Goal: Task Accomplishment & Management: Use online tool/utility

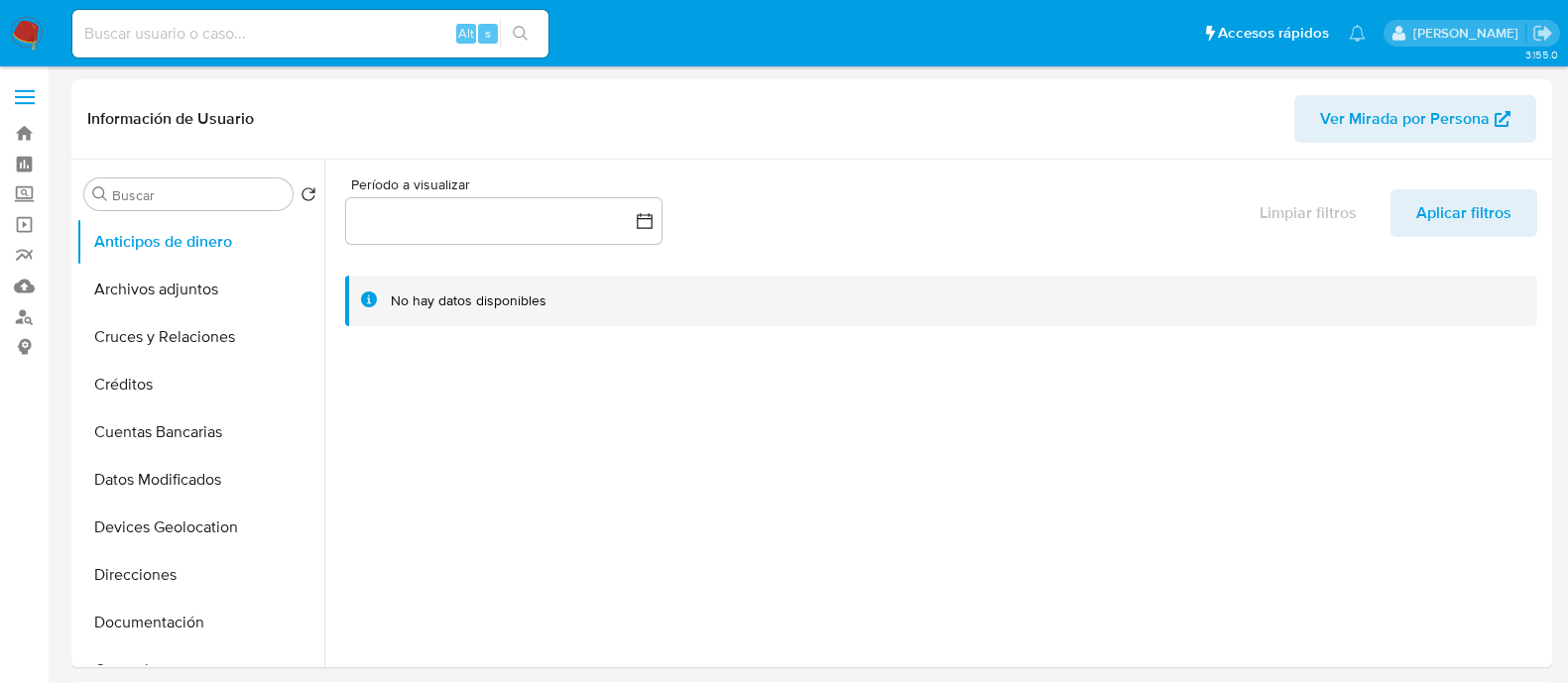
select select "10"
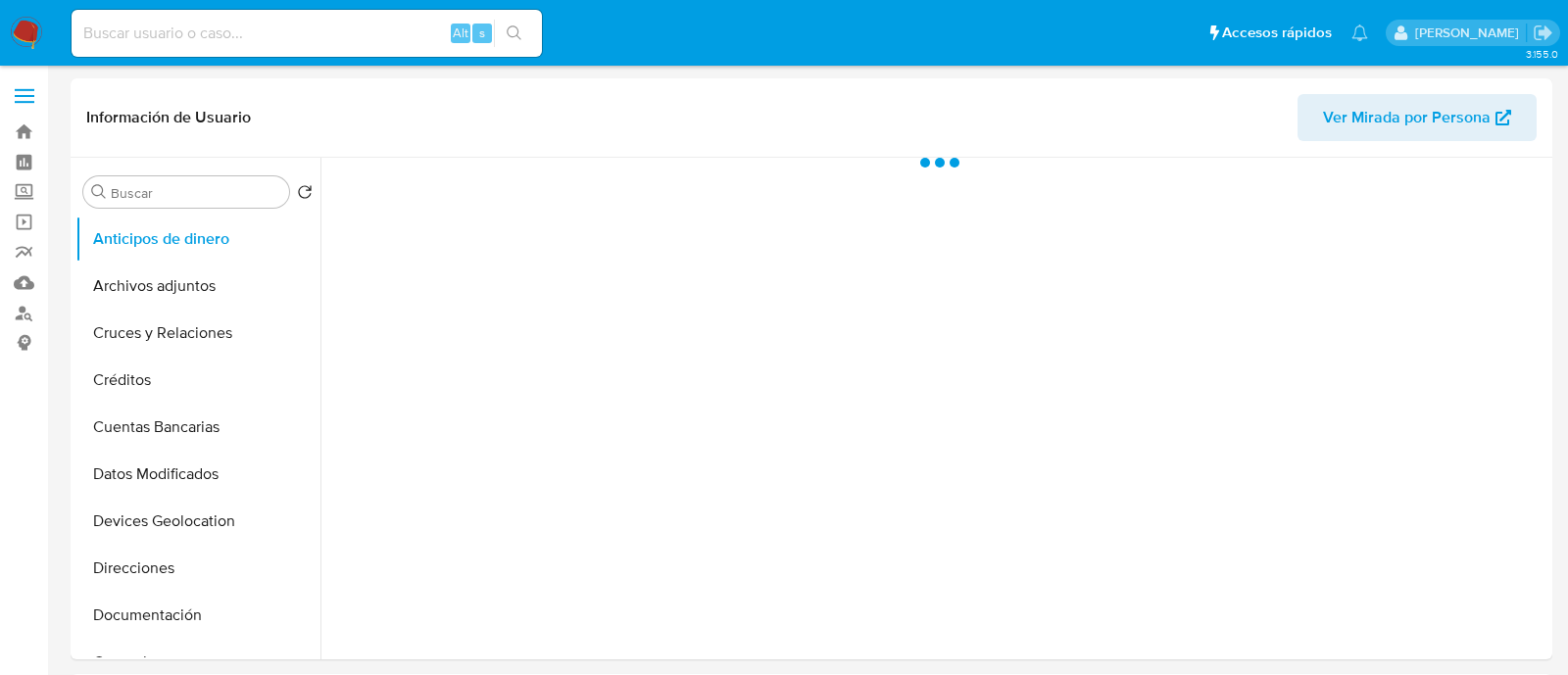
select select "10"
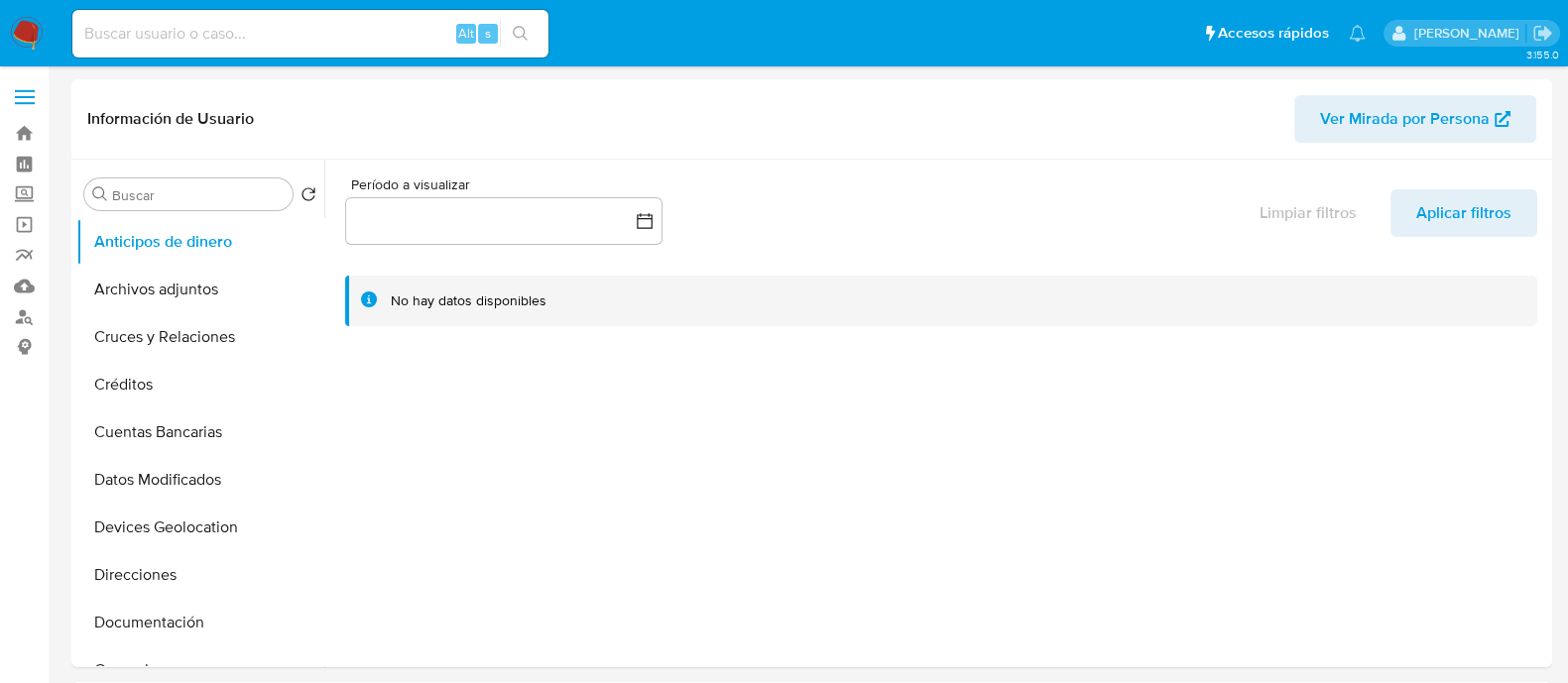
click at [40, 28] on img at bounding box center [27, 34] width 34 height 34
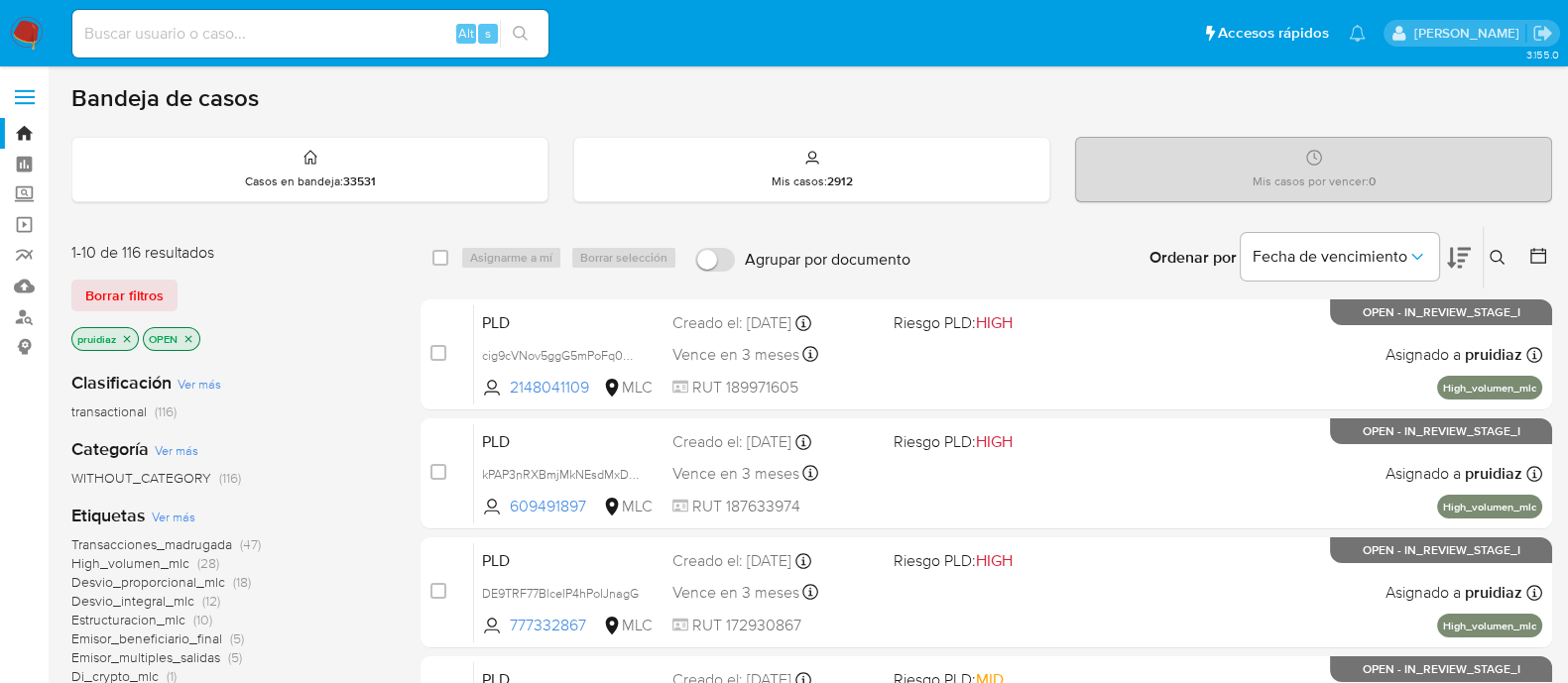
click at [1469, 265] on icon at bounding box center [1460, 257] width 24 height 24
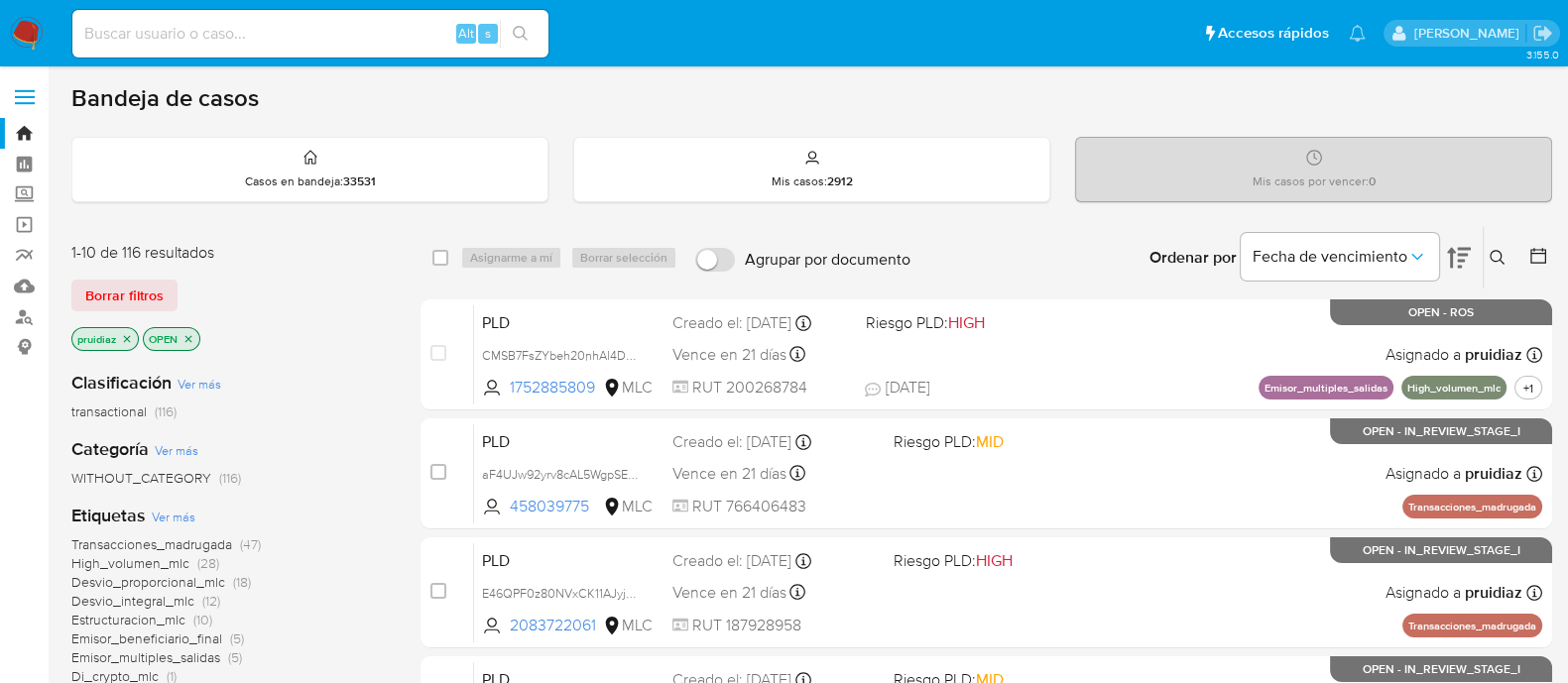
click at [1532, 237] on div at bounding box center [1534, 257] width 36 height 62
click at [1532, 246] on icon at bounding box center [1538, 256] width 20 height 20
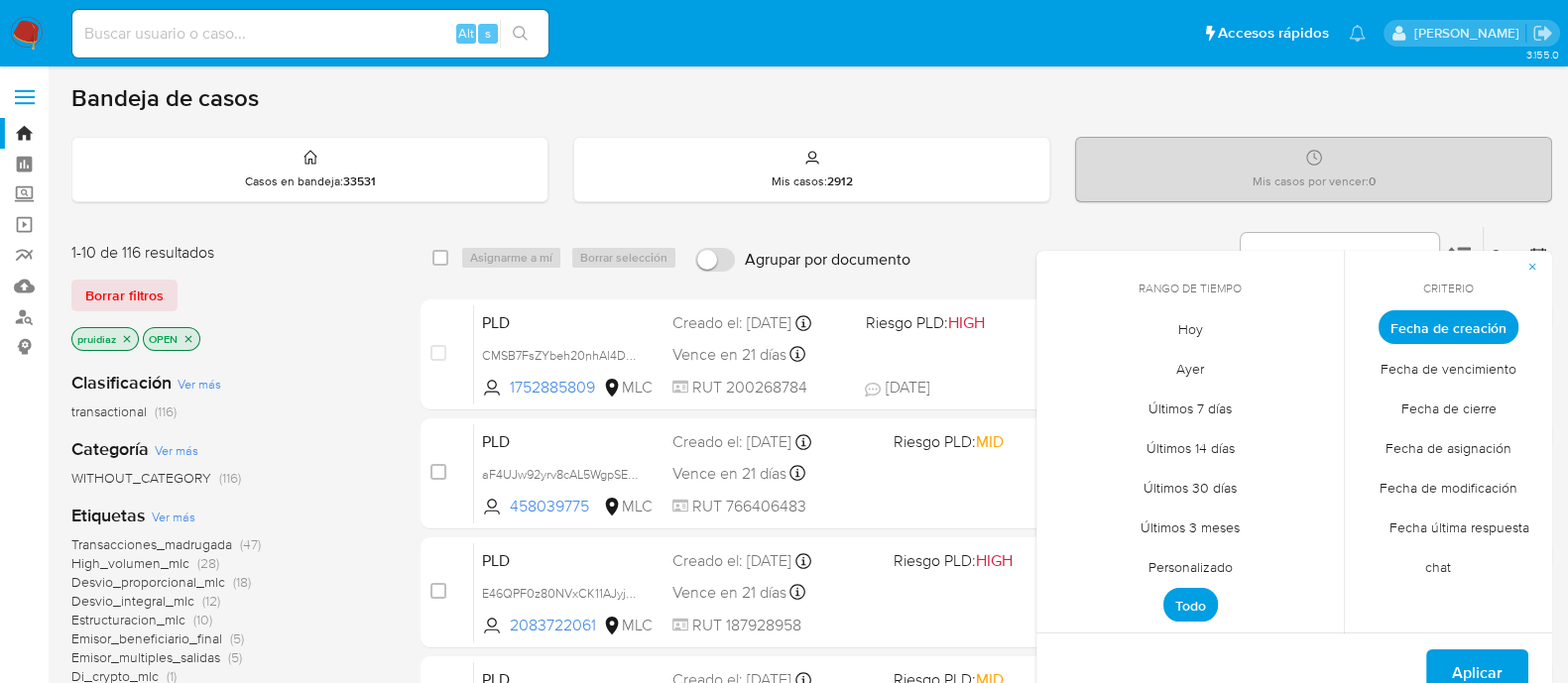
click at [1171, 570] on span "Personalizado" at bounding box center [1190, 567] width 126 height 41
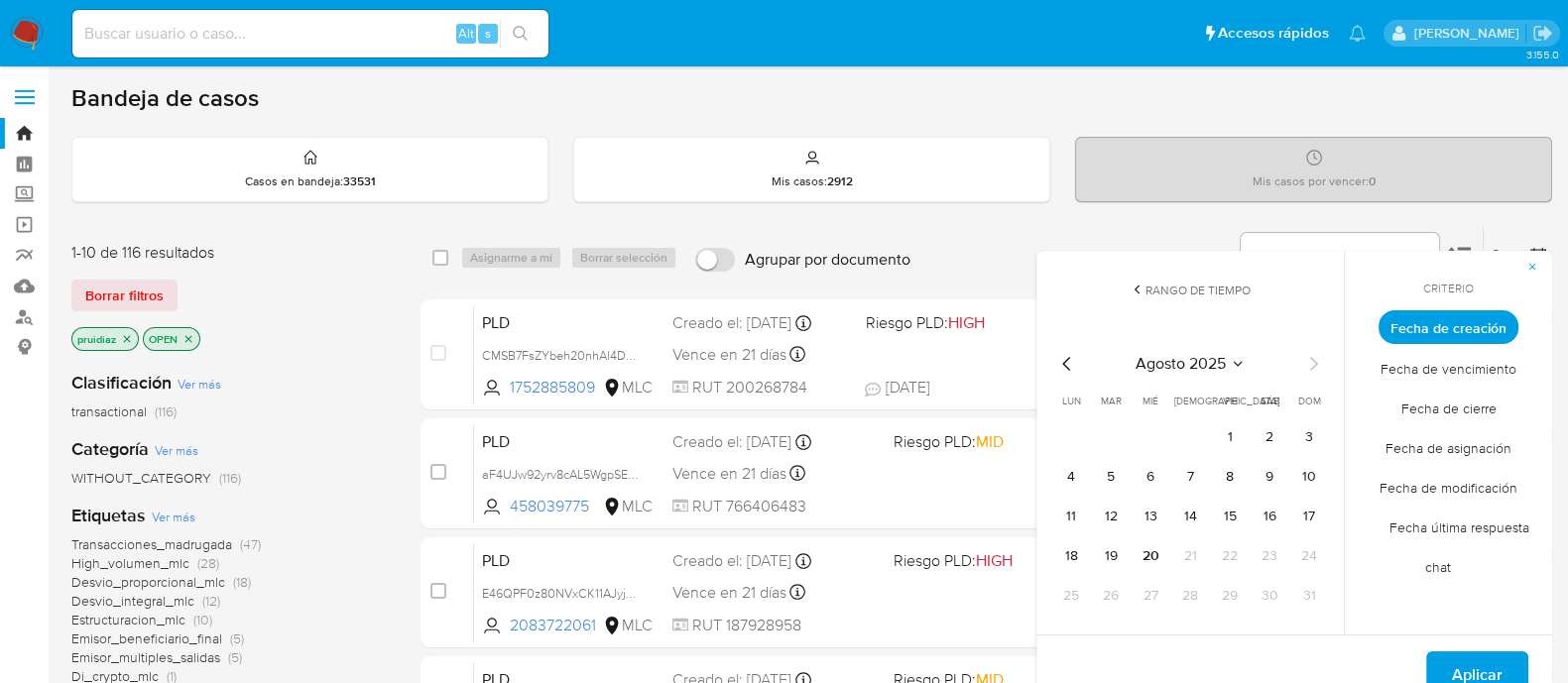
click at [1068, 372] on icon "Mes anterior" at bounding box center [1067, 364] width 24 height 24
click at [1315, 438] on button "1" at bounding box center [1309, 437] width 32 height 32
click at [1076, 626] on button "30" at bounding box center [1071, 636] width 32 height 32
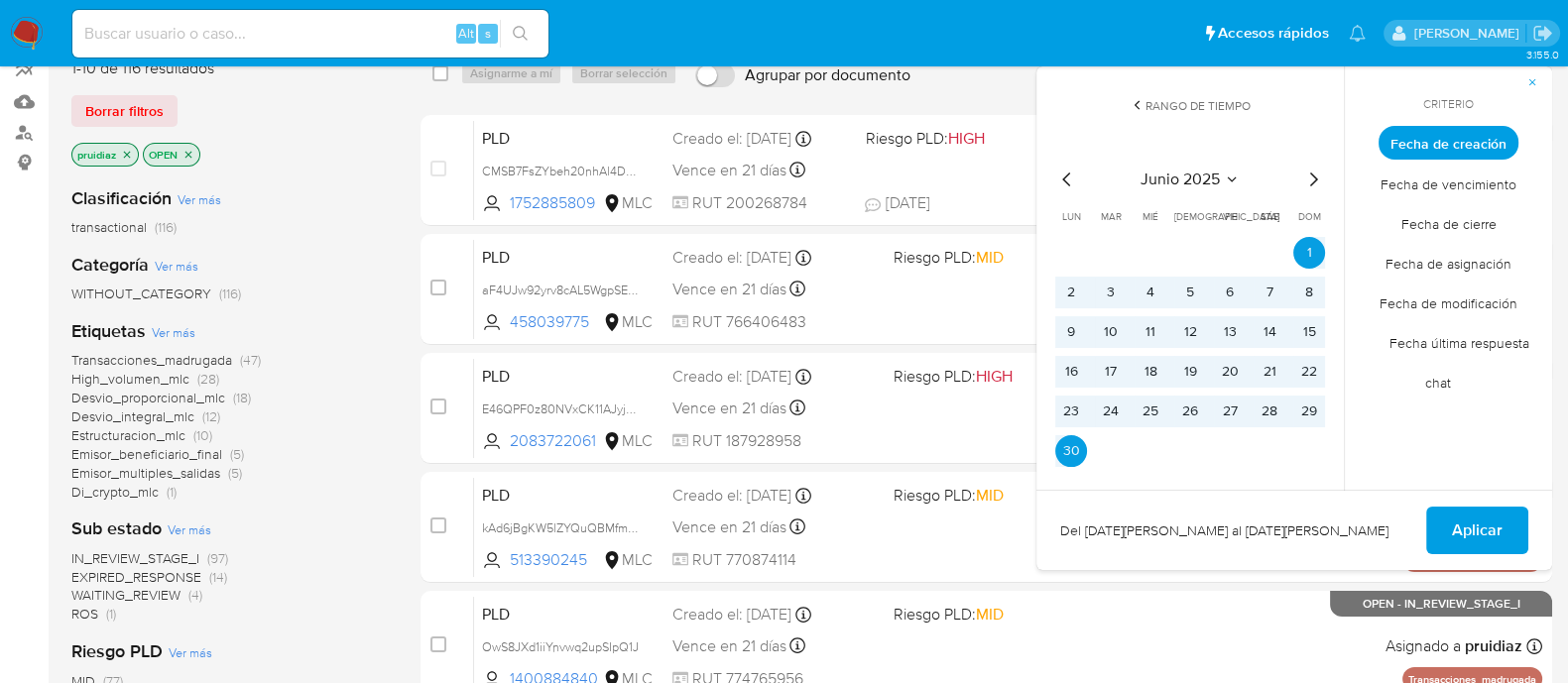
scroll to position [186, 0]
click at [1456, 513] on span "Aplicar" at bounding box center [1477, 530] width 51 height 44
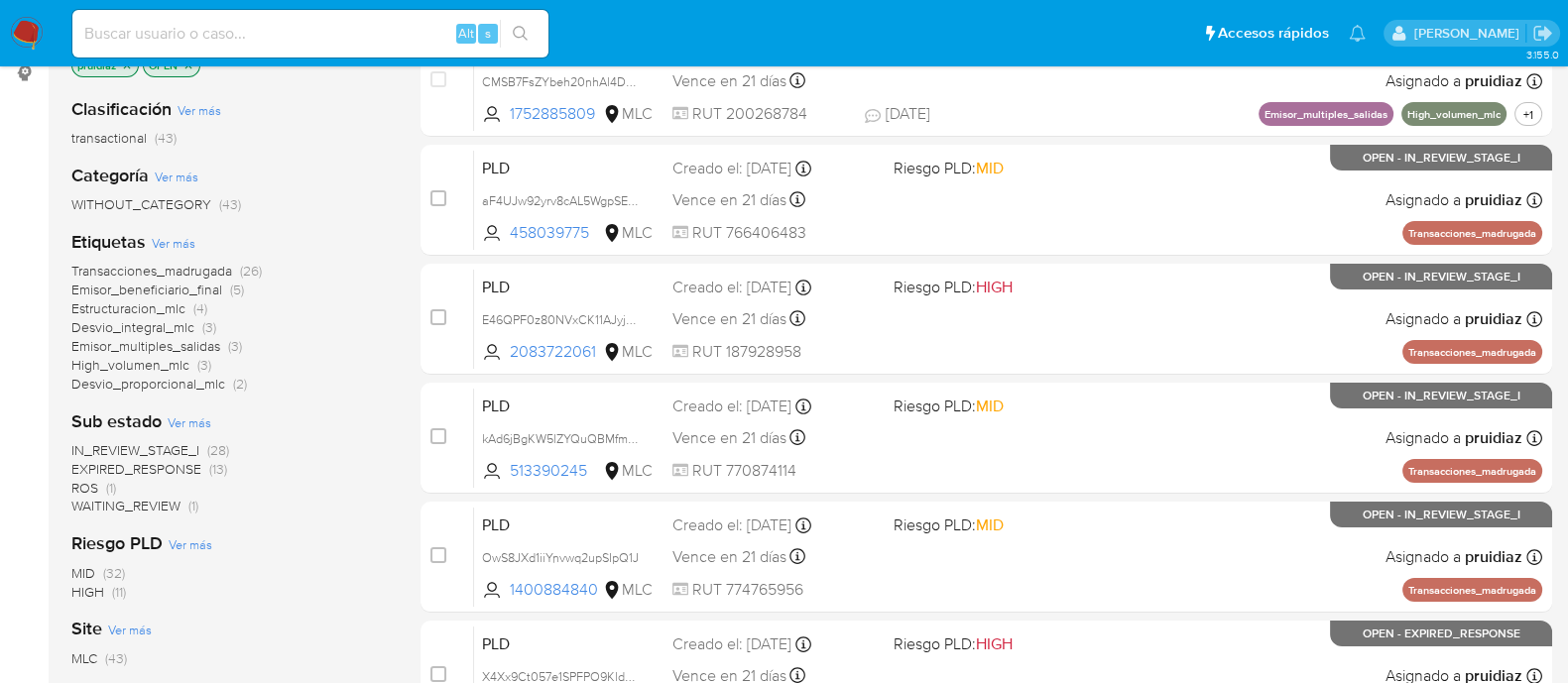
scroll to position [245, 0]
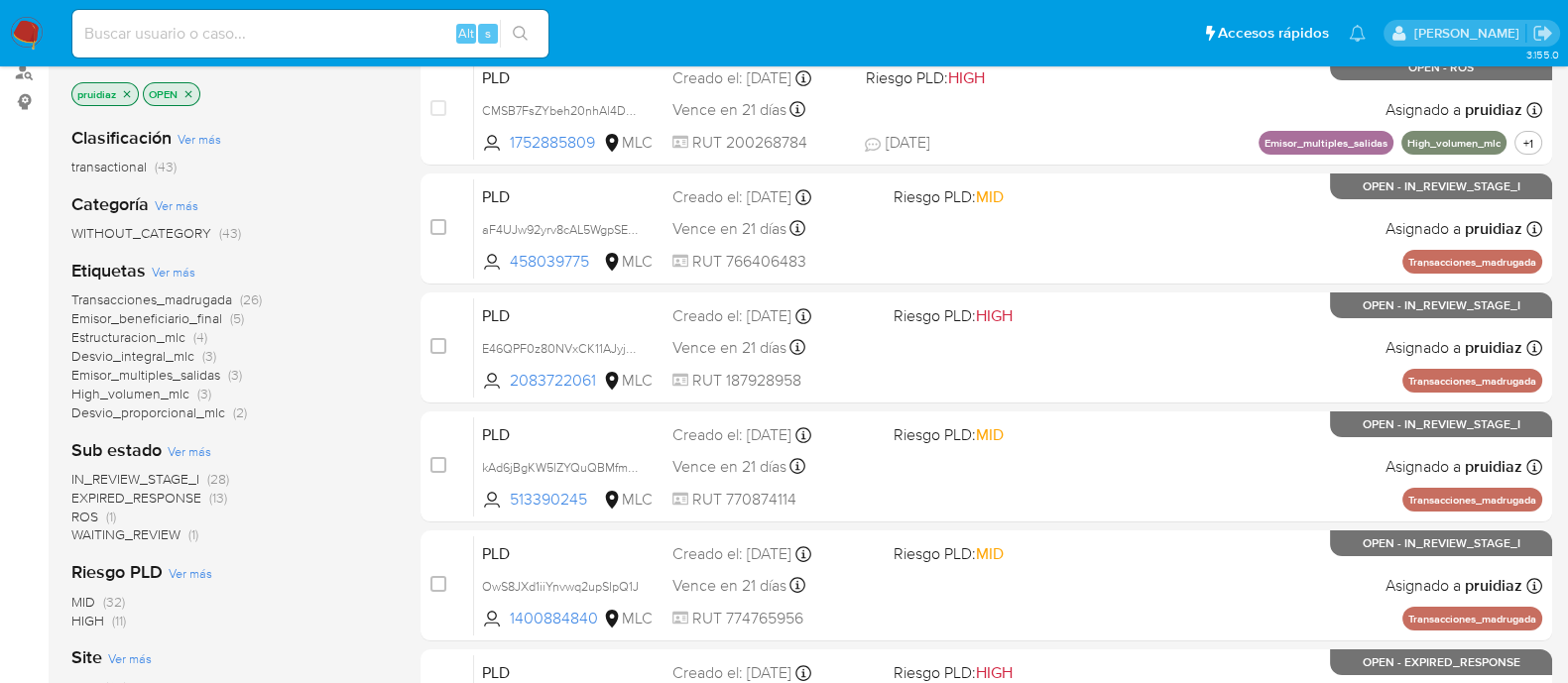
click at [167, 473] on span "IN_REVIEW_STAGE_I" at bounding box center [135, 479] width 128 height 20
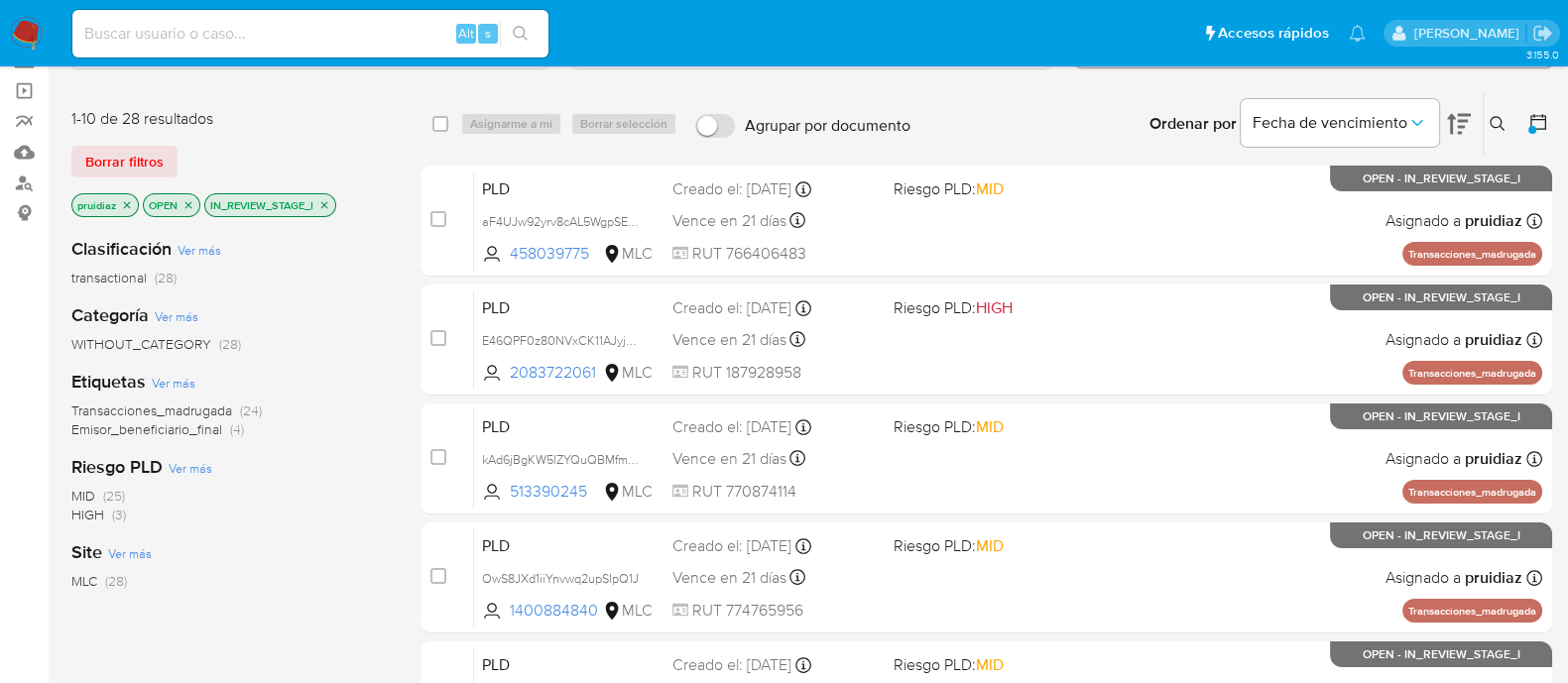
scroll to position [118, 0]
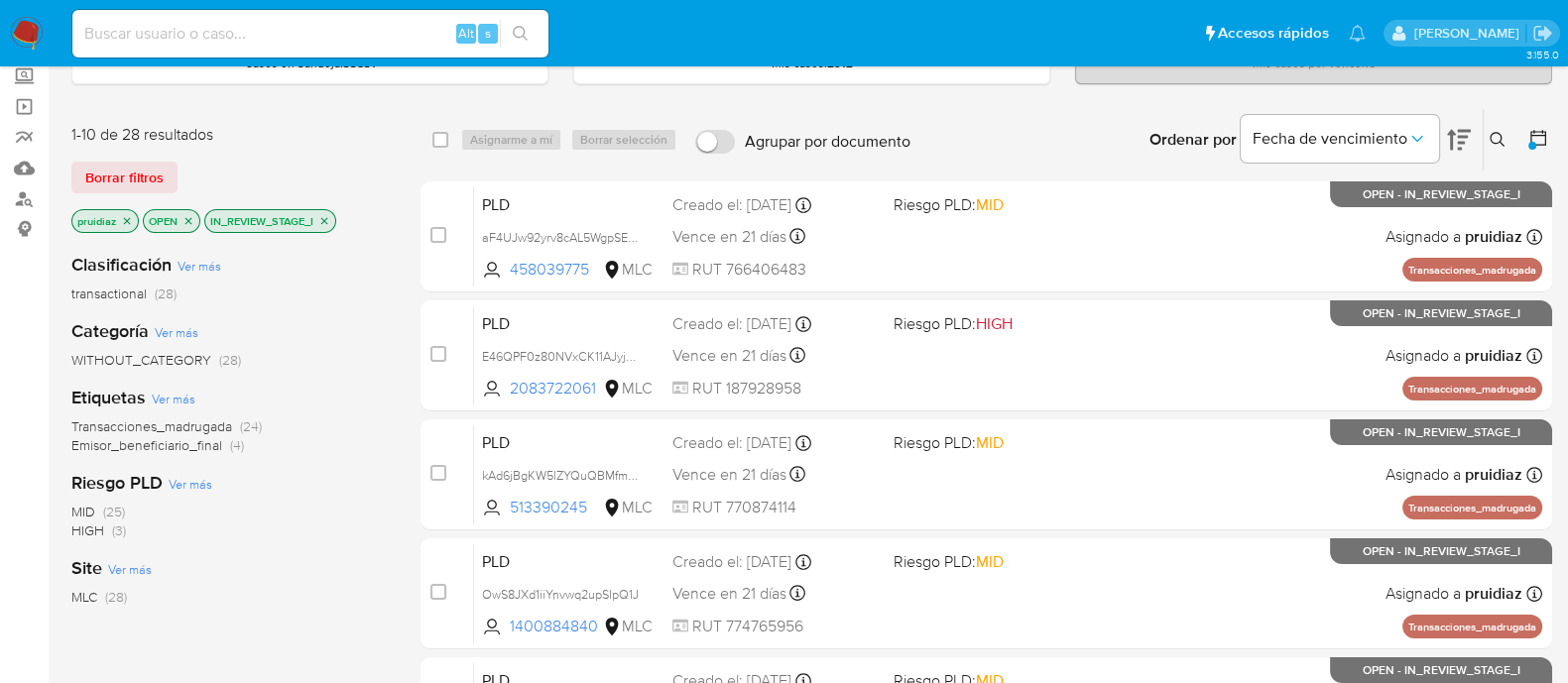
click at [193, 447] on span "Emisor_beneficiario_final" at bounding box center [147, 445] width 151 height 20
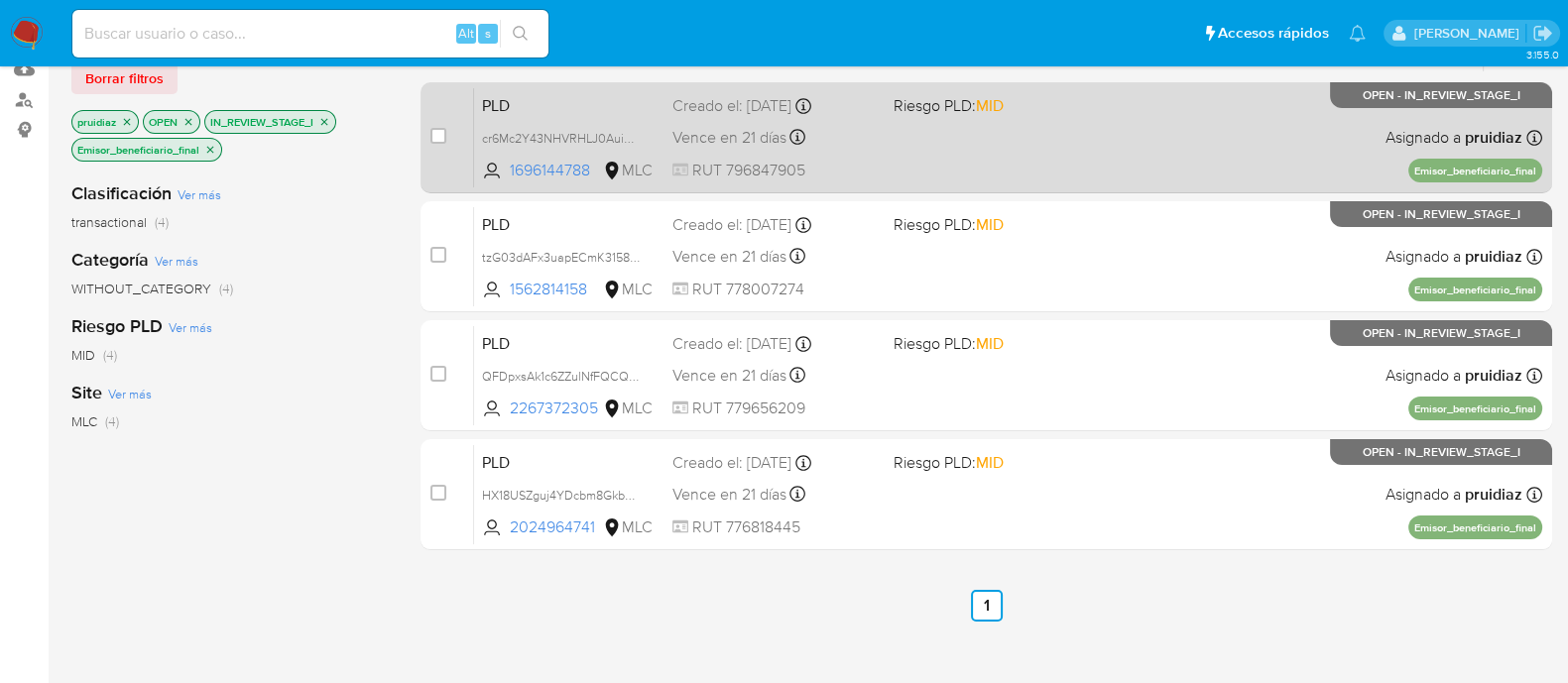
scroll to position [217, 0]
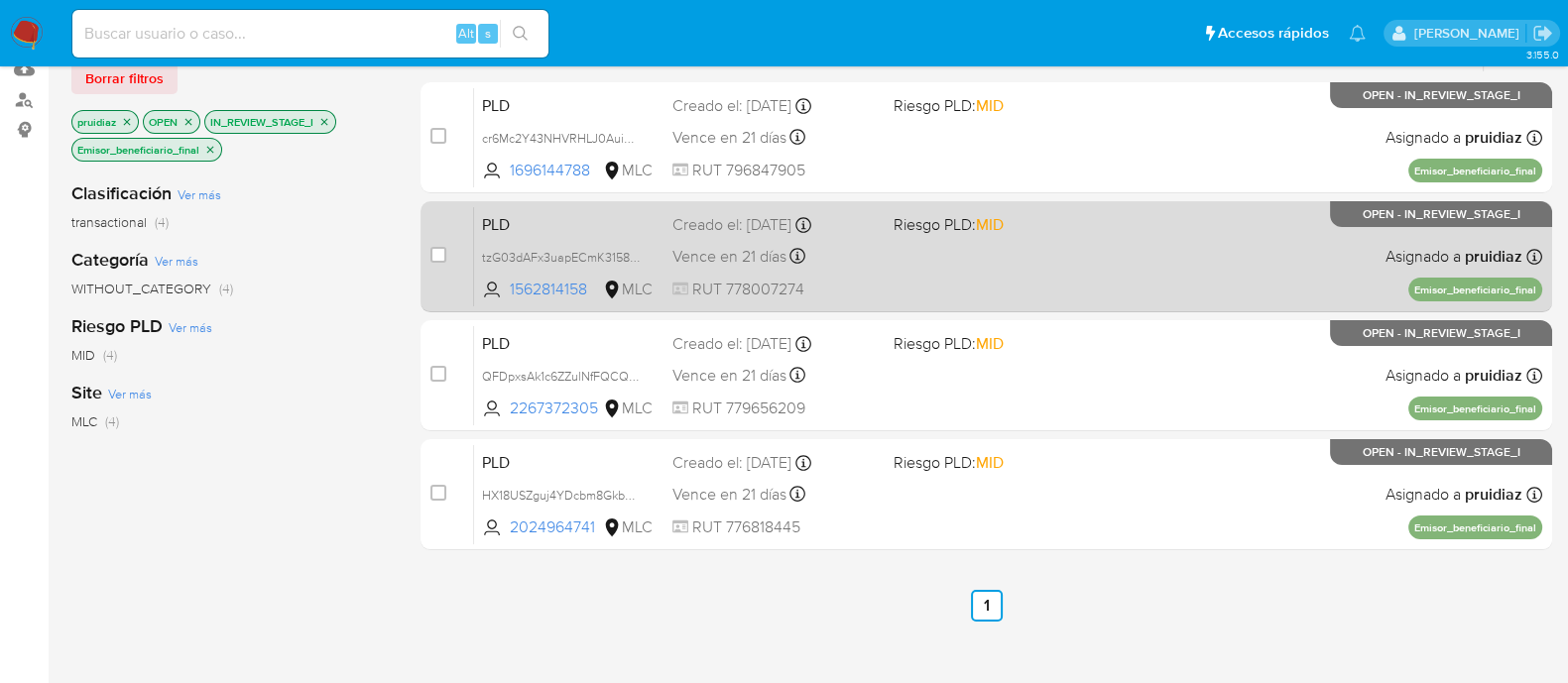
click at [1124, 259] on div "PLD tzG03dAFx3uapECmK3158vjx 1562814158 MLC Riesgo PLD: MID Creado el: 12/06/20…" at bounding box center [1008, 256] width 1068 height 100
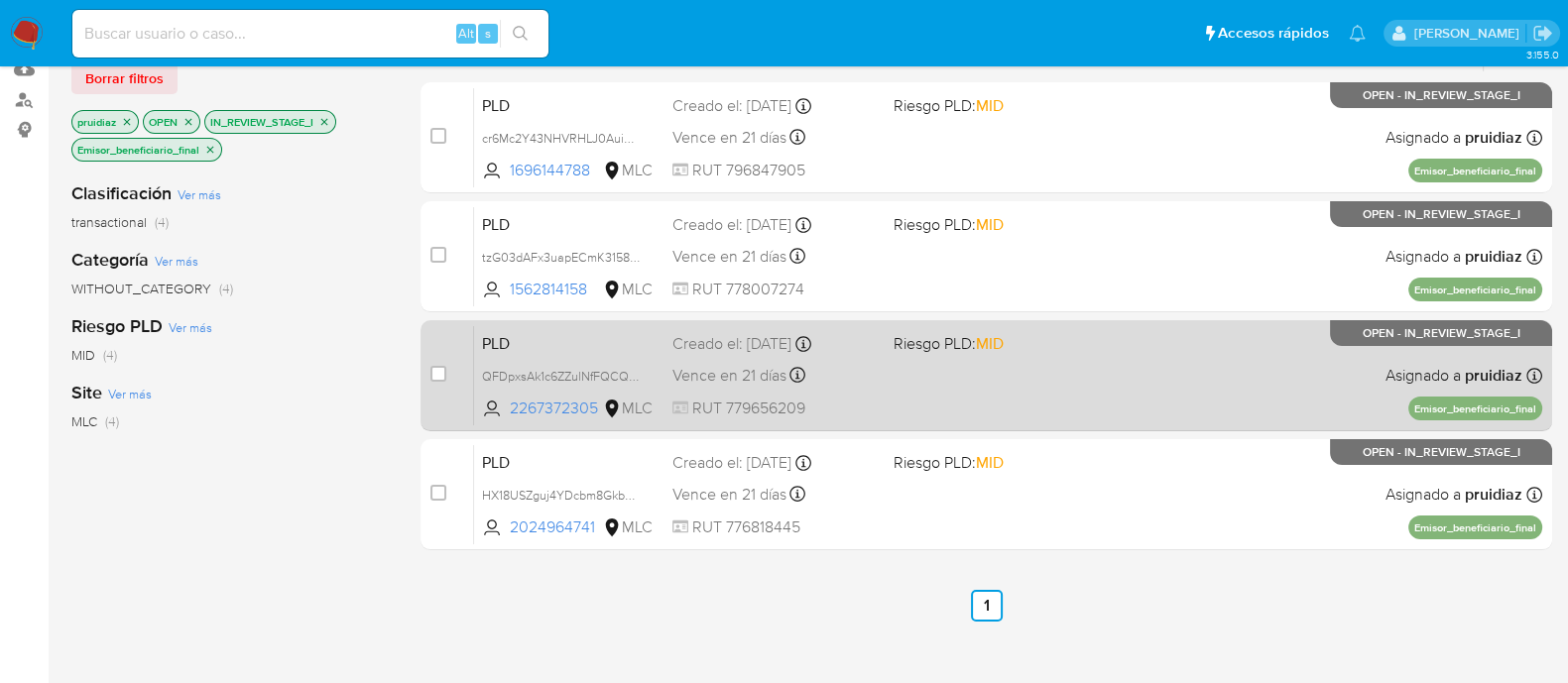
click at [1131, 325] on div "PLD QFDpxsAk1c6ZZulNfFQCQTHs 2267372305 MLC Riesgo PLD: MID Creado el: 12/06/20…" at bounding box center [1008, 375] width 1068 height 100
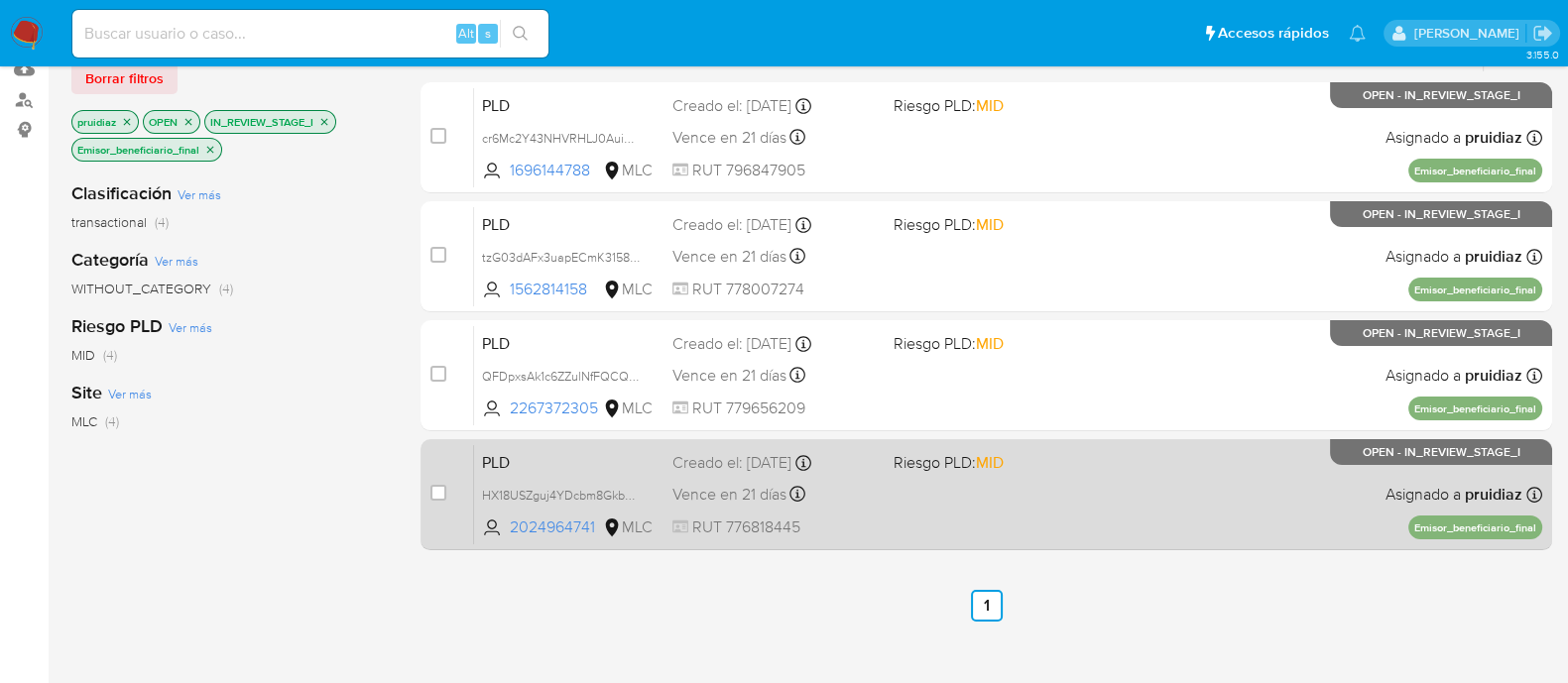
click at [1138, 479] on div "PLD HX18USZguj4YDcbm8Gkbv3I5 2024964741 MLC Riesgo PLD: MID Creado el: 12/06/20…" at bounding box center [1008, 494] width 1068 height 100
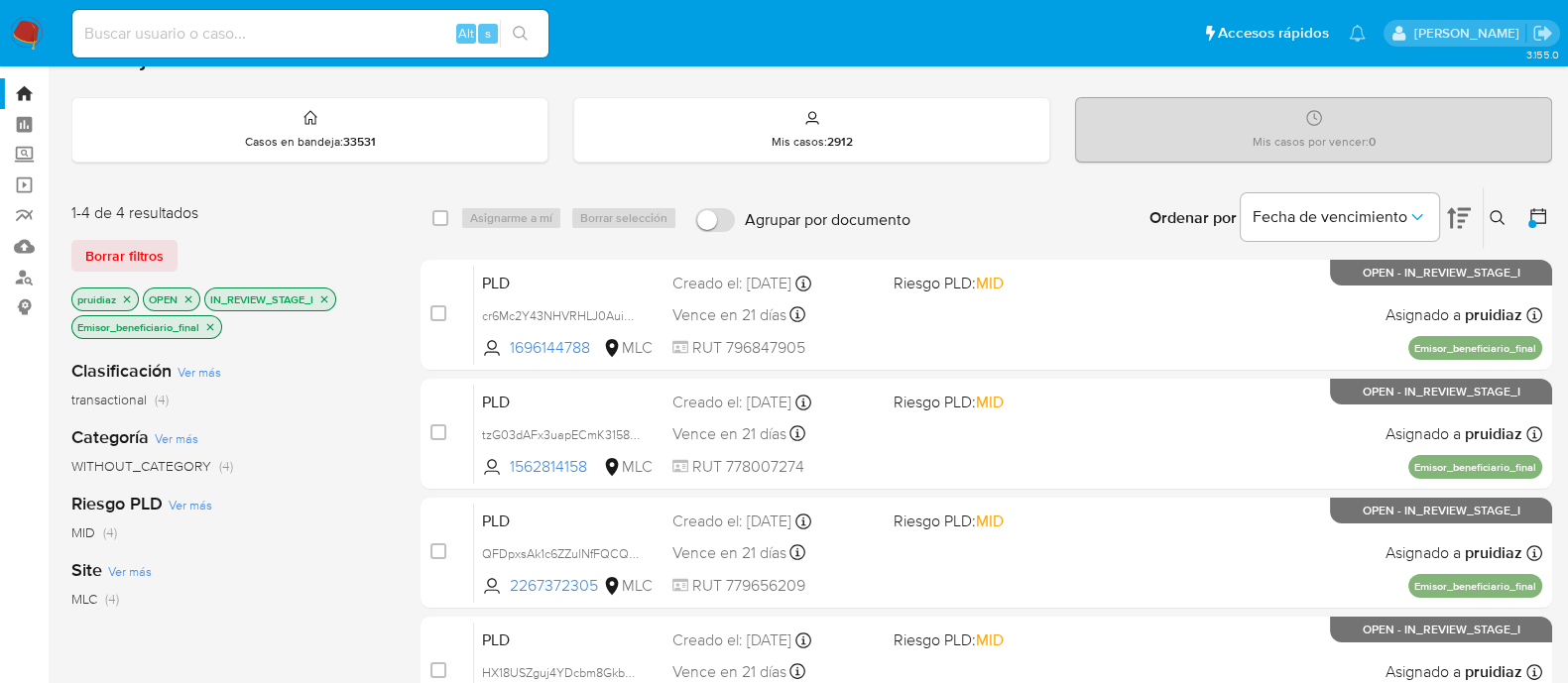
scroll to position [0, 0]
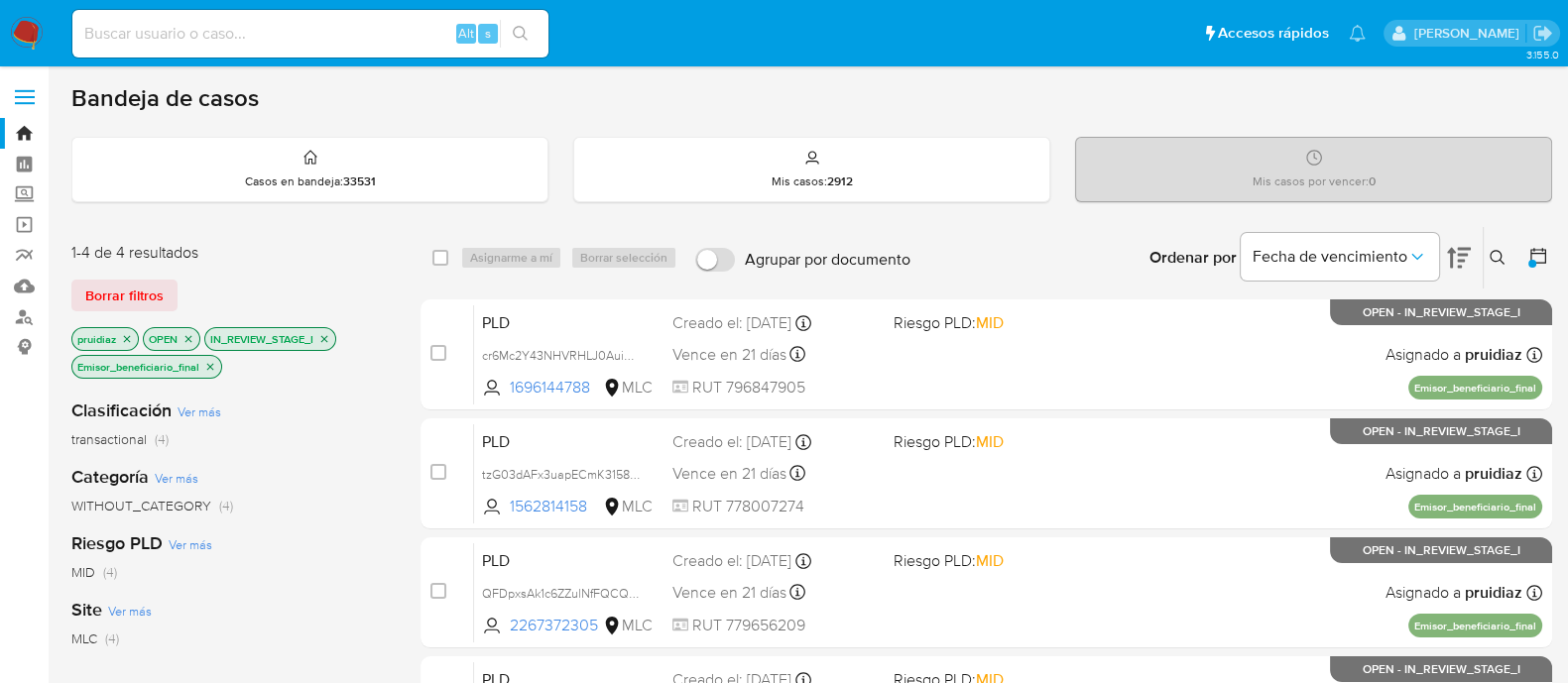
click at [215, 365] on icon "close-filter" at bounding box center [211, 367] width 12 height 12
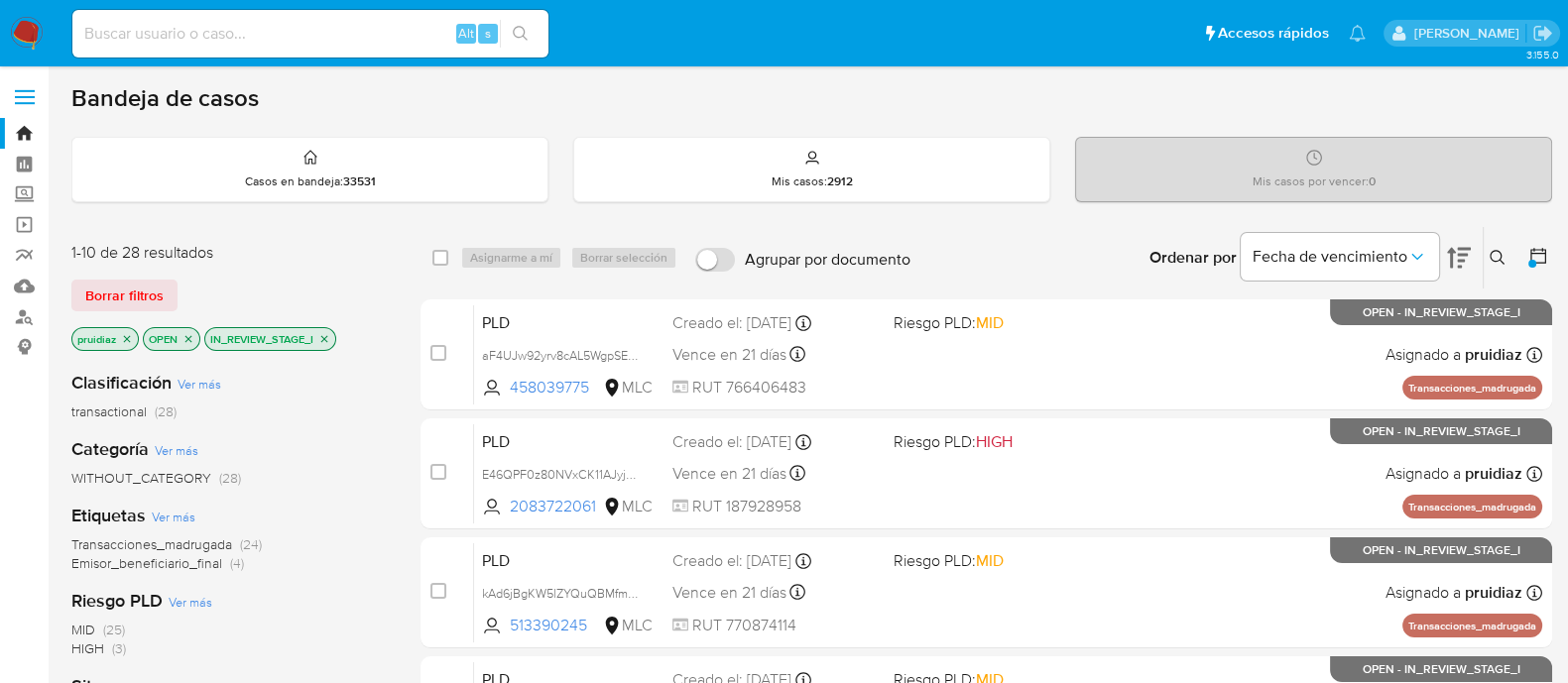
scroll to position [59, 0]
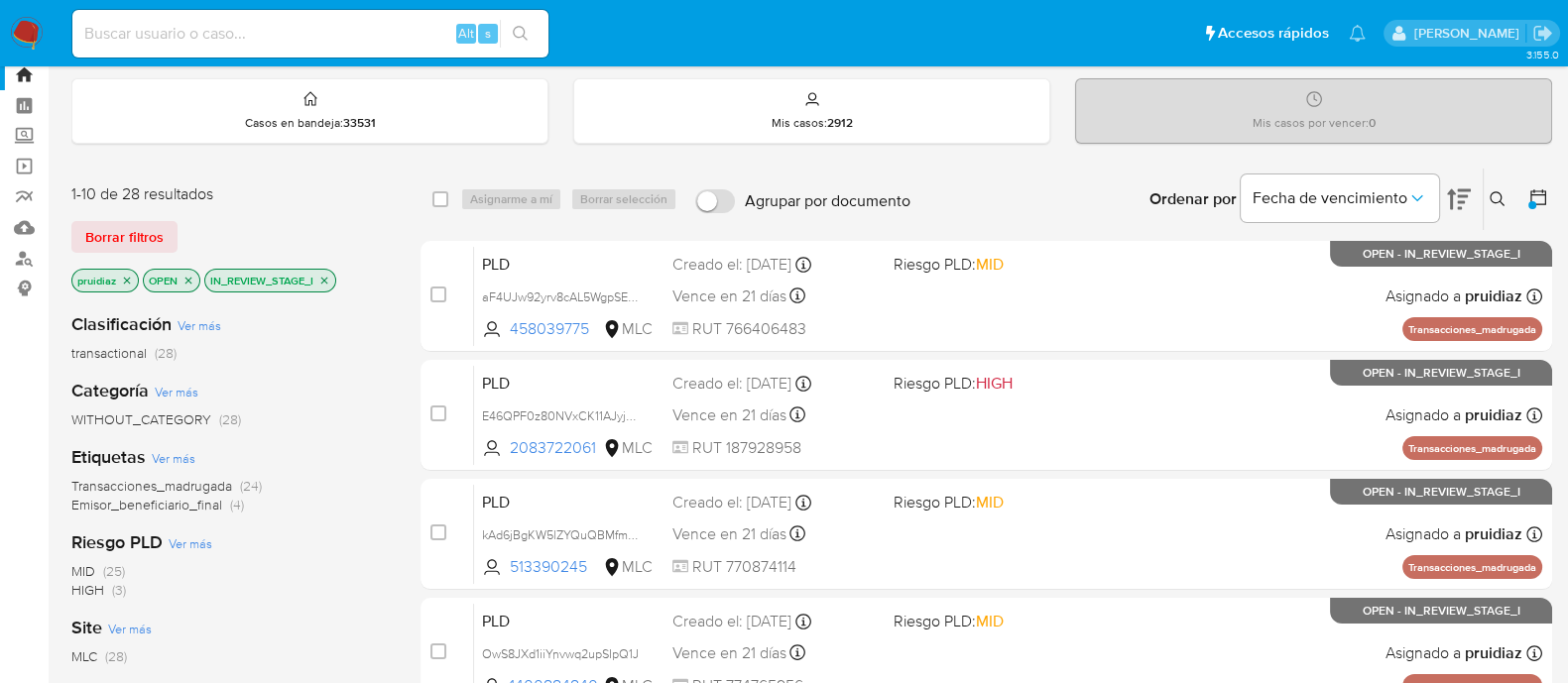
click at [179, 483] on span "Transacciones_madrugada" at bounding box center [152, 486] width 161 height 20
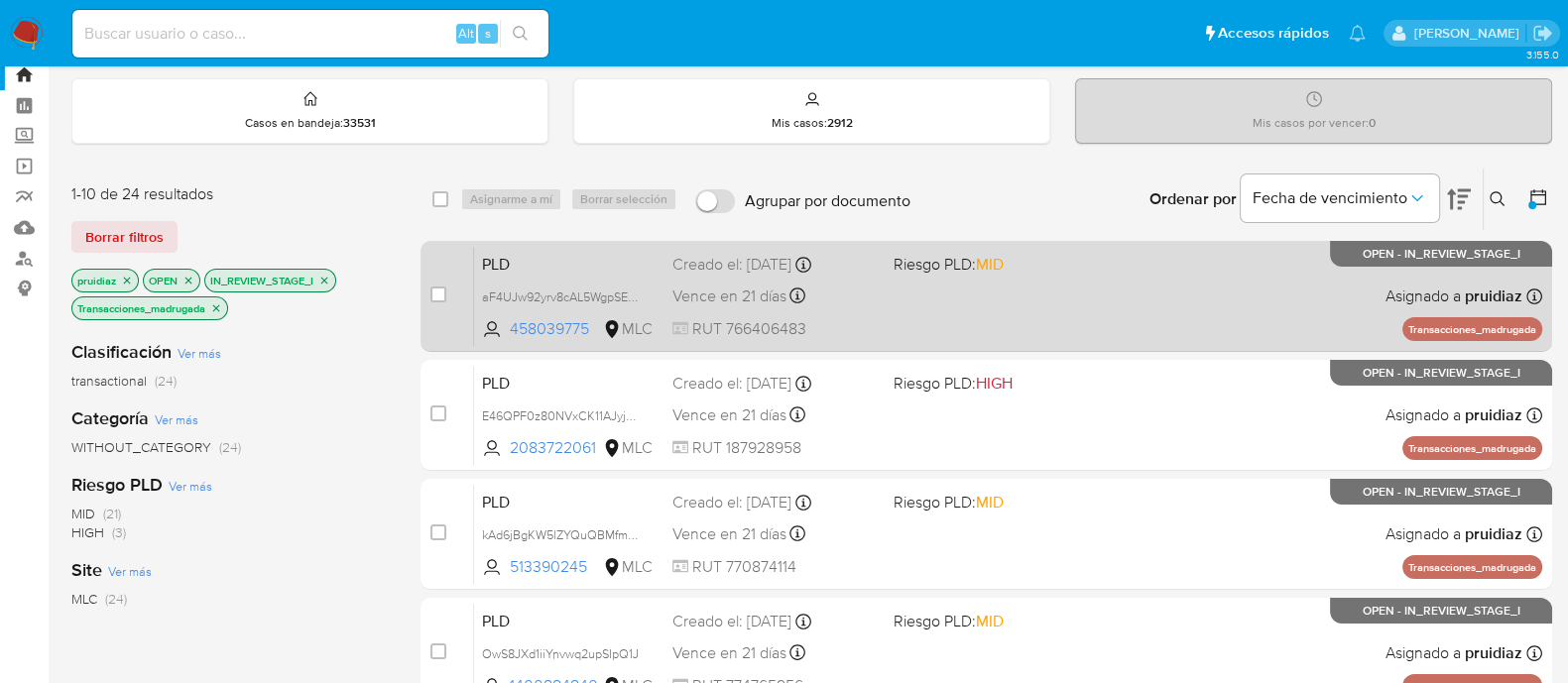
click at [1131, 314] on div "PLD aF4UJw92yrv8cAL5WgpSEOmm 458039775 MLC Riesgo PLD: MID Creado el: 12/06/202…" at bounding box center [1008, 295] width 1068 height 100
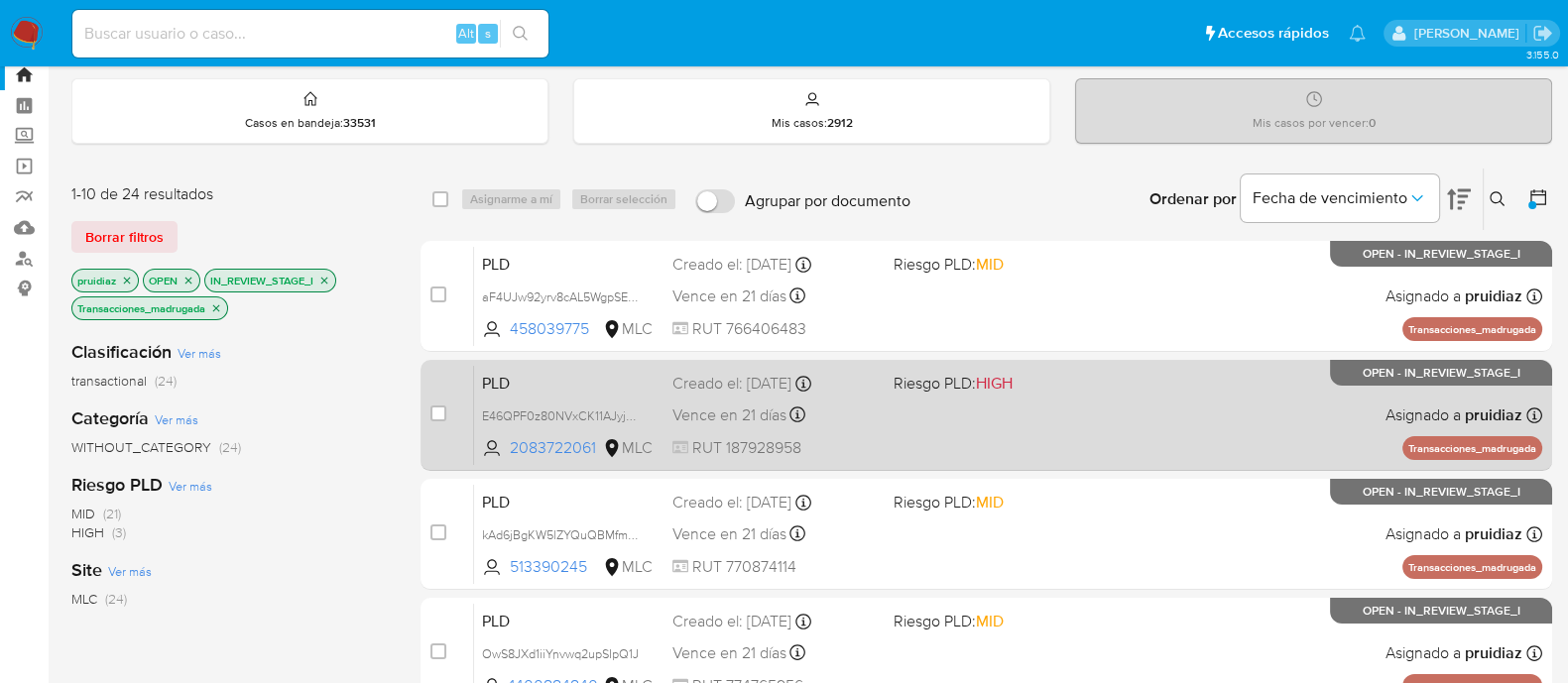
click at [1130, 386] on div "PLD E46QPF0z80NVxCK11AJyjbvp 2083722061 MLC Riesgo PLD: HIGH Creado el: 12/06/2…" at bounding box center [1008, 415] width 1068 height 100
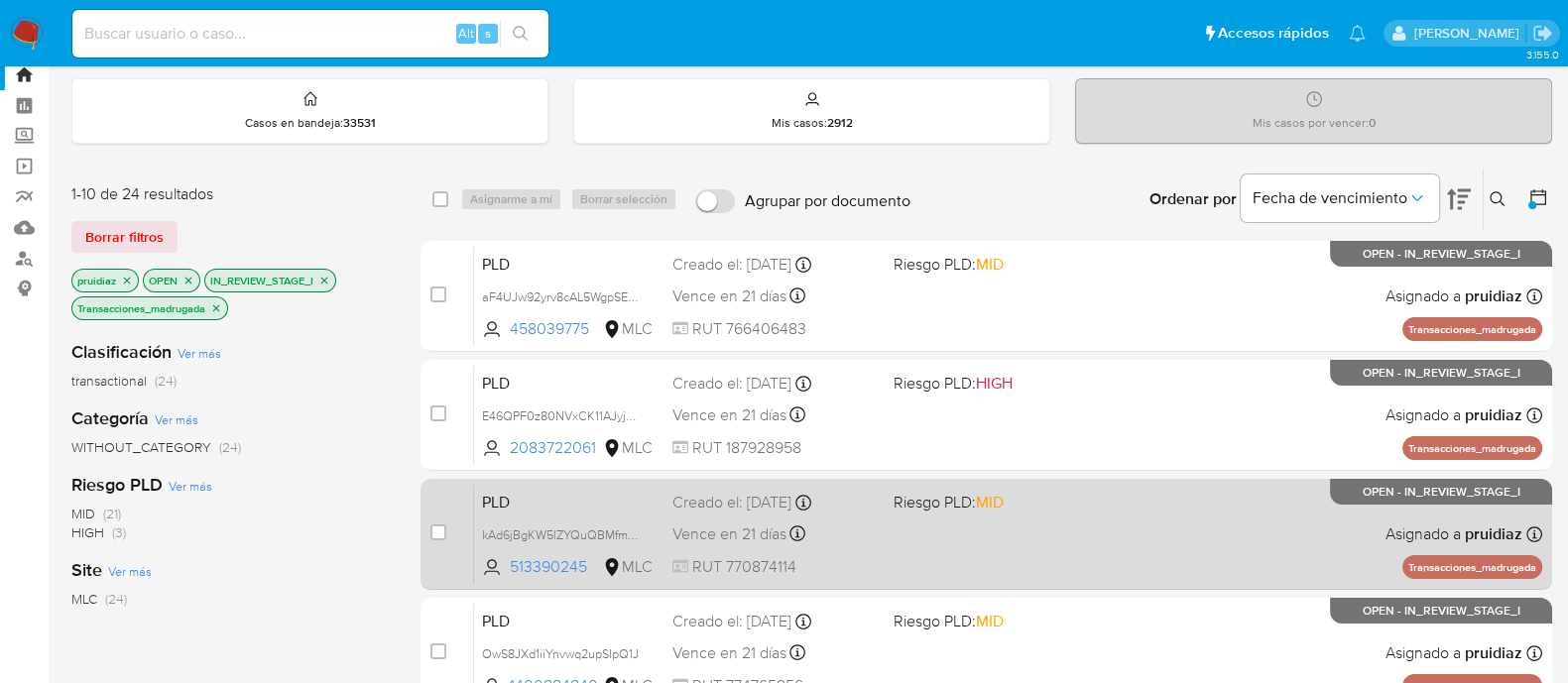
click at [1080, 513] on div "PLD kAd6jBgKW5lZYQuQBMfmOwsA 513390245 MLC Riesgo PLD: MID Creado el: 12/06/202…" at bounding box center [1008, 534] width 1068 height 100
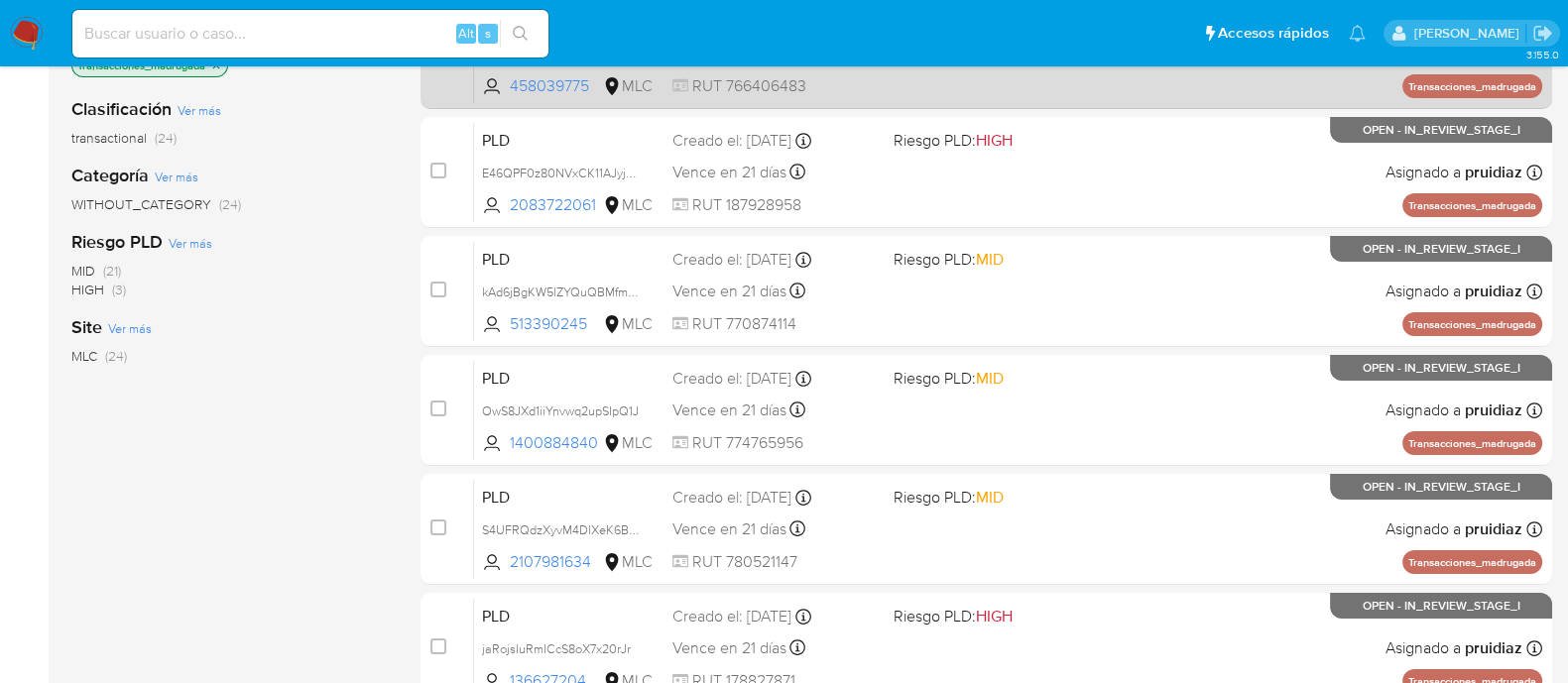
scroll to position [323, 0]
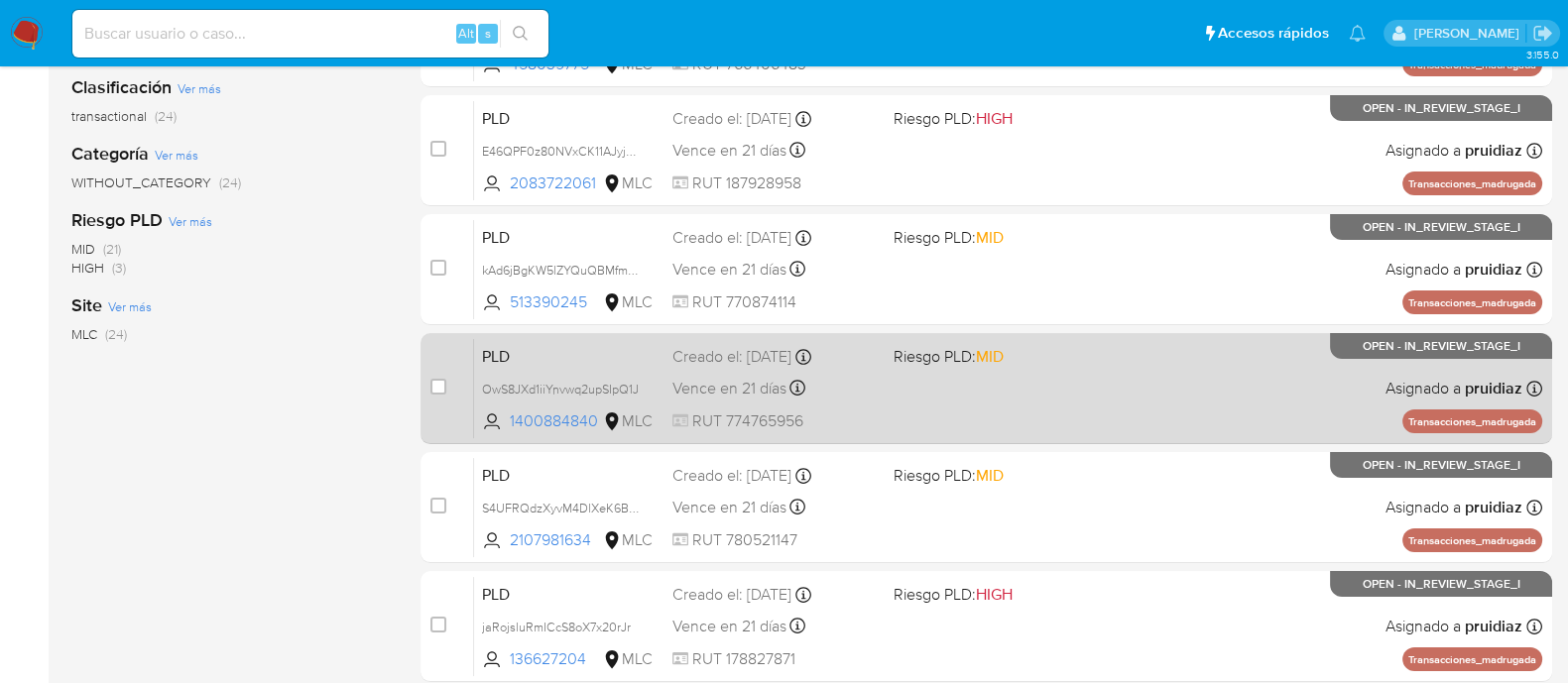
click at [1036, 382] on div "PLD OwS8JXd1iiYnvwq2upSIpQ1J 1400884840 MLC Riesgo PLD: MID Creado el: 12/06/20…" at bounding box center [1008, 388] width 1068 height 100
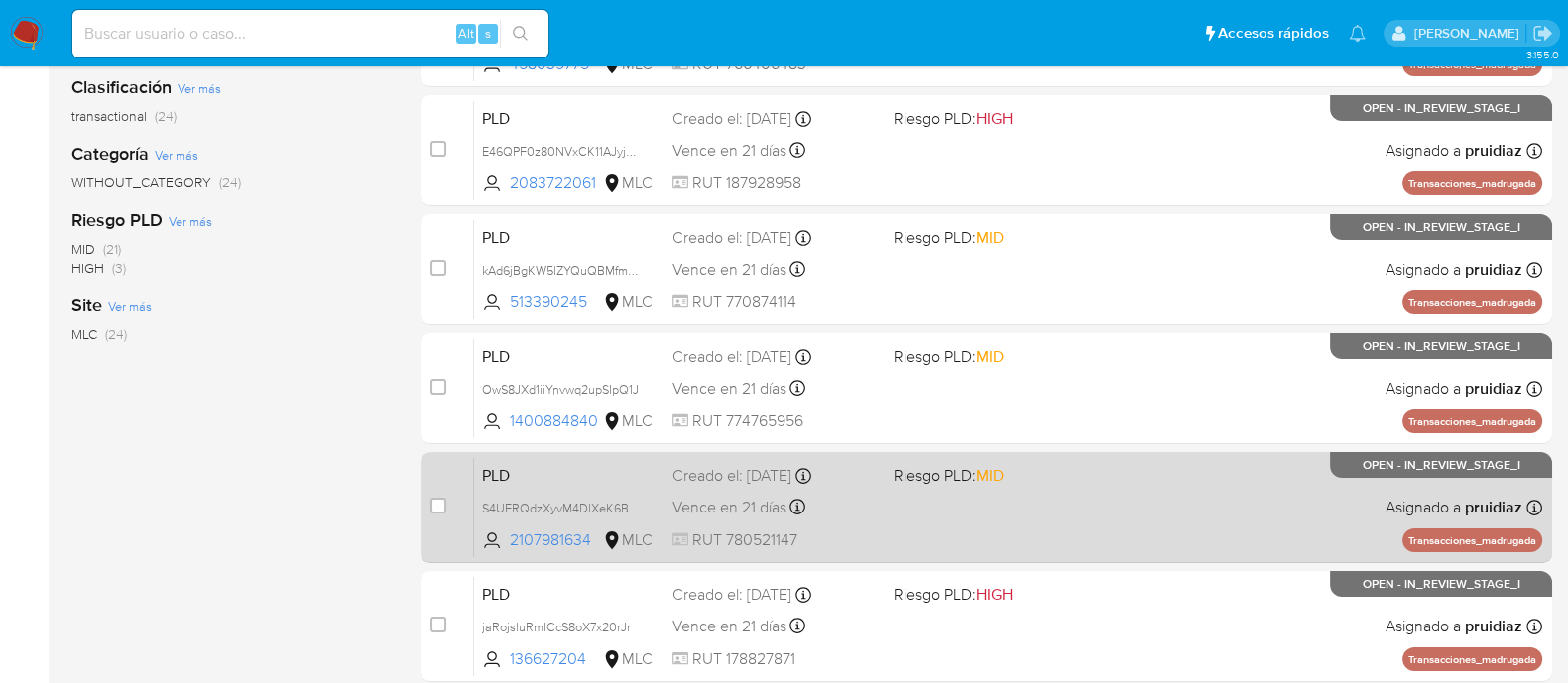
click at [1074, 494] on div "PLD S4UFRQdzXyvM4DlXeK6BL1k2 2107981634 MLC Riesgo PLD: MID Creado el: 12/06/20…" at bounding box center [1008, 507] width 1068 height 100
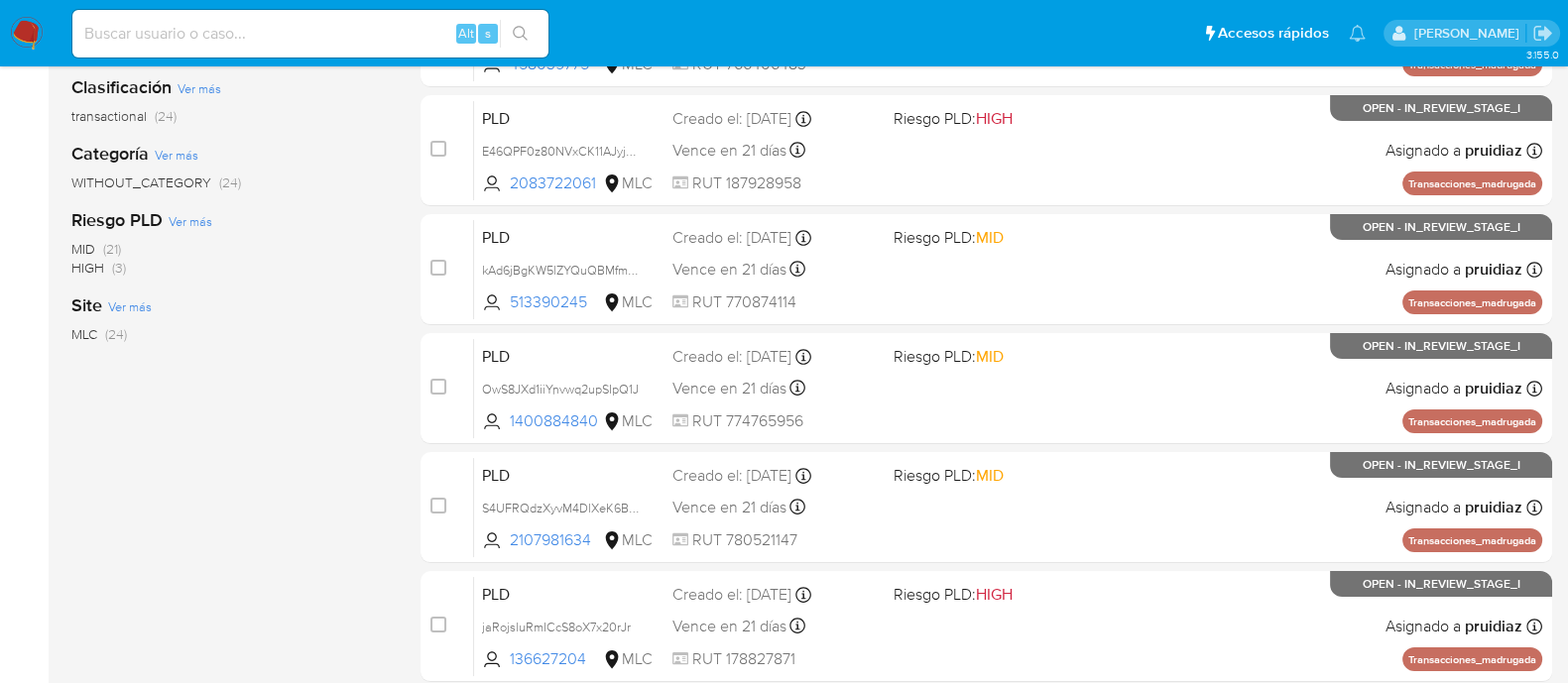
scroll to position [0, 0]
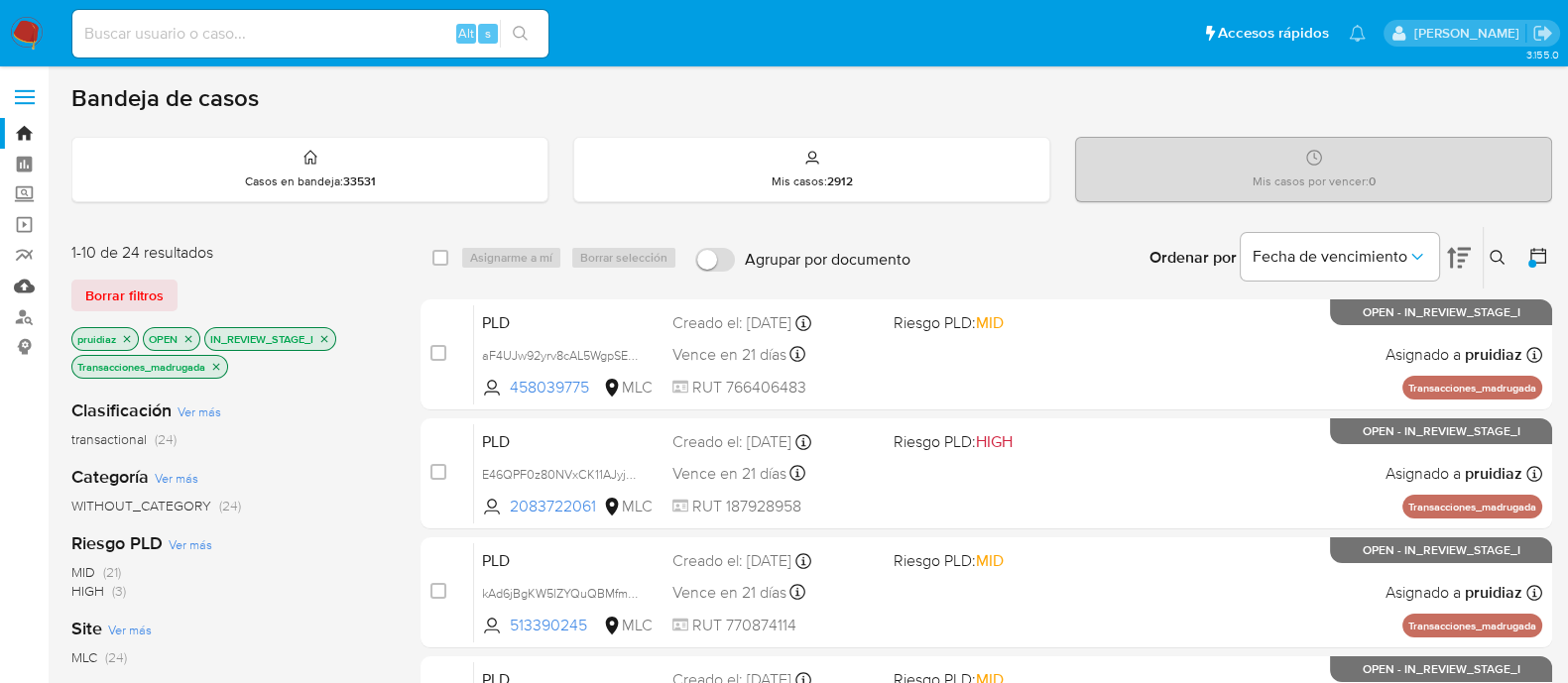
click at [25, 294] on link "Mulan" at bounding box center [117, 285] width 236 height 31
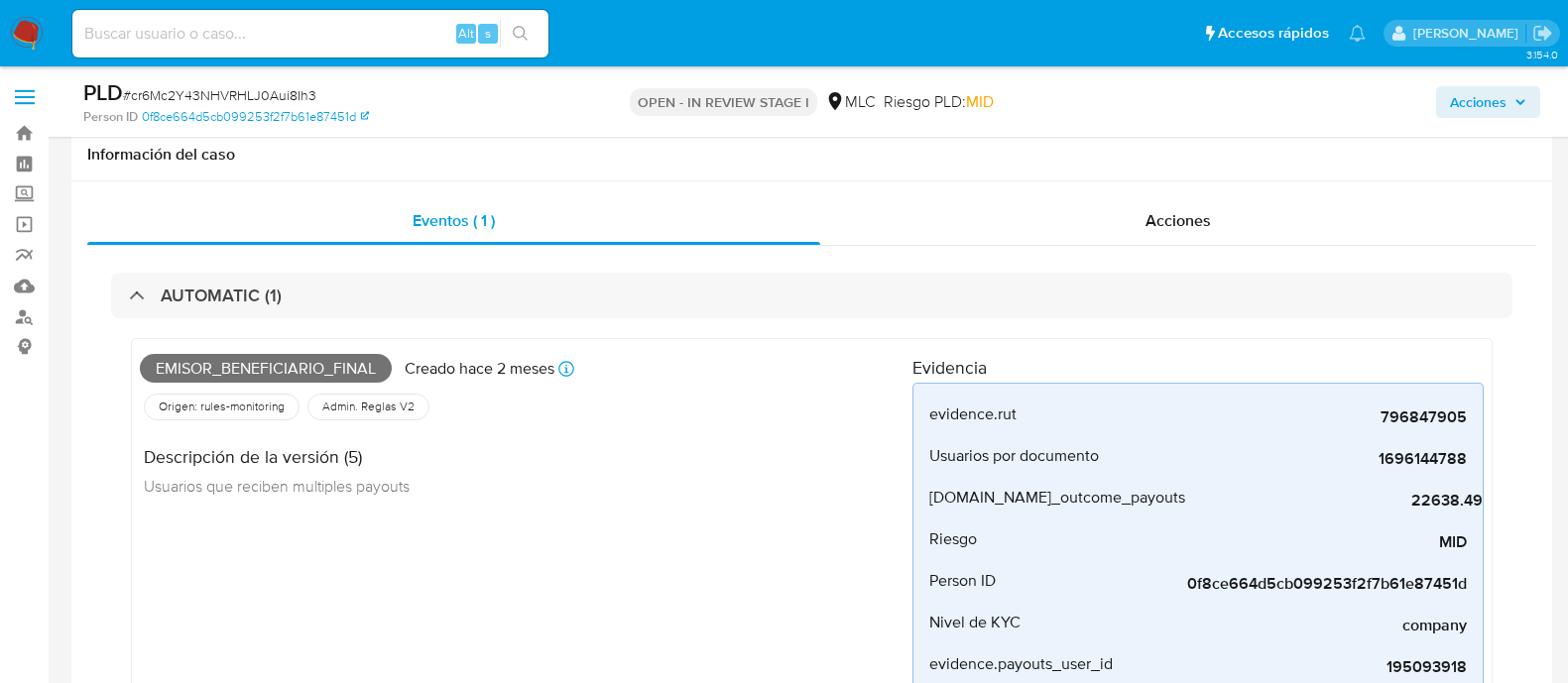
select select "10"
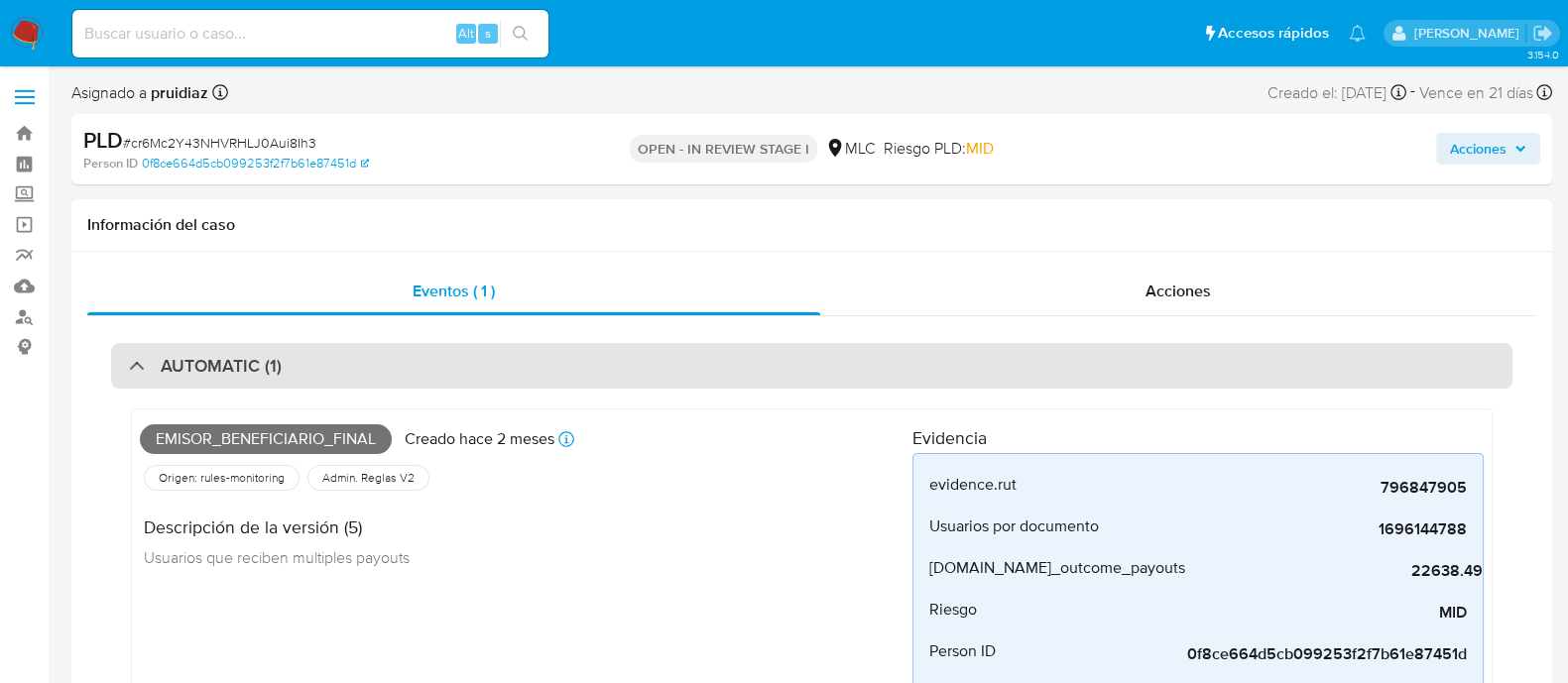
click at [453, 352] on div "AUTOMATIC (1)" at bounding box center [812, 366] width 1402 height 46
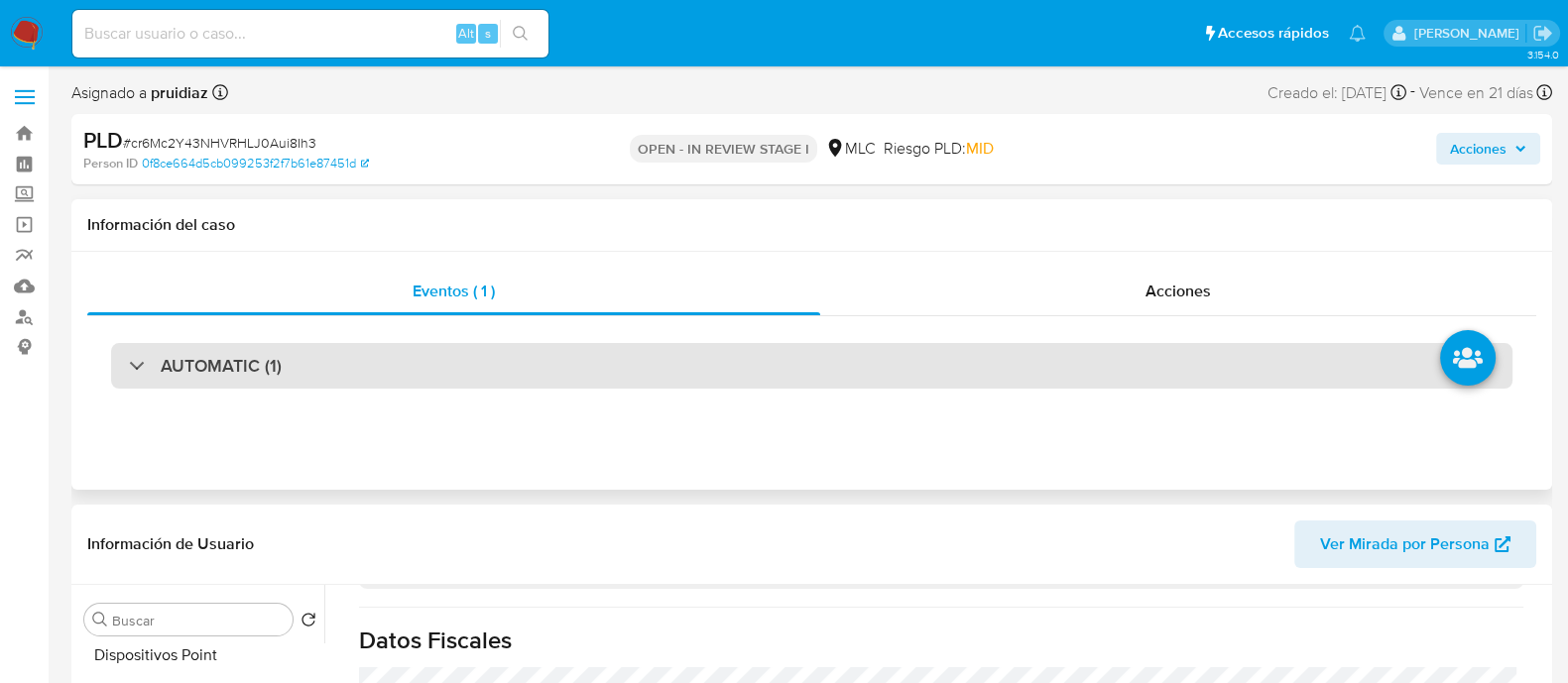
click at [453, 352] on div "AUTOMATIC (1)" at bounding box center [812, 366] width 1402 height 46
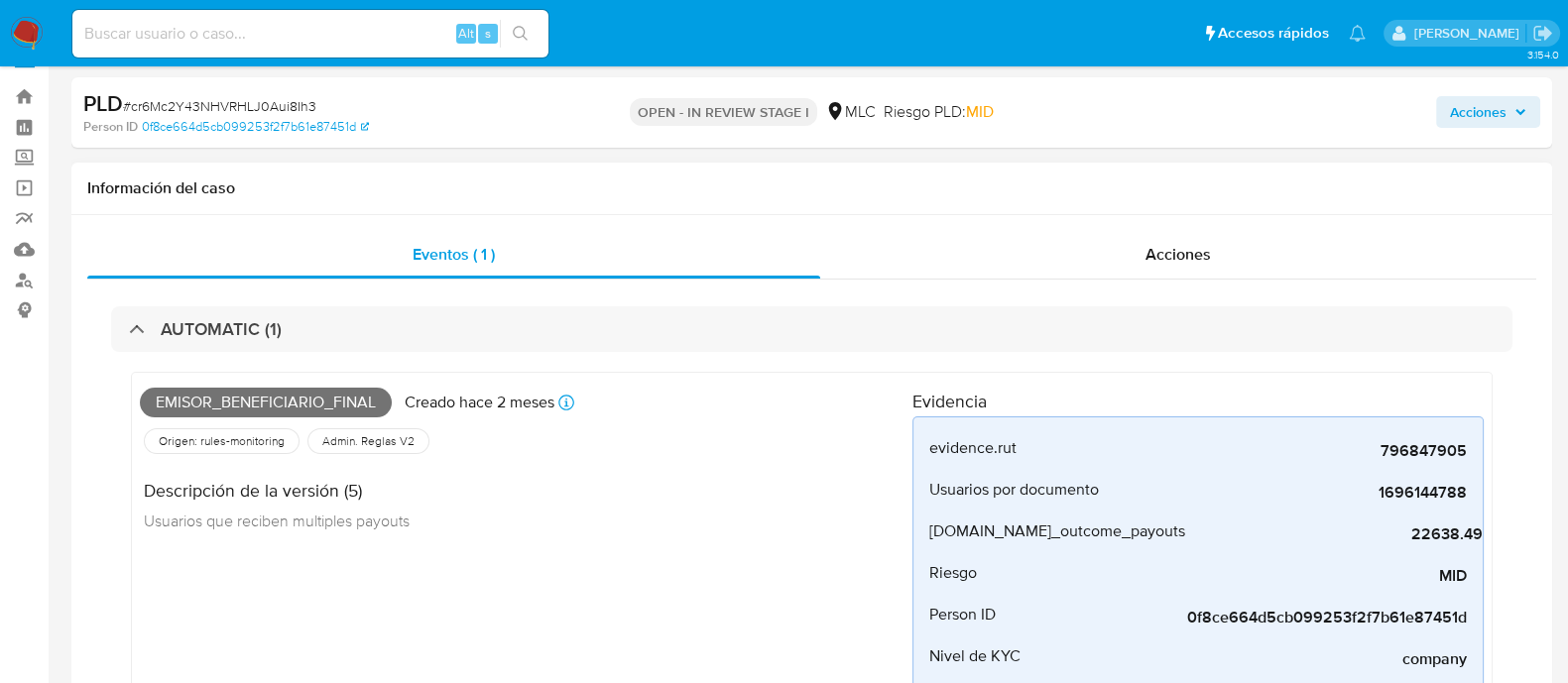
scroll to position [0, 0]
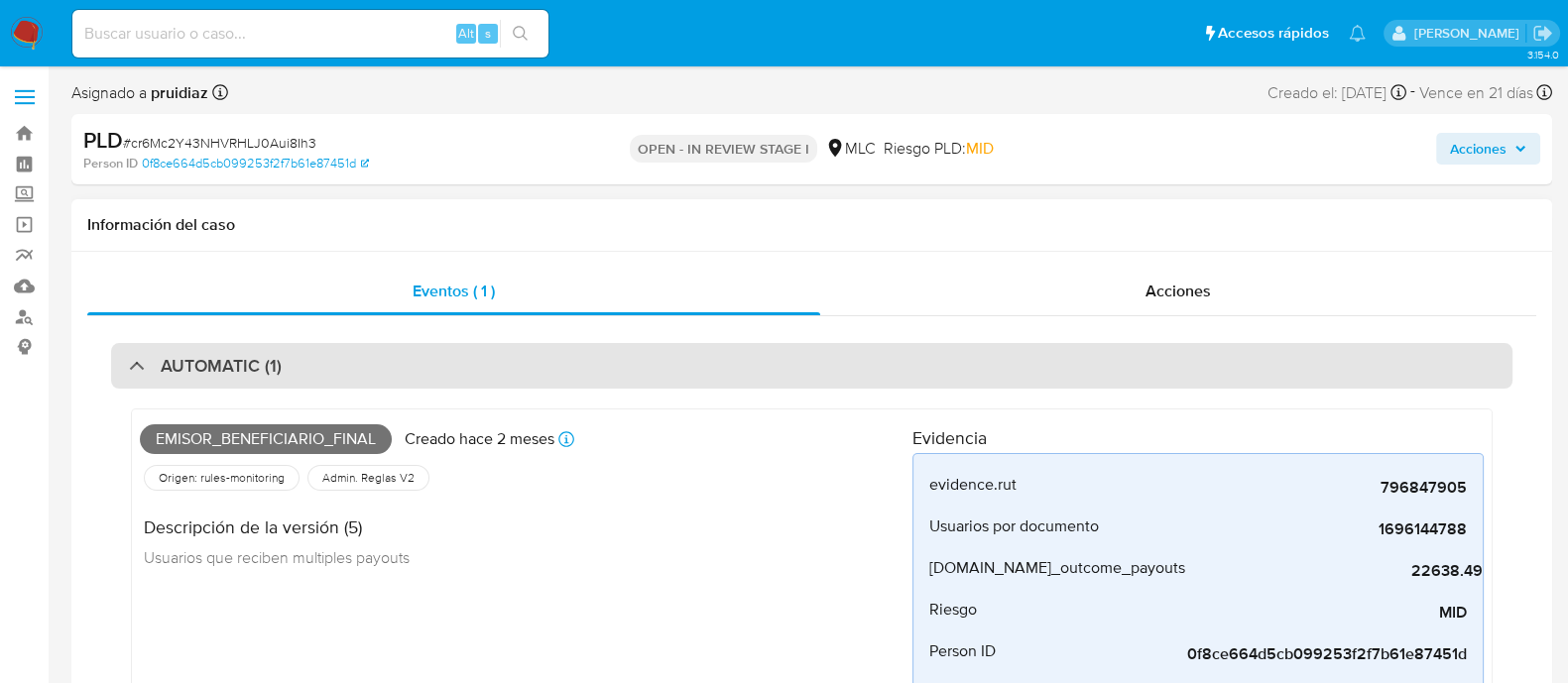
click at [468, 383] on div "AUTOMATIC (1)" at bounding box center [812, 366] width 1402 height 46
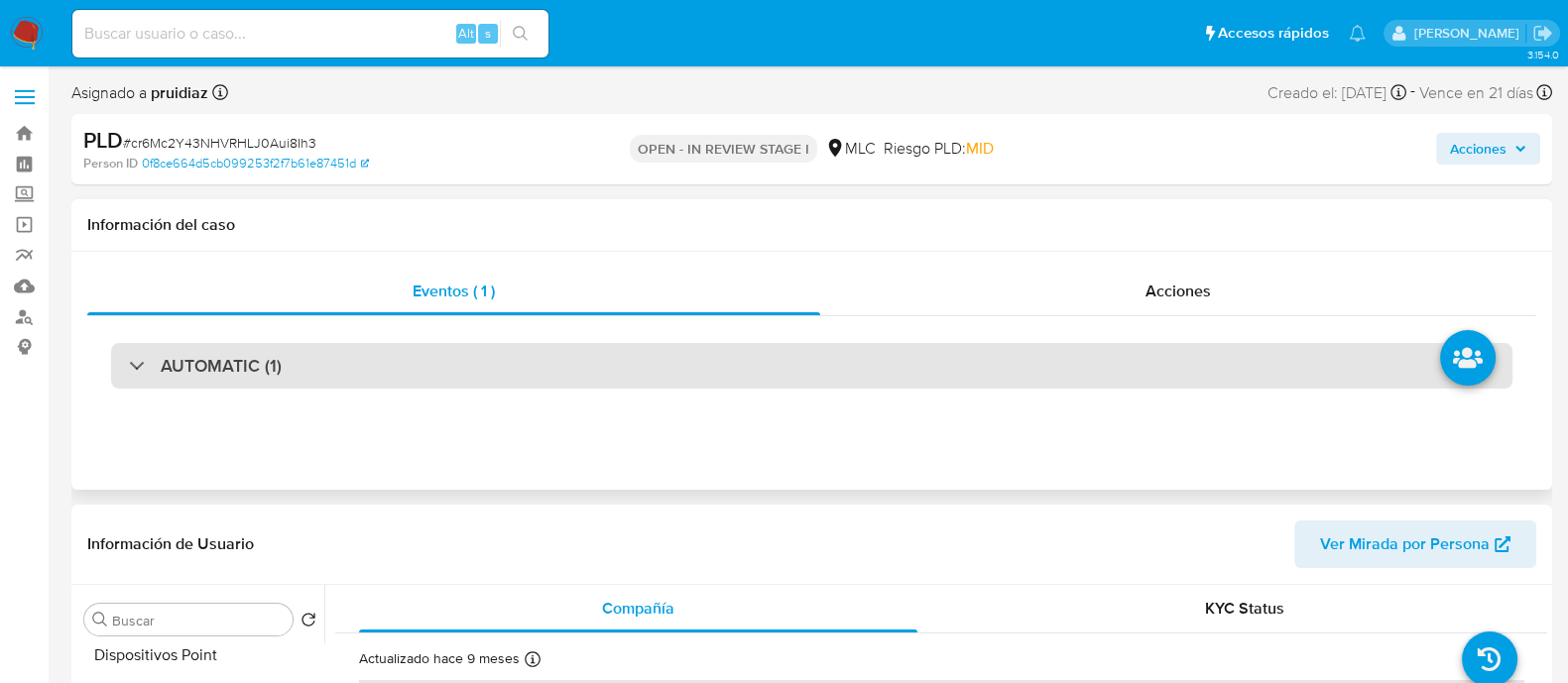
click at [458, 367] on div "AUTOMATIC (1)" at bounding box center [812, 366] width 1402 height 46
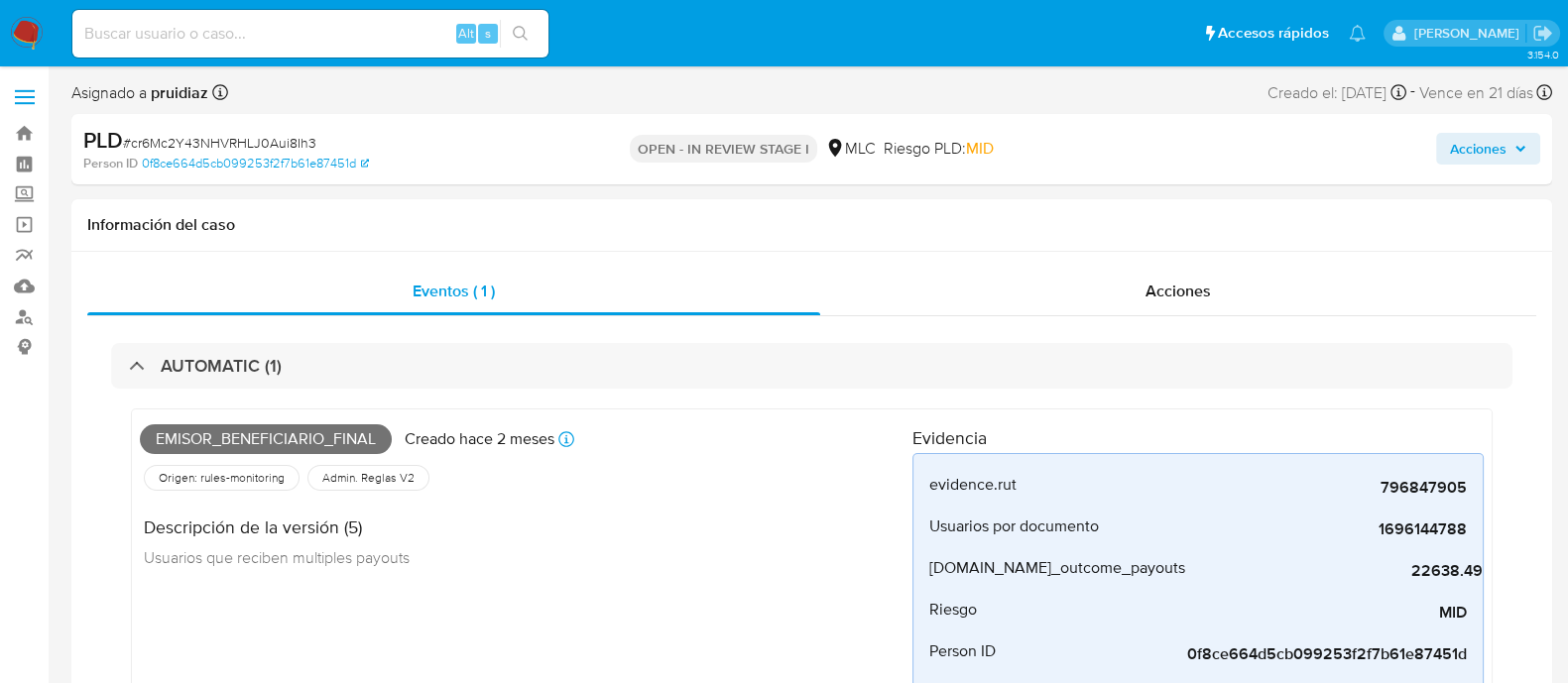
click at [262, 141] on span "# cr6Mc2Y43NHVRHLJ0Aui8Ih3" at bounding box center [220, 143] width 194 height 20
copy span "cr6Mc2Y43NHVRHLJ0Aui8Ih3"
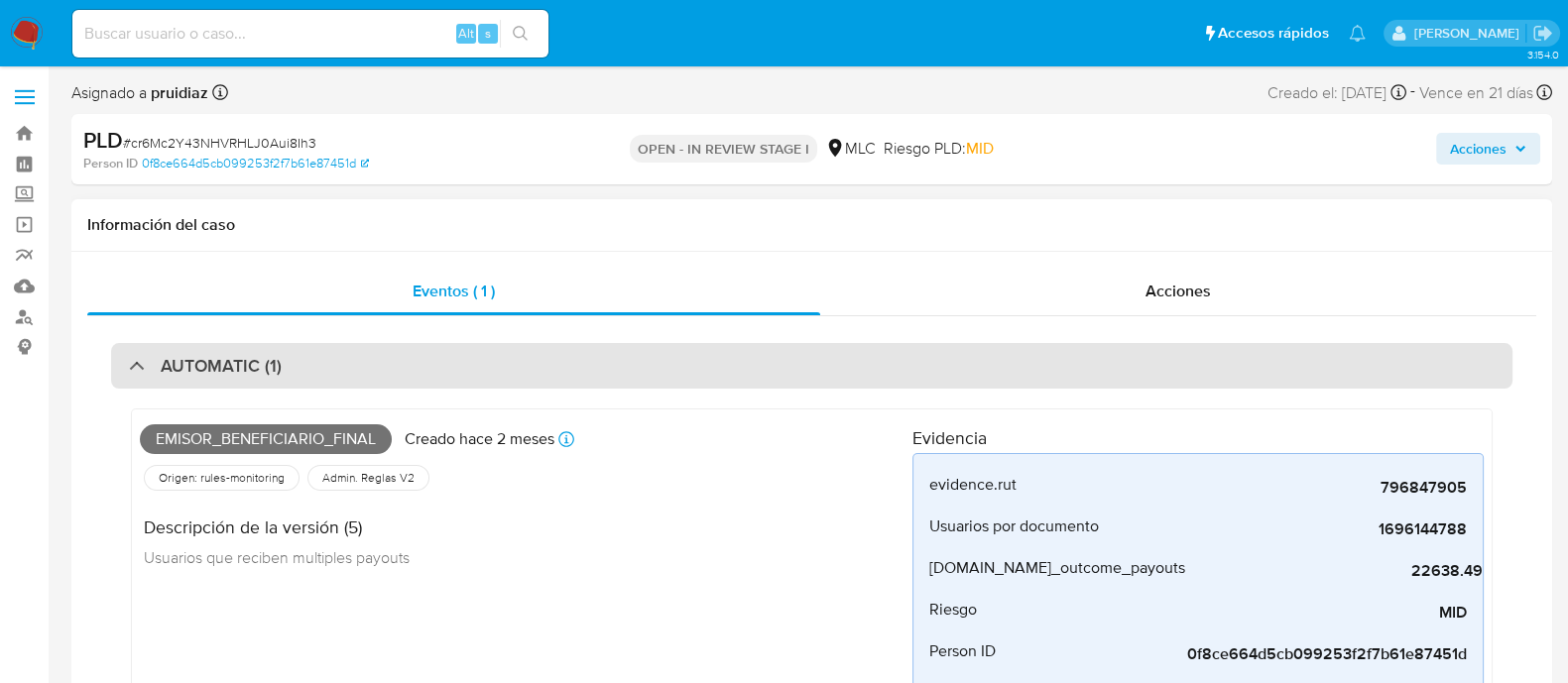
click at [387, 366] on div "AUTOMATIC (1)" at bounding box center [812, 366] width 1402 height 46
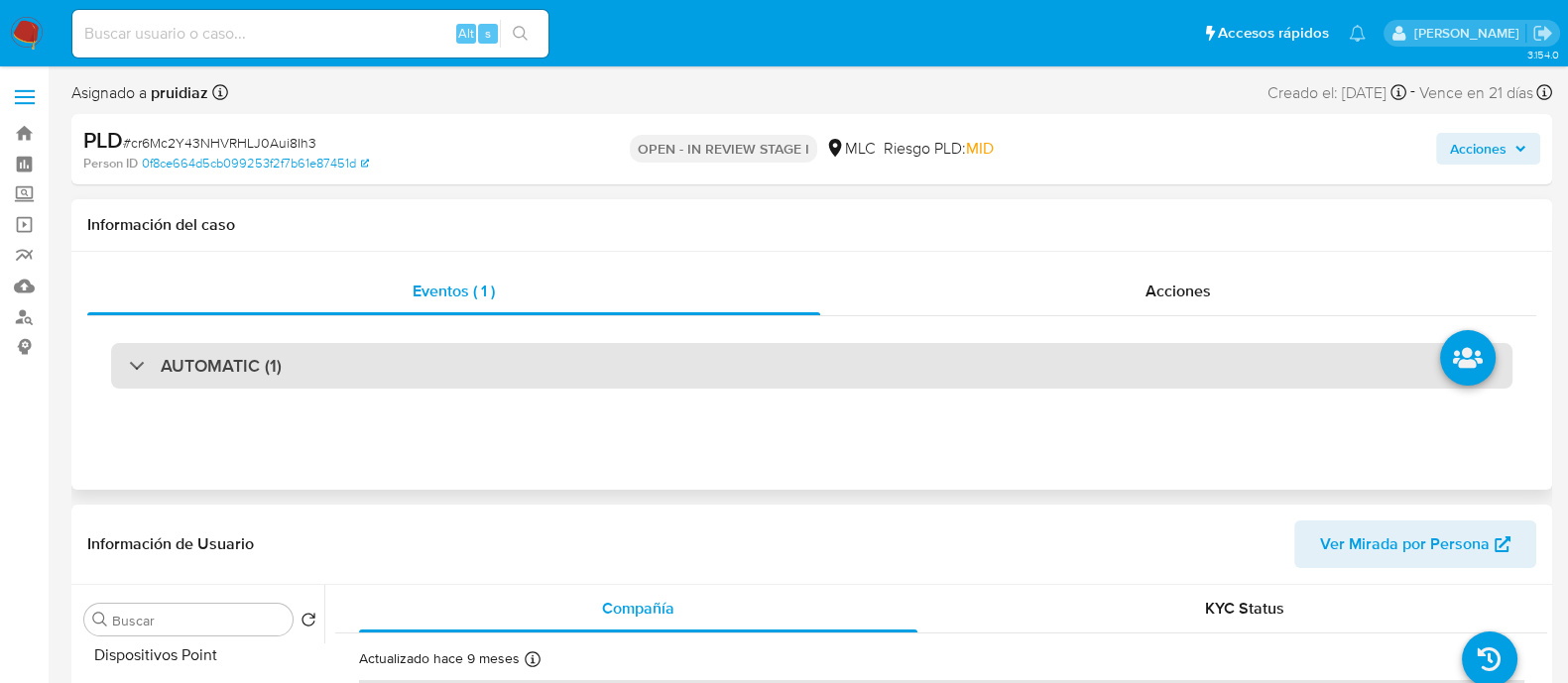
click at [387, 364] on div "AUTOMATIC (1)" at bounding box center [812, 366] width 1402 height 46
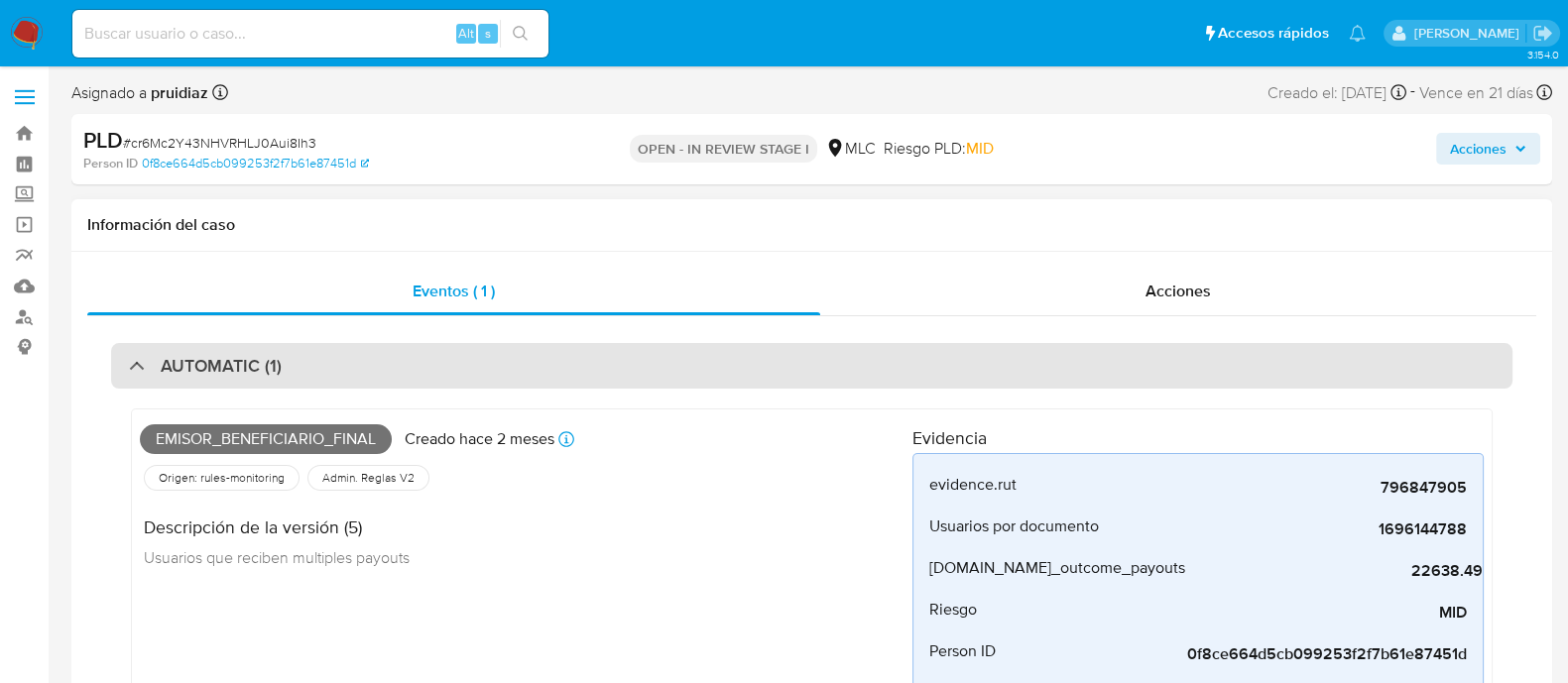
click at [580, 379] on div "AUTOMATIC (1)" at bounding box center [812, 366] width 1402 height 46
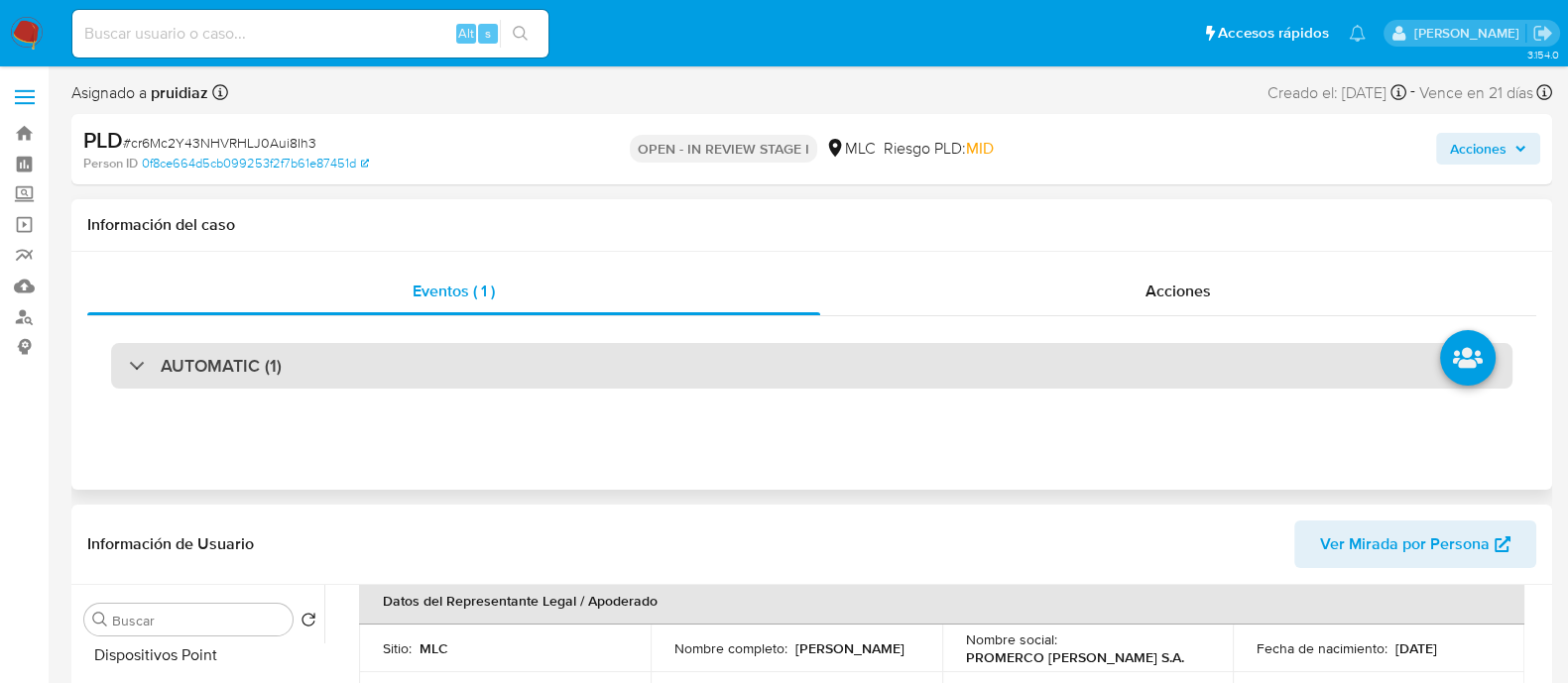
click at [496, 369] on div "AUTOMATIC (1)" at bounding box center [812, 366] width 1402 height 46
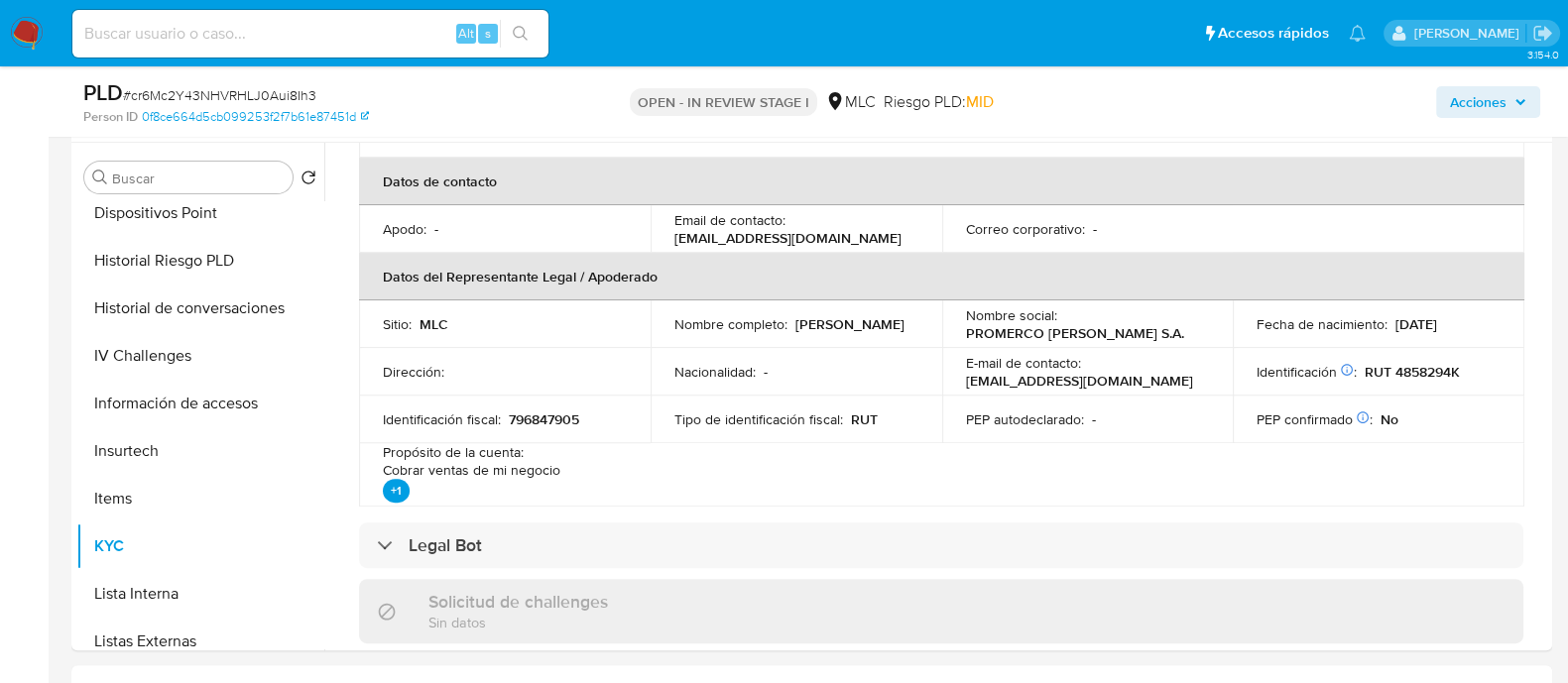
scroll to position [435, 0]
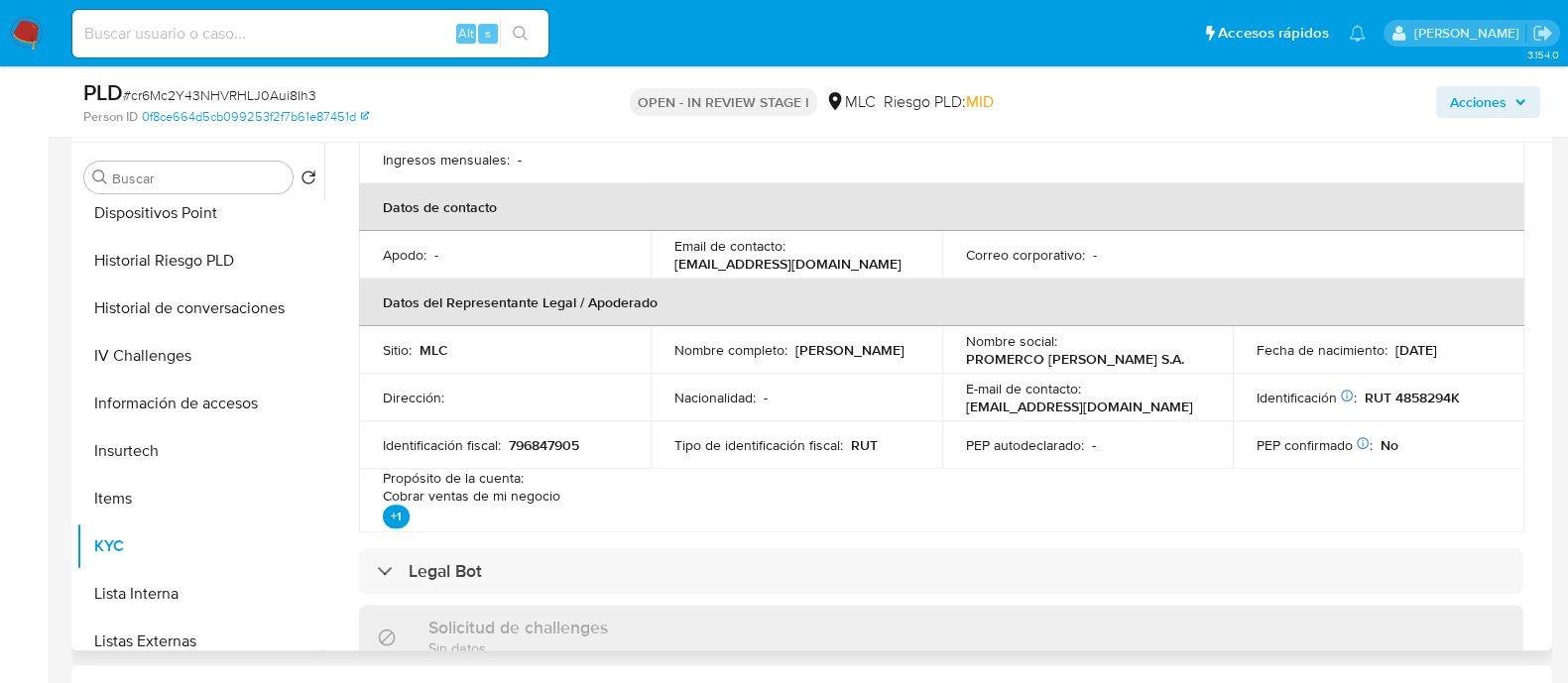
click at [571, 449] on p "796847905" at bounding box center [544, 445] width 71 height 18
copy p "796847905"
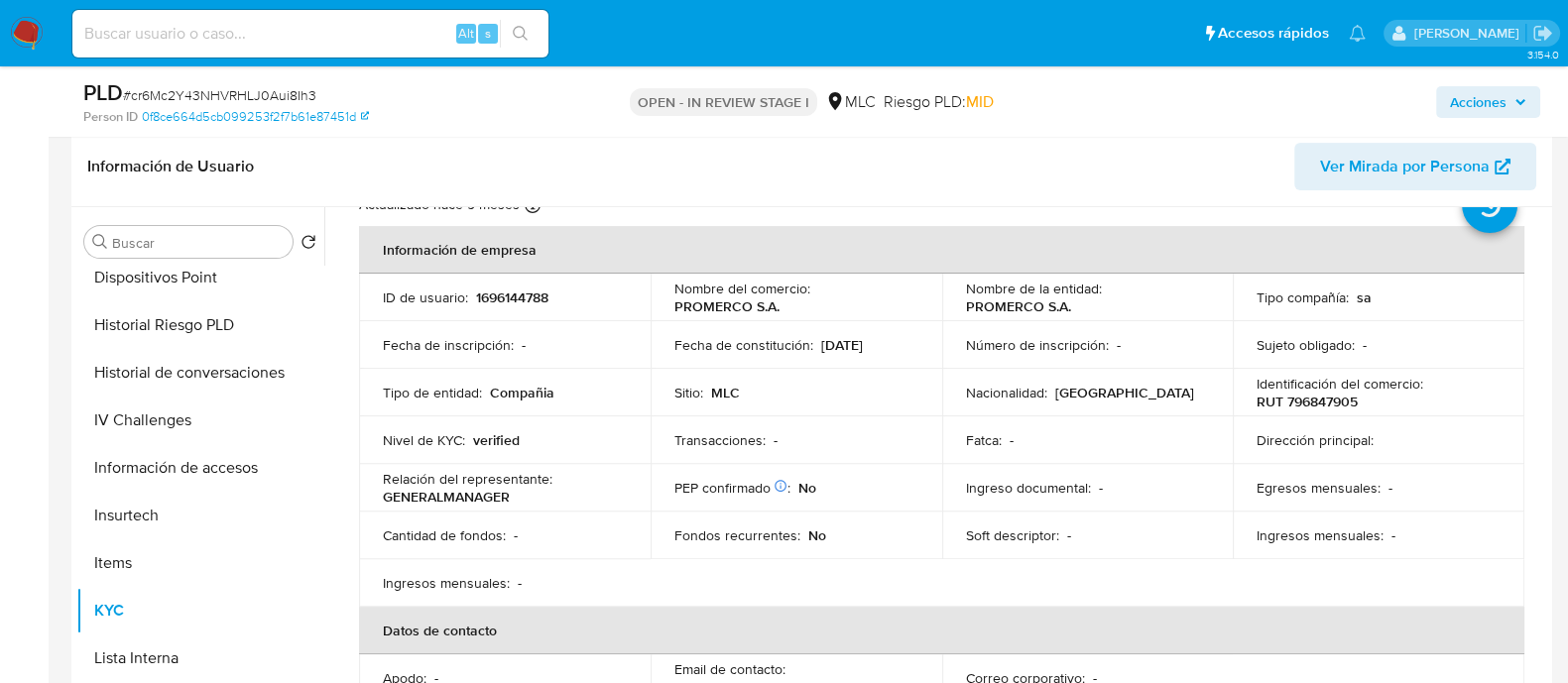
scroll to position [57, 0]
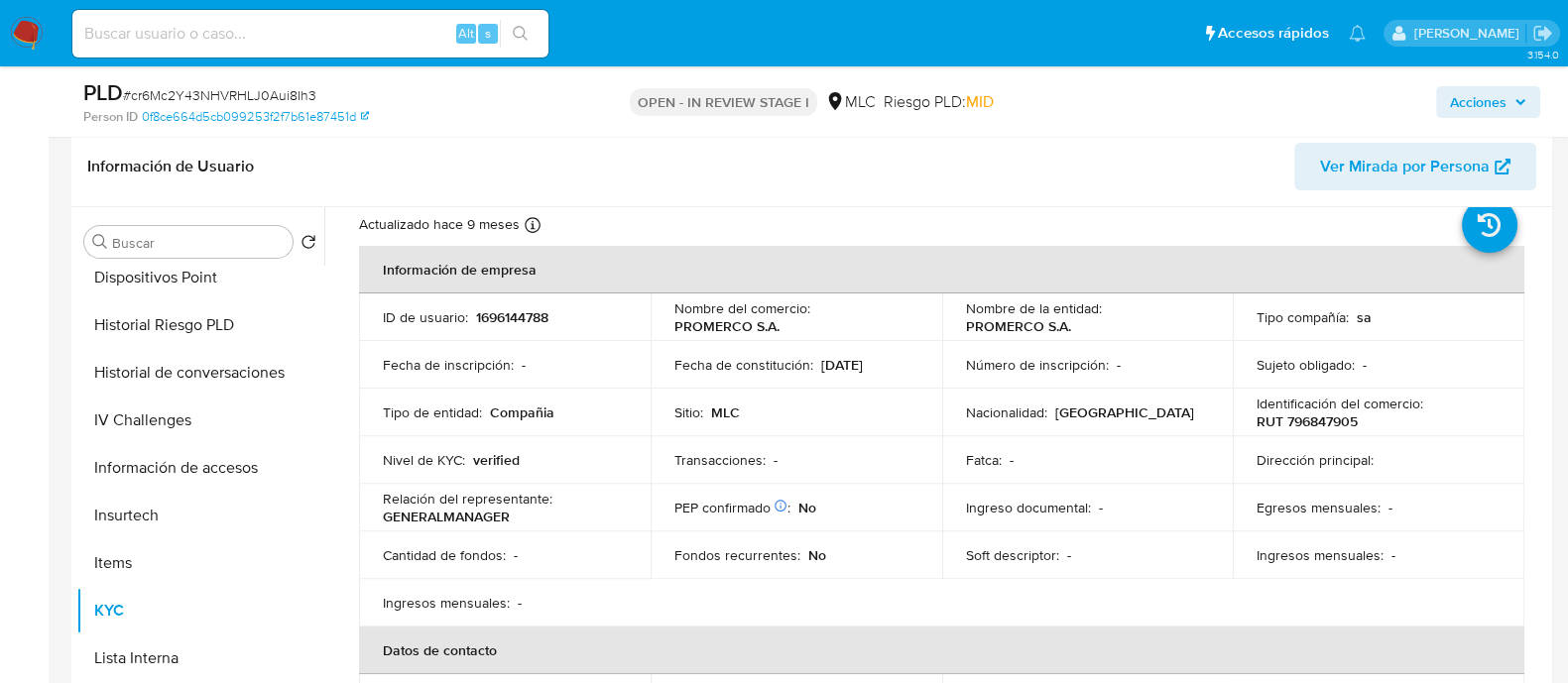
click at [513, 308] on p "1696144788" at bounding box center [512, 317] width 73 height 18
copy p "1696144788"
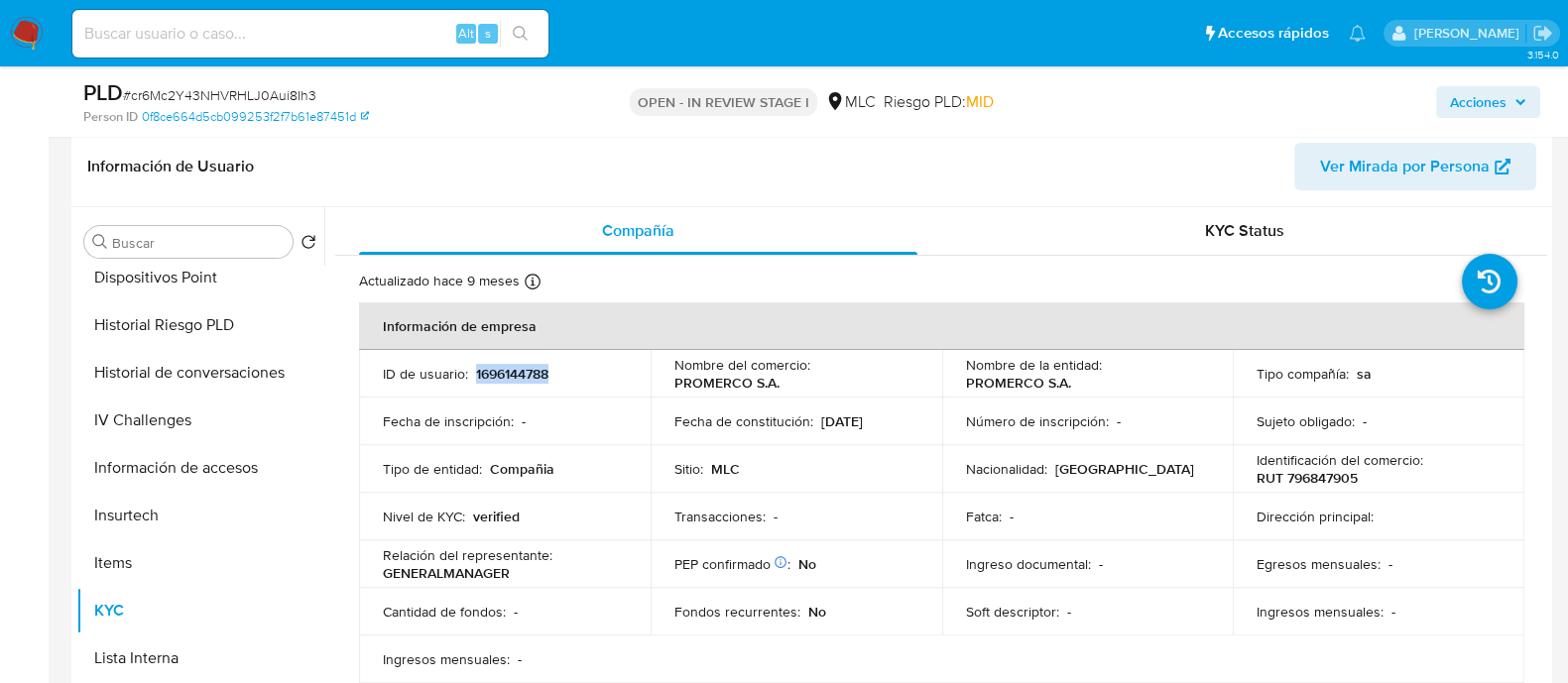
scroll to position [0, 0]
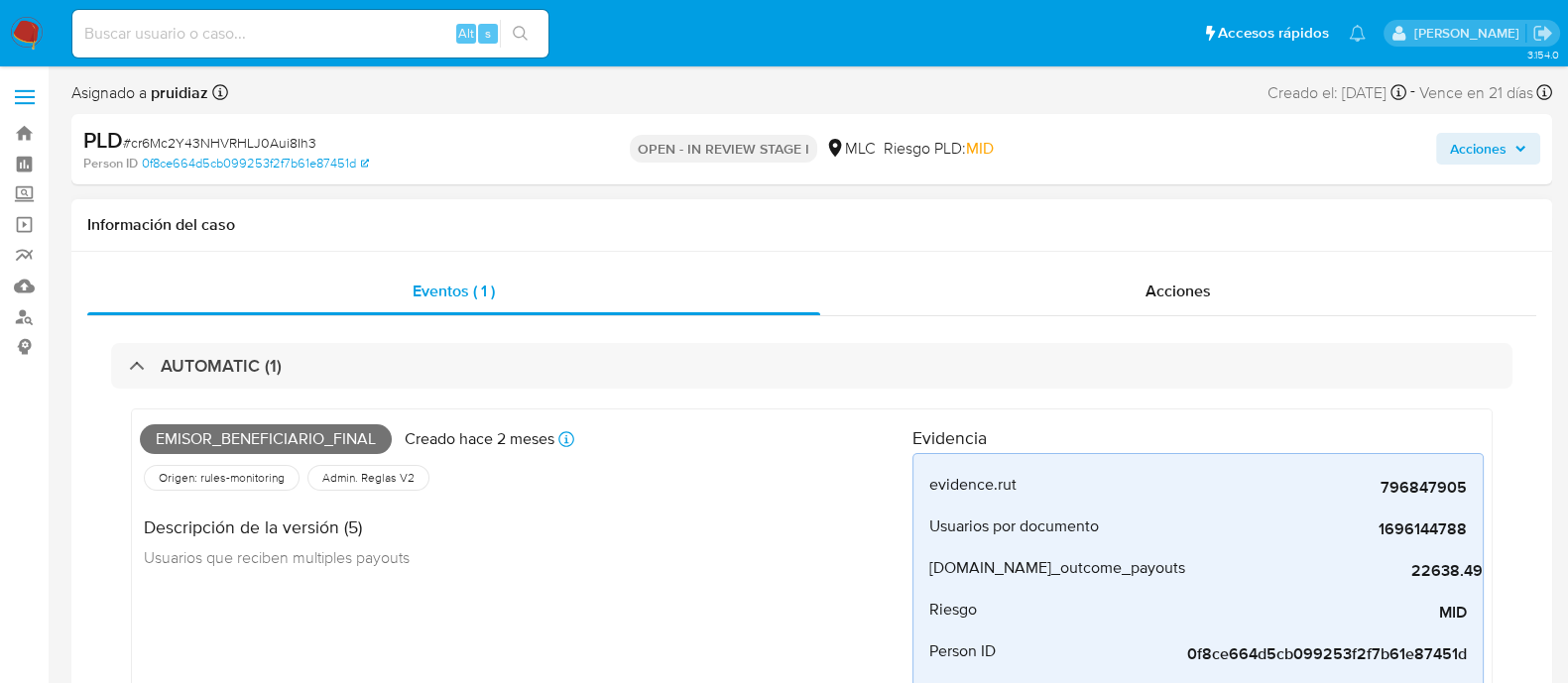
click at [285, 438] on span "Emisor_beneficiario_final" at bounding box center [265, 439] width 252 height 30
copy span "Emisor_beneficiario_final"
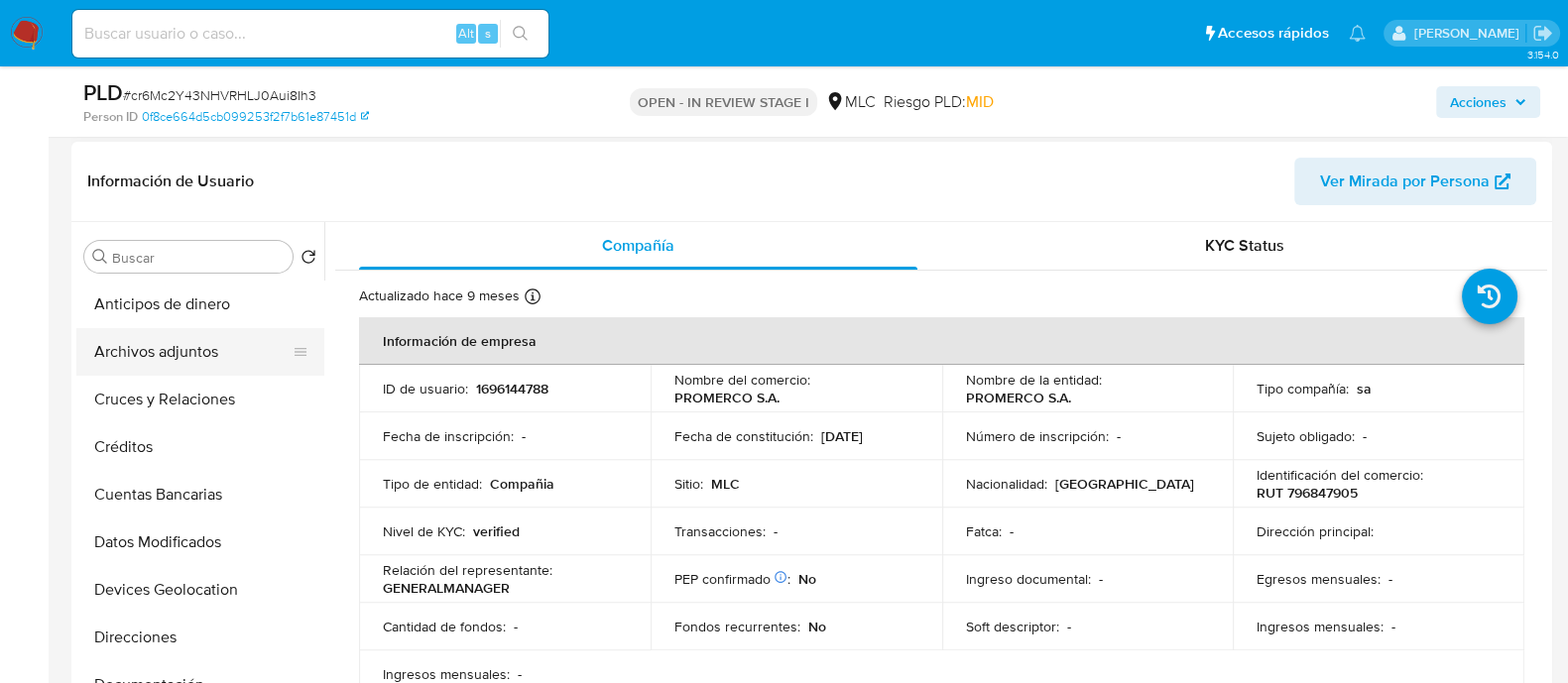
click at [194, 346] on button "Archivos adjuntos" at bounding box center [192, 352] width 232 height 48
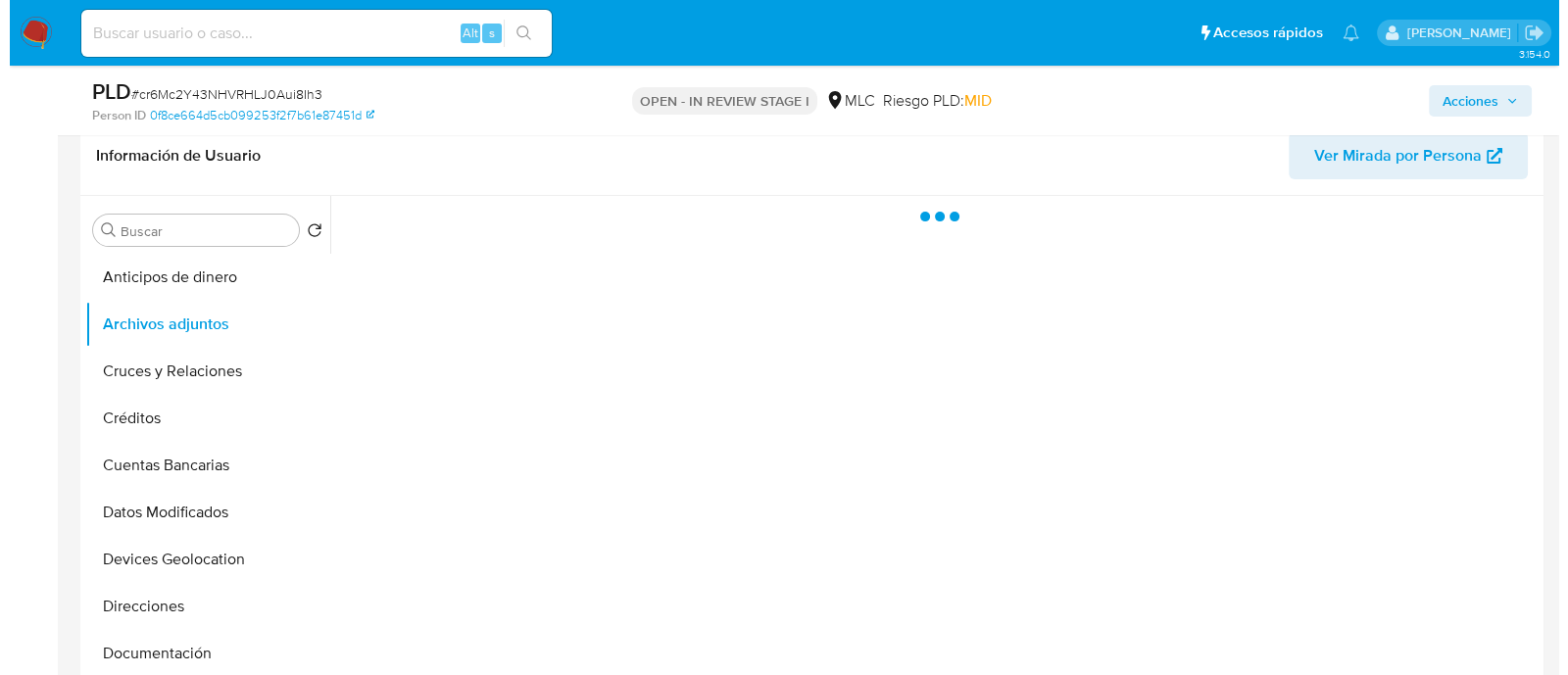
scroll to position [763, 0]
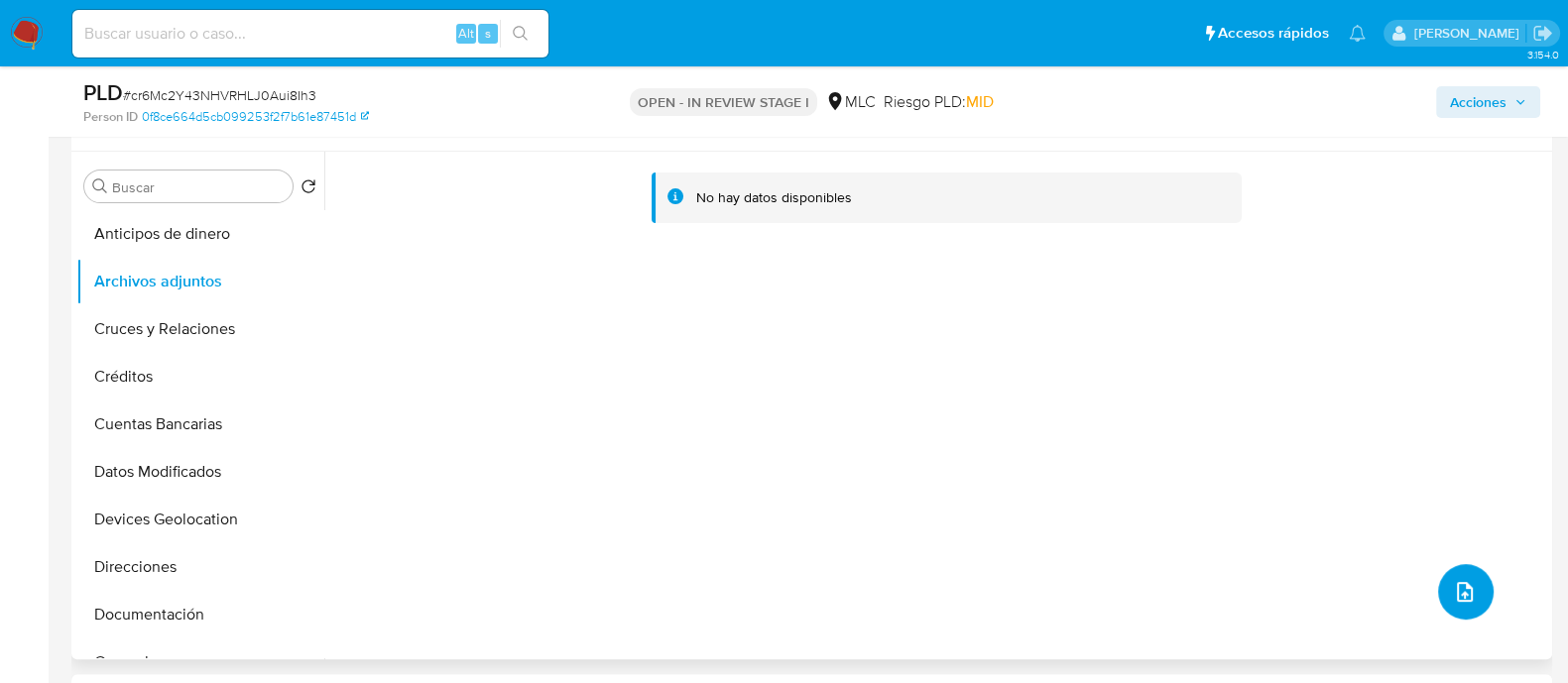
click at [1473, 588] on button "upload-file" at bounding box center [1467, 593] width 56 height 56
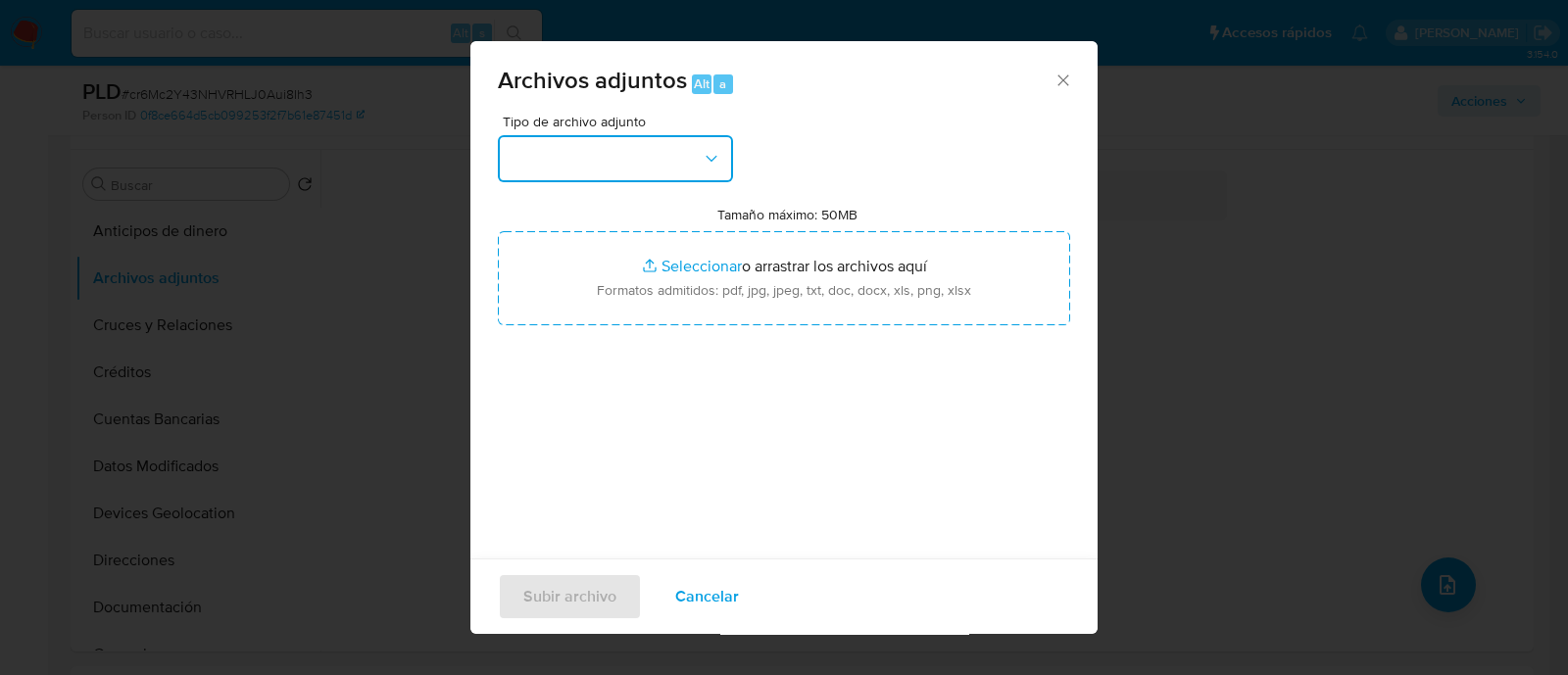
click at [660, 154] on button "button" at bounding box center [615, 159] width 235 height 47
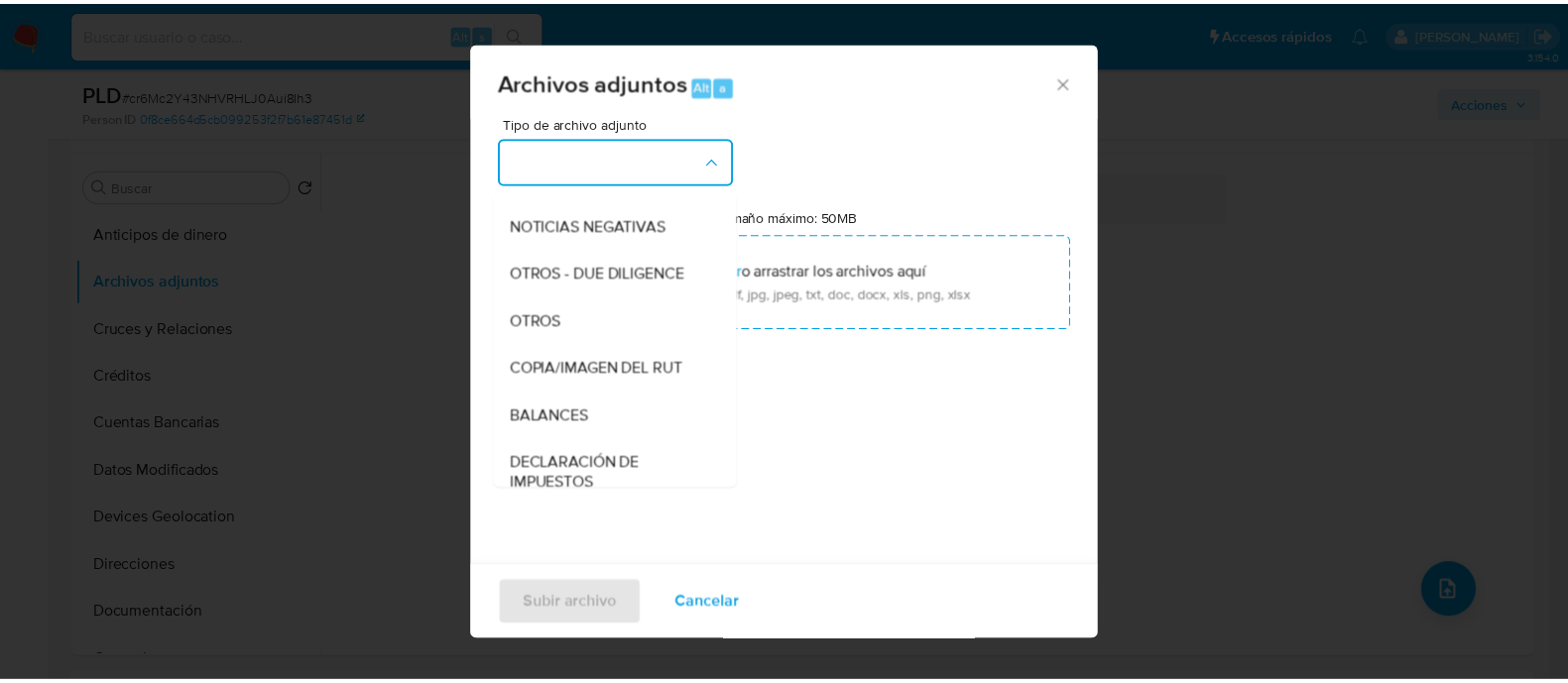
scroll to position [228, 0]
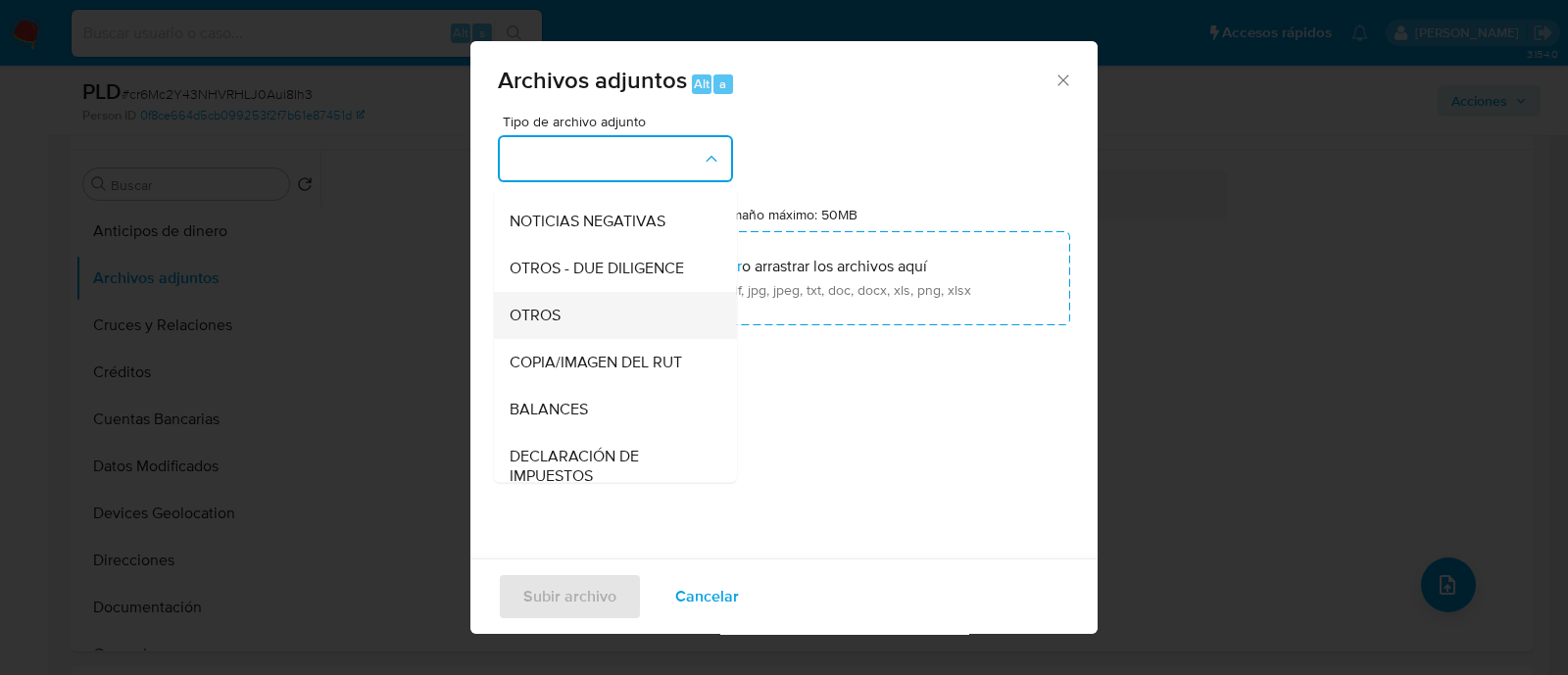
click at [587, 318] on div "OTROS" at bounding box center [610, 315] width 200 height 47
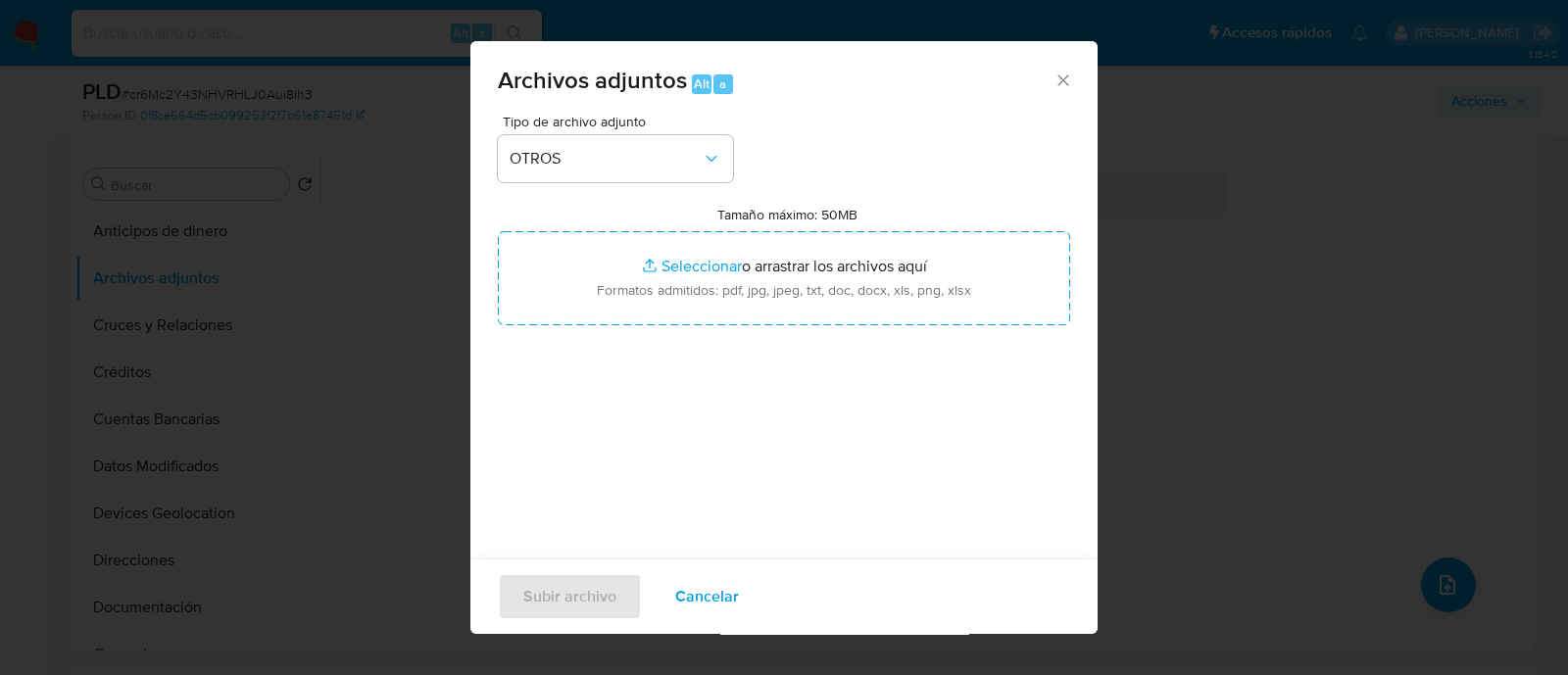
click at [766, 327] on div "Tipo de archivo adjunto OTROS Tamaño máximo: 50MB Seleccionar archivos Seleccio…" at bounding box center [784, 346] width 573 height 463
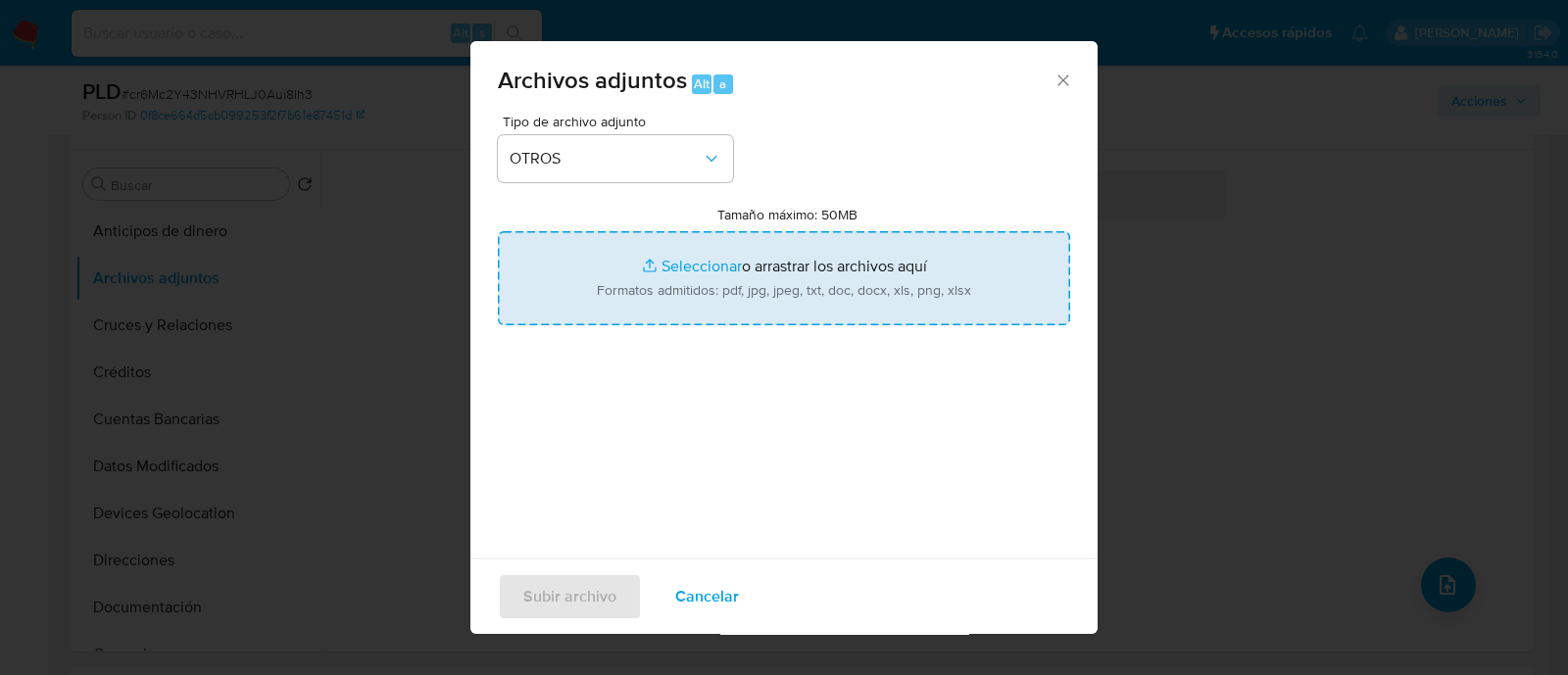
click at [750, 297] on input "Tamaño máximo: 50MB Seleccionar archivos" at bounding box center [784, 278] width 573 height 94
type input "C:\fakepath\796847905_BBFF.xlsx"
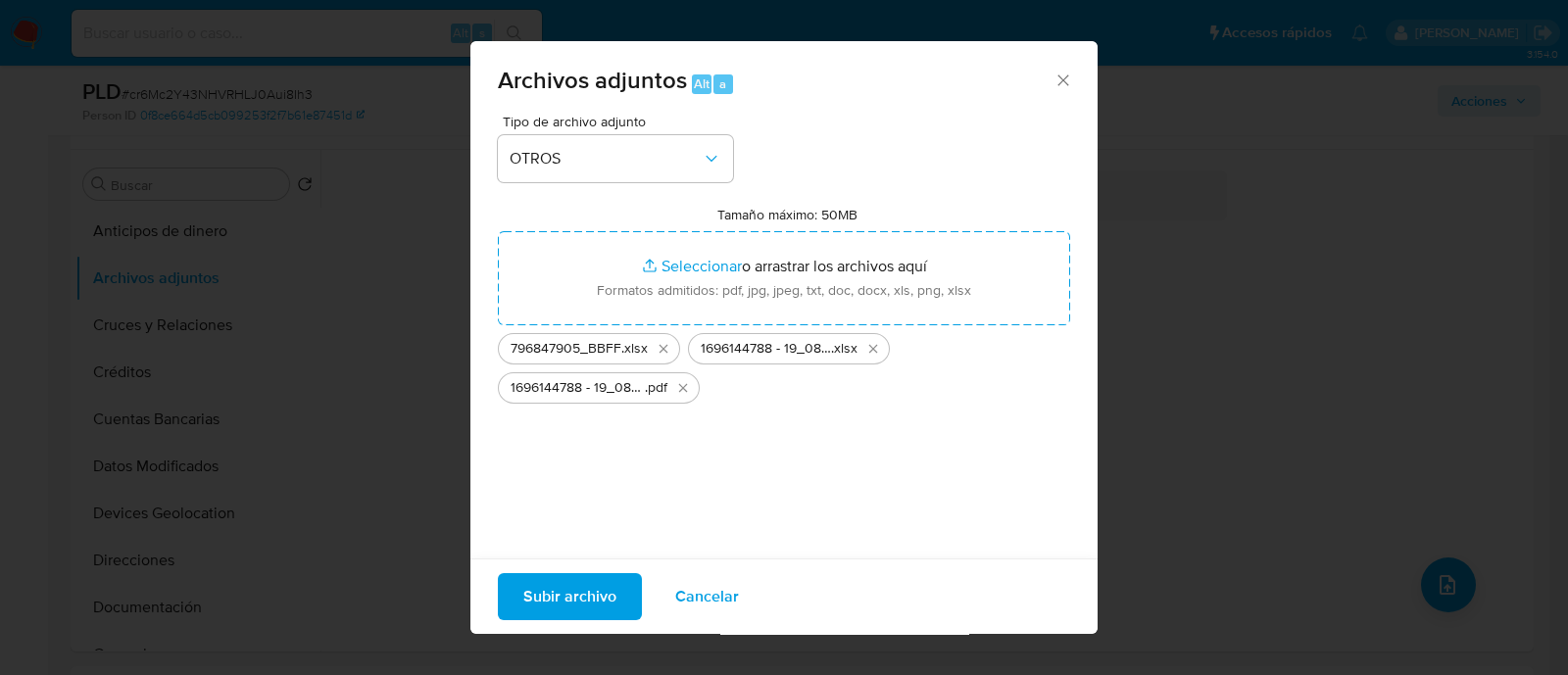
click at [592, 591] on span "Subir archivo" at bounding box center [570, 597] width 93 height 43
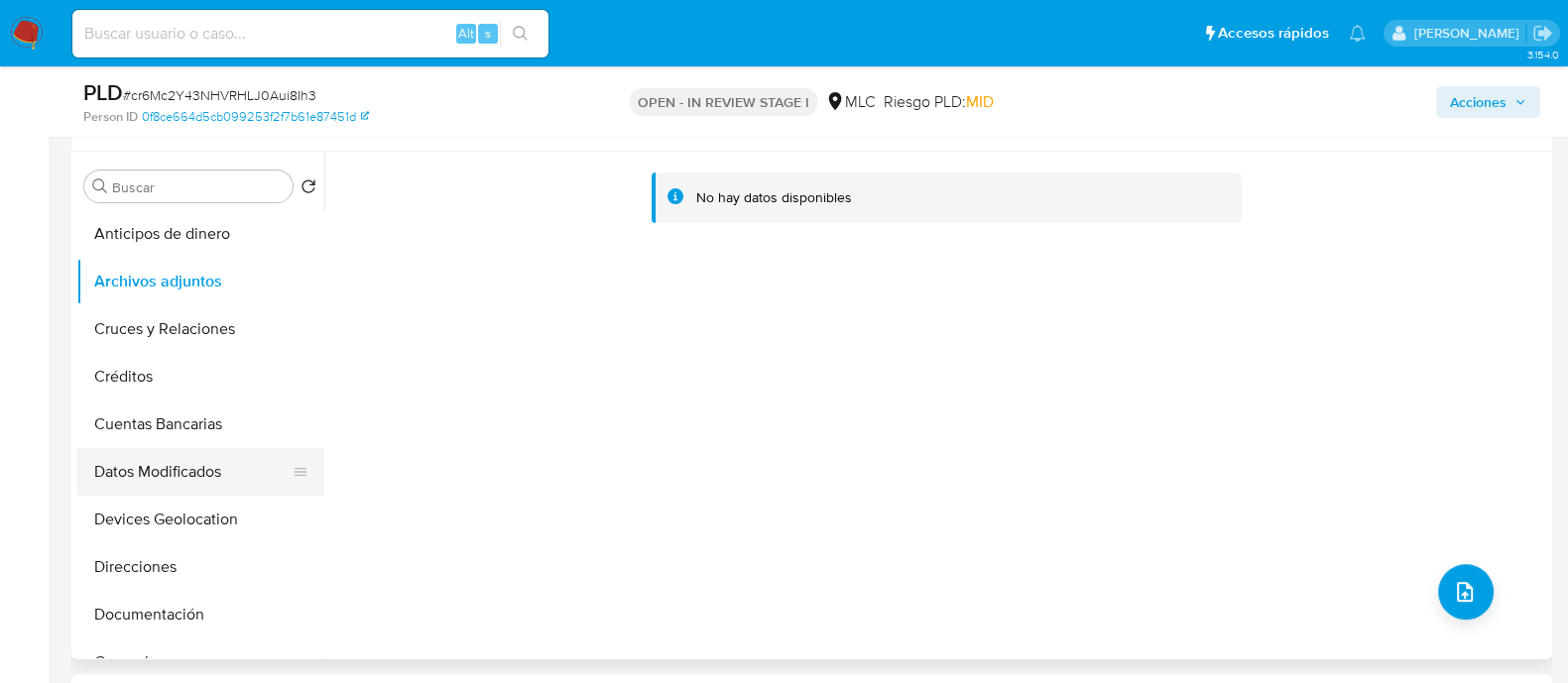
click at [190, 460] on button "Datos Modificados" at bounding box center [192, 472] width 232 height 48
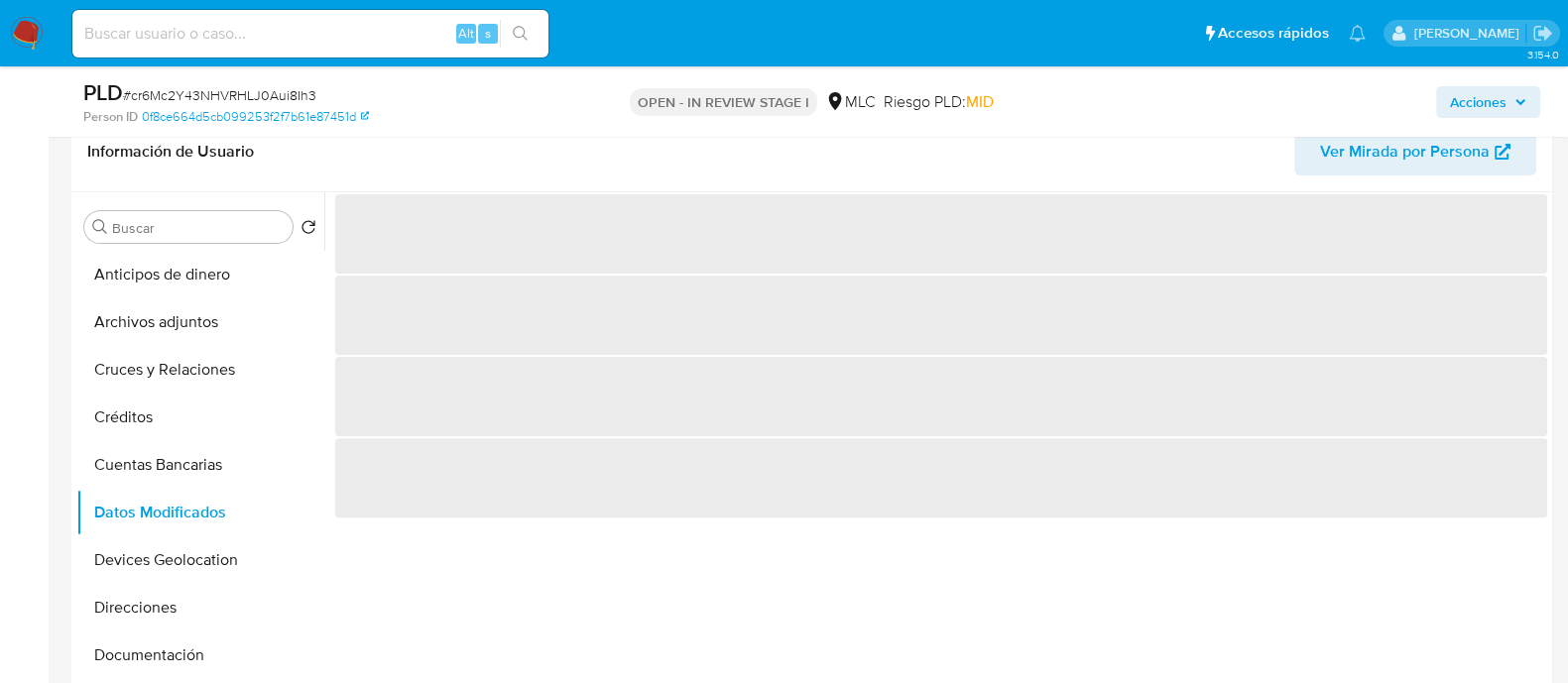
scroll to position [758, 0]
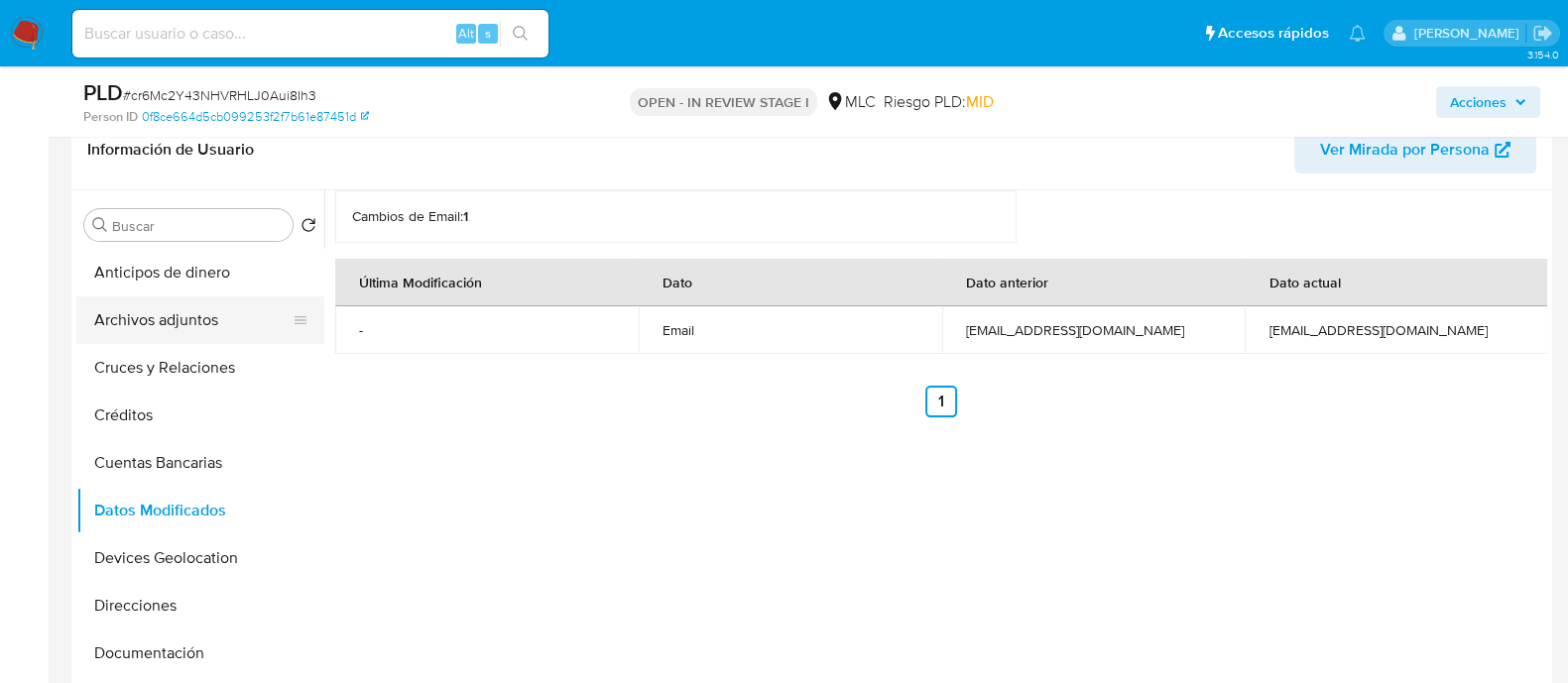
click at [214, 328] on button "Archivos adjuntos" at bounding box center [192, 320] width 232 height 48
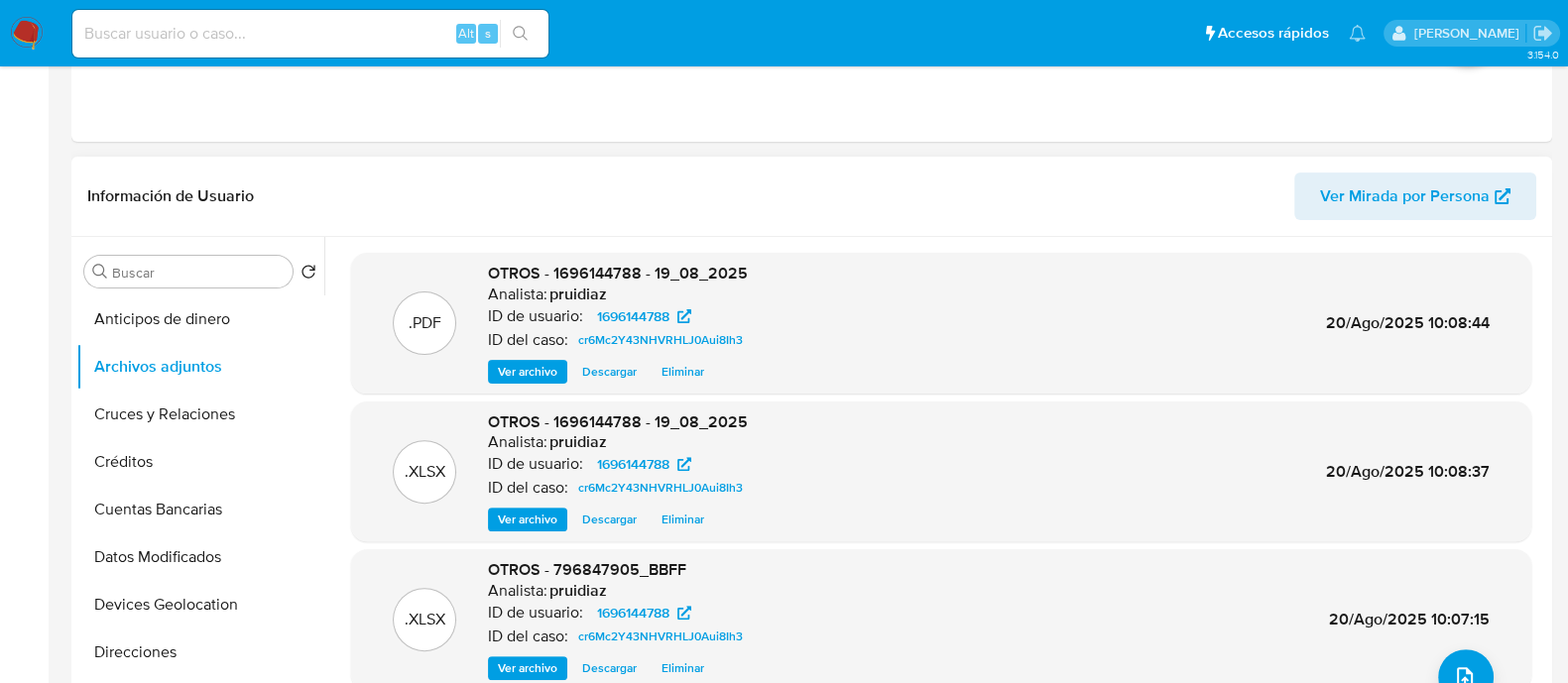
scroll to position [0, 0]
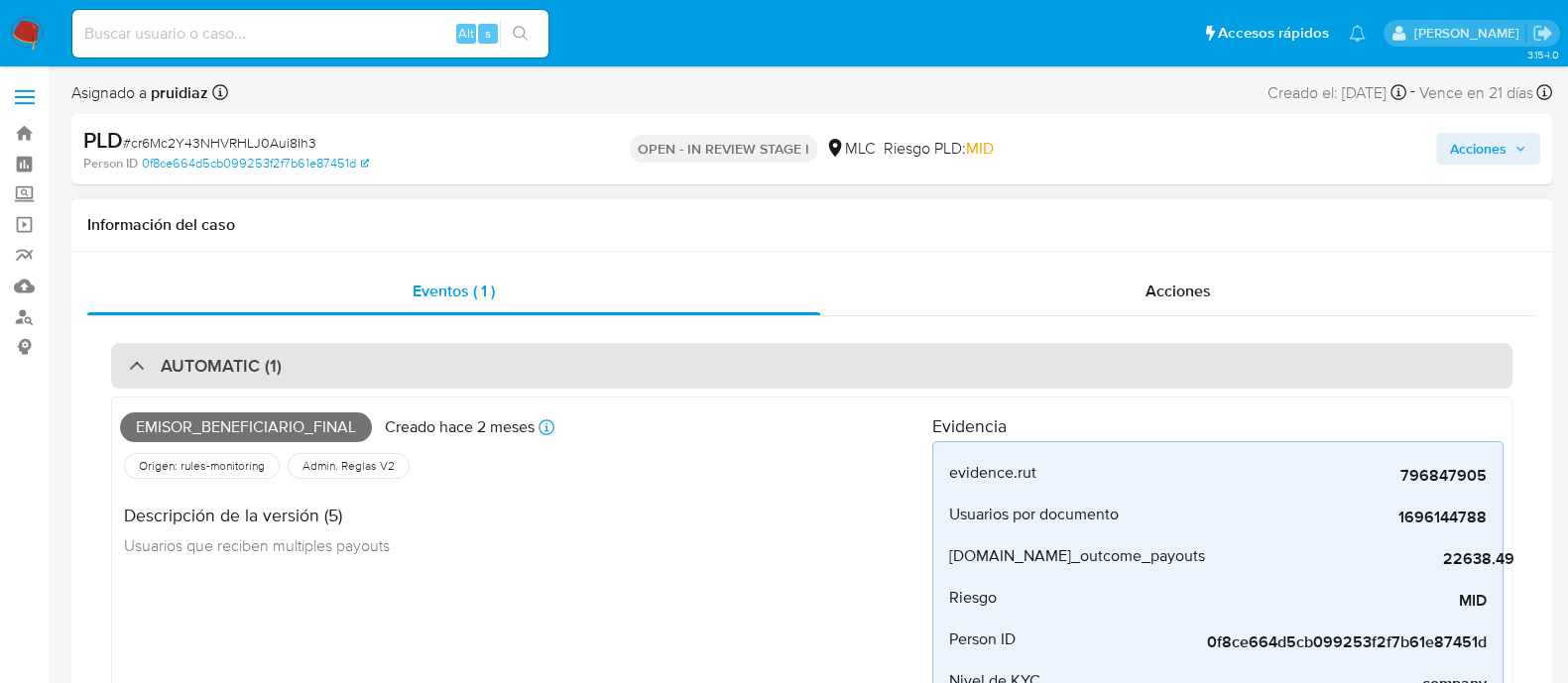
click at [425, 365] on div "AUTOMATIC (1)" at bounding box center [812, 366] width 1402 height 46
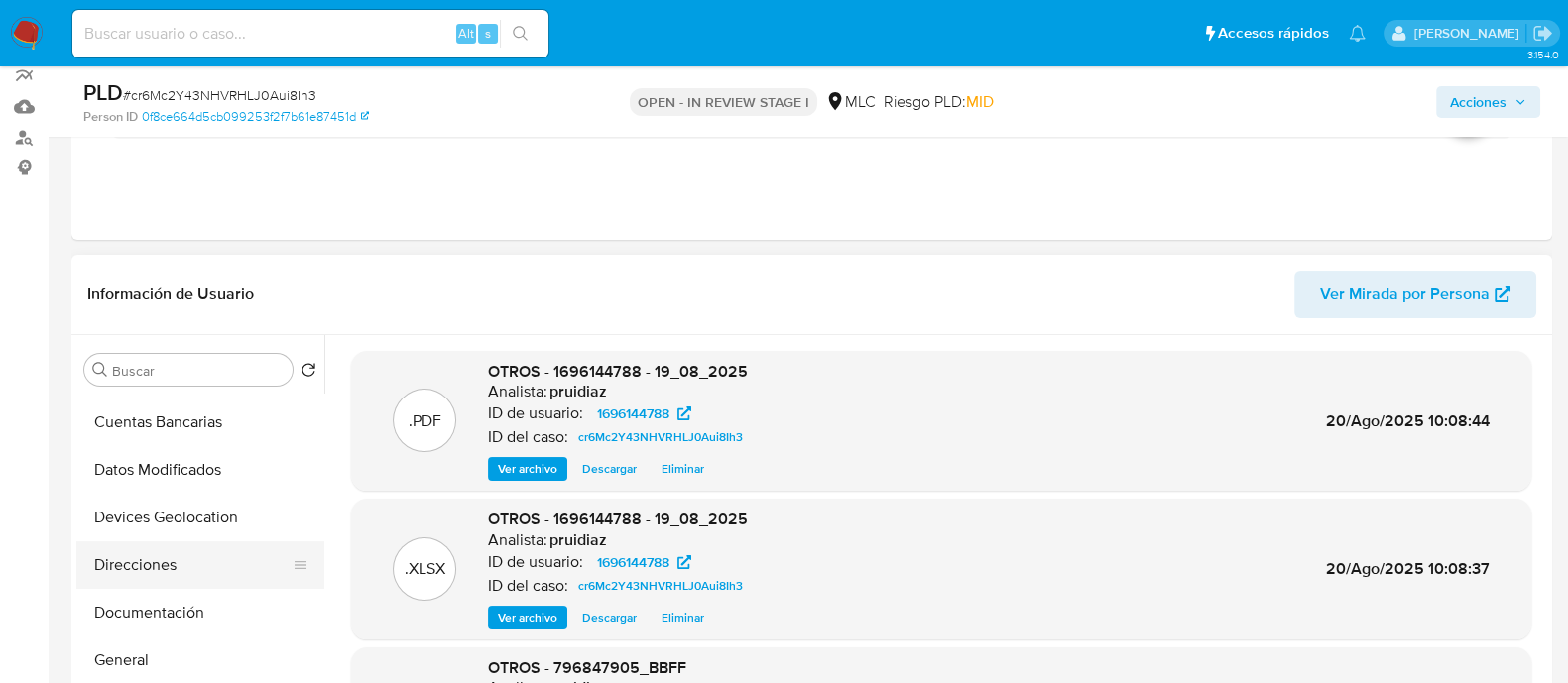
scroll to position [232, 0]
click at [134, 591] on button "General" at bounding box center [192, 614] width 232 height 48
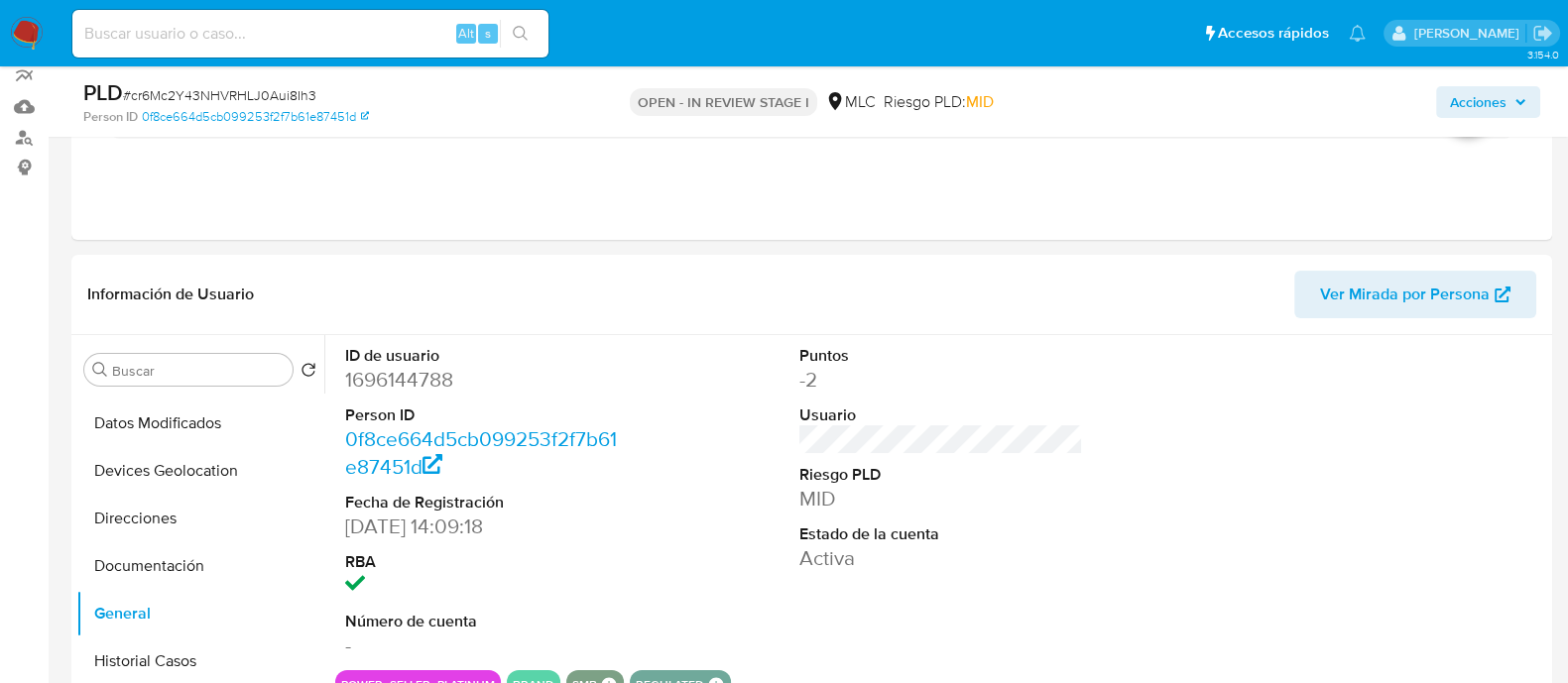
click at [1491, 95] on span "Acciones" at bounding box center [1479, 102] width 57 height 32
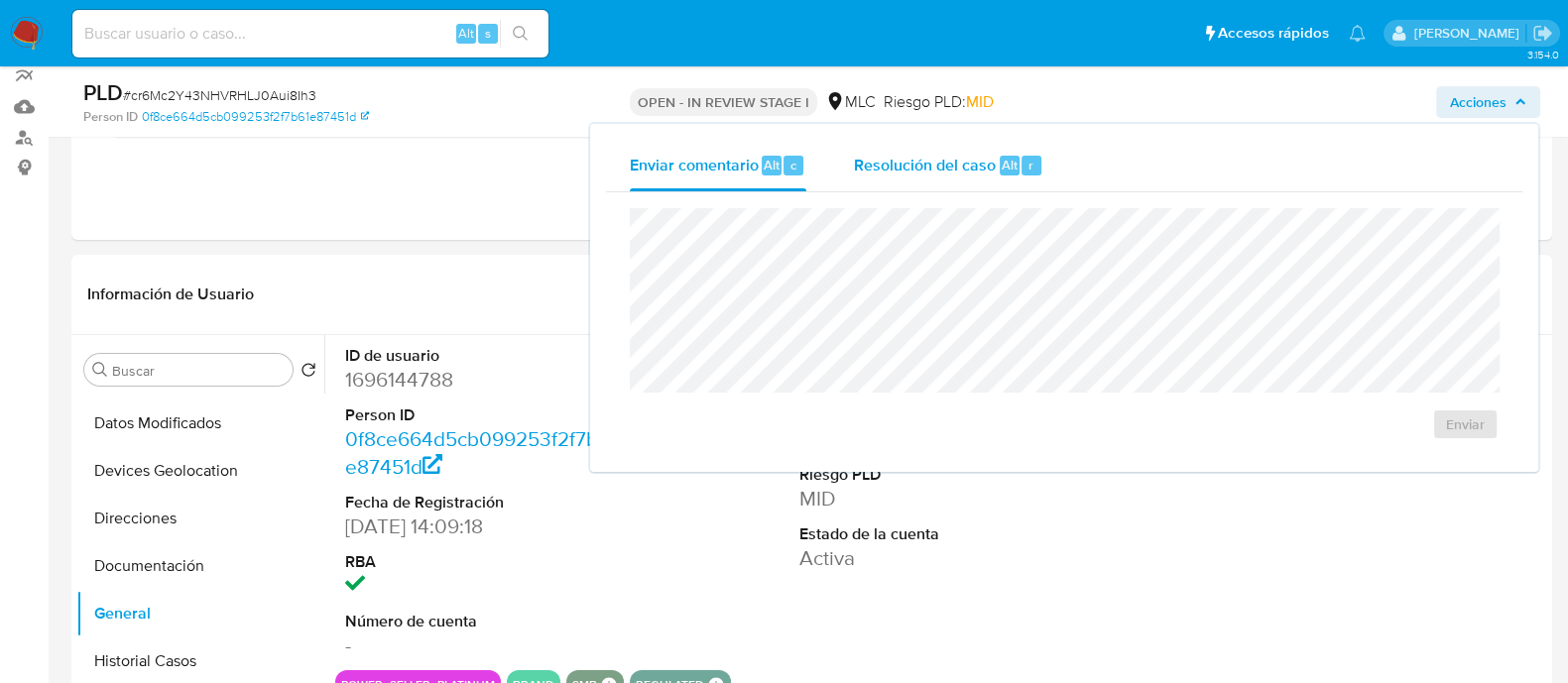
click at [958, 149] on div "Resolución del caso Alt r" at bounding box center [949, 166] width 190 height 52
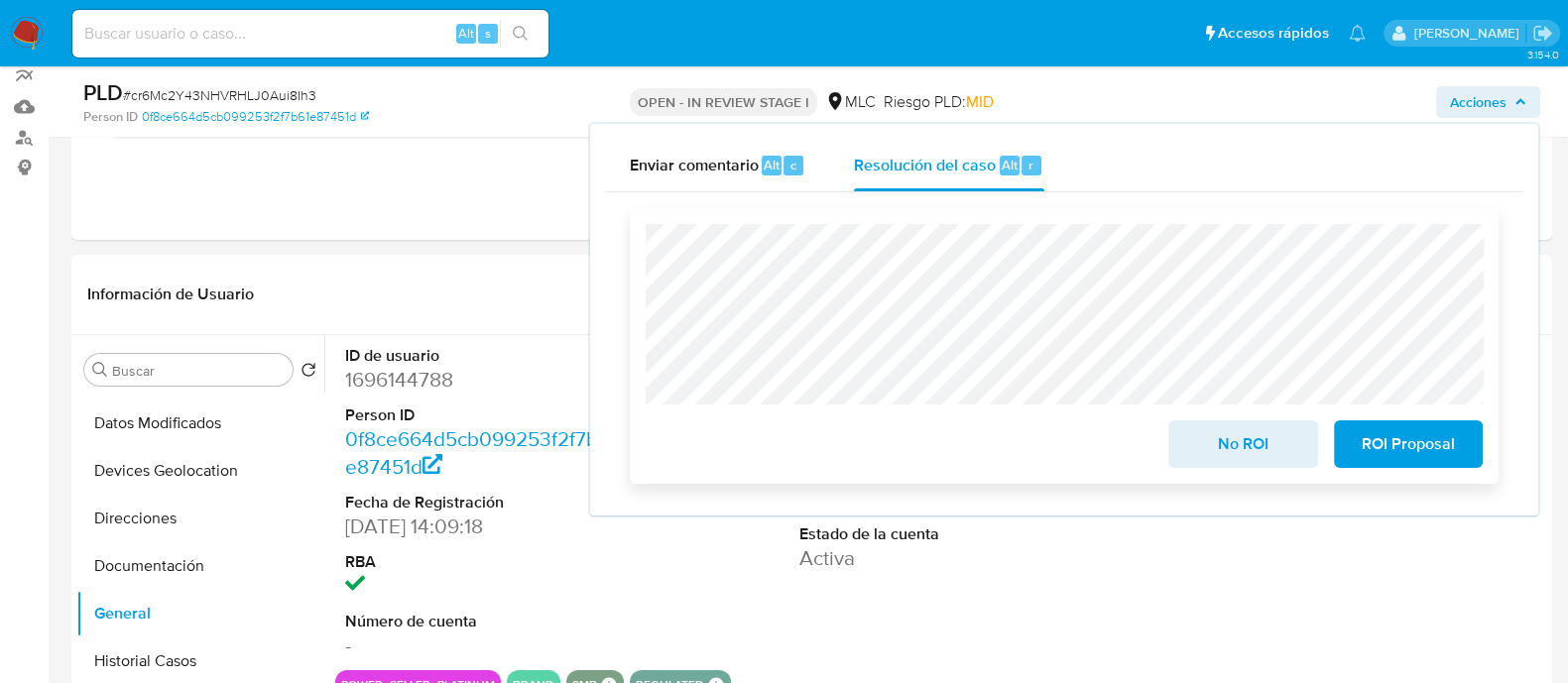
click at [1213, 430] on span "No ROI" at bounding box center [1243, 444] width 97 height 44
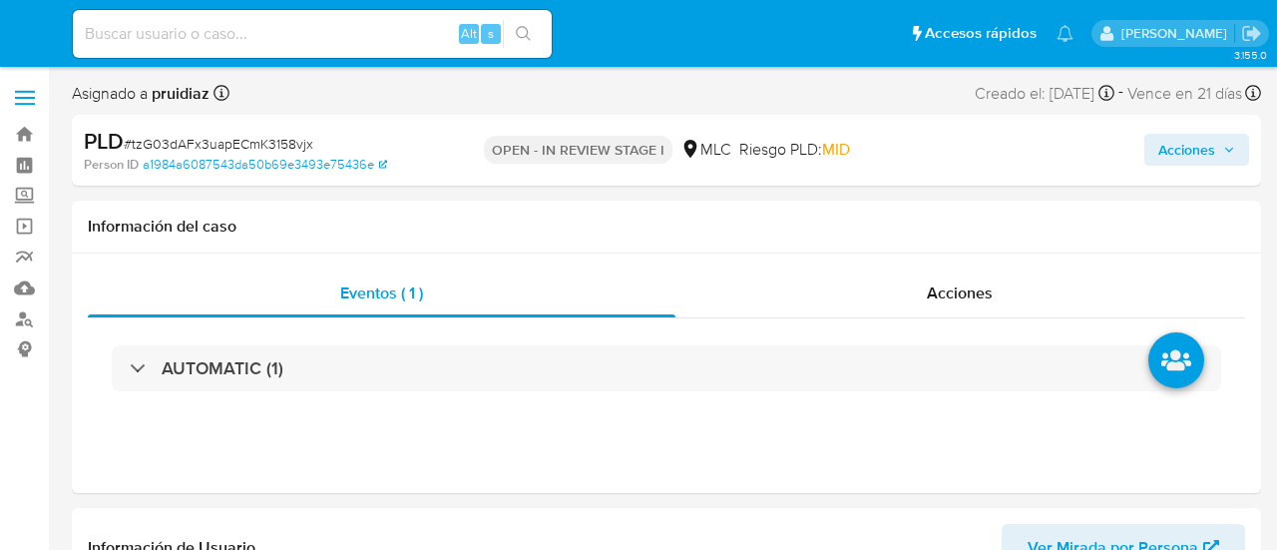
select select "10"
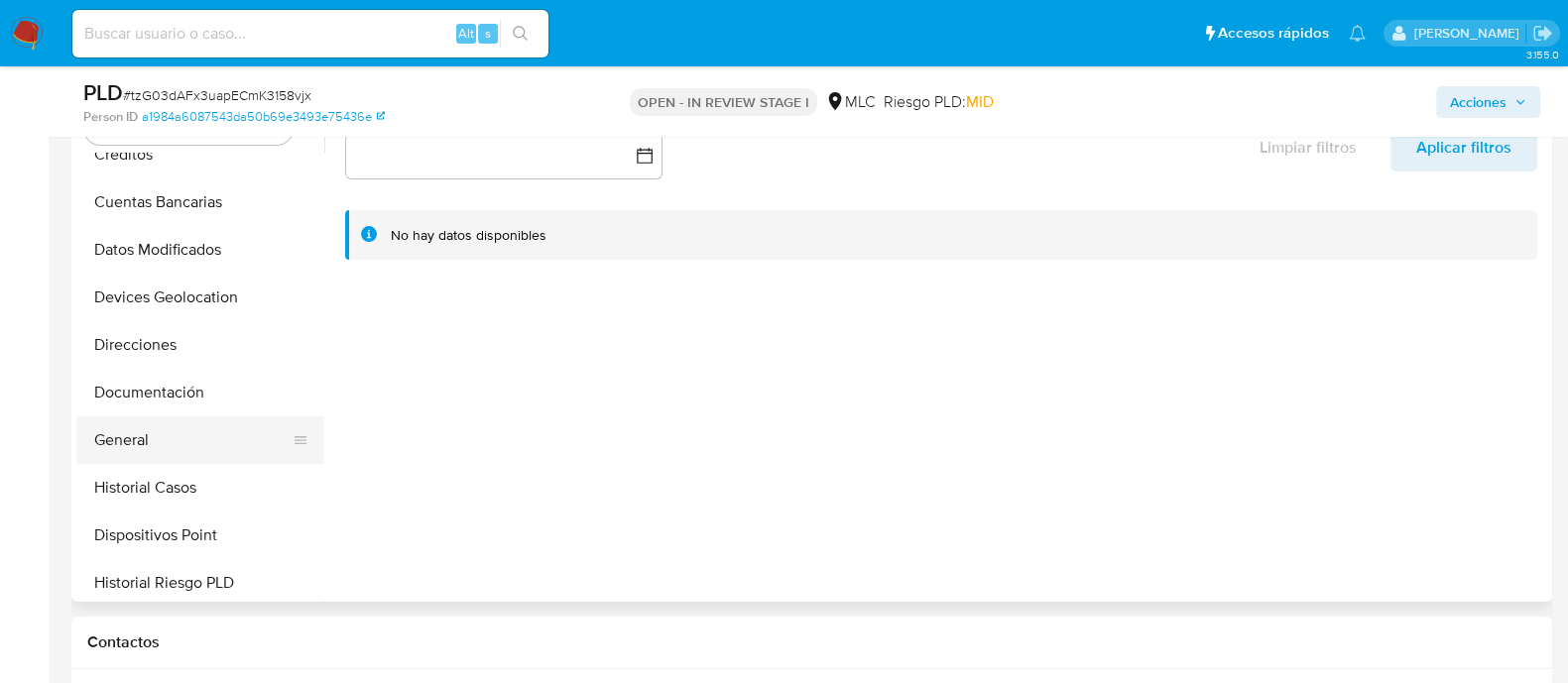
scroll to position [169, 0]
click at [164, 443] on button "General" at bounding box center [192, 436] width 232 height 48
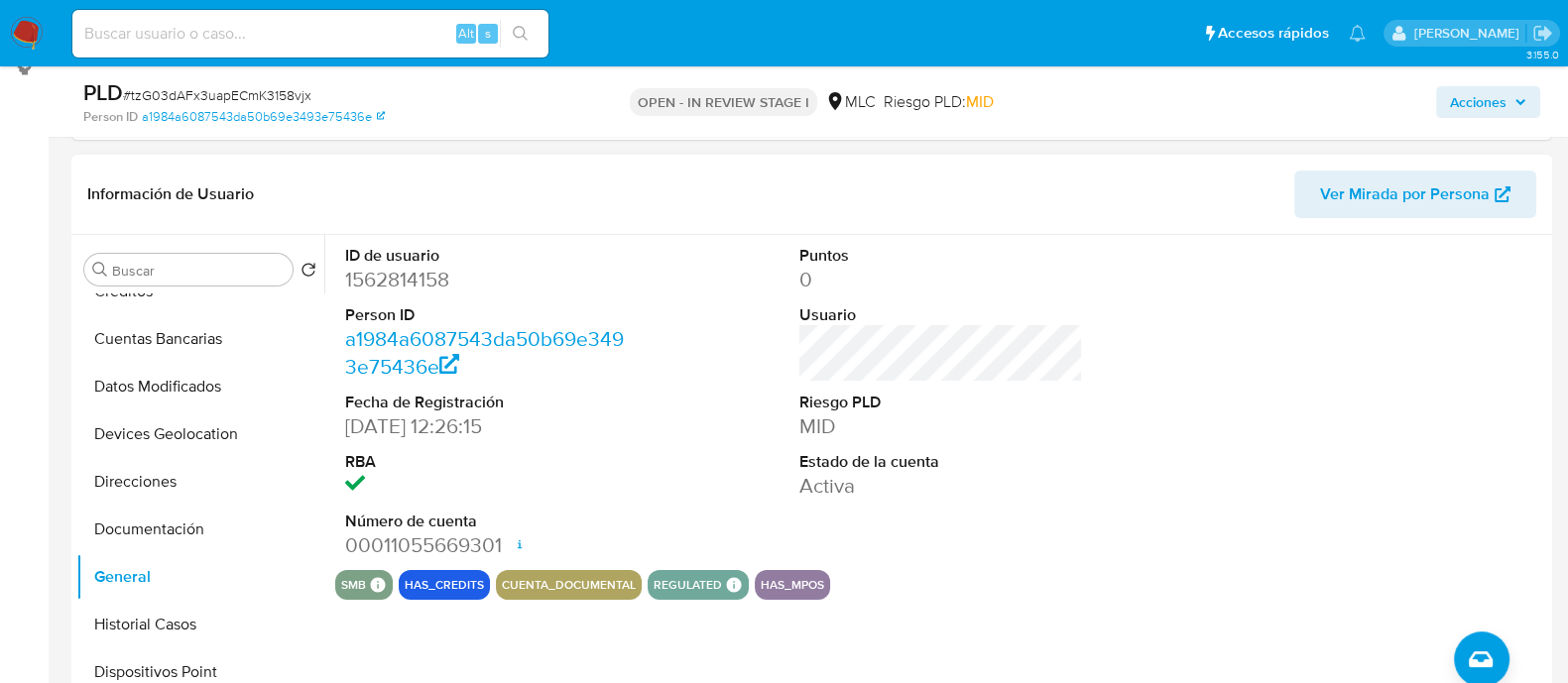
scroll to position [277, 0]
click at [389, 277] on dd "1562814158" at bounding box center [486, 281] width 283 height 28
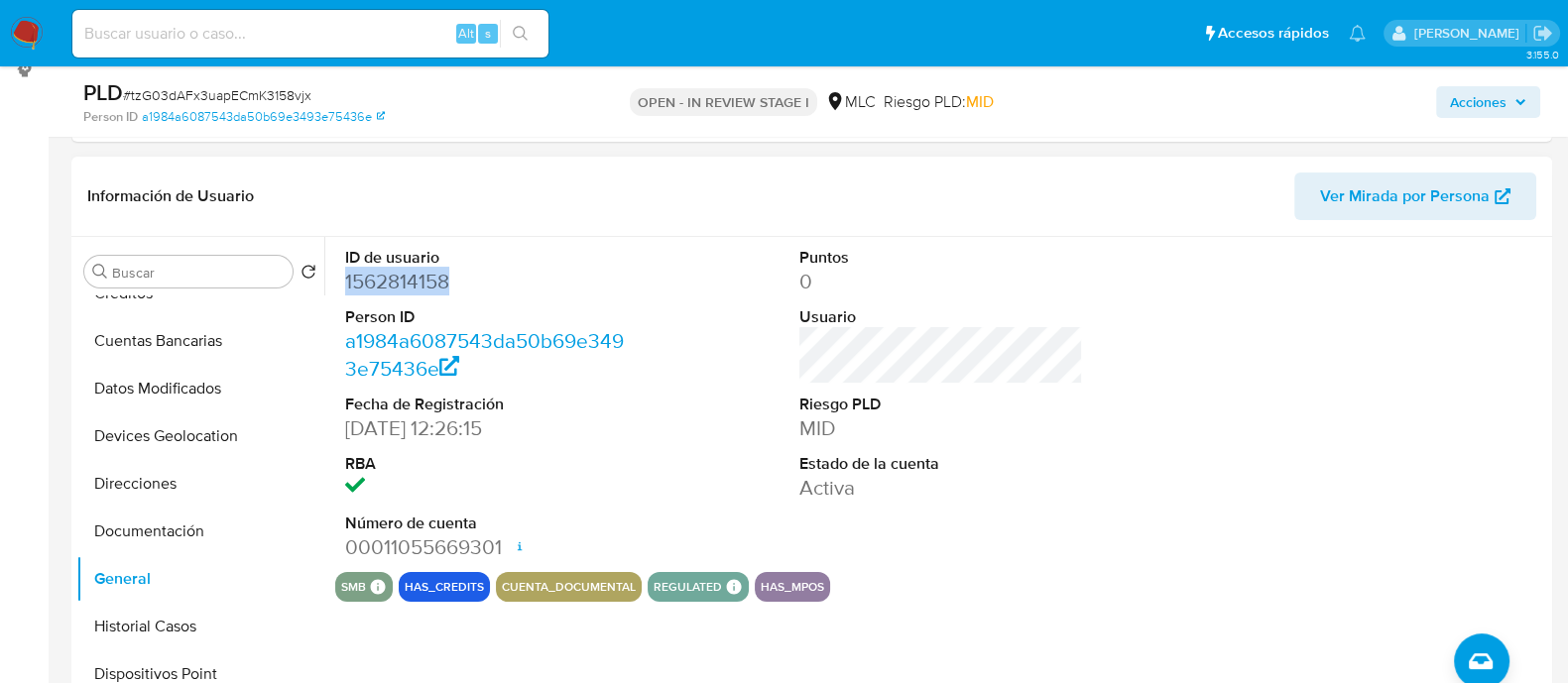
click at [389, 277] on dd "1562814158" at bounding box center [486, 281] width 283 height 28
copy dd "1562814158"
click at [426, 275] on dd "1562814158" at bounding box center [486, 281] width 283 height 28
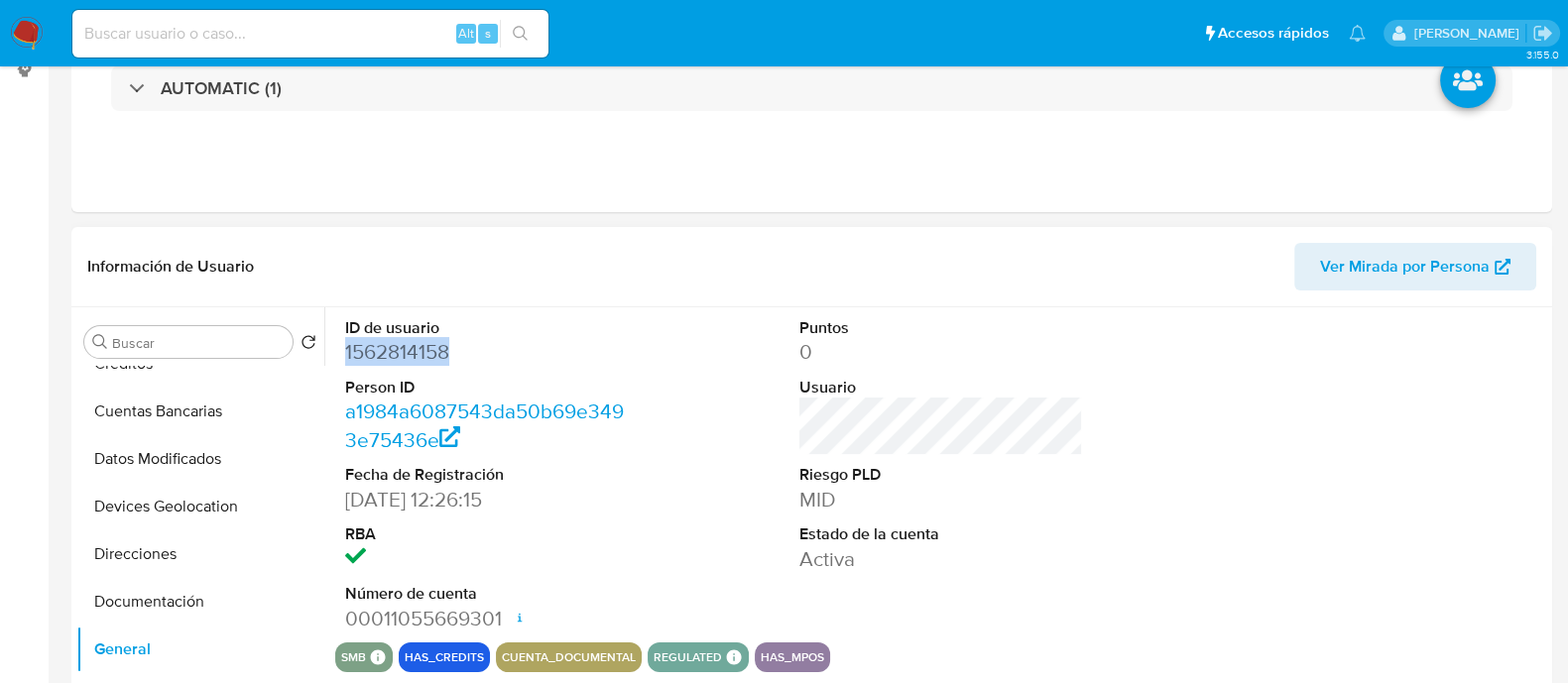
scroll to position [0, 0]
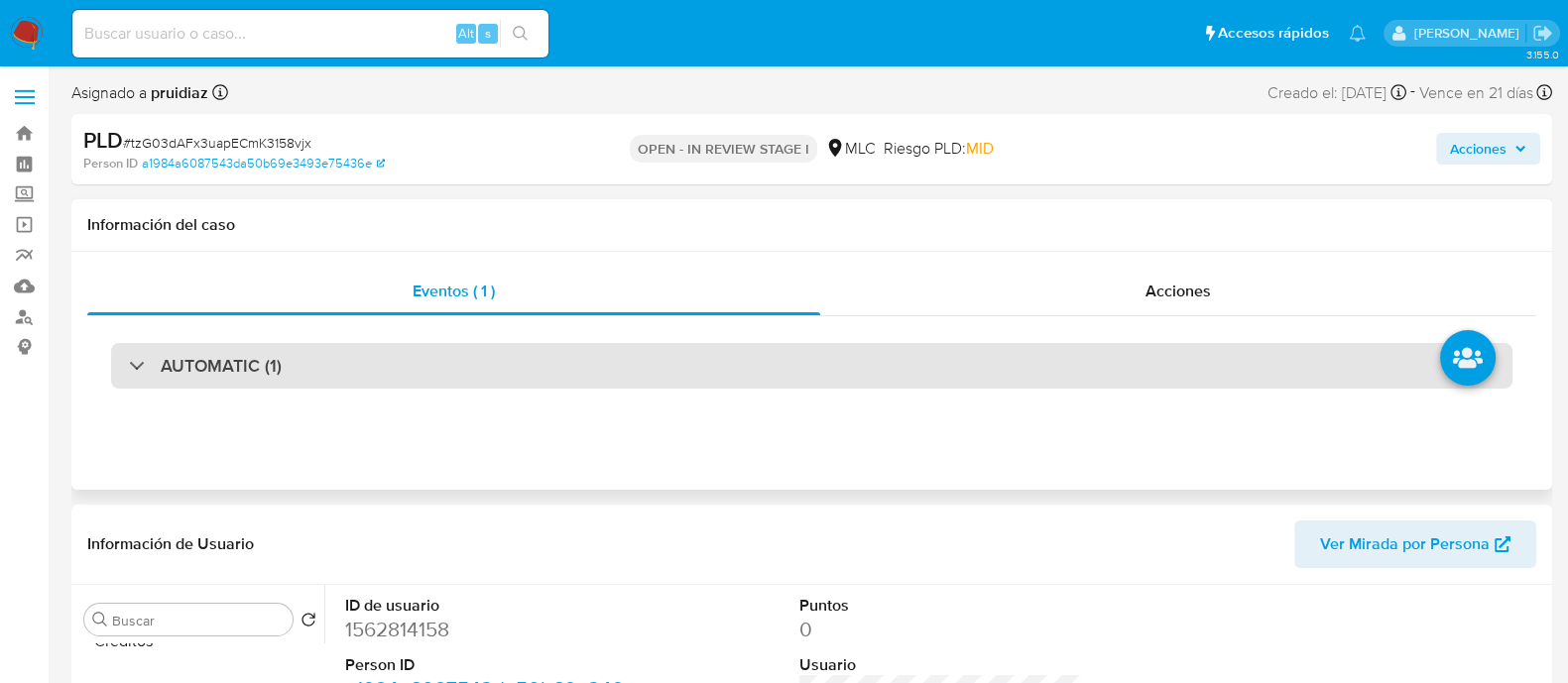
click at [312, 351] on div "AUTOMATIC (1)" at bounding box center [812, 366] width 1402 height 46
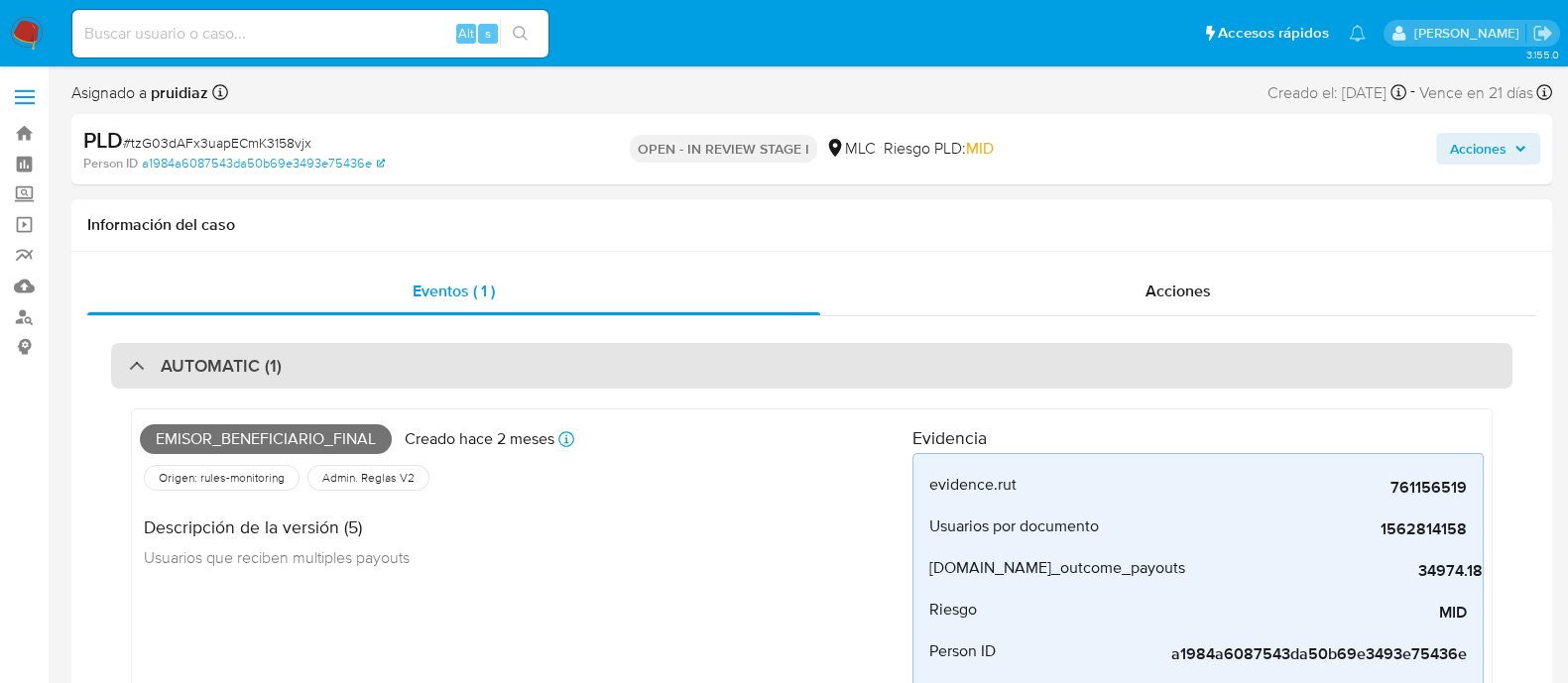
click at [312, 351] on div "AUTOMATIC (1)" at bounding box center [812, 366] width 1402 height 46
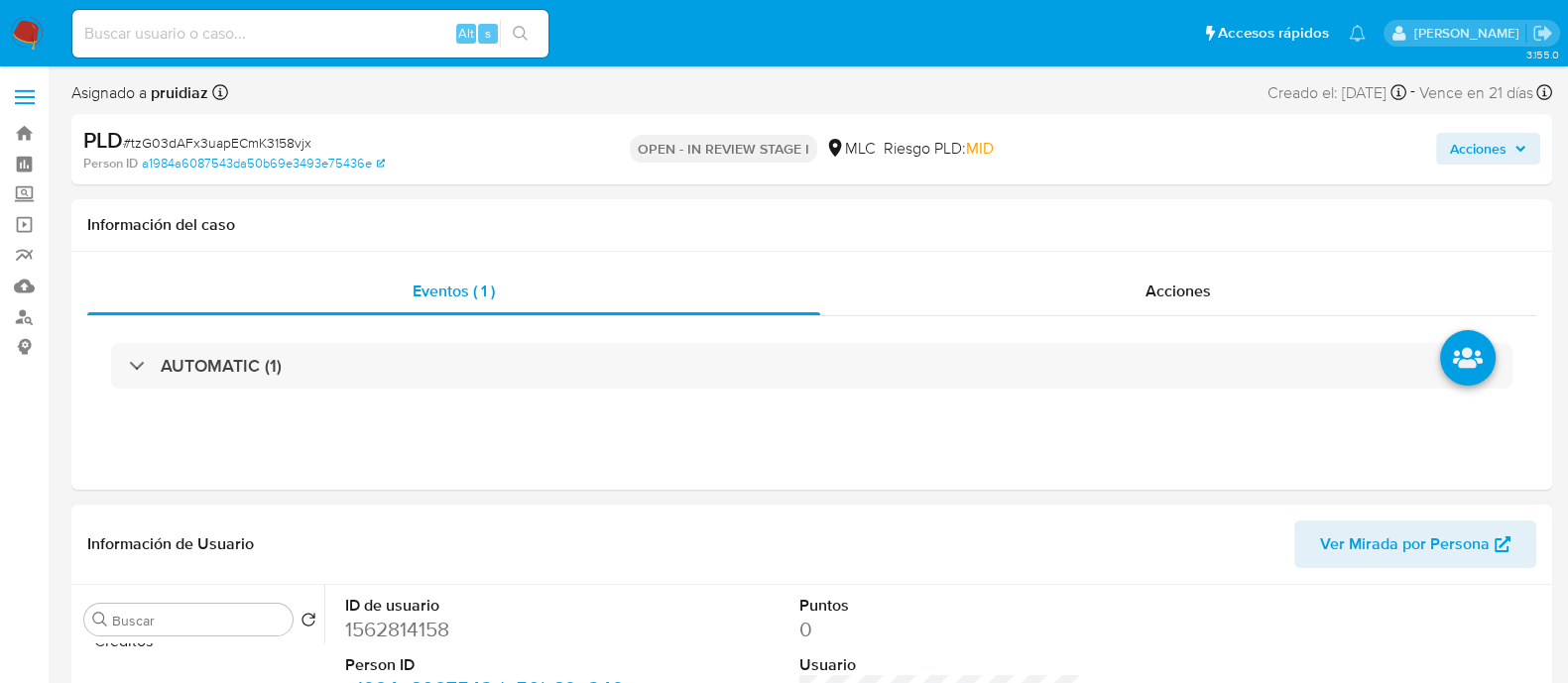
click at [392, 546] on dd "1562814158" at bounding box center [486, 630] width 283 height 28
copy dd "1562814158"
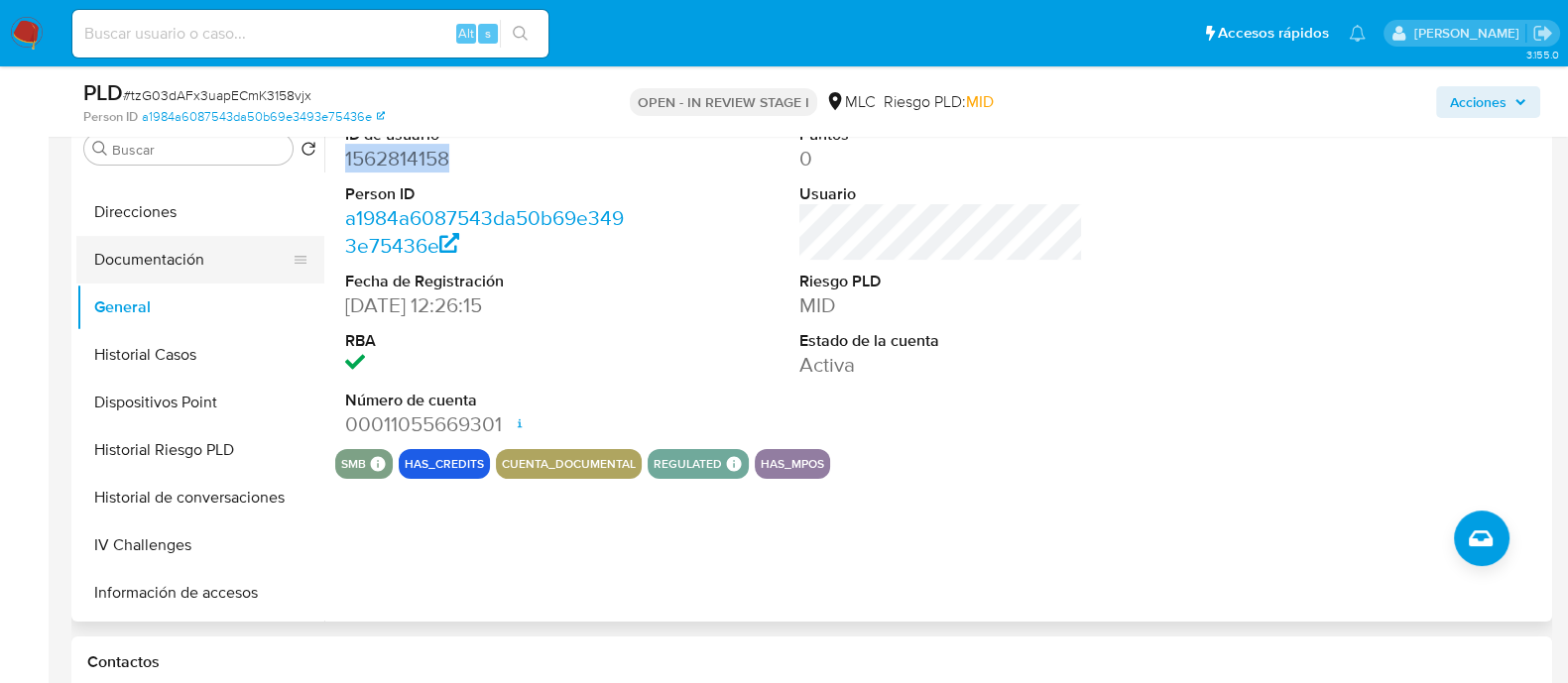
scroll to position [346, 0]
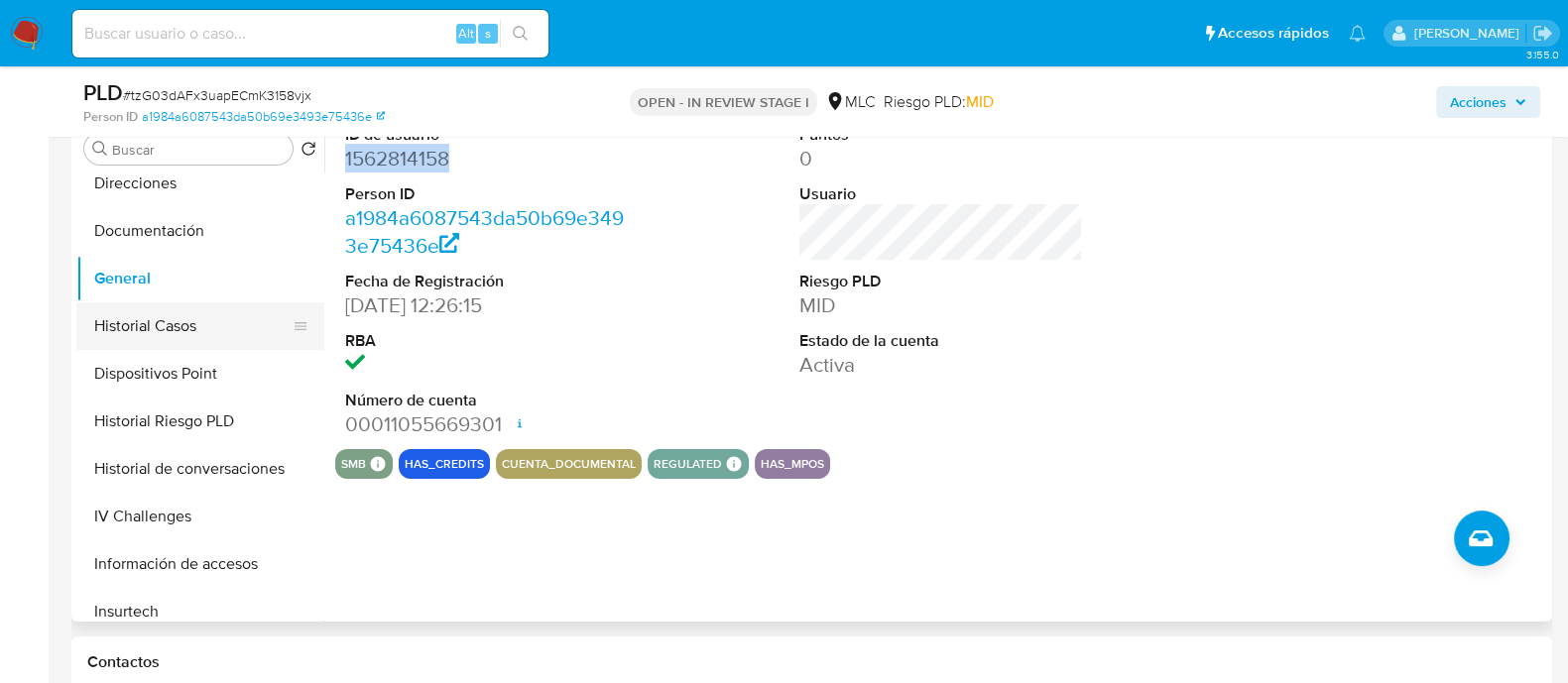
click at [177, 336] on button "Historial Casos" at bounding box center [192, 326] width 232 height 48
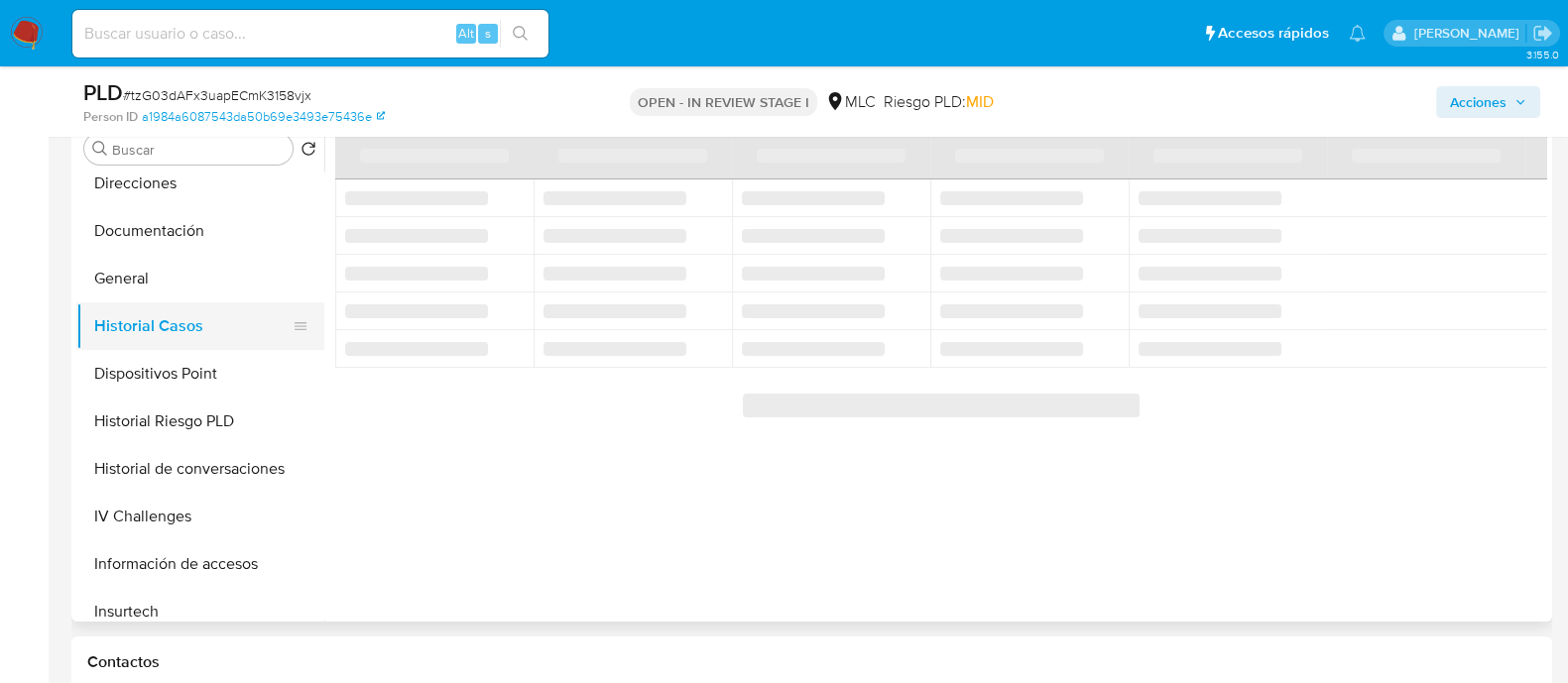
click at [179, 329] on button "Historial Casos" at bounding box center [192, 326] width 232 height 48
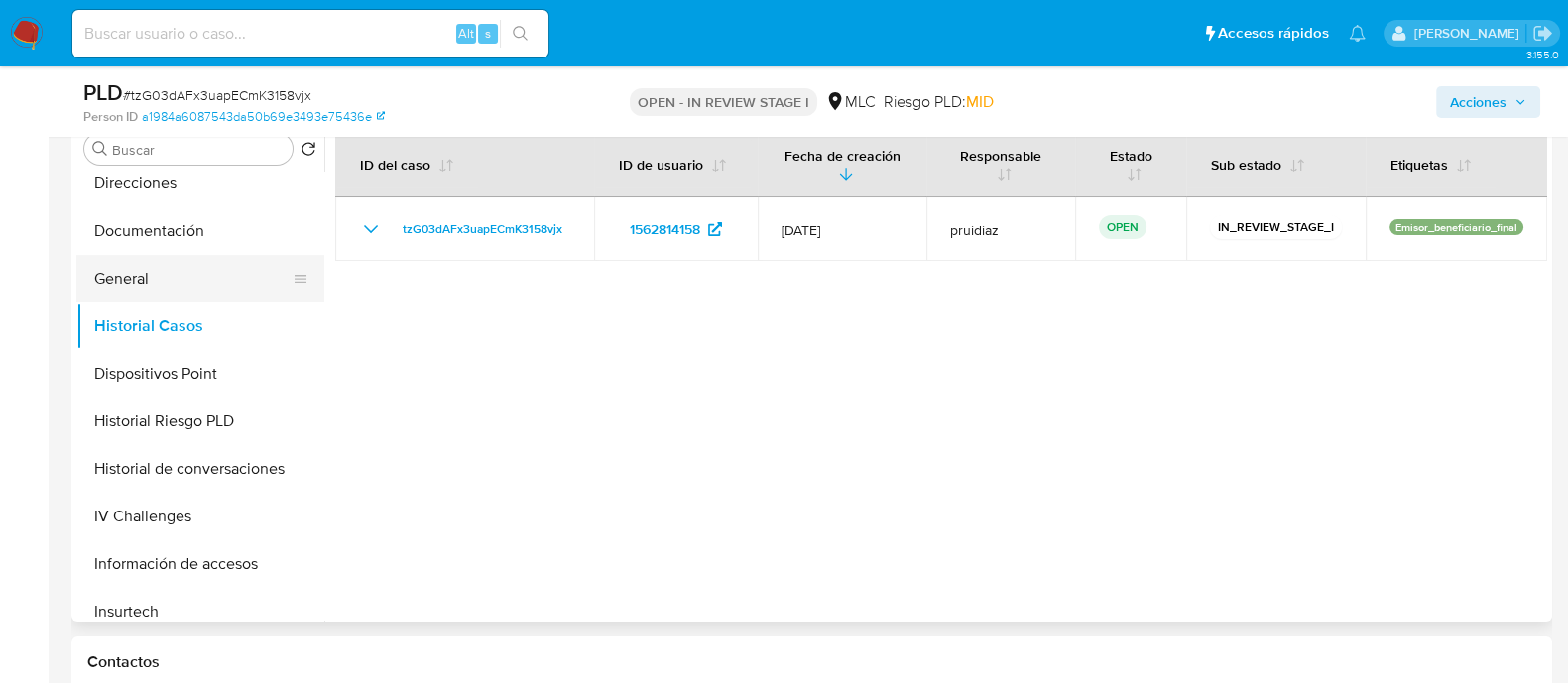
click at [206, 274] on button "General" at bounding box center [192, 278] width 232 height 48
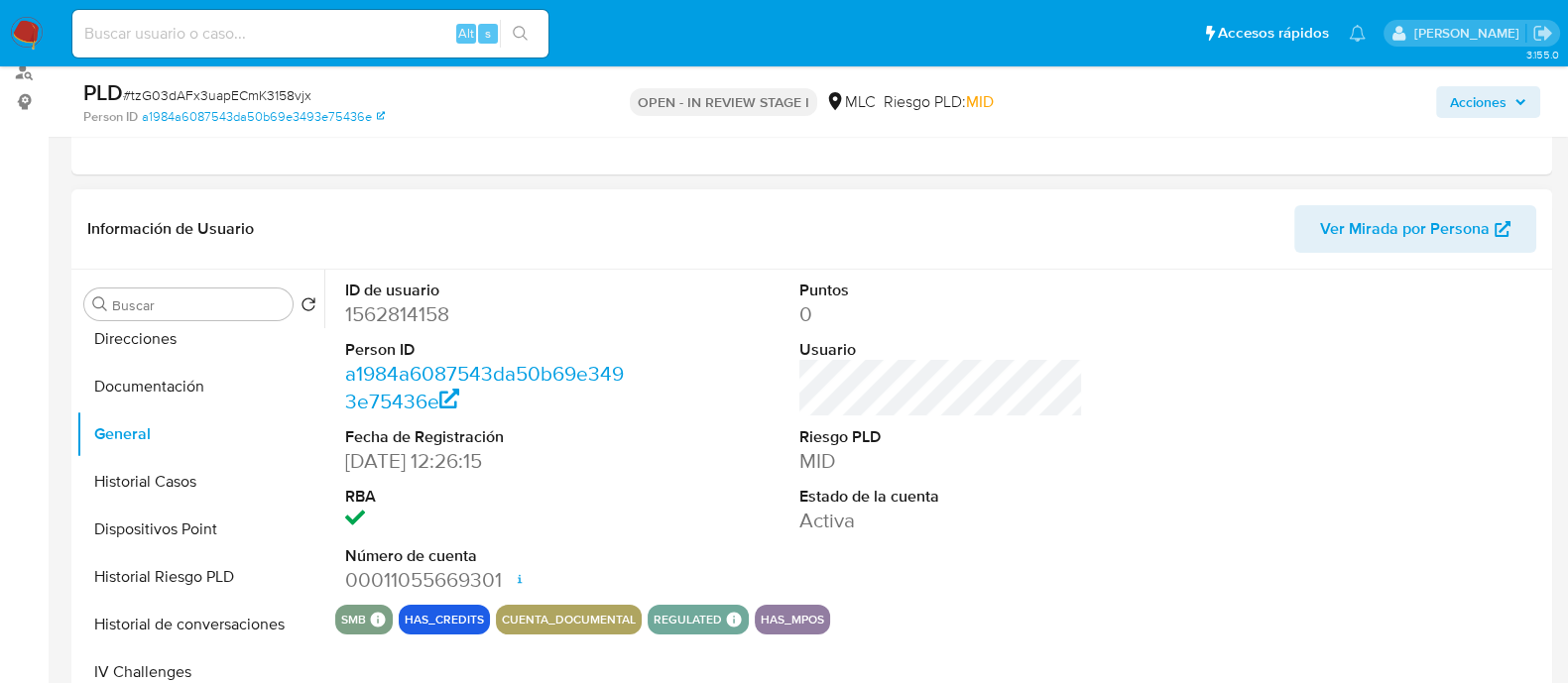
scroll to position [247, 0]
click at [417, 299] on dd "1562814158" at bounding box center [486, 312] width 283 height 28
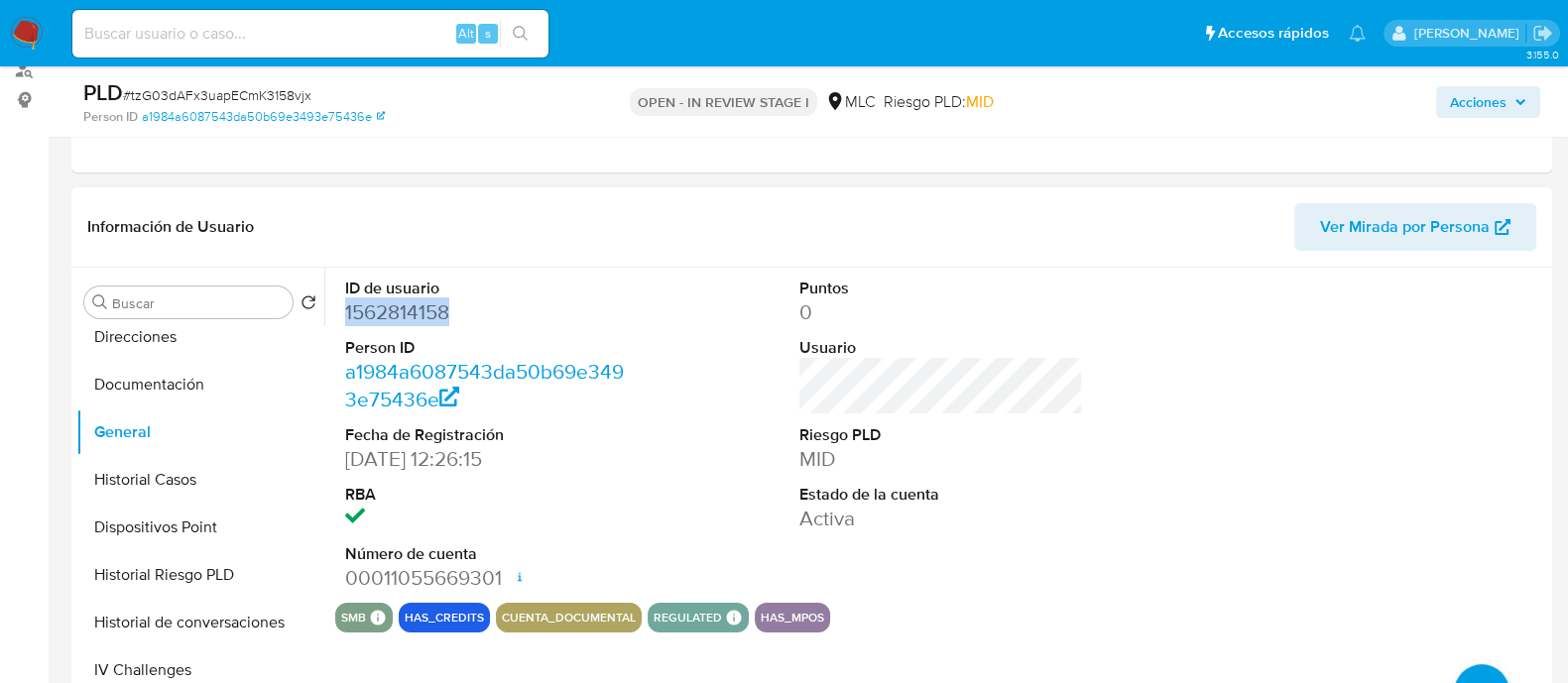
click at [417, 299] on dd "1562814158" at bounding box center [486, 312] width 283 height 28
copy dd "1562814158"
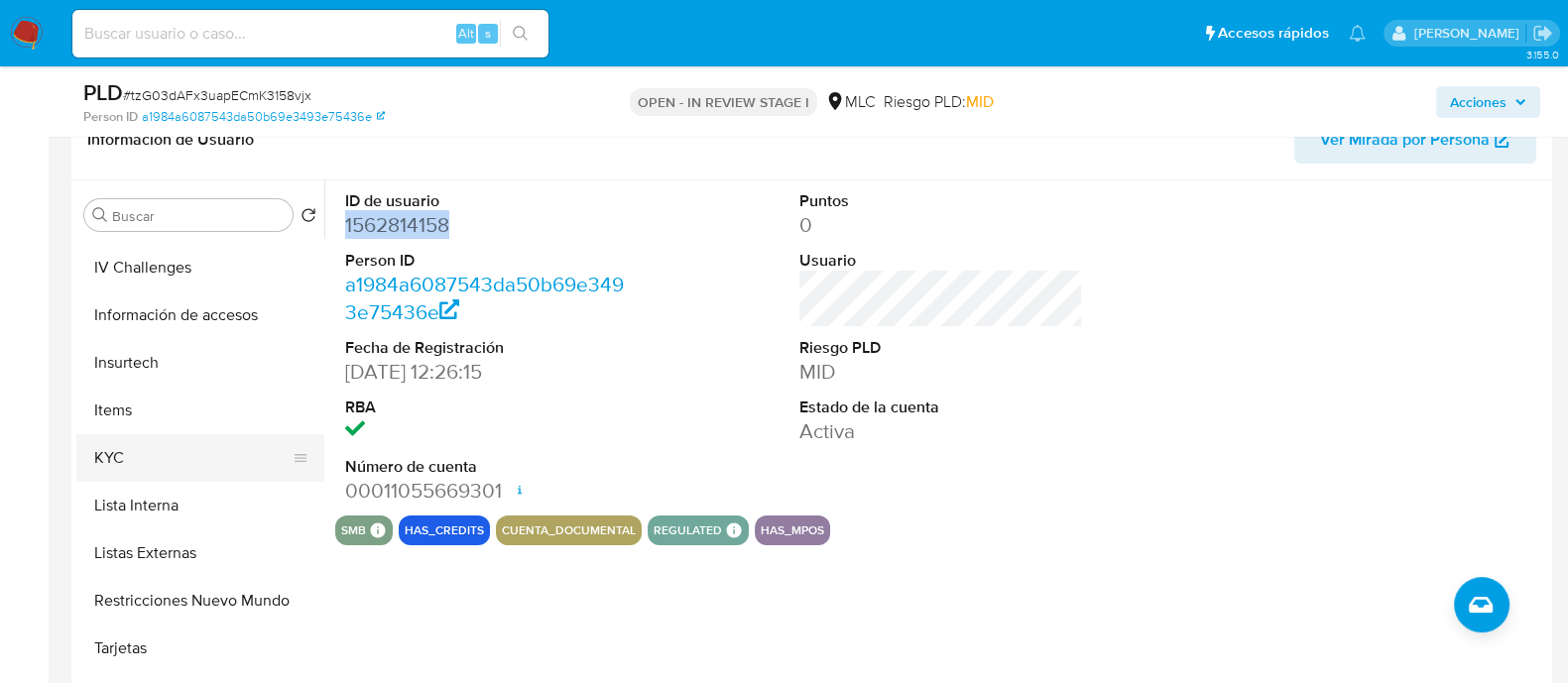
scroll to position [663, 0]
click at [145, 446] on button "KYC" at bounding box center [192, 456] width 232 height 48
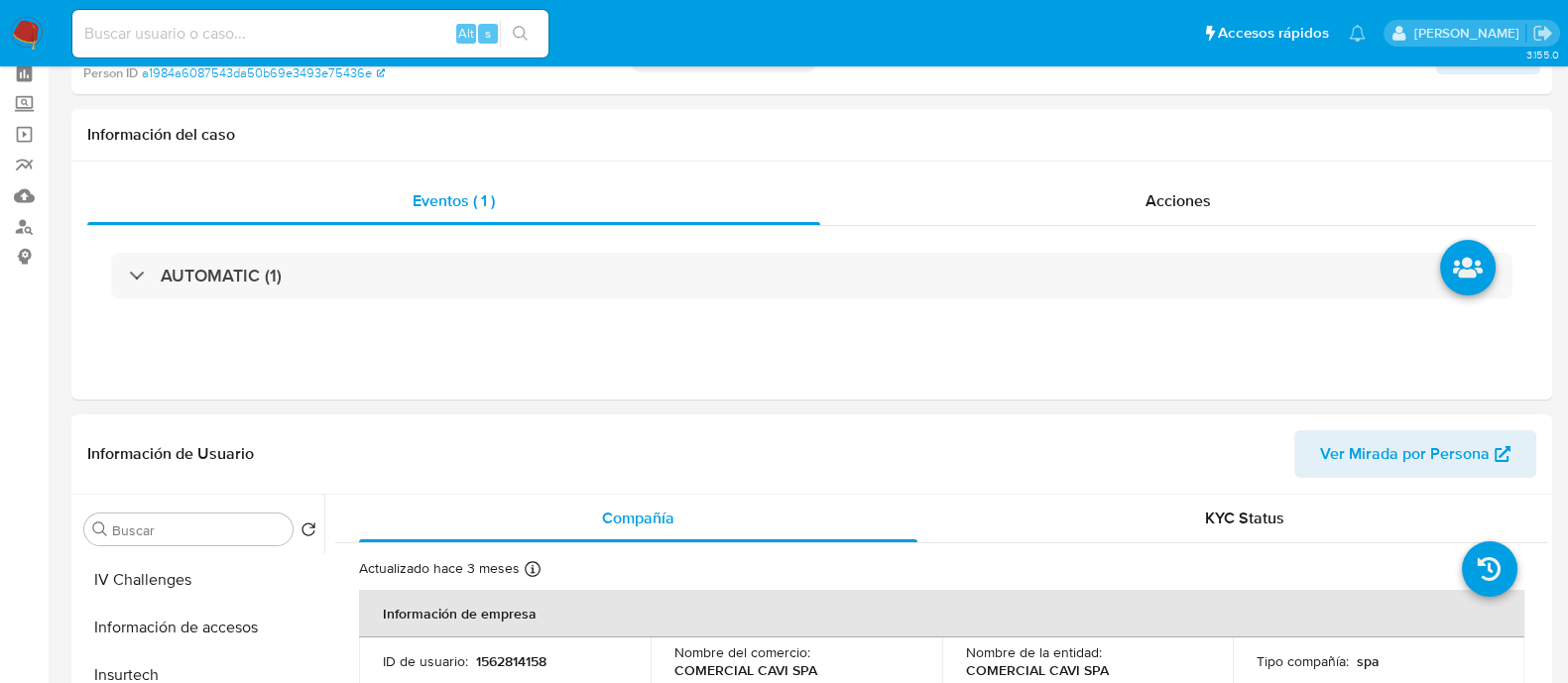
scroll to position [0, 0]
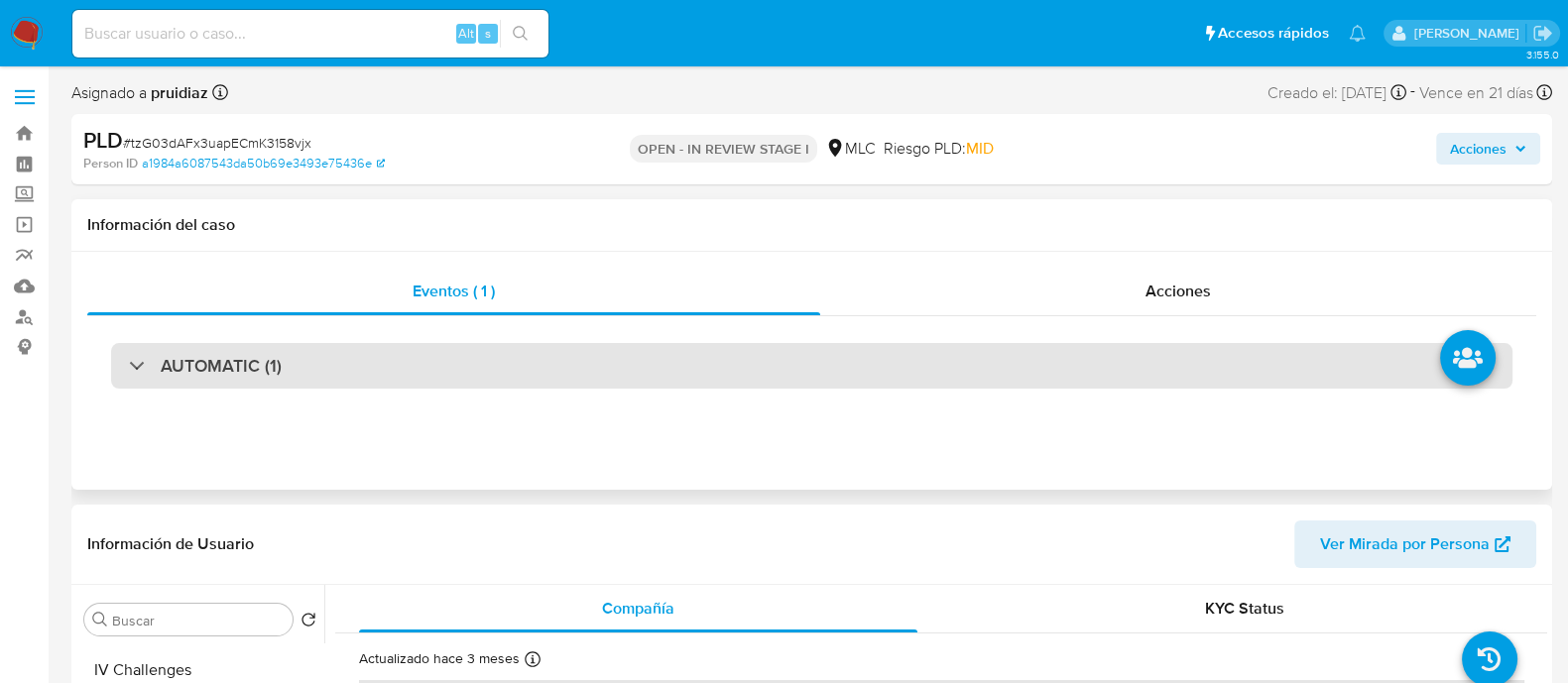
click at [289, 369] on div "AUTOMATIC (1)" at bounding box center [812, 366] width 1402 height 46
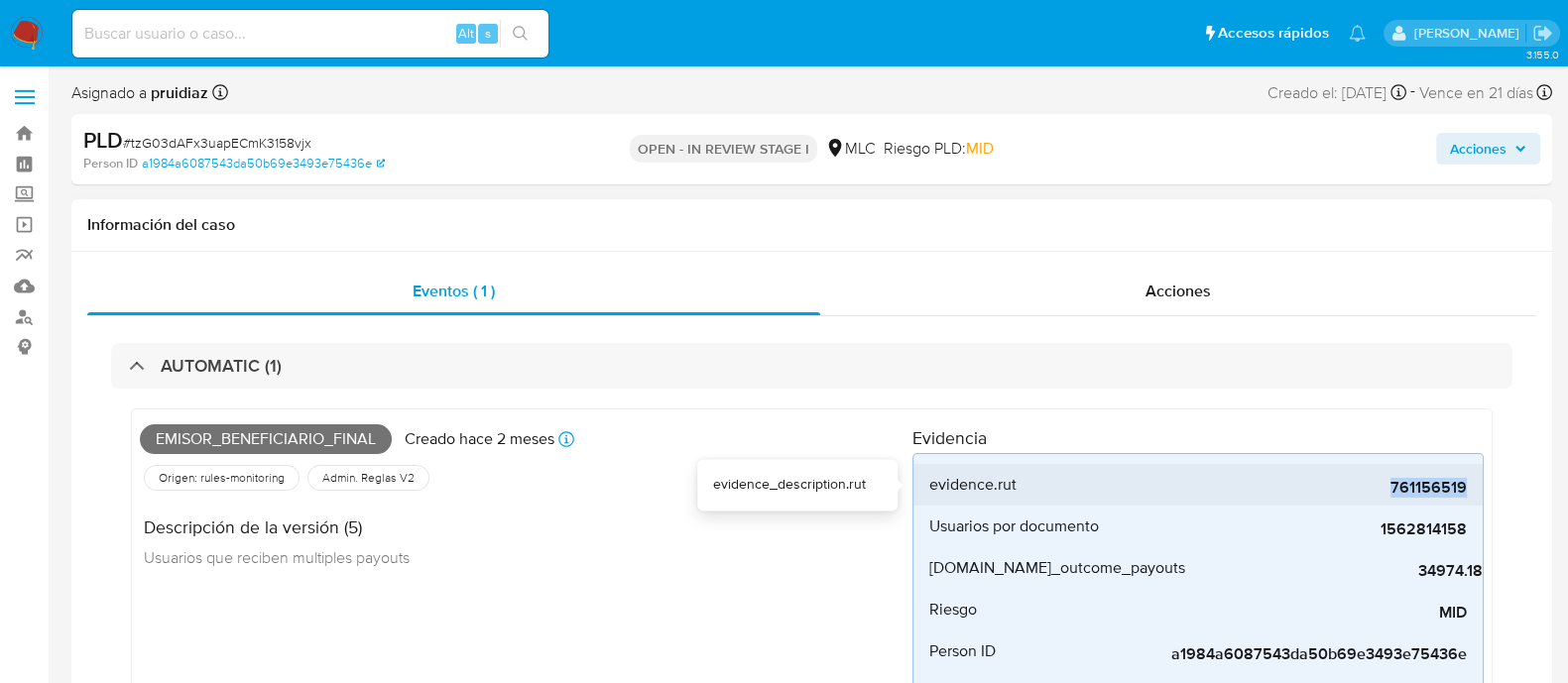
drag, startPoint x: 1384, startPoint y: 490, endPoint x: 1473, endPoint y: 490, distance: 89.0
click at [1269, 490] on li "evidence.rut 761156519" at bounding box center [1198, 485] width 570 height 42
copy span "761156519"
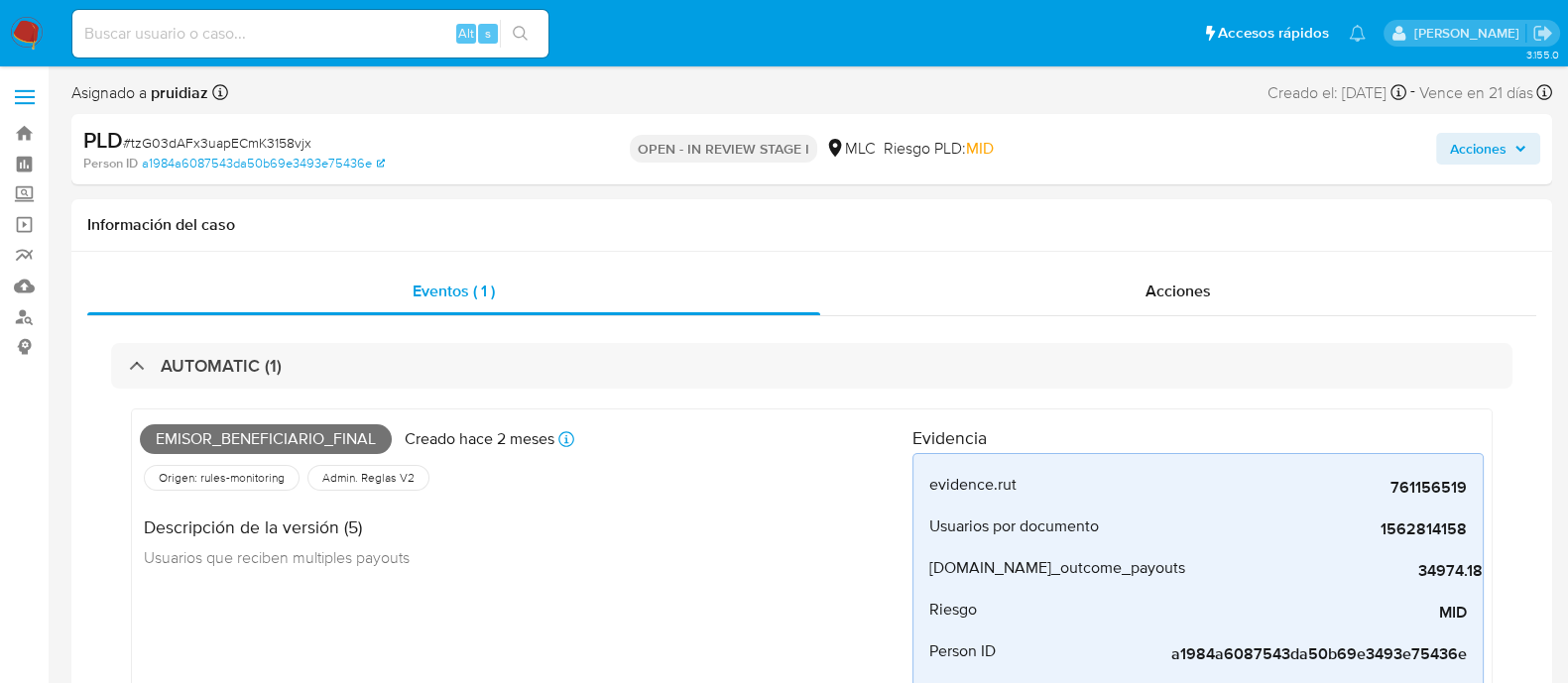
click at [235, 146] on span "# tzG03dAFx3uapECmK3158vjx" at bounding box center [218, 143] width 189 height 20
copy span "tzG03dAFx3uapECmK3158vjx"
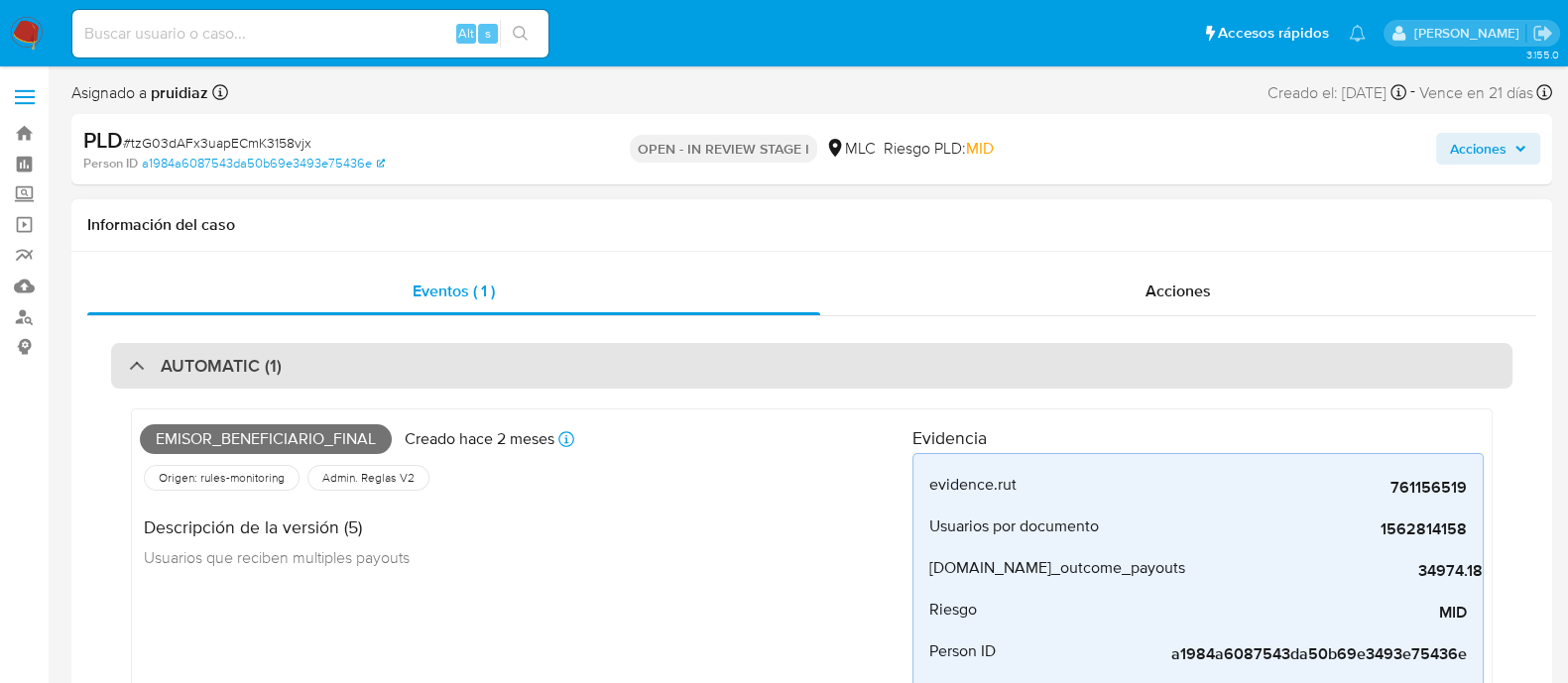
click at [408, 381] on div "AUTOMATIC (1)" at bounding box center [812, 366] width 1402 height 46
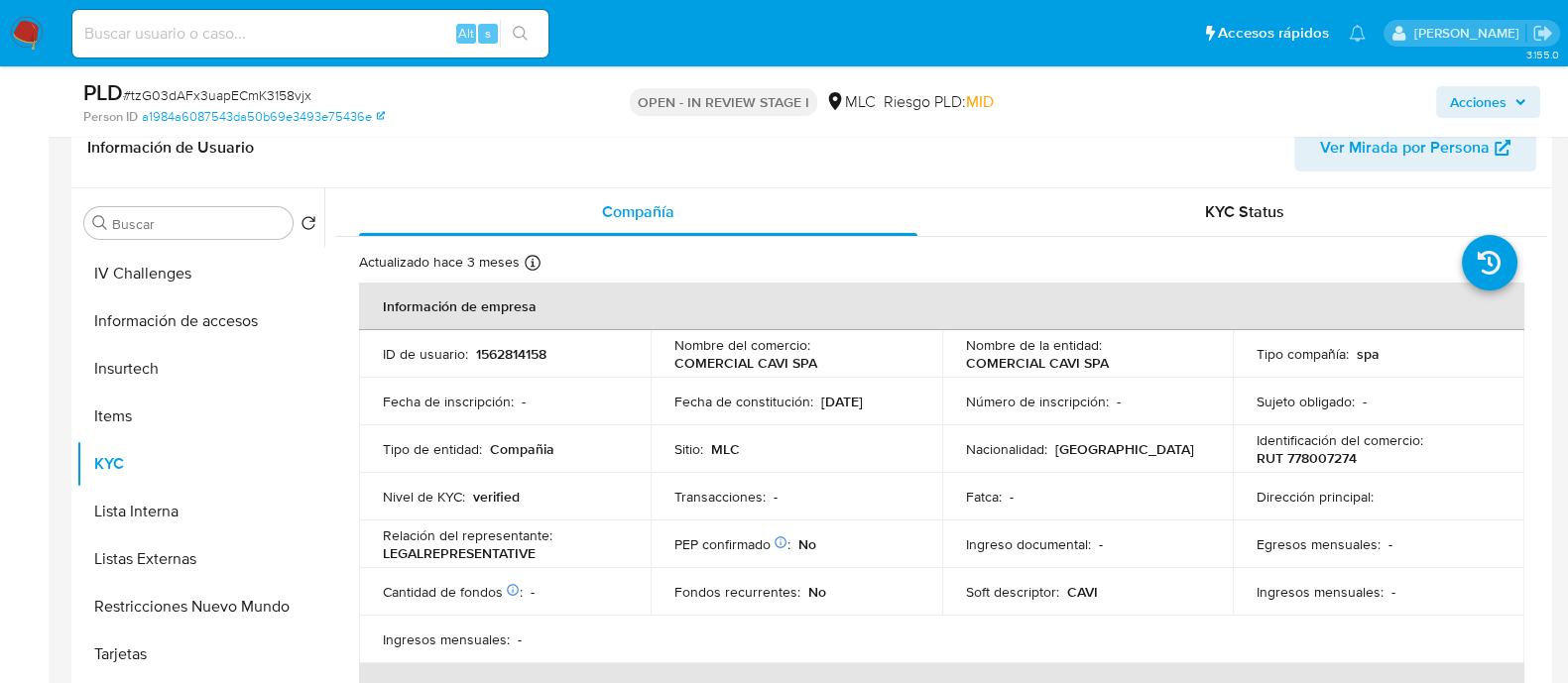
click at [1269, 466] on p "RUT 778007274" at bounding box center [1307, 458] width 100 height 18
copy p "778007274"
click at [1269, 454] on p "RUT 778007274" at bounding box center [1307, 458] width 100 height 18
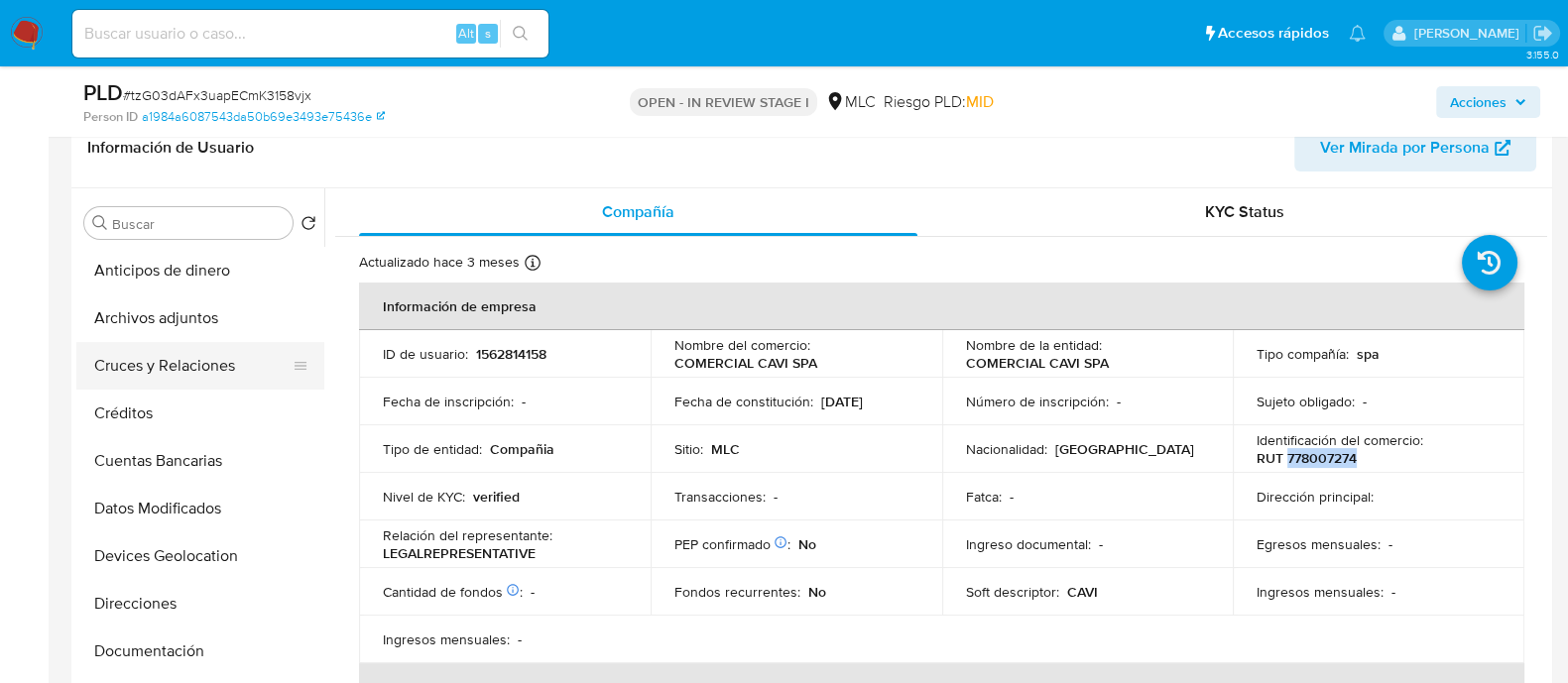
click at [214, 365] on button "Cruces y Relaciones" at bounding box center [192, 366] width 232 height 48
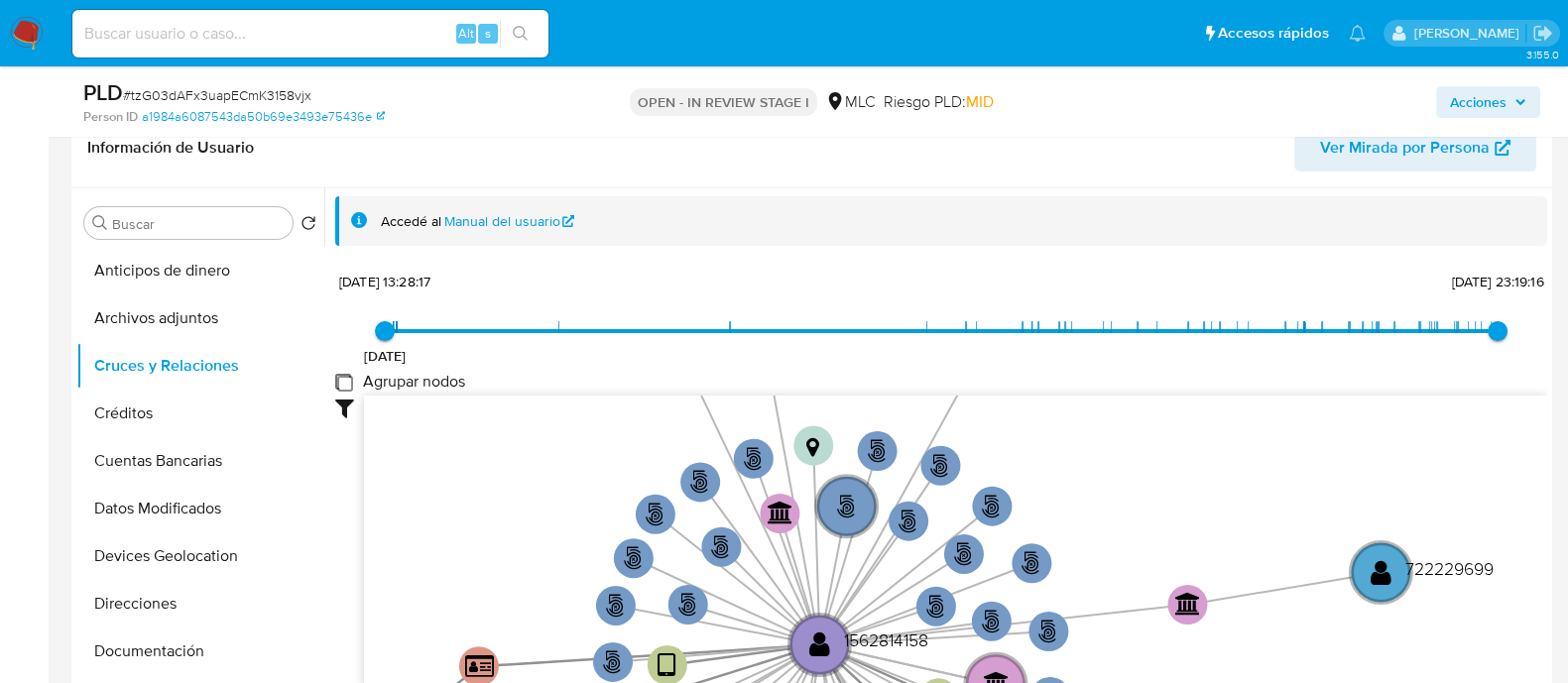
click at [346, 380] on group_nodes "Agrupar nodos" at bounding box center [343, 382] width 16 height 16
checkbox group_nodes "true"
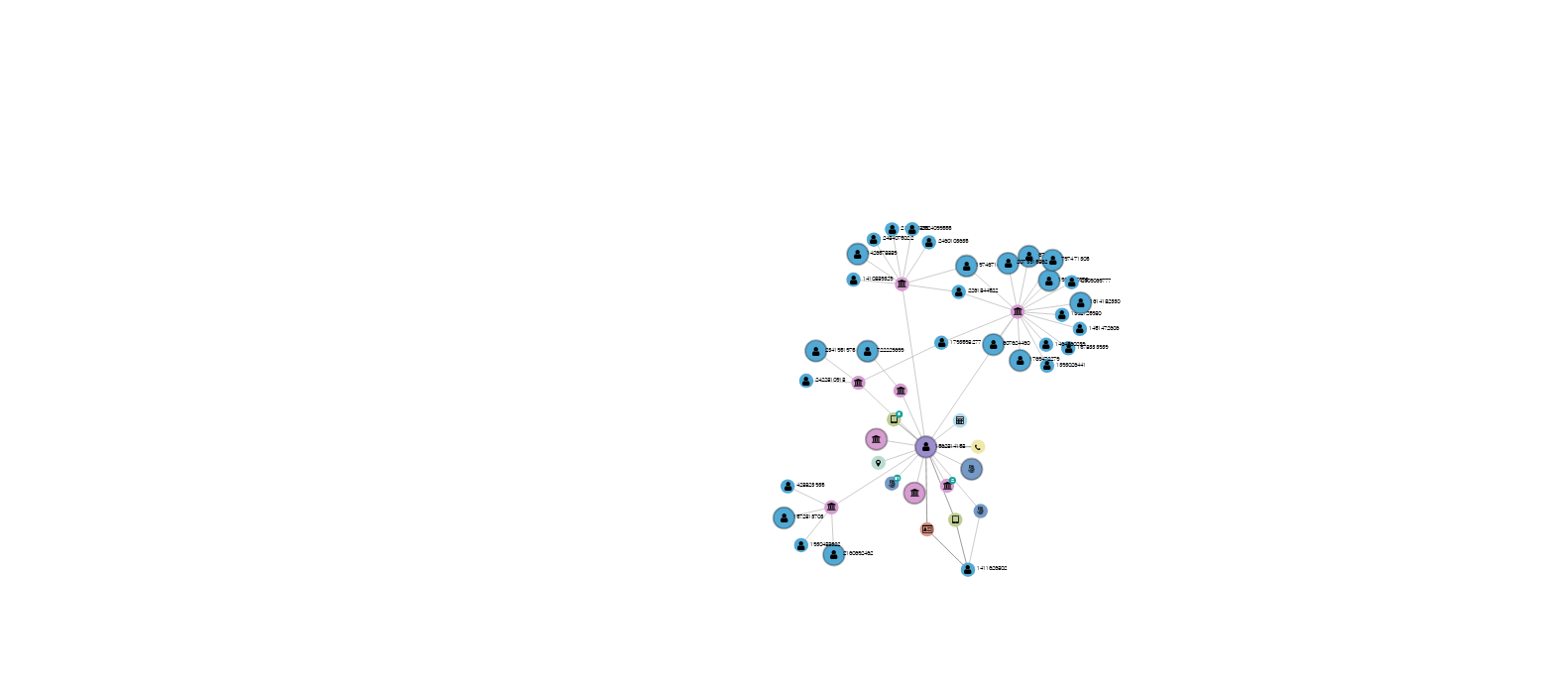
scroll to position [537, 0]
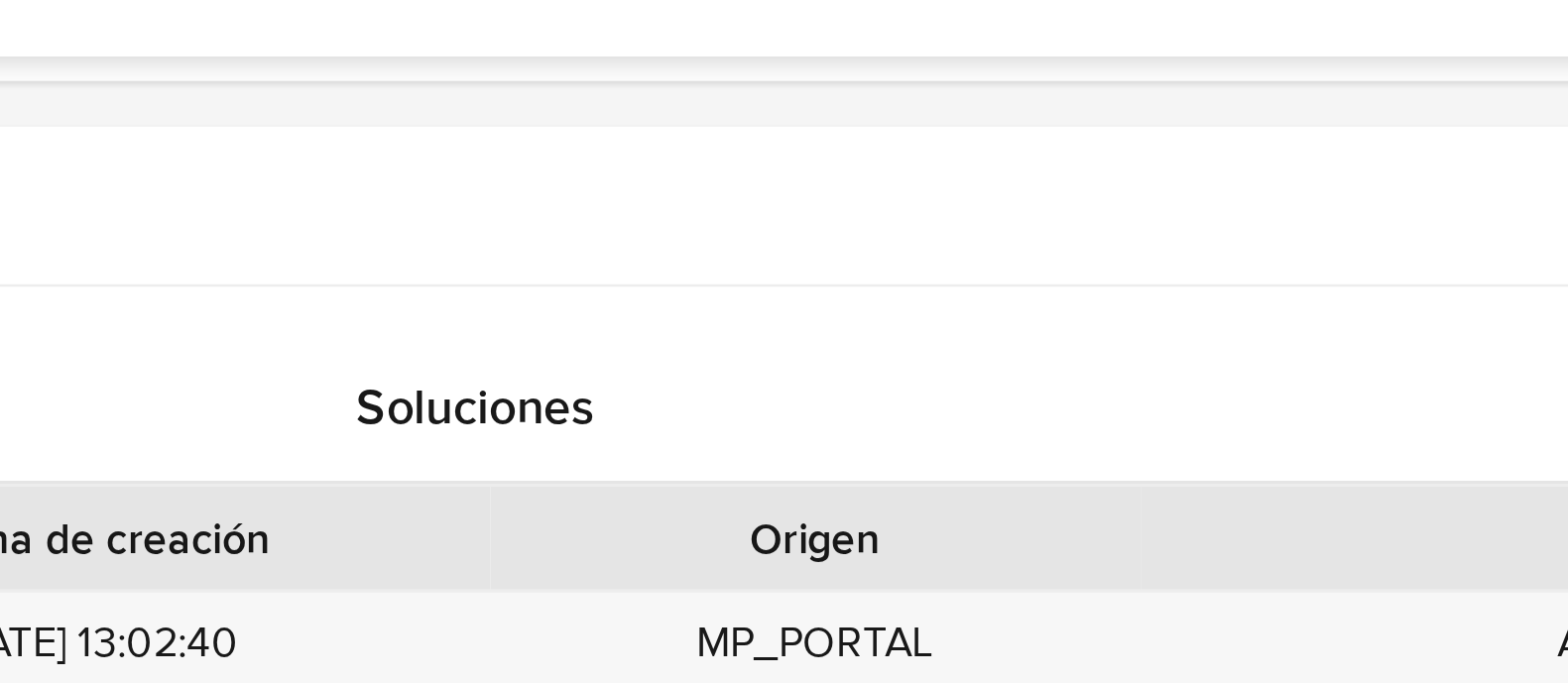
drag, startPoint x: 1167, startPoint y: 231, endPoint x: 1164, endPoint y: 524, distance: 293.0
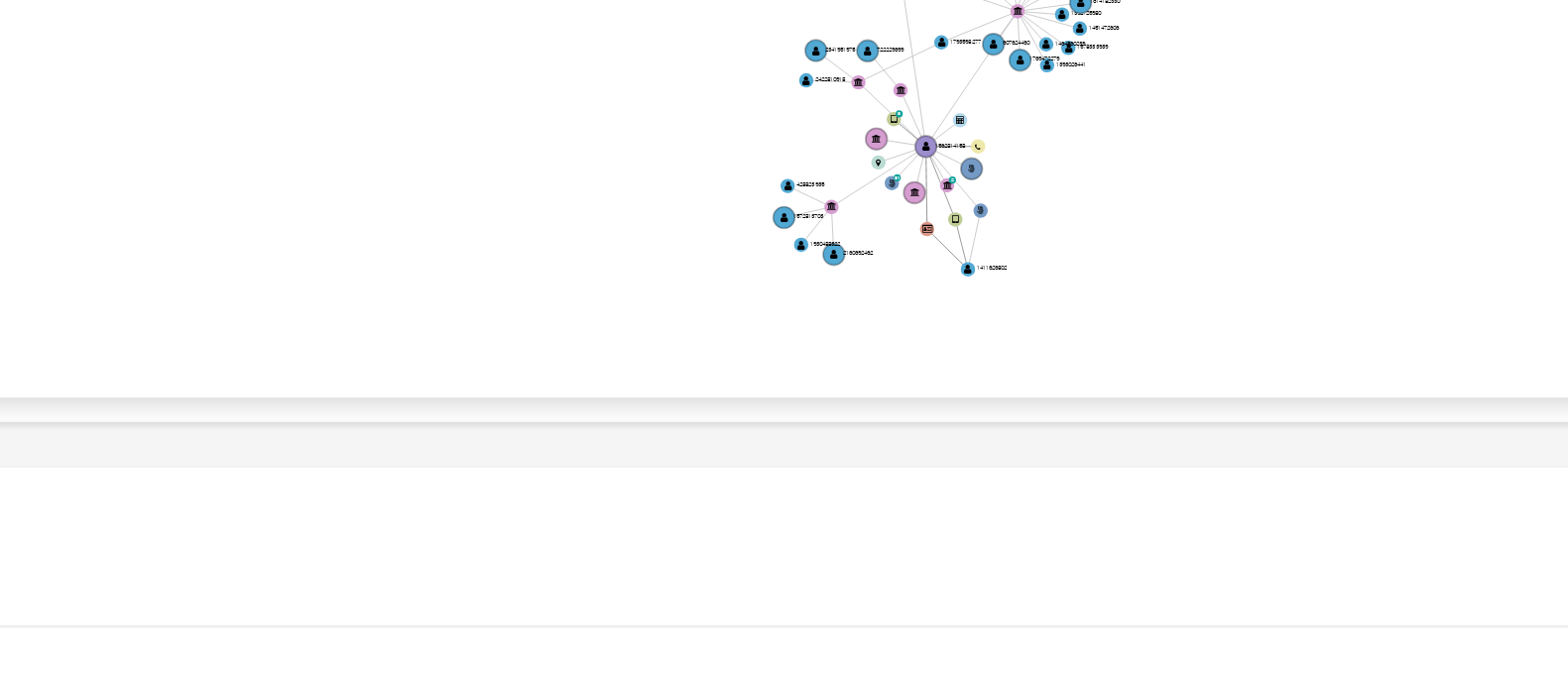
scroll to position [536, 0]
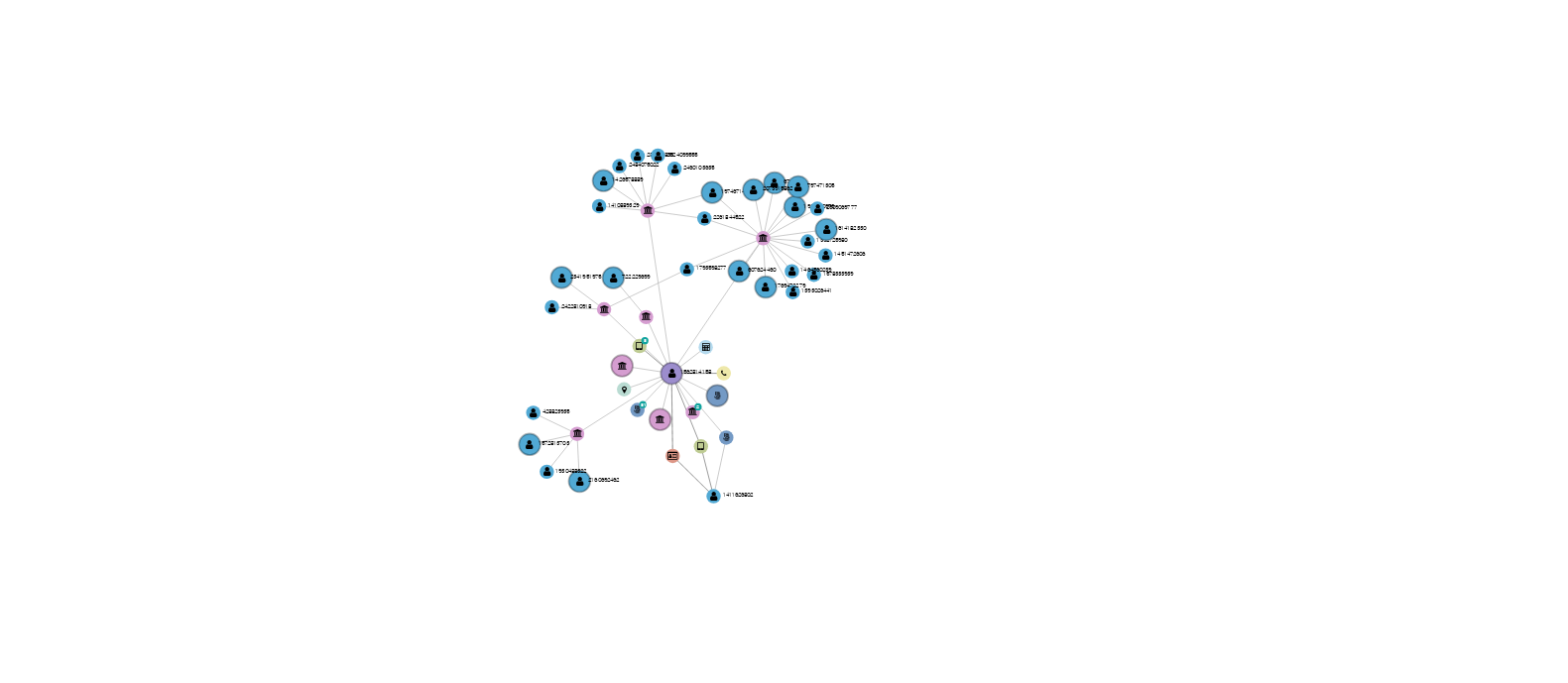
drag, startPoint x: 1049, startPoint y: 350, endPoint x: 947, endPoint y: 293, distance: 116.8
click at [947, 293] on icon "phone-4e9c45825ad143f9110ef2bd9ce979ac  user-1562814158  1562814158 person-b4…" at bounding box center [956, 330] width 1183 height 287
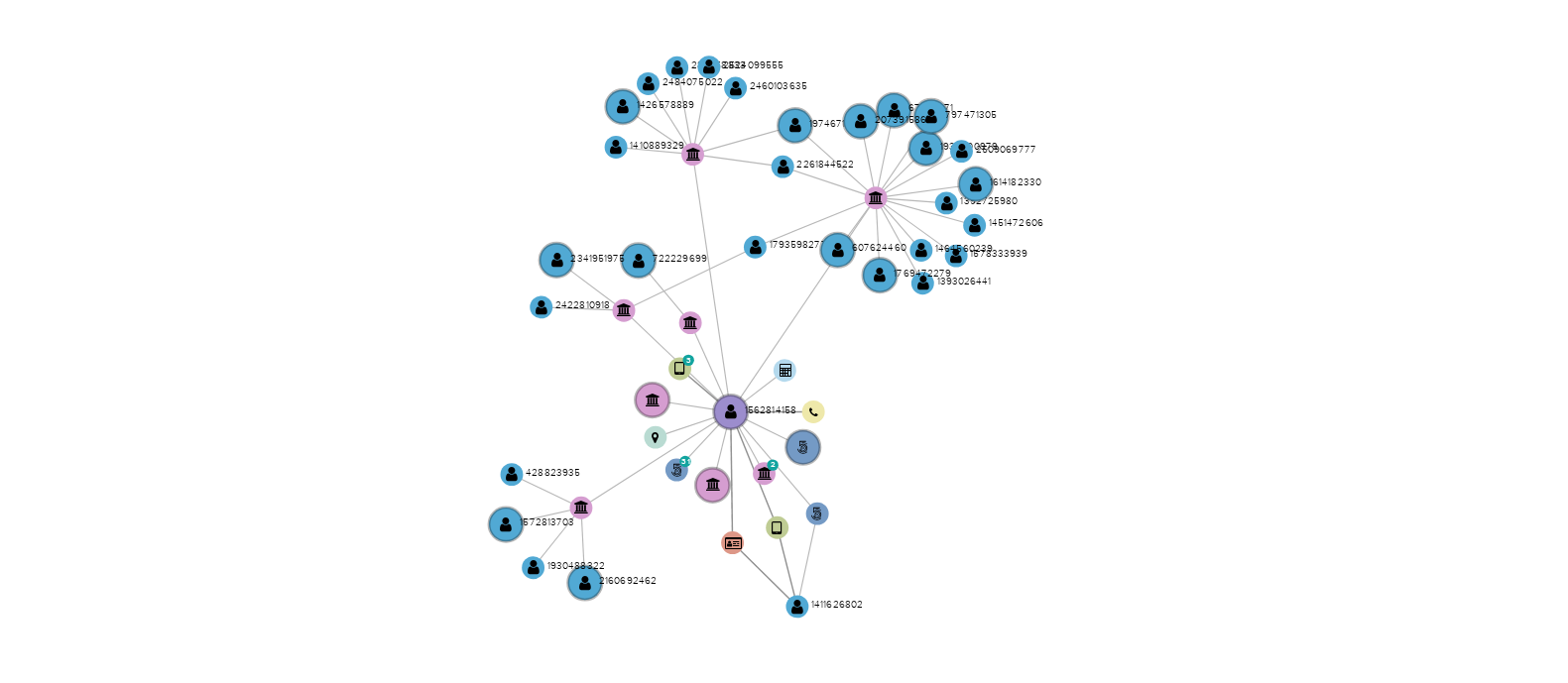
drag, startPoint x: 947, startPoint y: 293, endPoint x: 1042, endPoint y: 296, distance: 95.0
click at [1042, 296] on icon "phone-4e9c45825ad143f9110ef2bd9ce979ac  user-1562814158  1562814158 person-b4…" at bounding box center [956, 330] width 1183 height 287
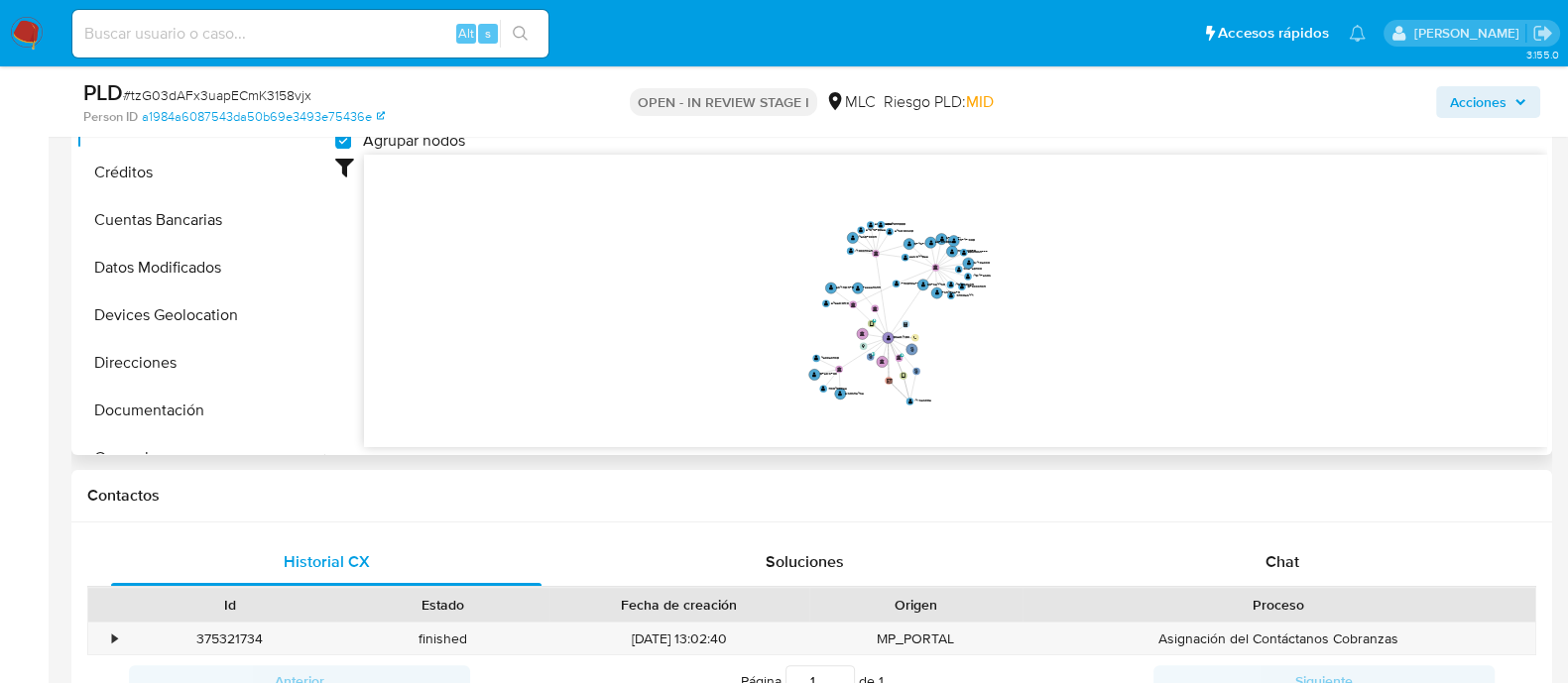
scroll to position [576, 0]
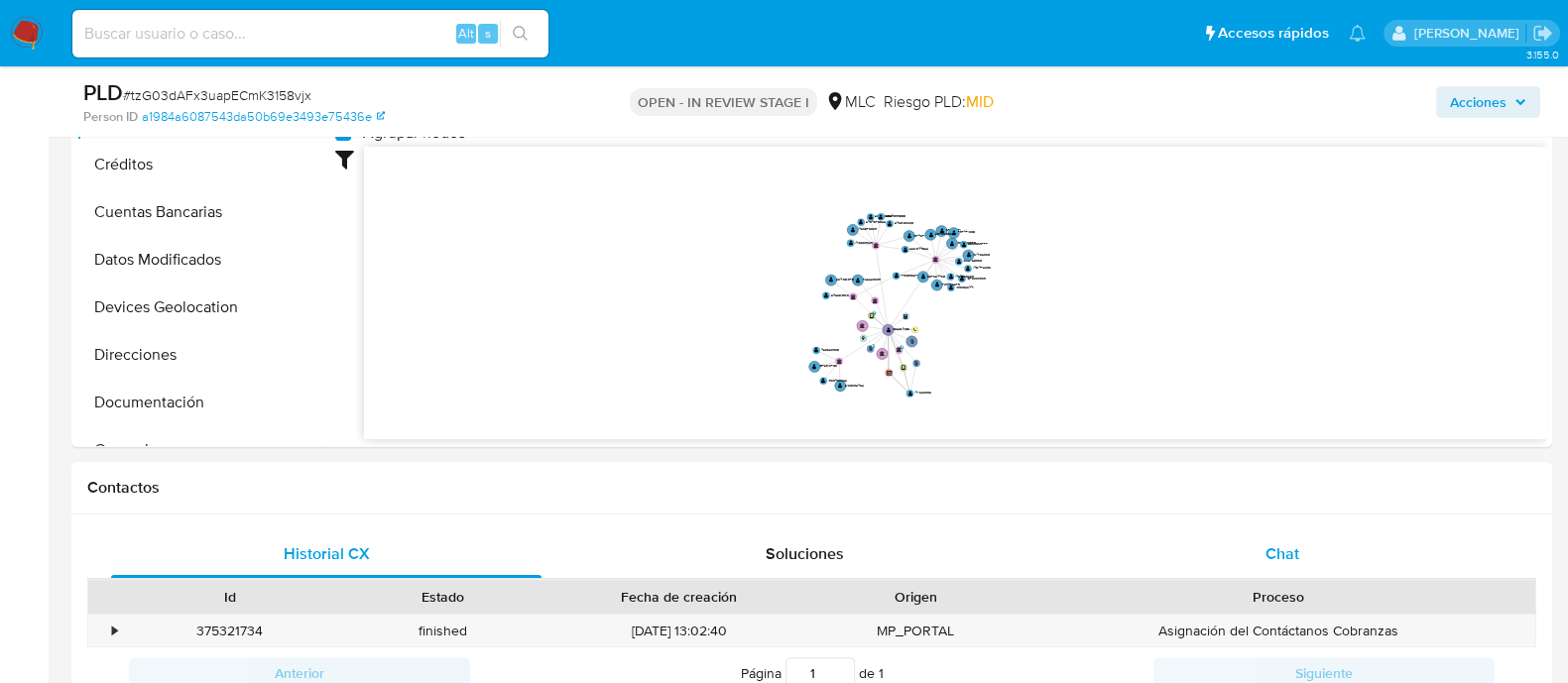
click at [1269, 546] on div "Chat" at bounding box center [1282, 555] width 431 height 48
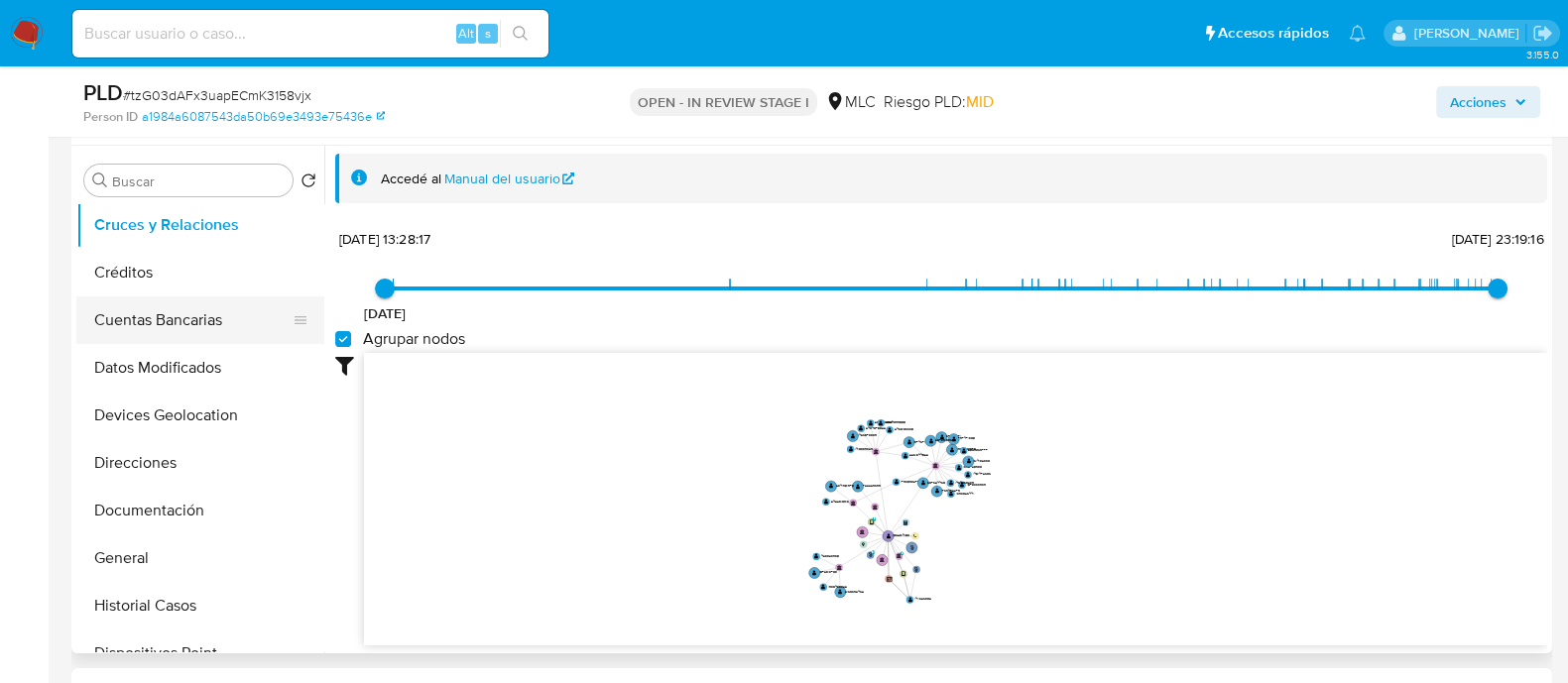
scroll to position [100, 0]
click at [122, 518] on button "Documentación" at bounding box center [192, 509] width 232 height 48
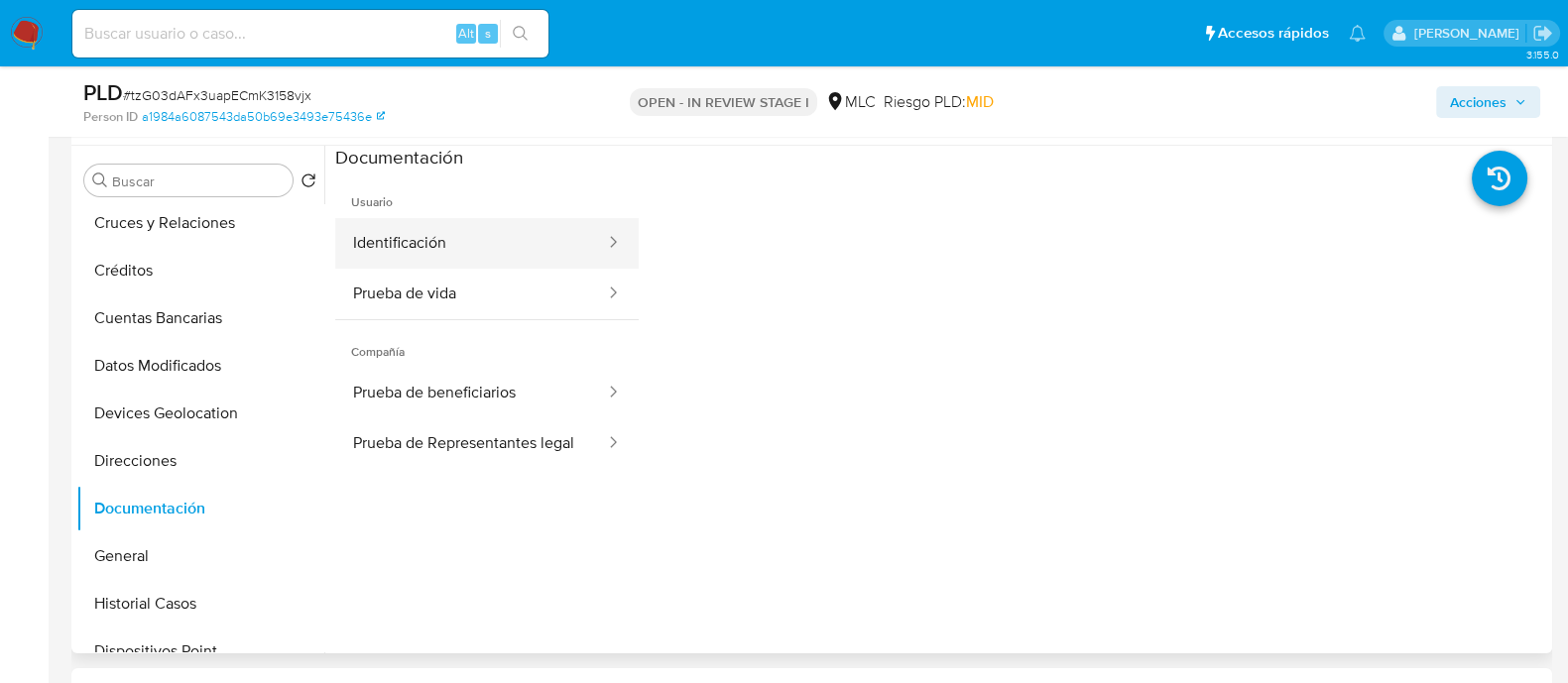
click at [481, 230] on button "Identificación" at bounding box center [470, 243] width 271 height 51
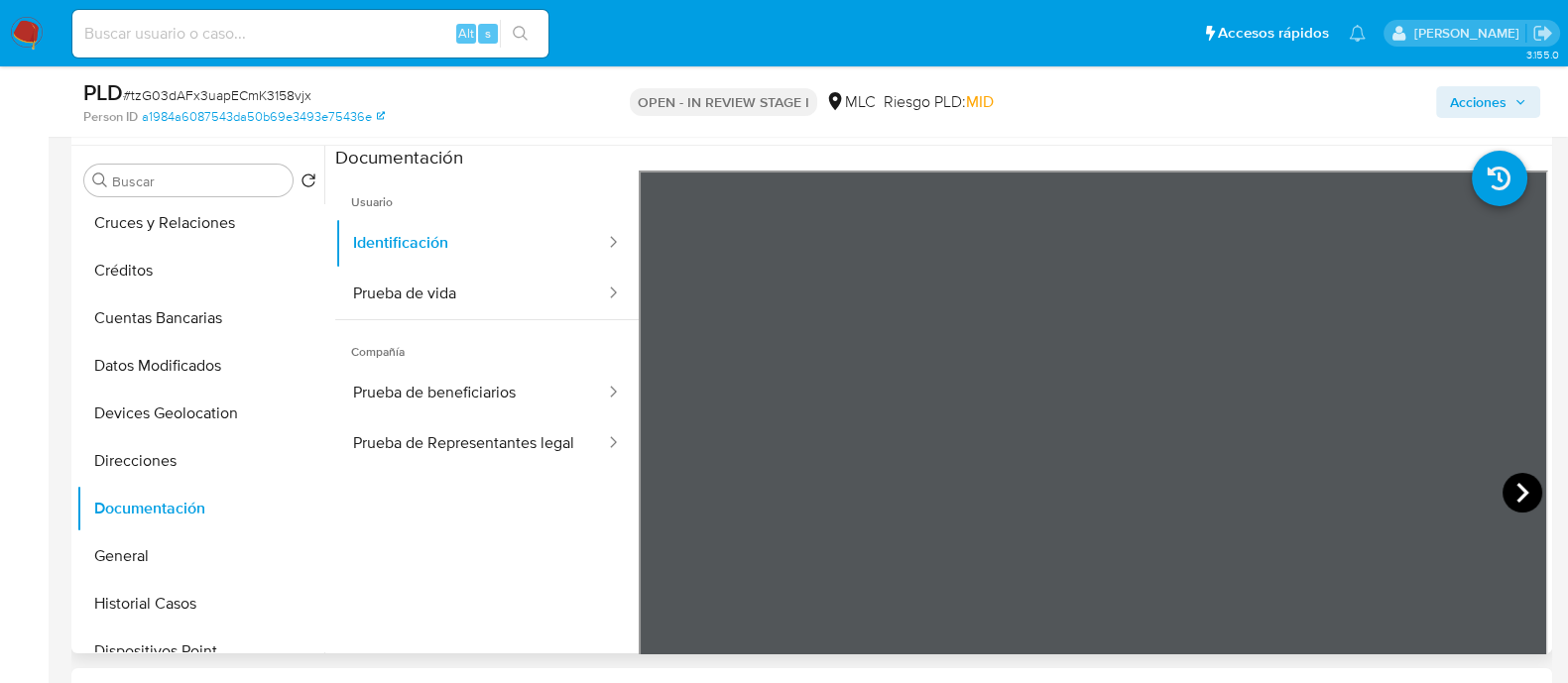
click at [1269, 490] on icon at bounding box center [1522, 493] width 12 height 20
click at [652, 485] on icon at bounding box center [663, 493] width 40 height 40
click at [402, 299] on button "Prueba de vida" at bounding box center [470, 293] width 271 height 51
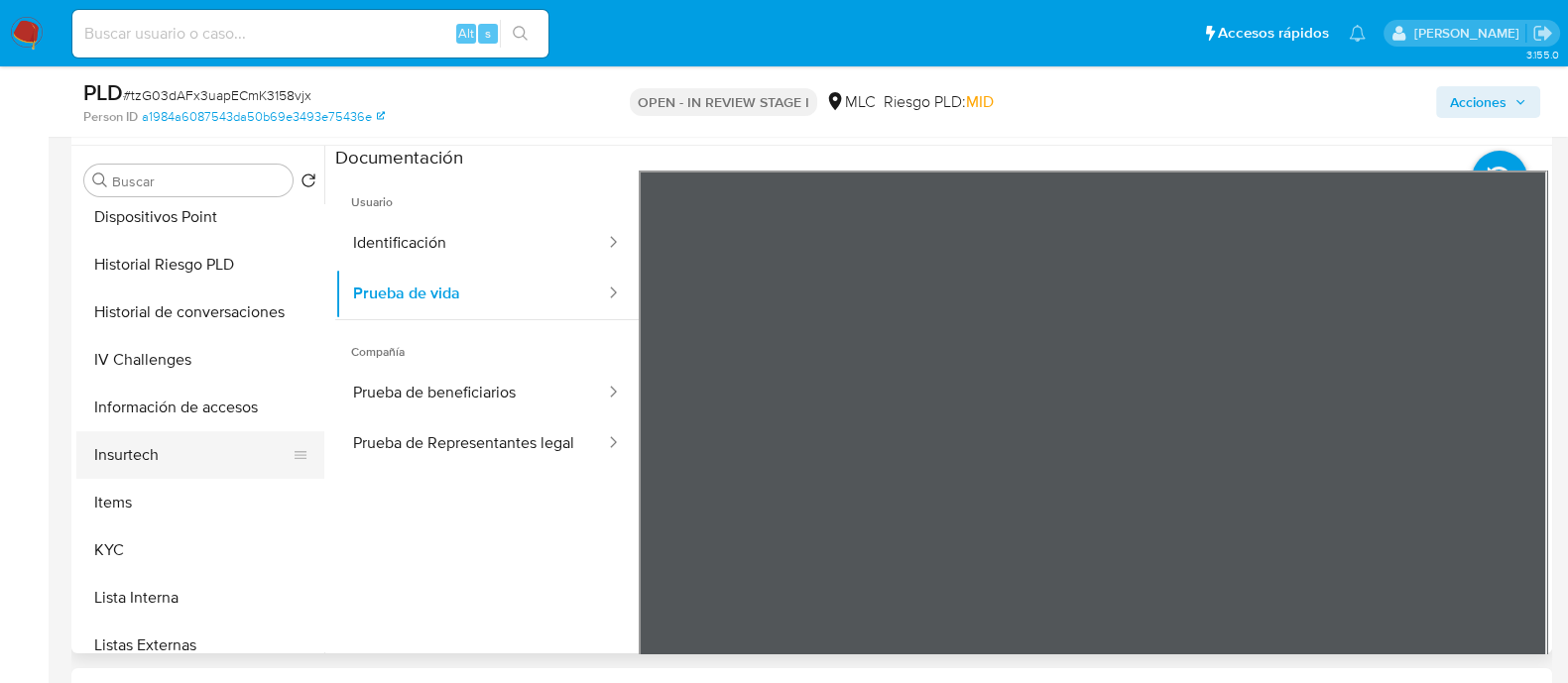
scroll to position [536, 0]
click at [134, 538] on button "KYC" at bounding box center [192, 550] width 232 height 48
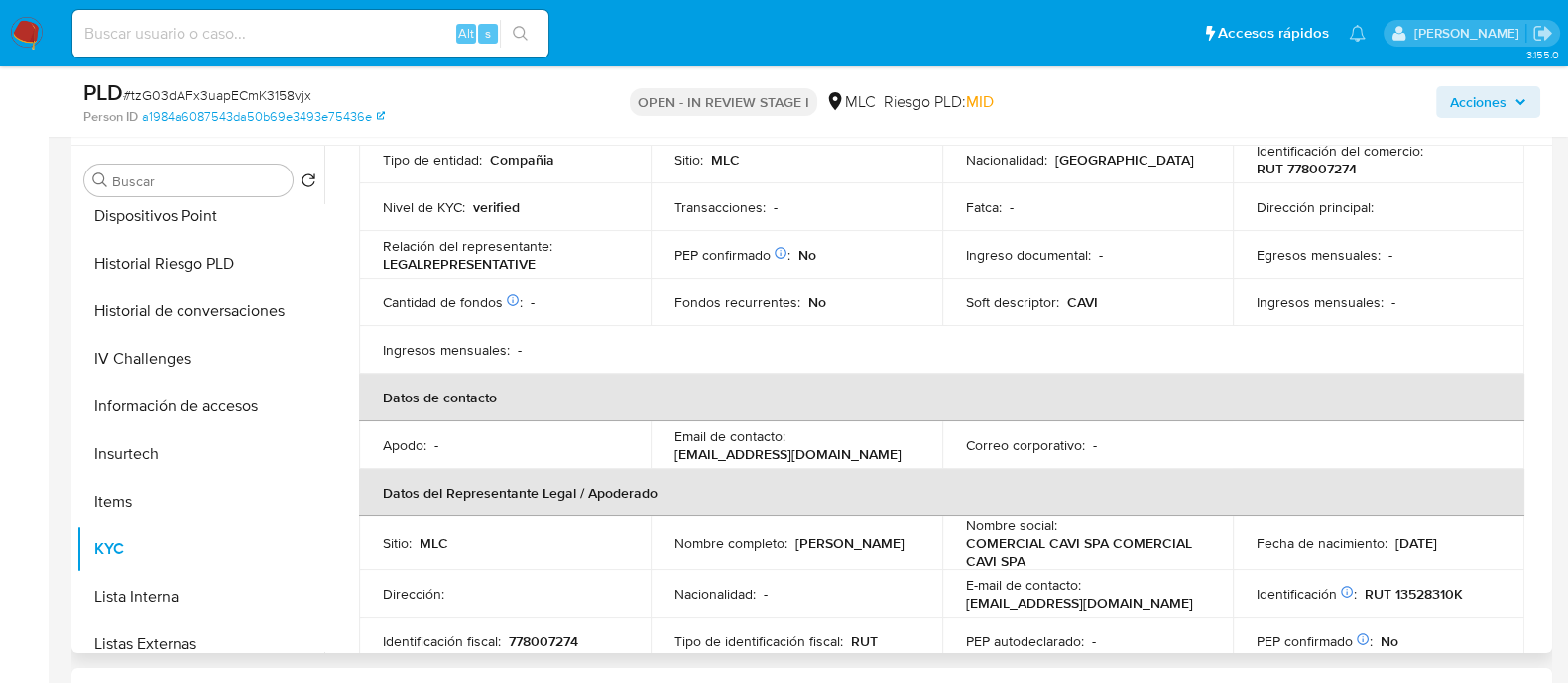
scroll to position [381, 0]
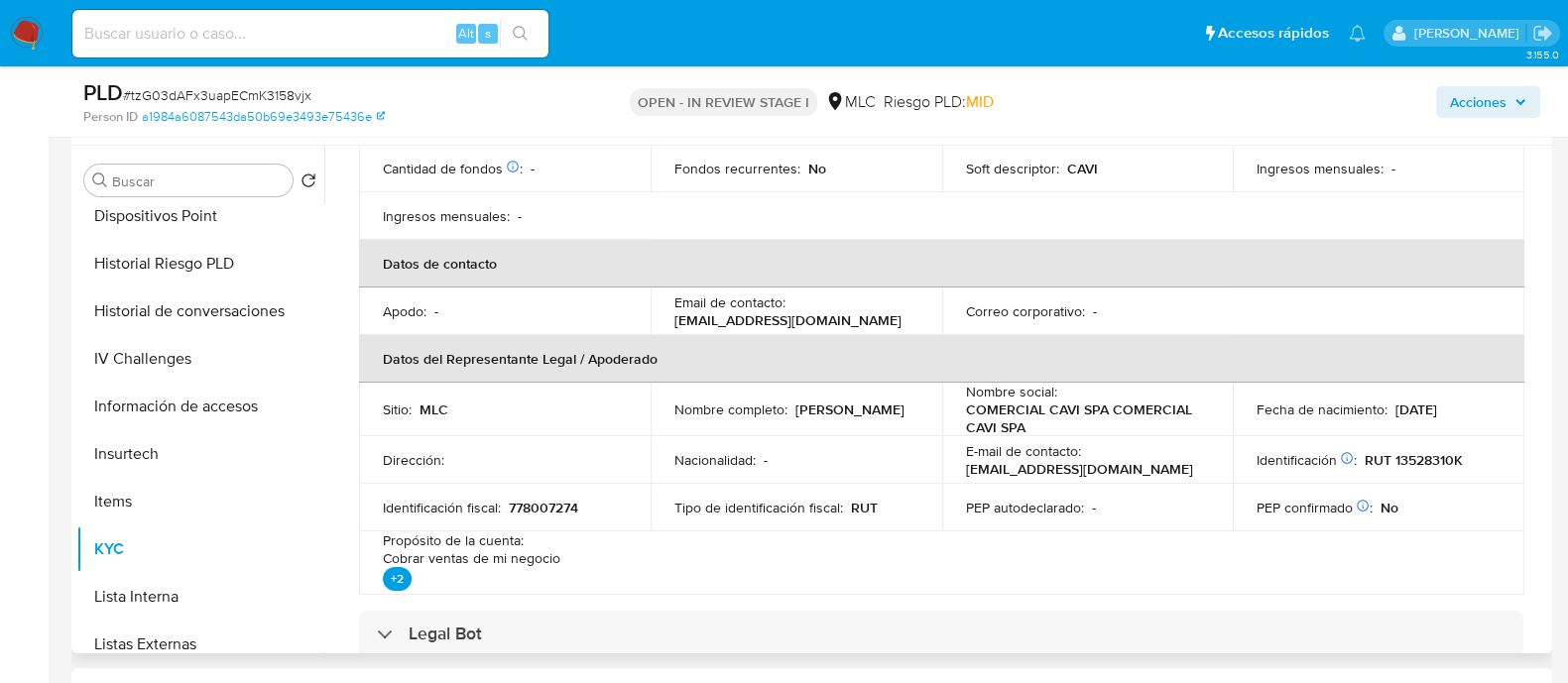
drag, startPoint x: 851, startPoint y: 421, endPoint x: 664, endPoint y: 425, distance: 187.0
click at [664, 425] on td "Nombre completo : Juan Pablo Larama Taucare" at bounding box center [795, 410] width 291 height 54
copy p "Juan Pablo Larama Taucare"
drag, startPoint x: 965, startPoint y: 409, endPoint x: 1073, endPoint y: 408, distance: 108.0
click at [1073, 408] on p "COMERCIAL CAVI SPA COMERCIAL CAVI SPA" at bounding box center [1084, 419] width 236 height 36
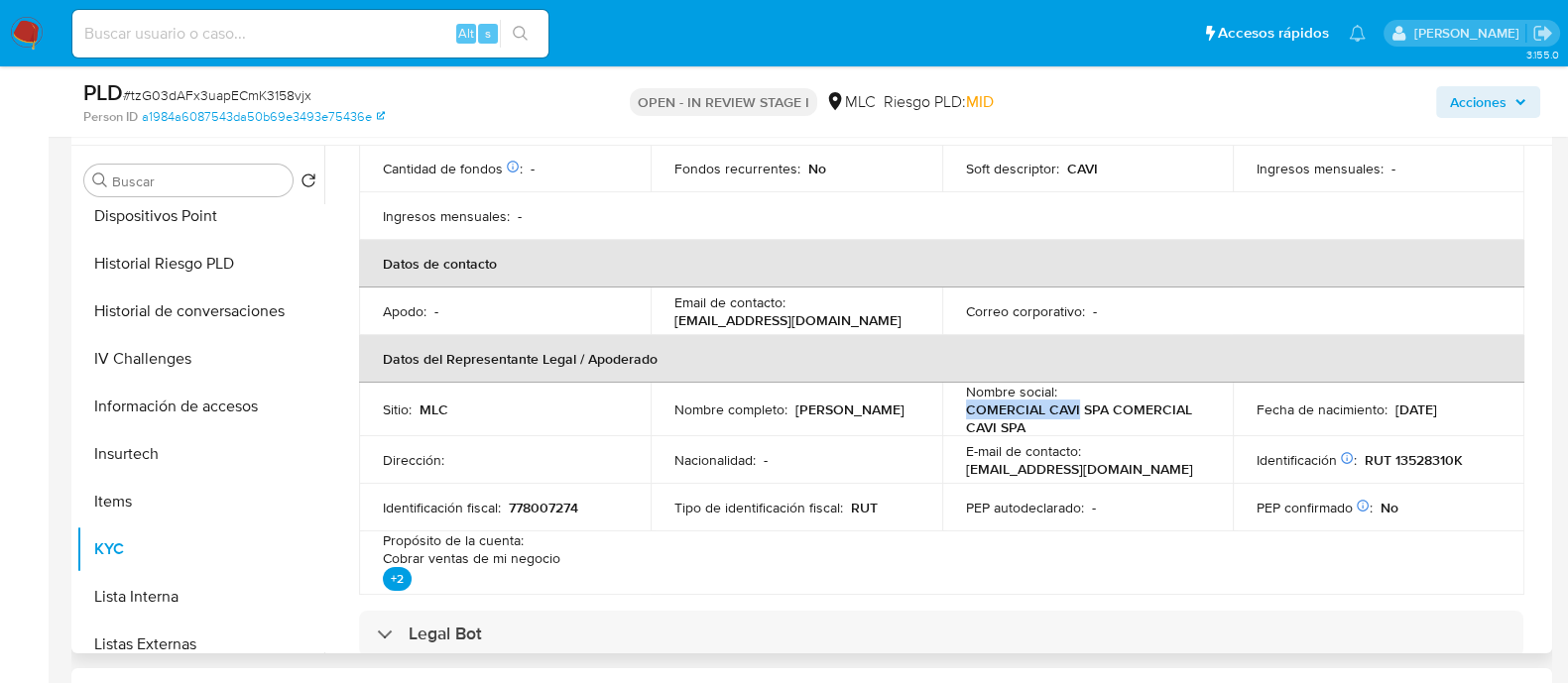
copy p "COMERCIAL CAVI"
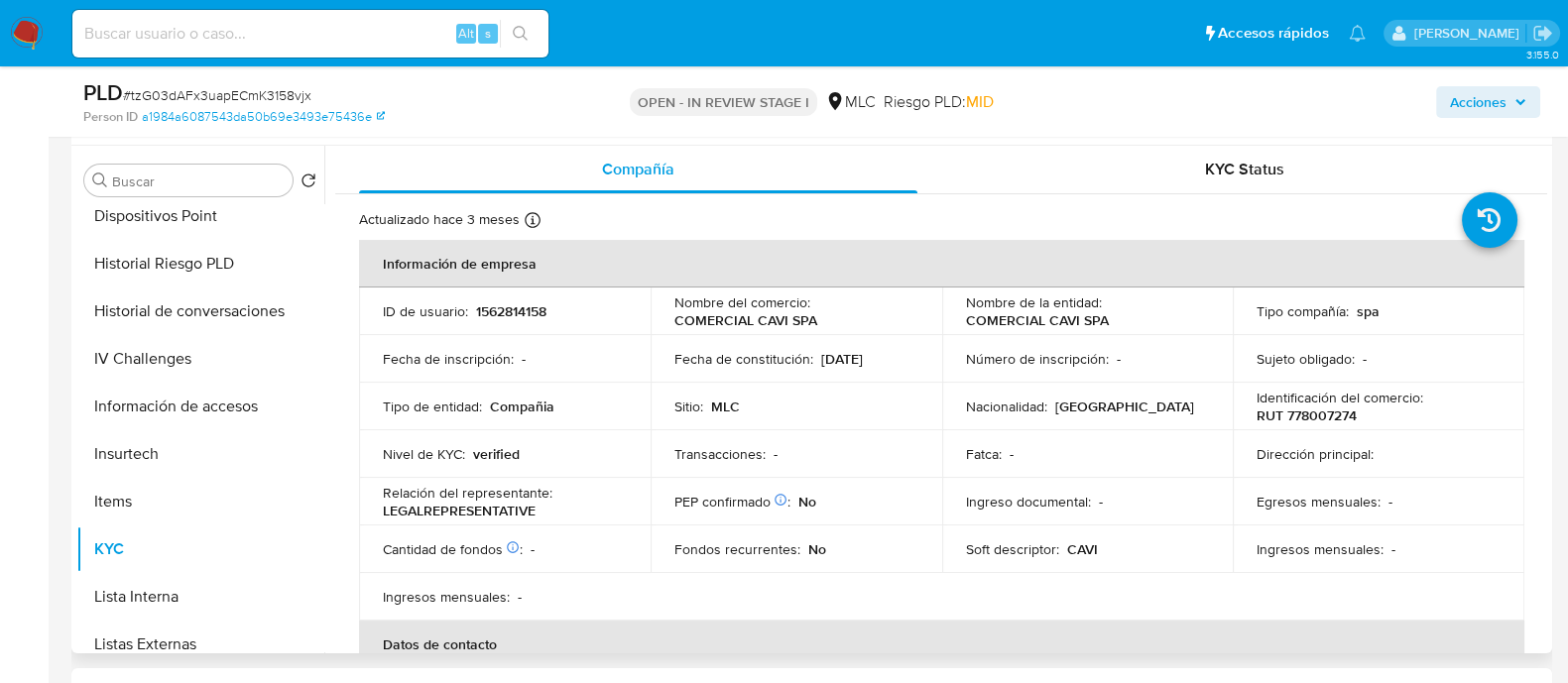
scroll to position [0, 0]
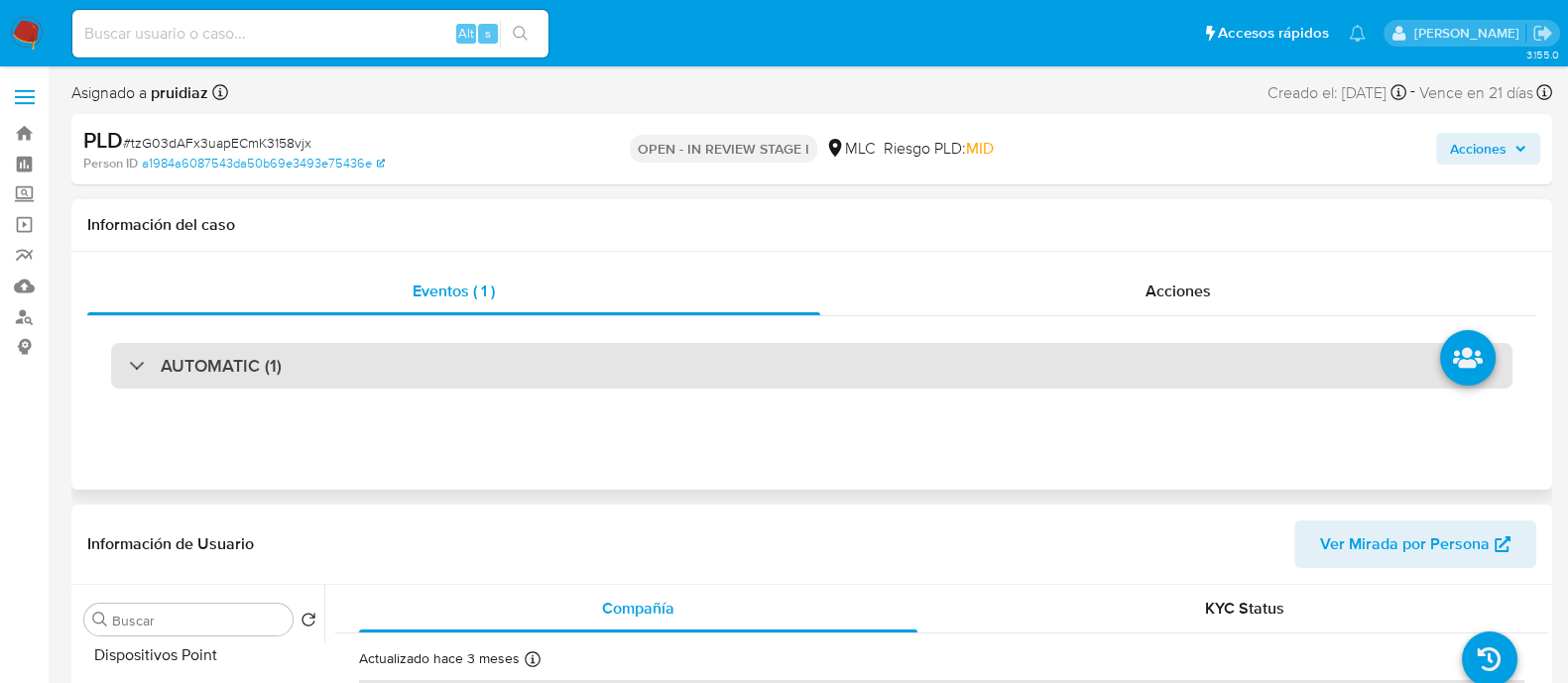
click at [395, 344] on div "AUTOMATIC (1)" at bounding box center [812, 366] width 1402 height 46
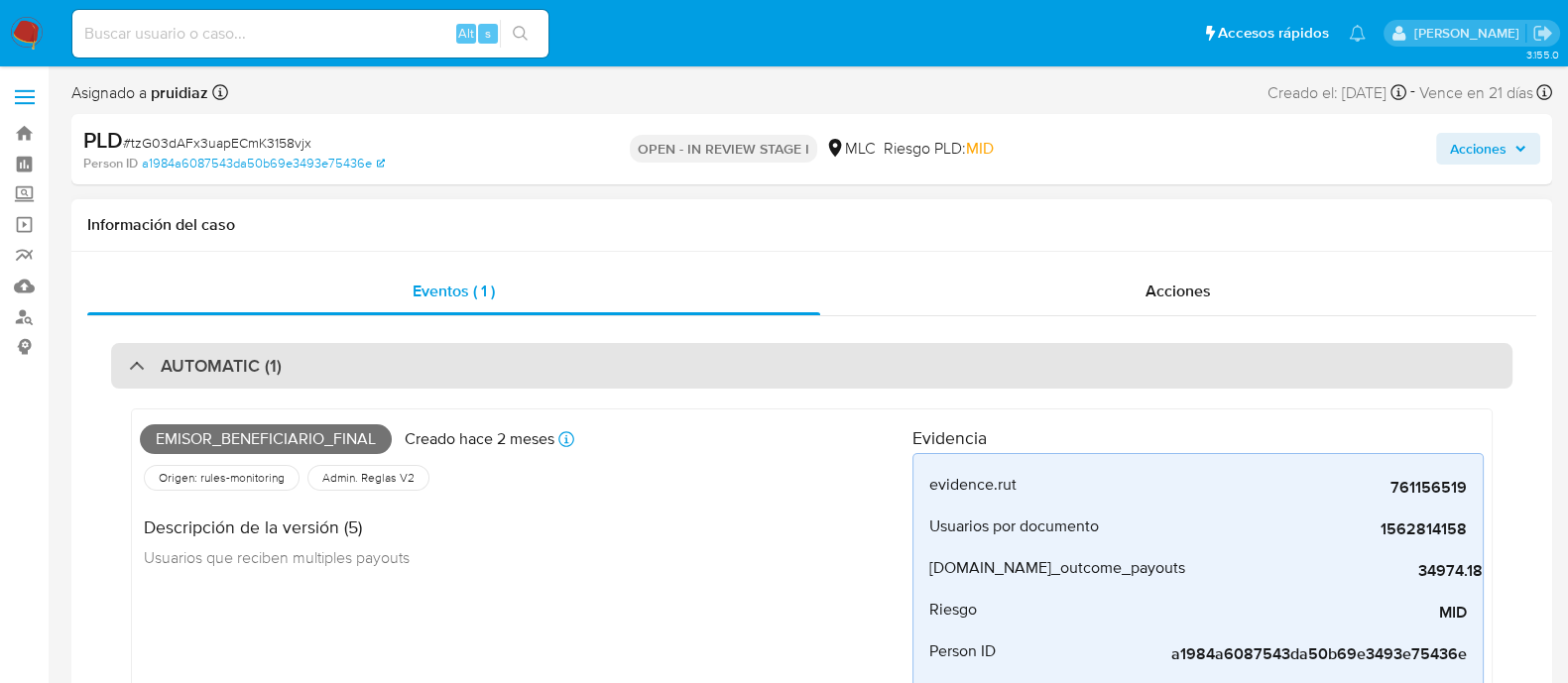
click at [362, 360] on div "AUTOMATIC (1)" at bounding box center [812, 366] width 1402 height 46
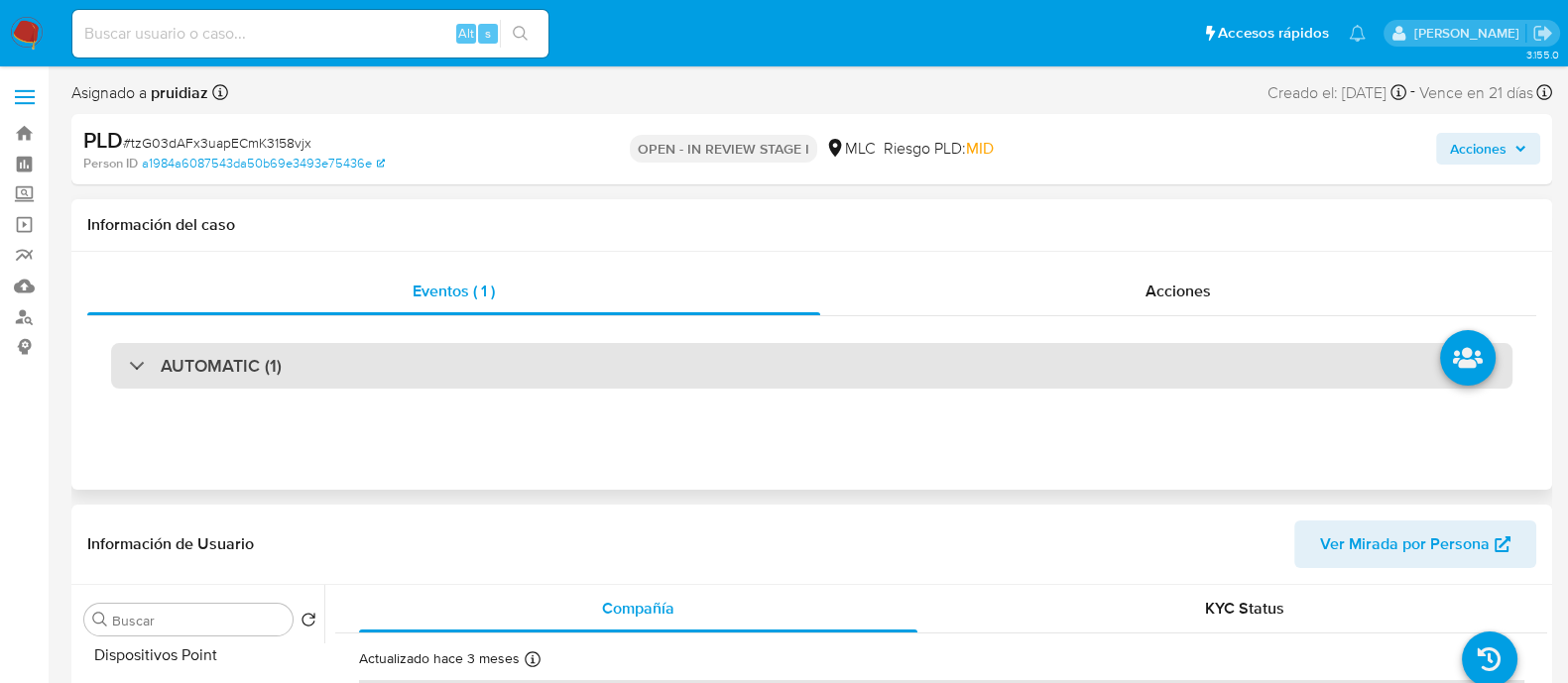
click at [321, 352] on div "AUTOMATIC (1)" at bounding box center [812, 366] width 1402 height 46
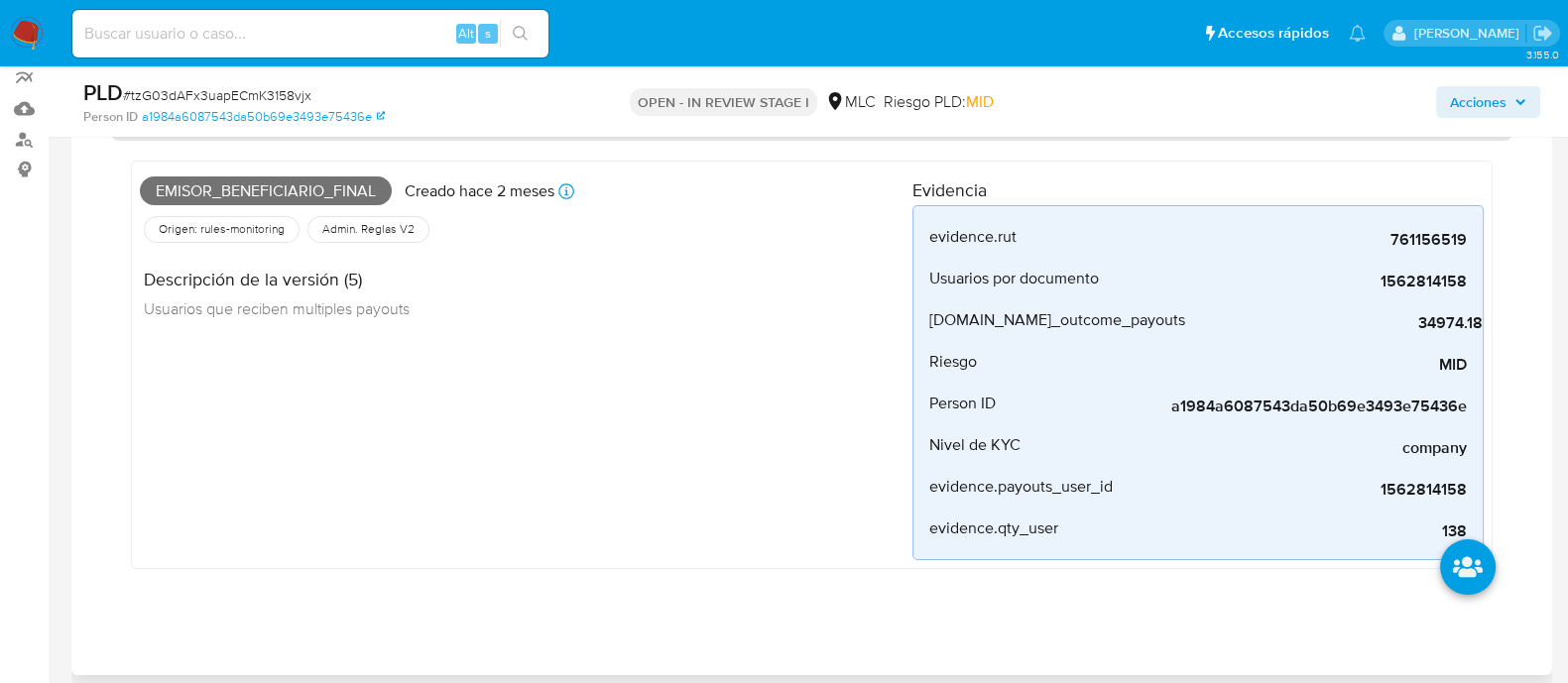
scroll to position [179, 0]
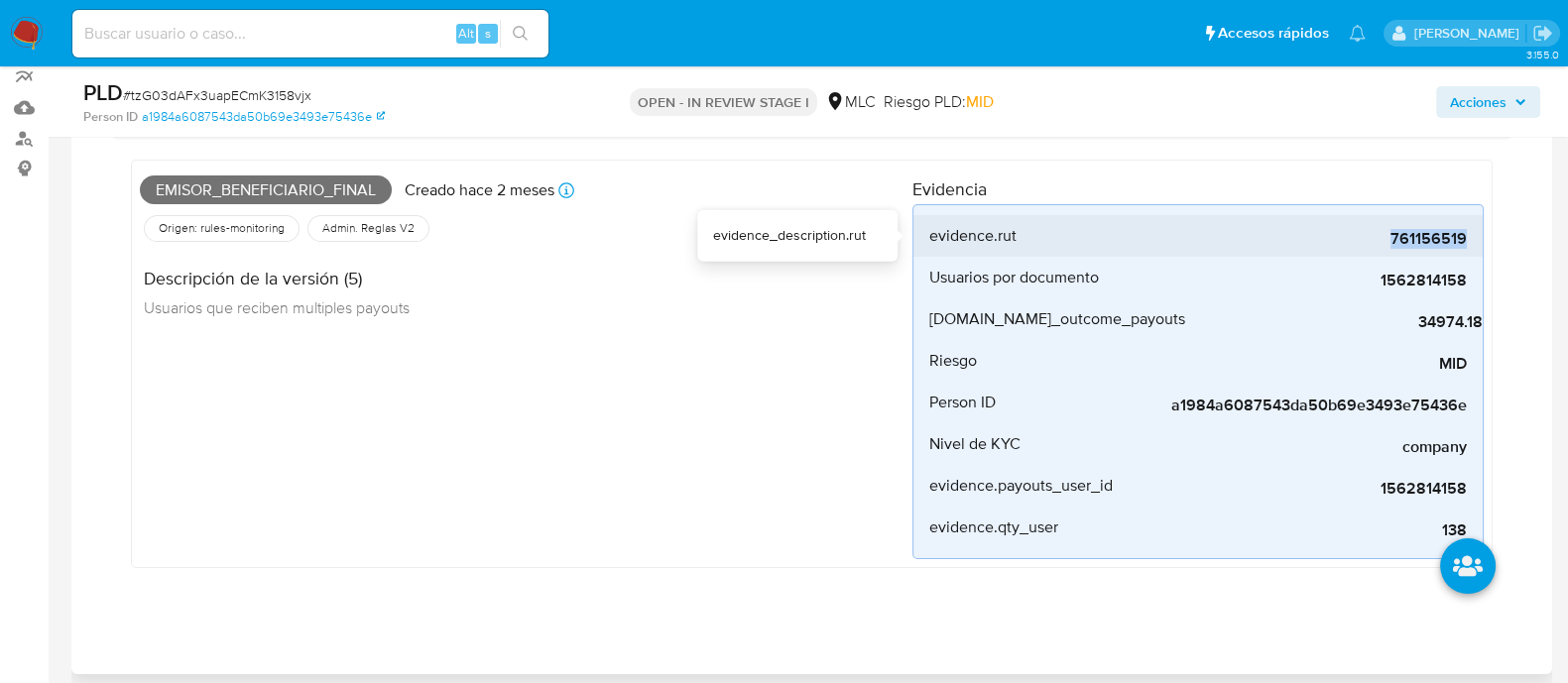
drag, startPoint x: 1384, startPoint y: 240, endPoint x: 1466, endPoint y: 236, distance: 82.1
click at [1269, 236] on span "761156519" at bounding box center [1317, 239] width 297 height 20
copy span "761156519"
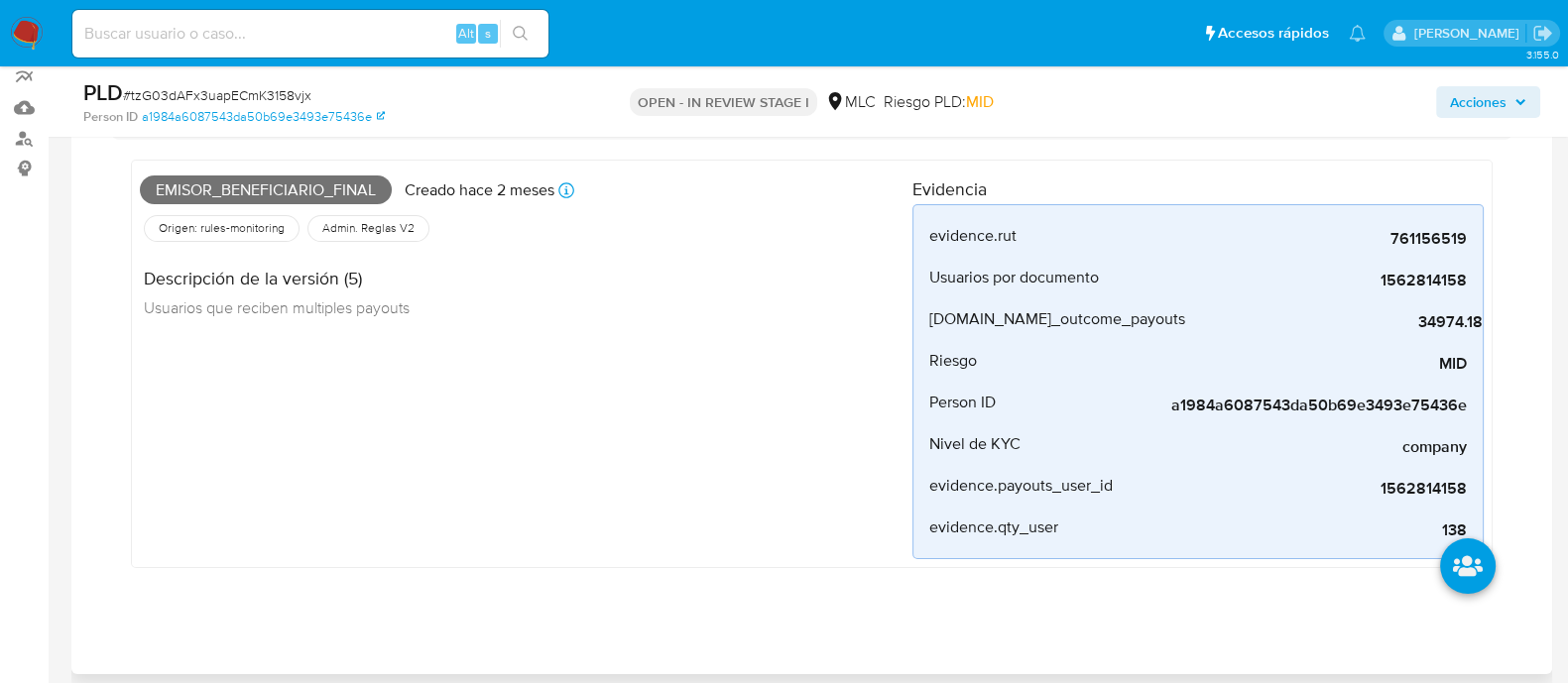
click at [312, 191] on span "Emisor_beneficiario_final" at bounding box center [265, 191] width 252 height 30
copy span "Emisor_beneficiario_final"
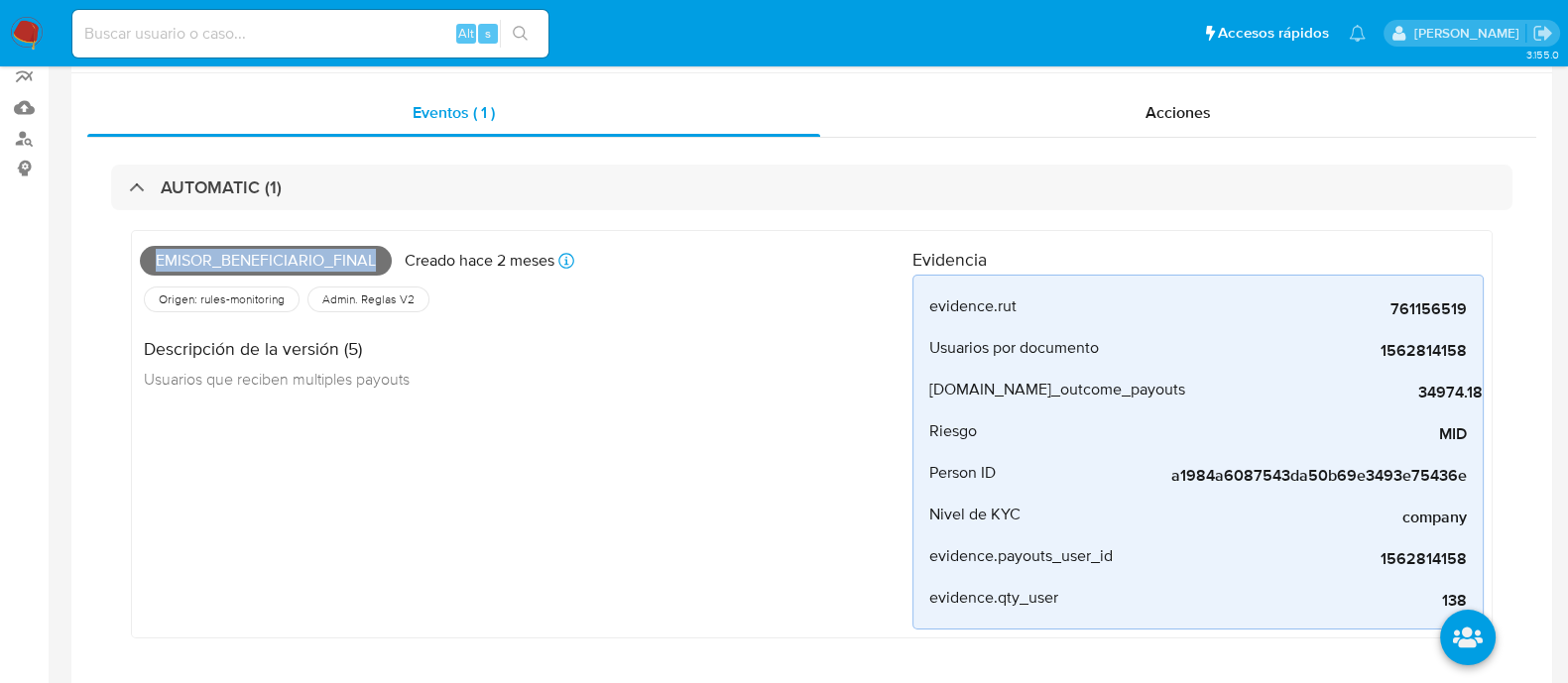
scroll to position [0, 0]
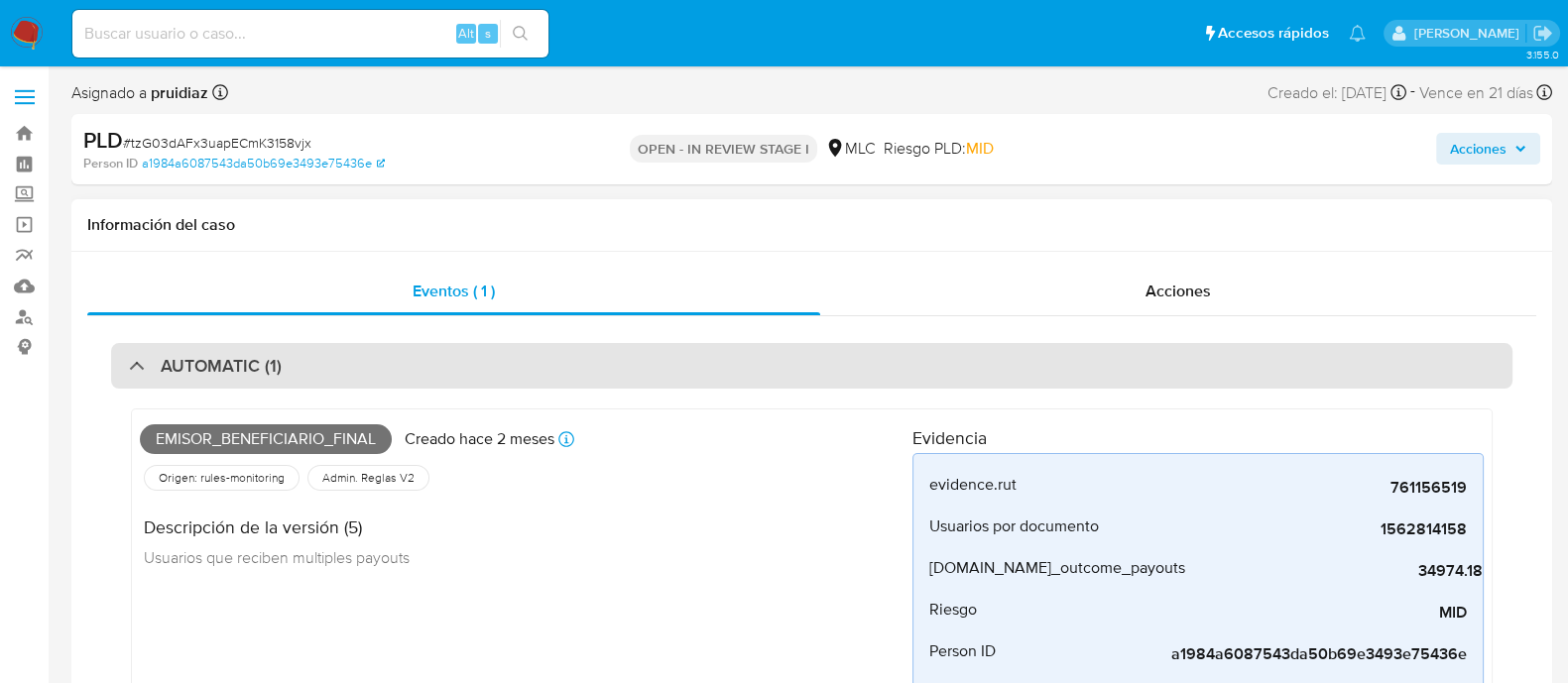
click at [322, 372] on div "AUTOMATIC (1)" at bounding box center [812, 366] width 1402 height 46
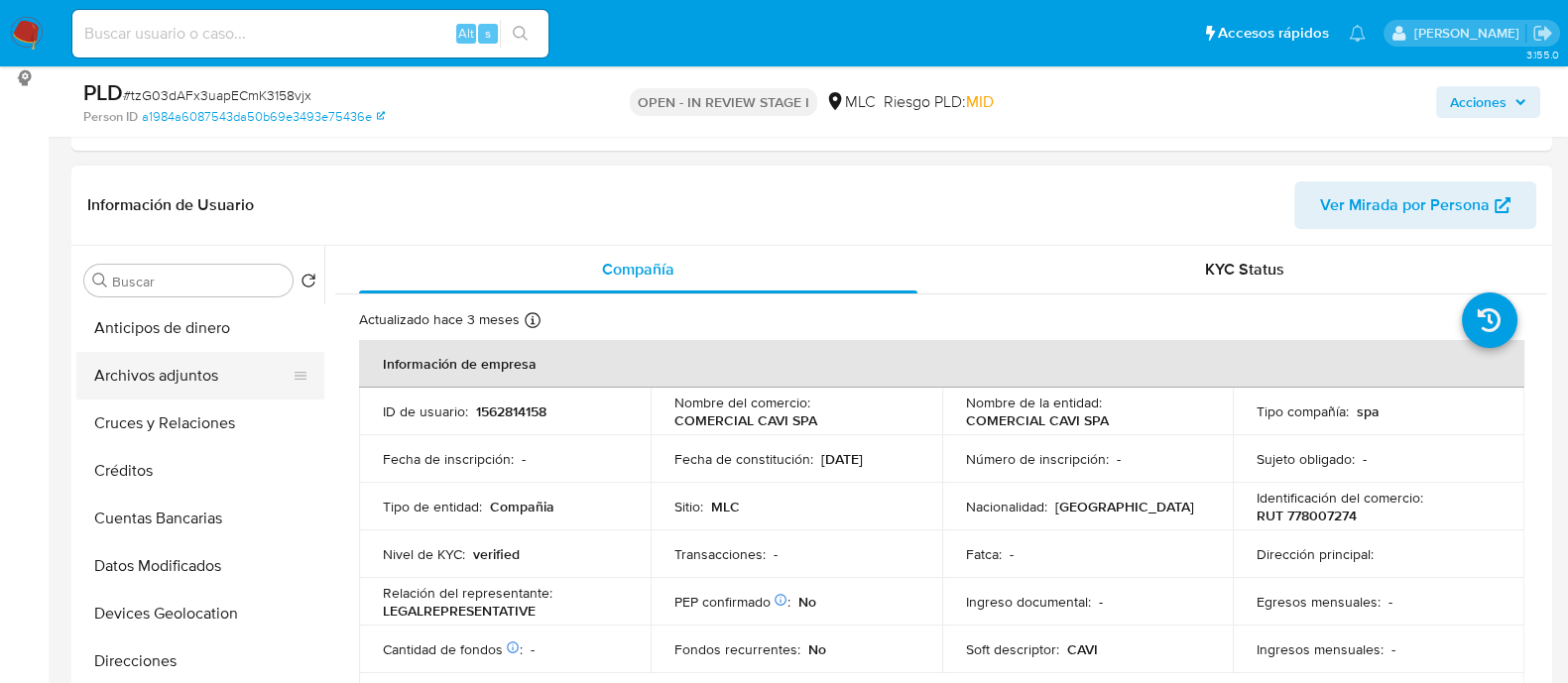
click at [190, 369] on button "Archivos adjuntos" at bounding box center [192, 376] width 232 height 48
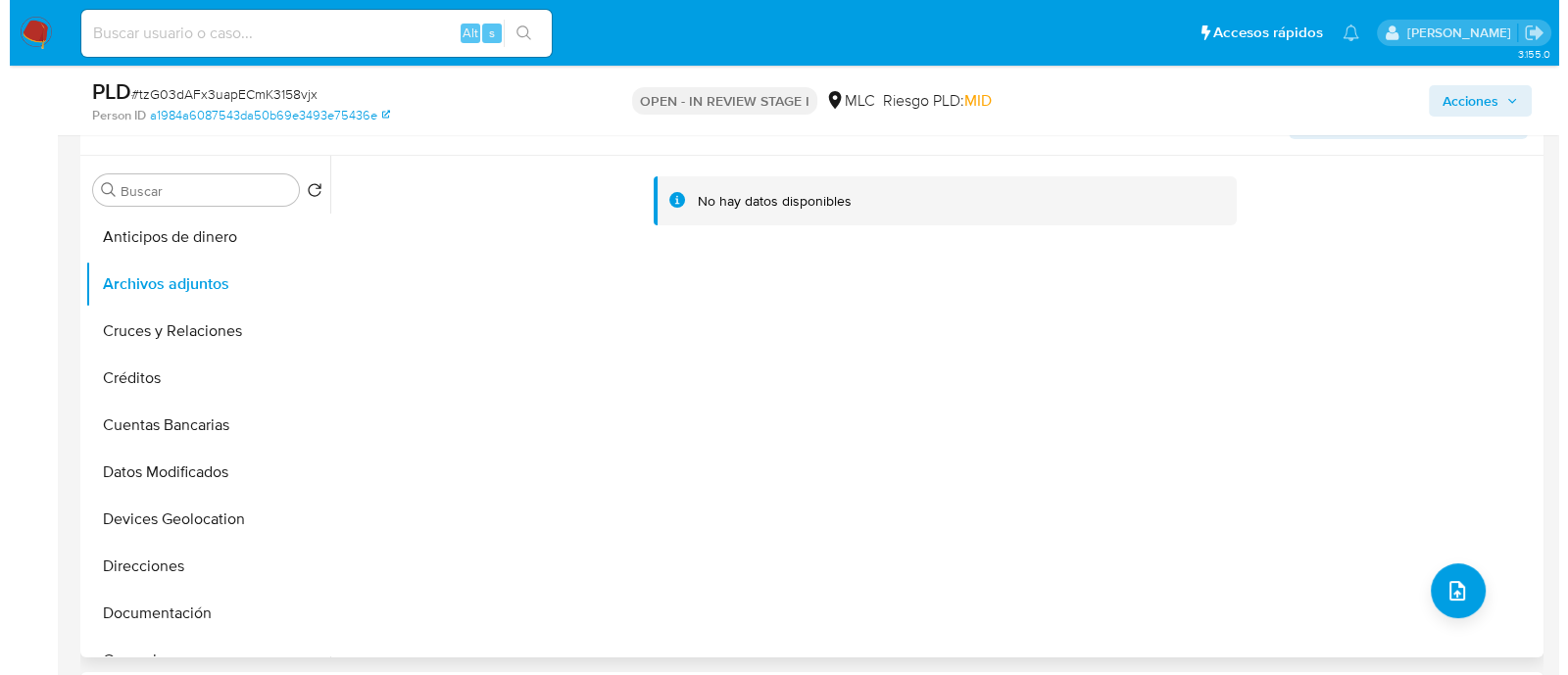
scroll to position [354, 0]
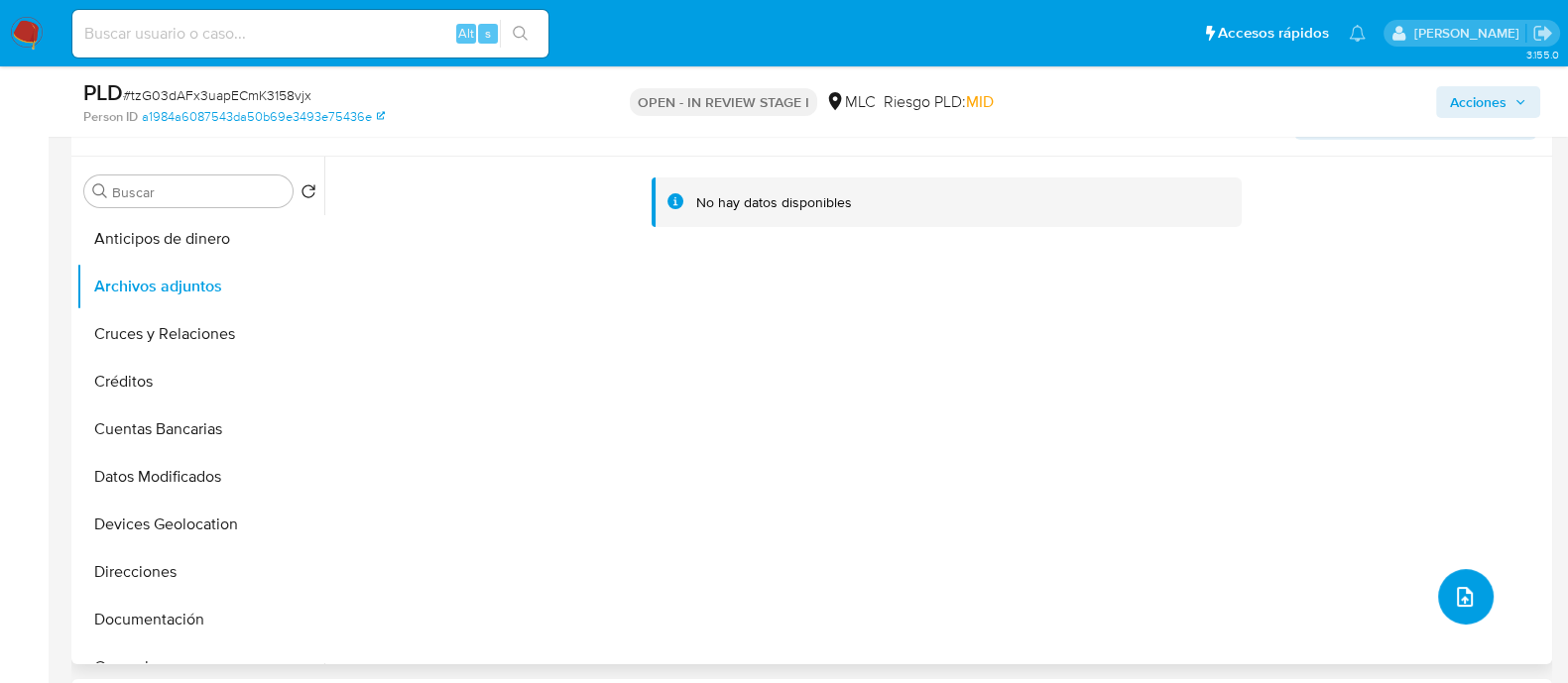
click at [1269, 546] on button "upload-file" at bounding box center [1467, 598] width 56 height 56
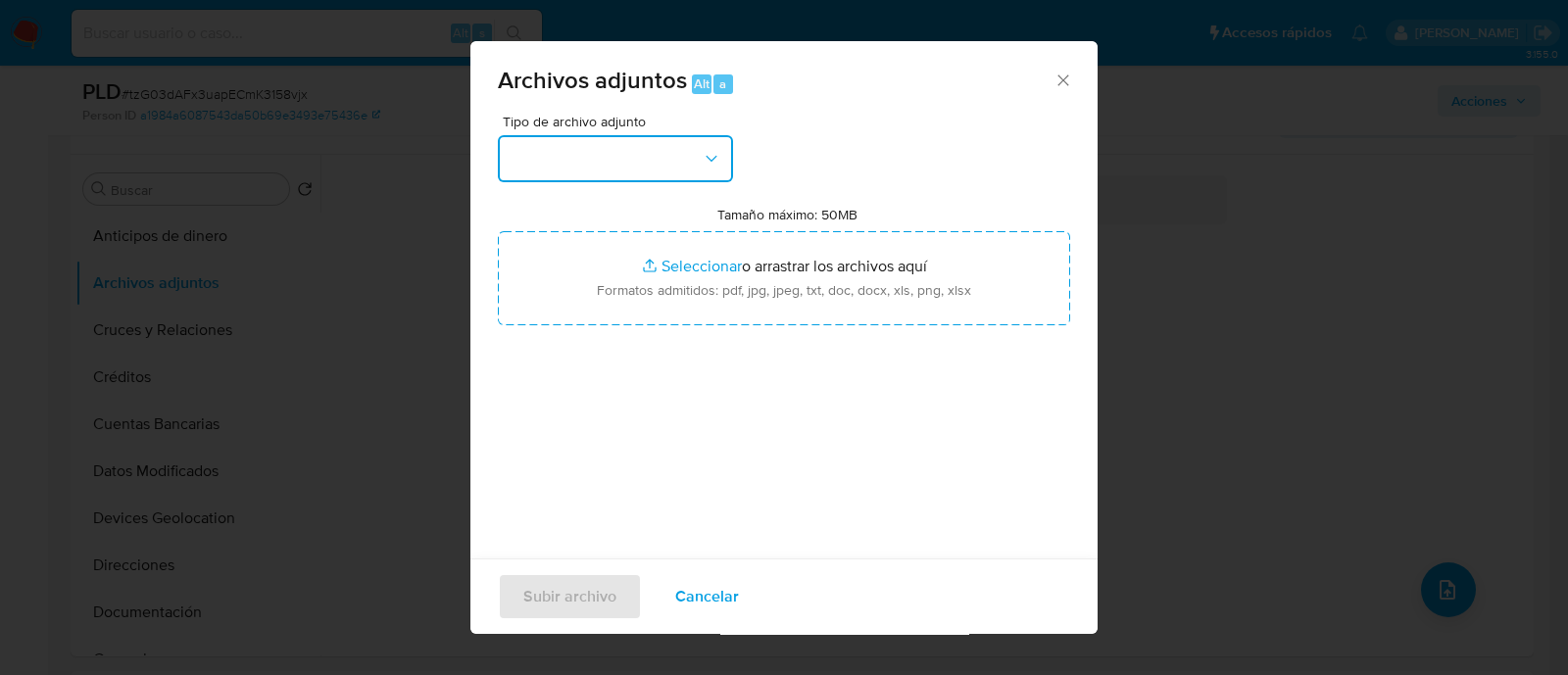
click at [673, 153] on button "button" at bounding box center [615, 159] width 235 height 47
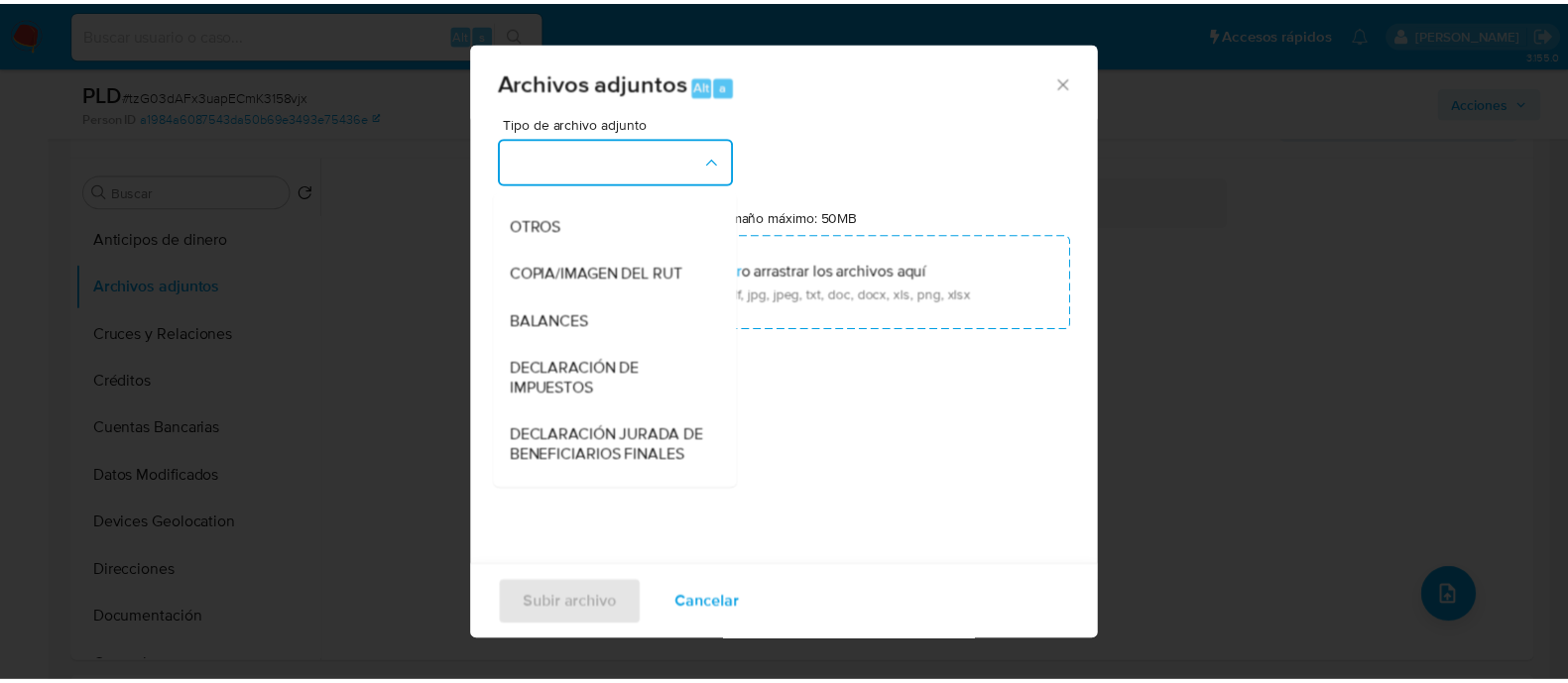
scroll to position [321, 0]
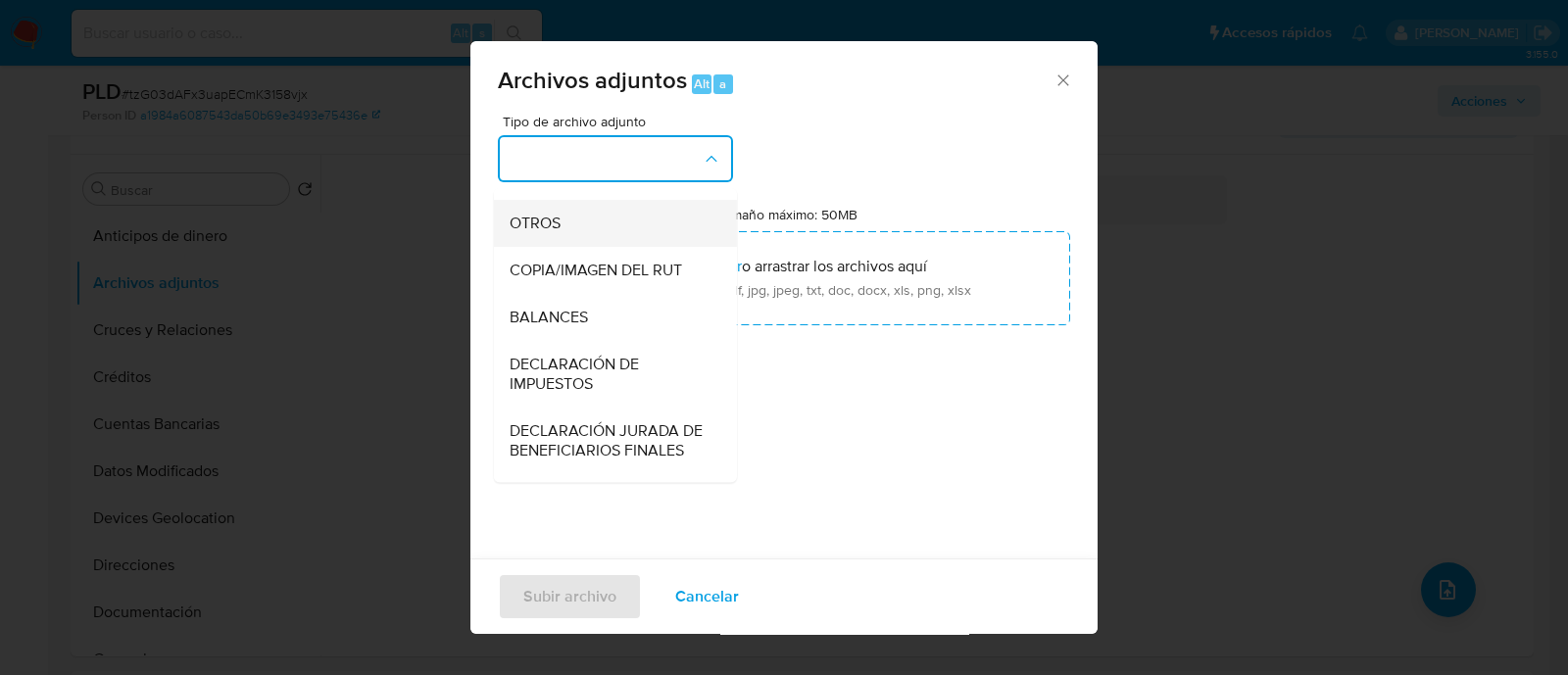
click at [560, 233] on span "OTROS" at bounding box center [535, 223] width 51 height 20
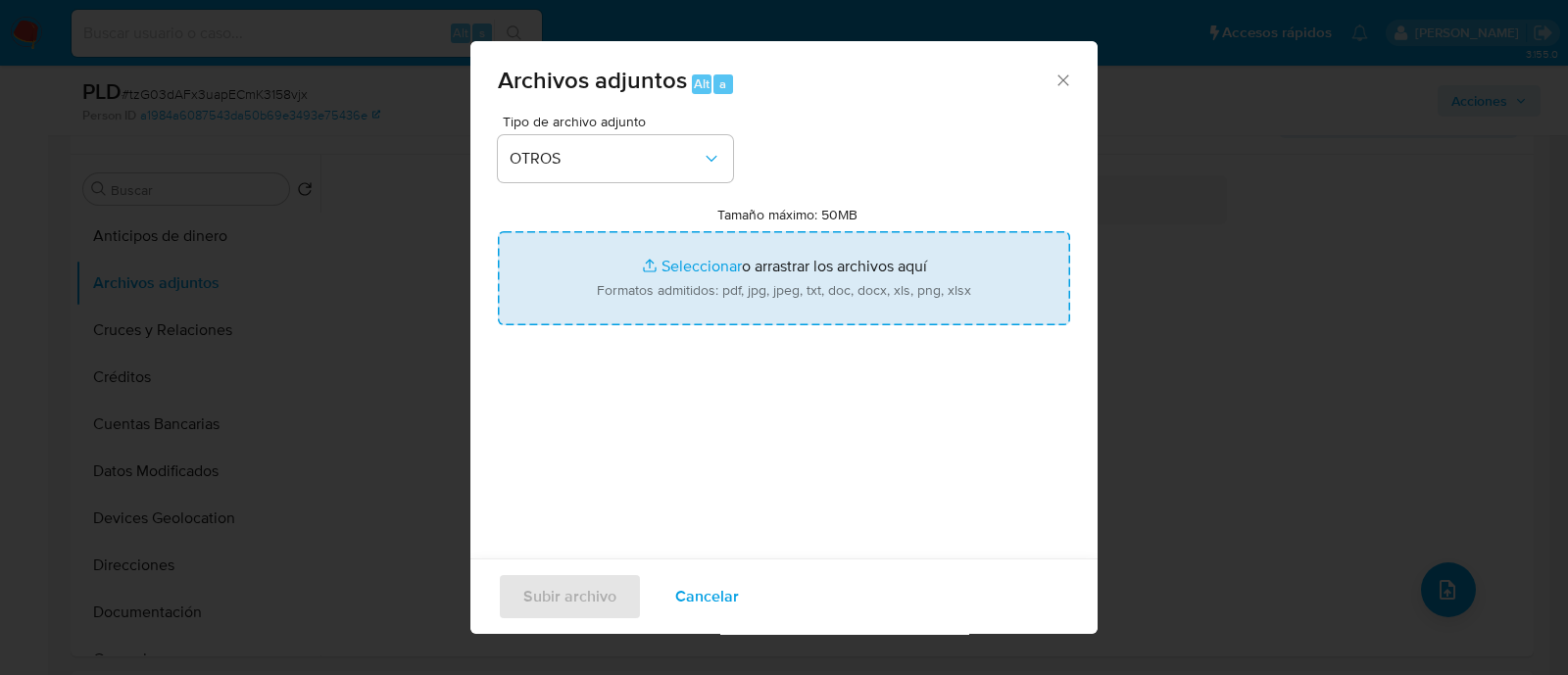
click at [727, 285] on input "Tamaño máximo: 50MB Seleccionar archivos" at bounding box center [784, 278] width 573 height 94
type input "C:\fakepath\1562814158 - 20_08_2025.pdf"
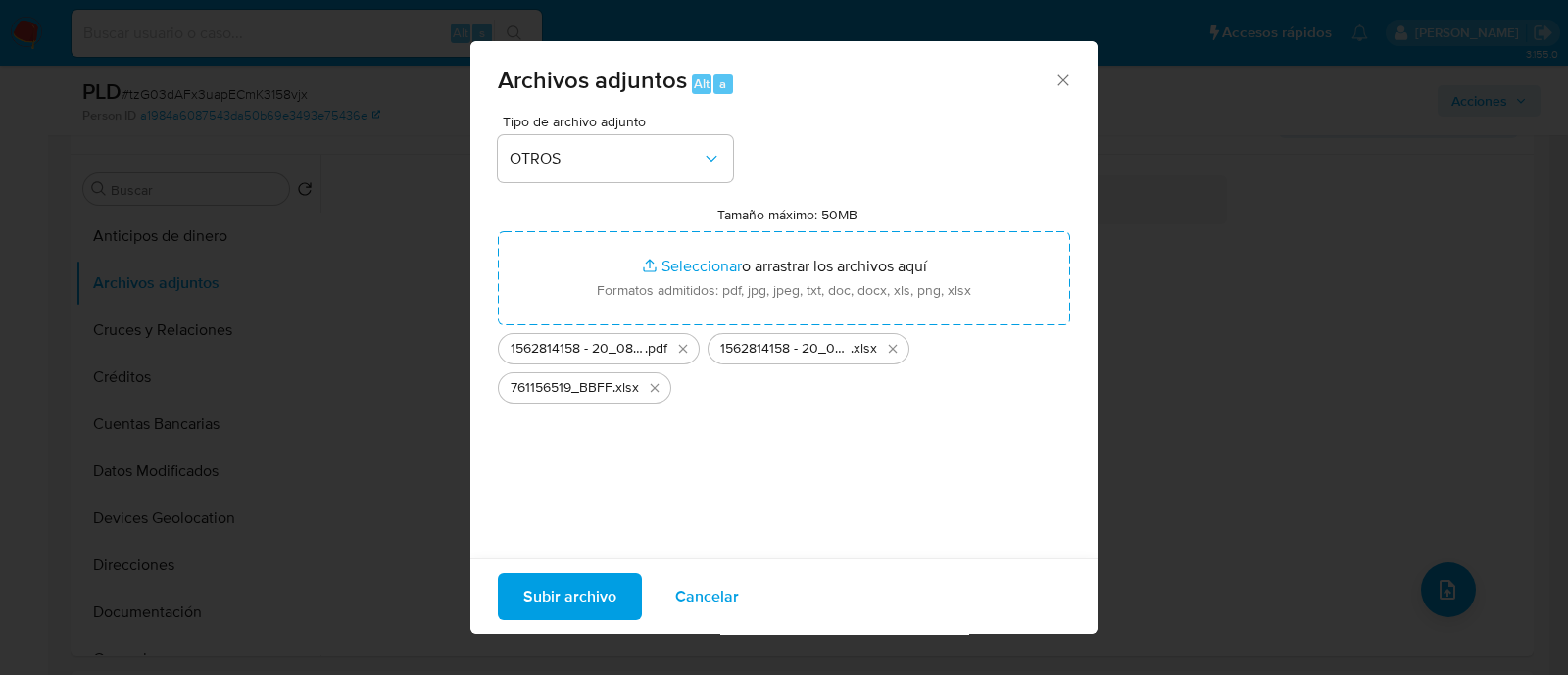
click at [581, 539] on span "Subir archivo" at bounding box center [570, 597] width 93 height 43
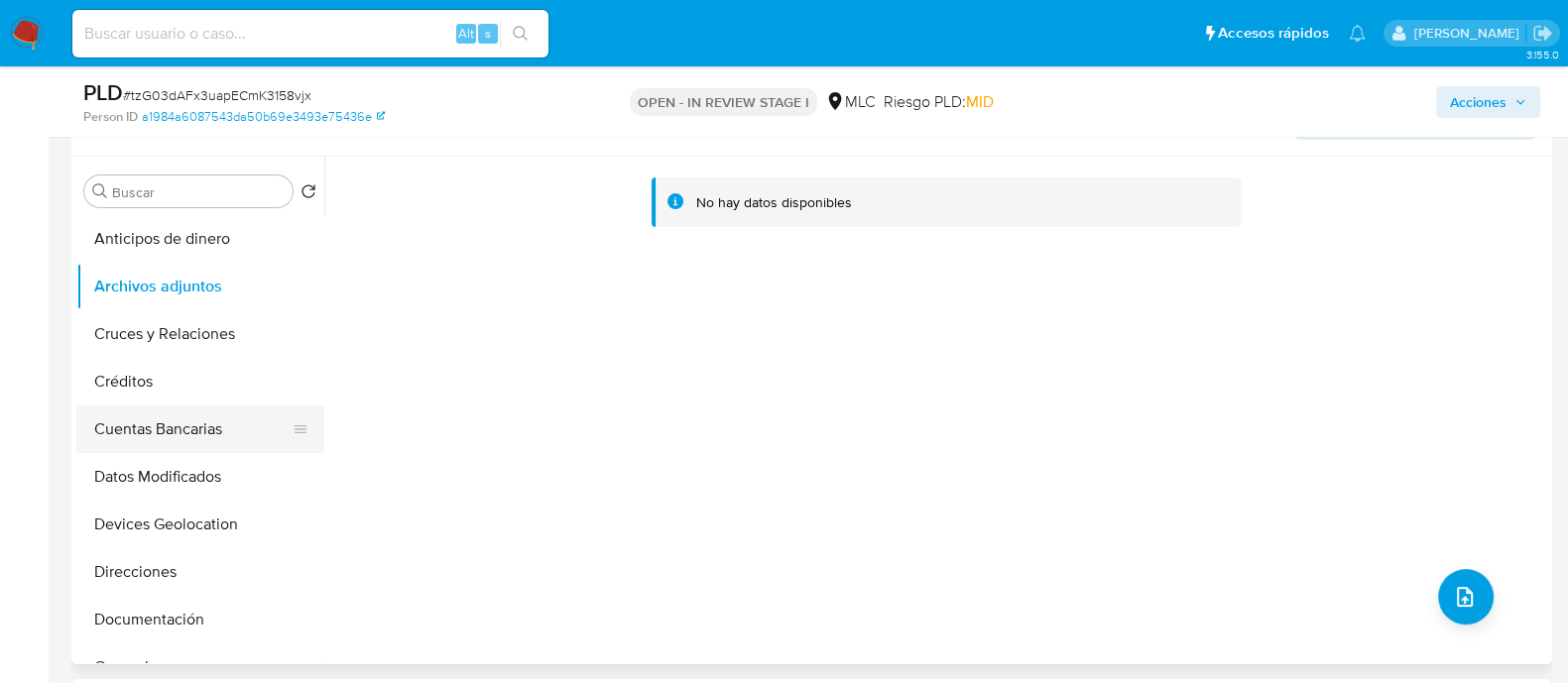
click at [106, 410] on button "Cuentas Bancarias" at bounding box center [192, 429] width 232 height 48
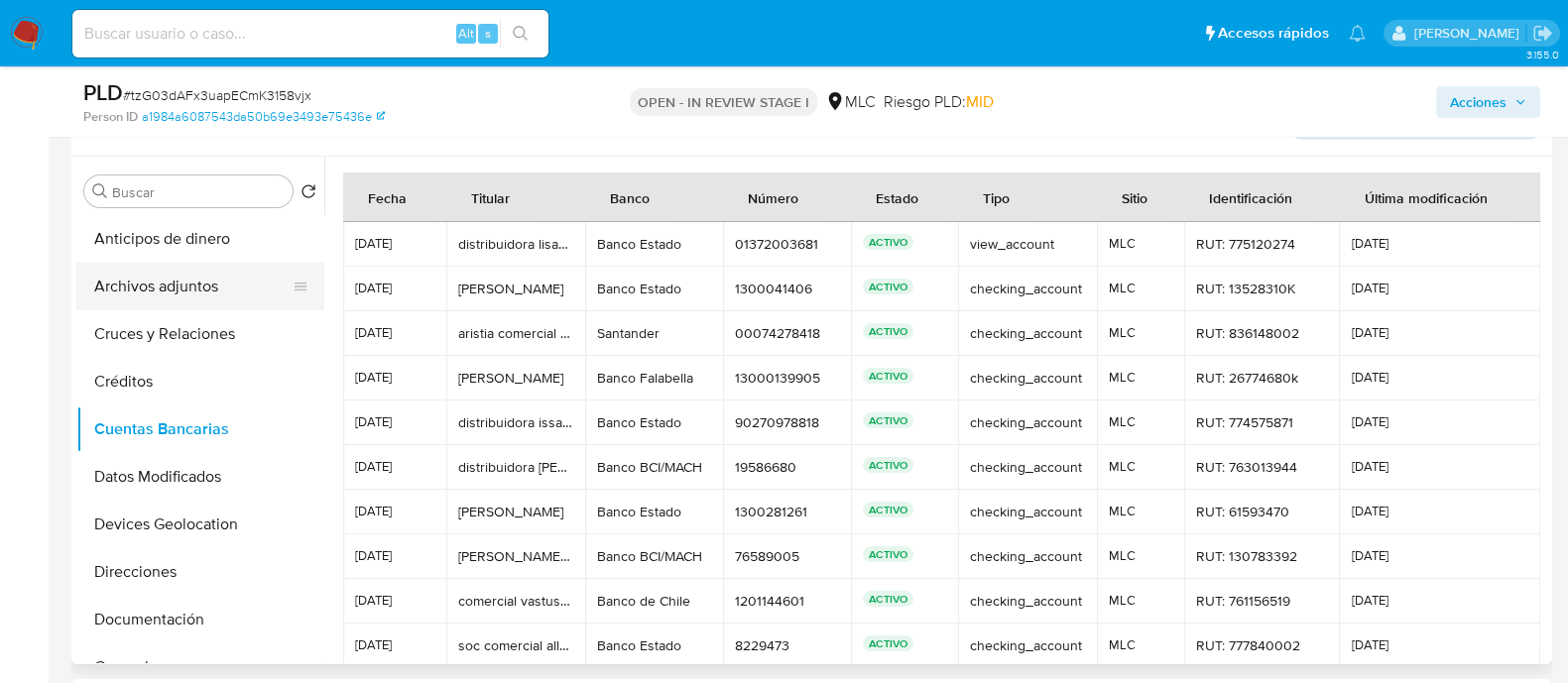
click at [179, 286] on button "Archivos adjuntos" at bounding box center [192, 286] width 232 height 48
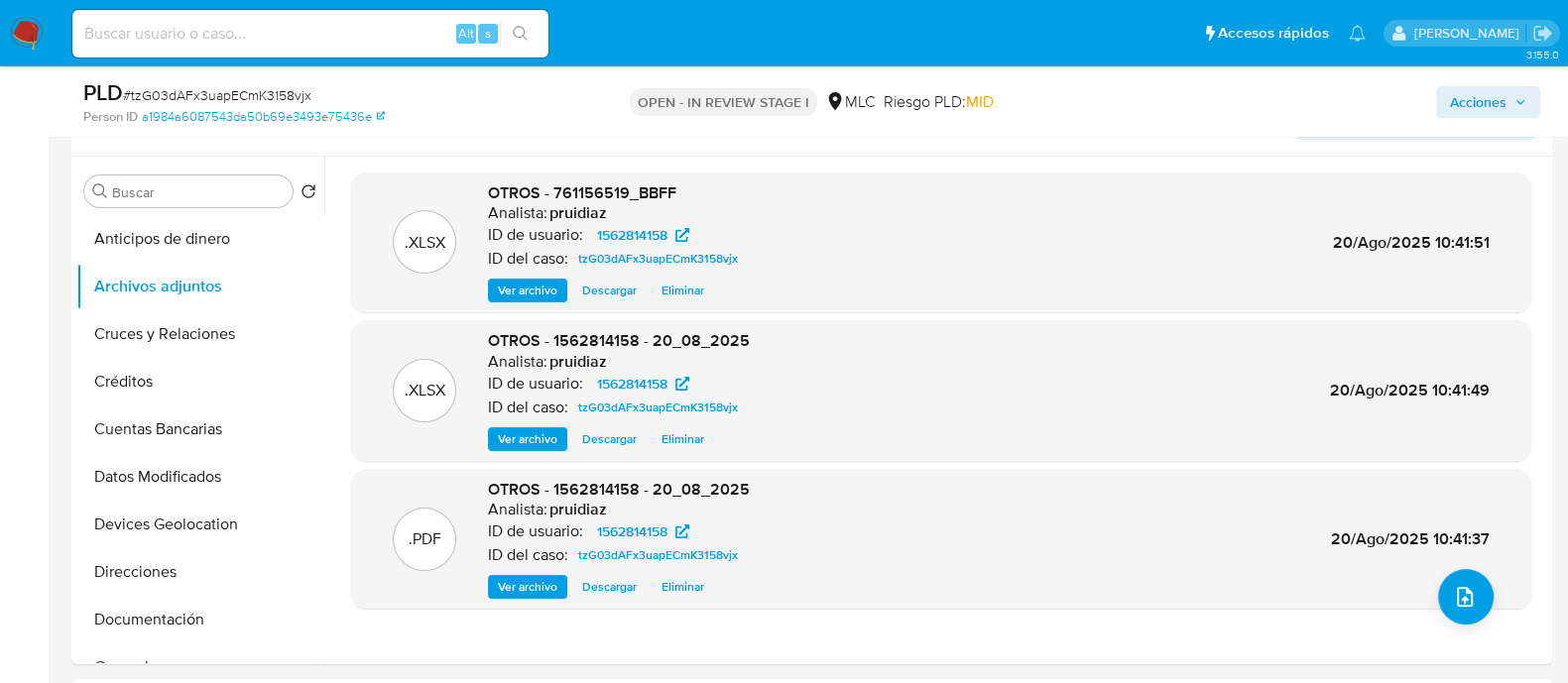
click at [1269, 100] on span "Acciones" at bounding box center [1479, 102] width 57 height 32
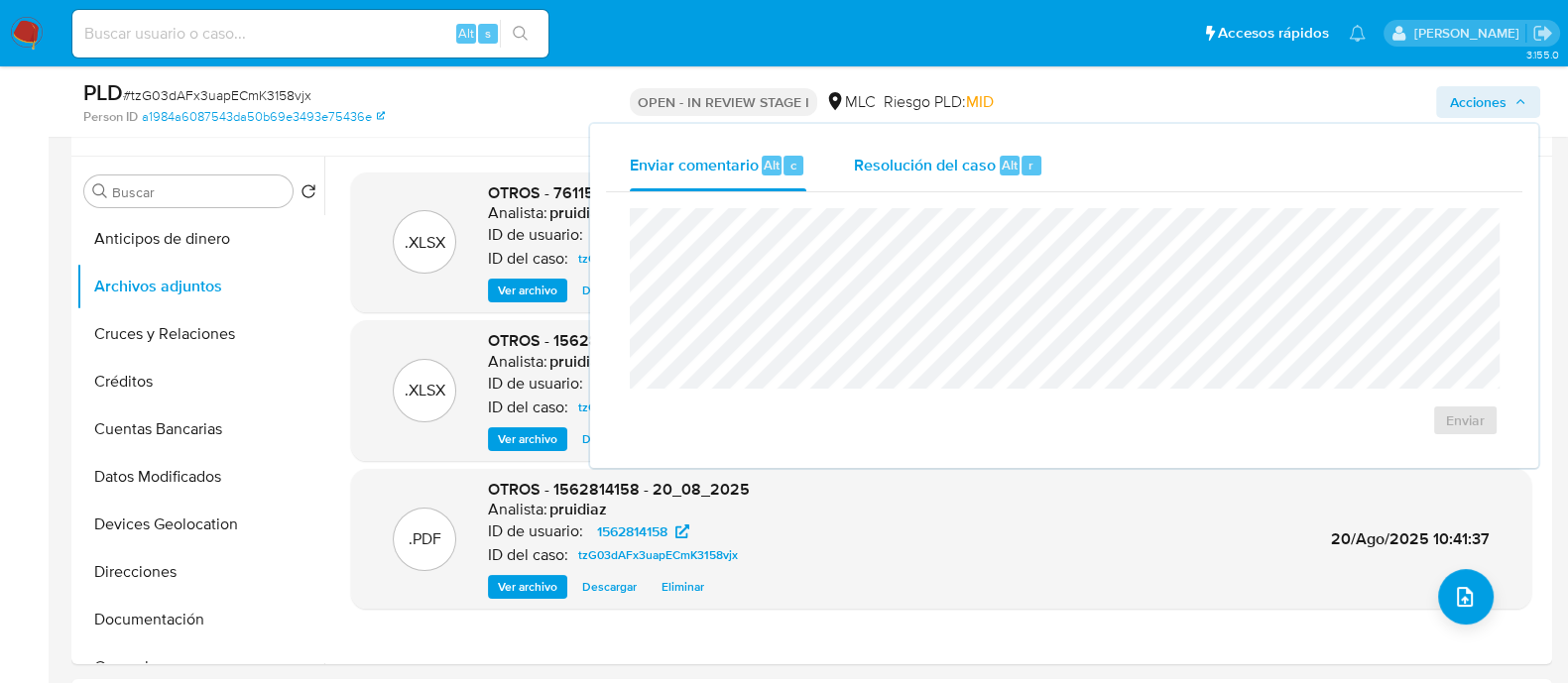
click at [909, 160] on span "Resolución del caso" at bounding box center [925, 164] width 142 height 23
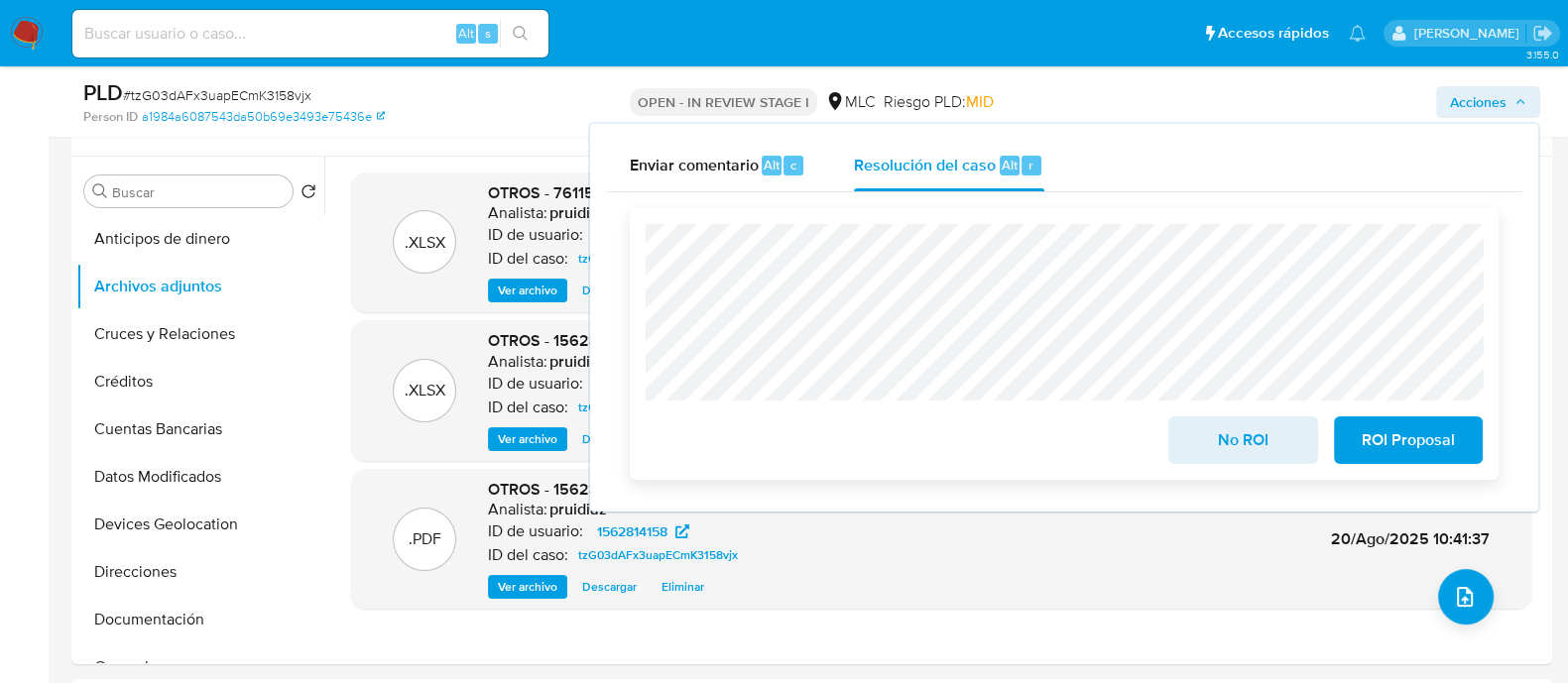
click at [1230, 452] on span "No ROI" at bounding box center [1243, 440] width 97 height 44
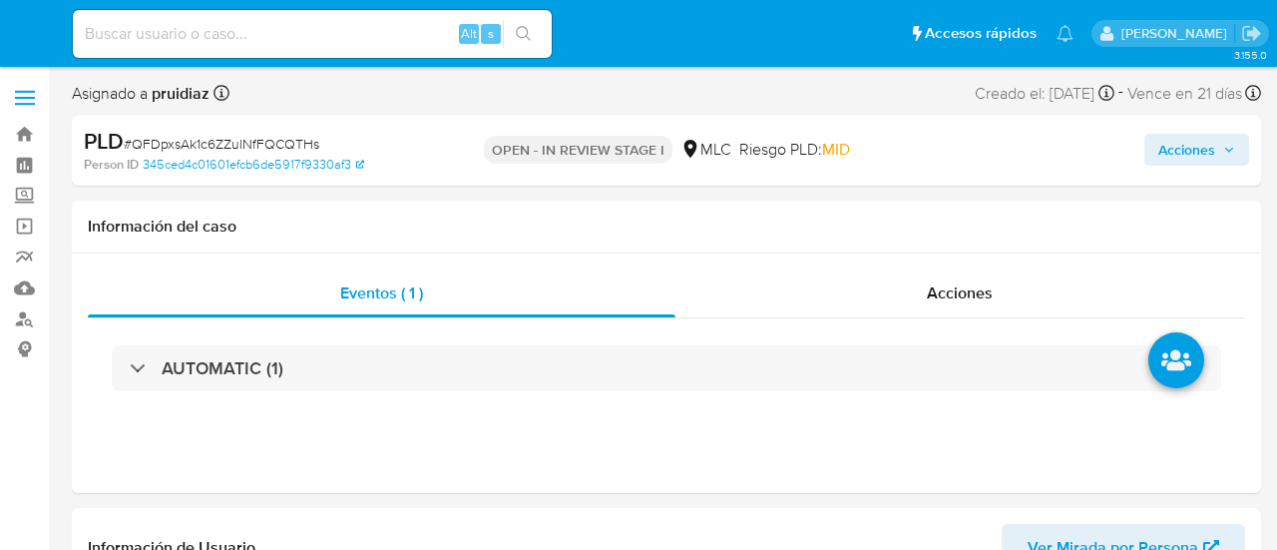
select select "10"
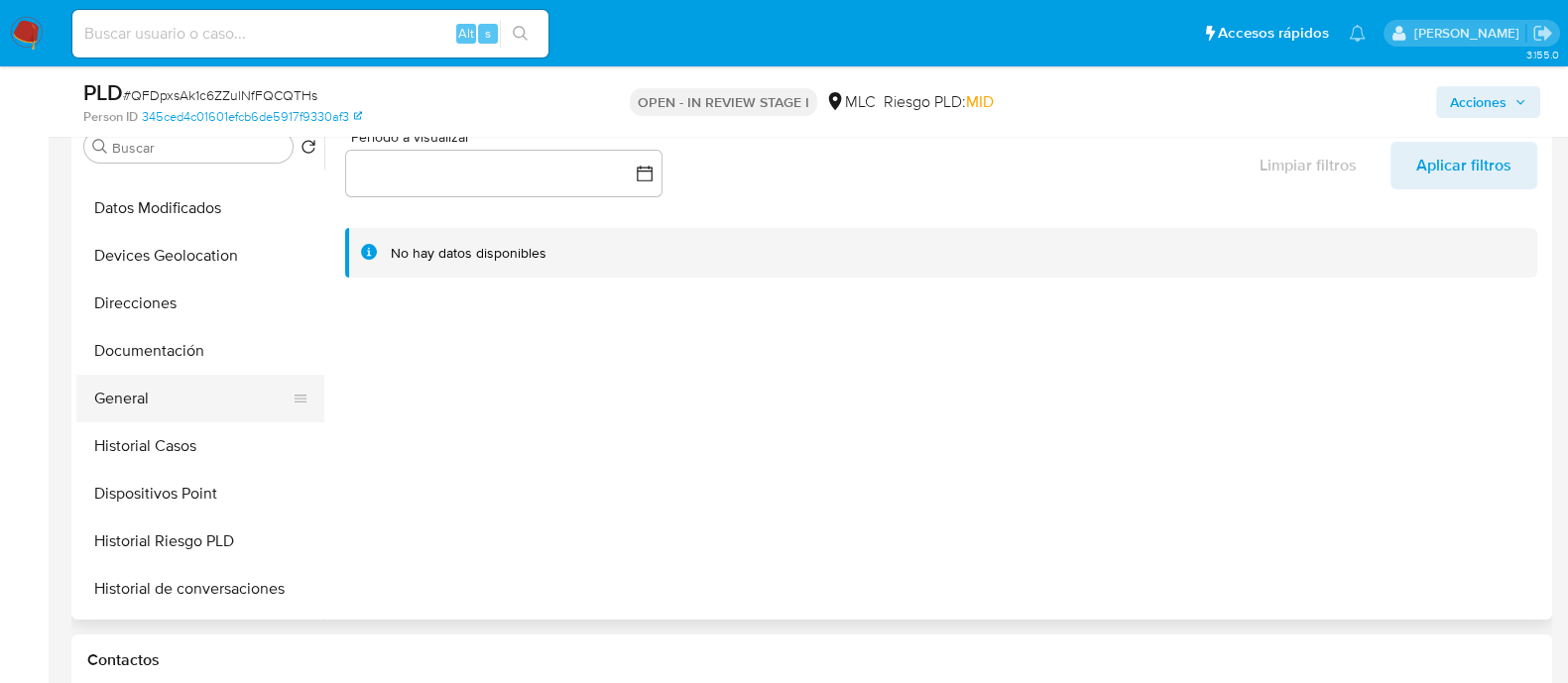
scroll to position [232, 0]
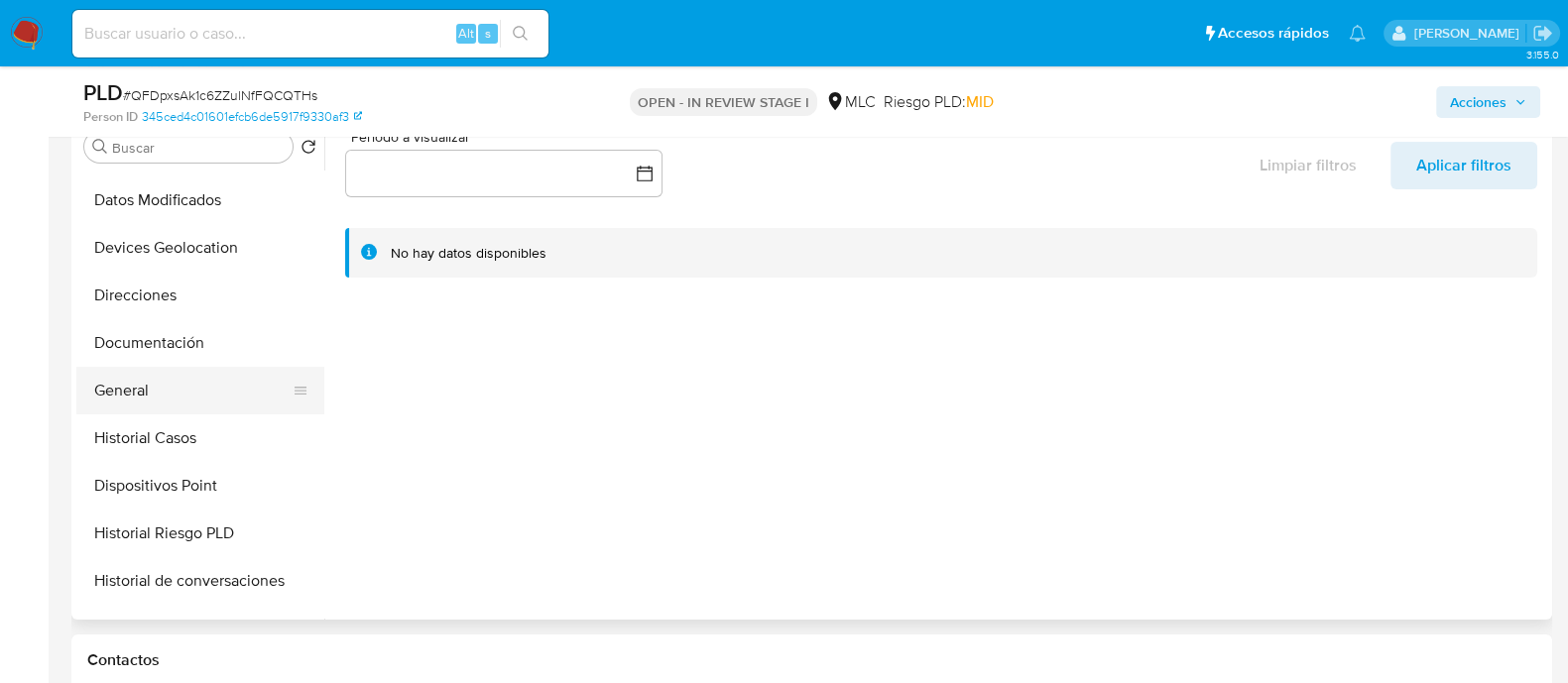
click at [146, 369] on button "General" at bounding box center [192, 391] width 232 height 48
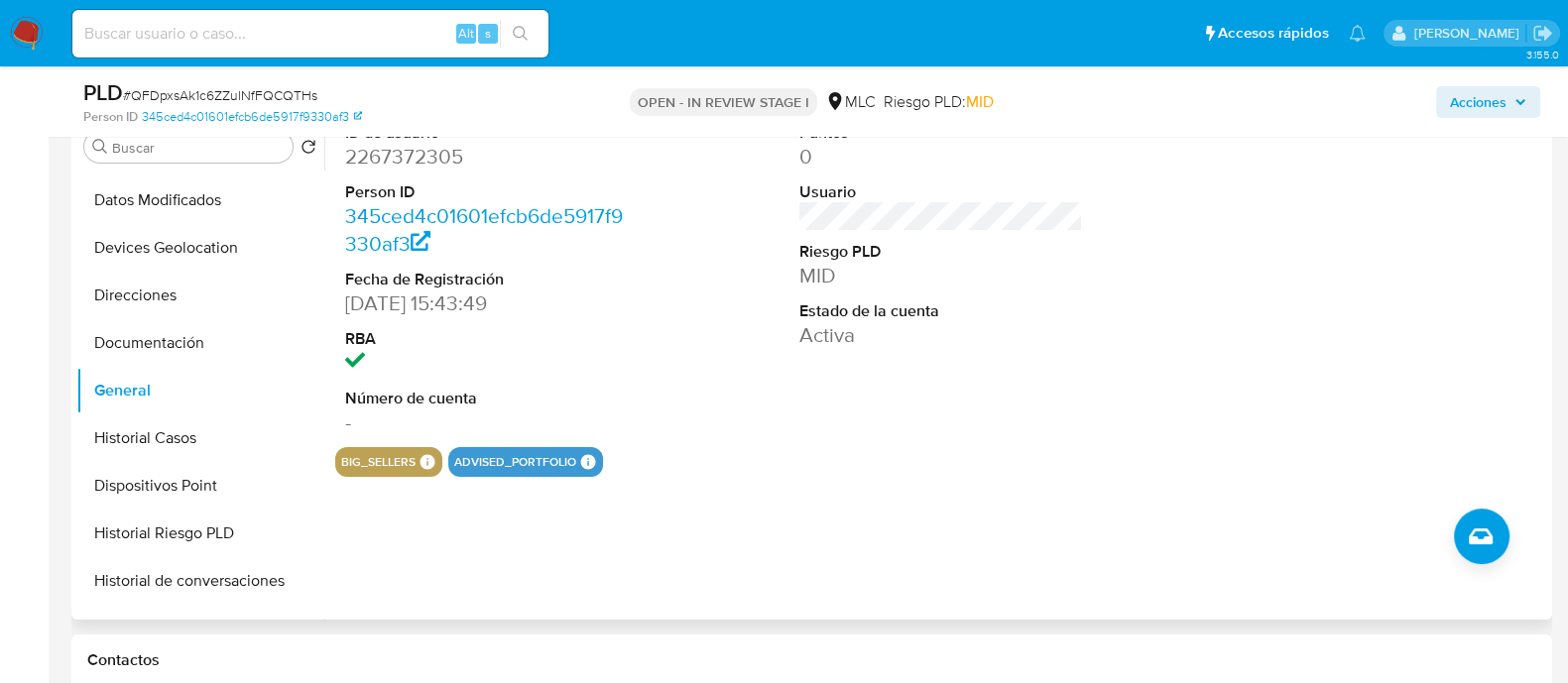
click at [436, 166] on dd "2267372305" at bounding box center [486, 157] width 283 height 28
copy dd "2267372305"
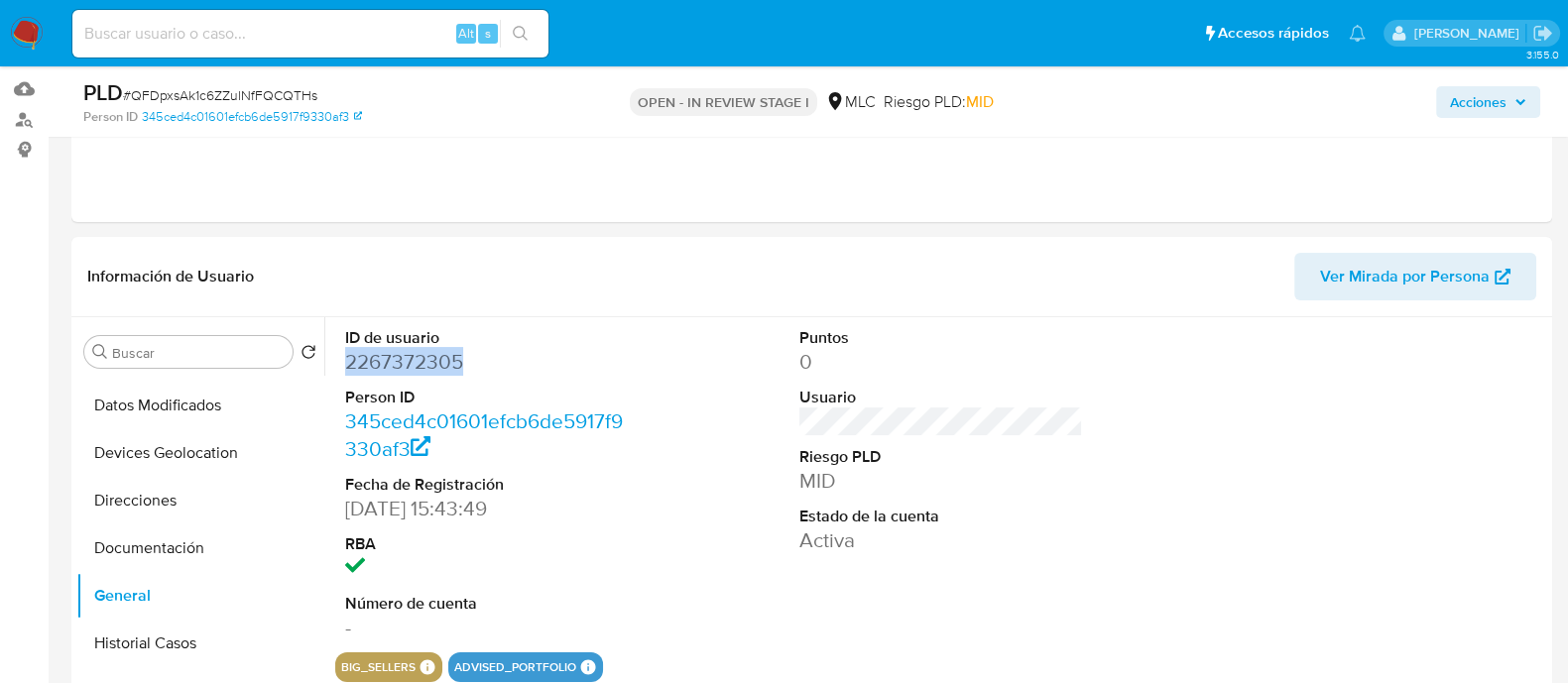
scroll to position [191, 0]
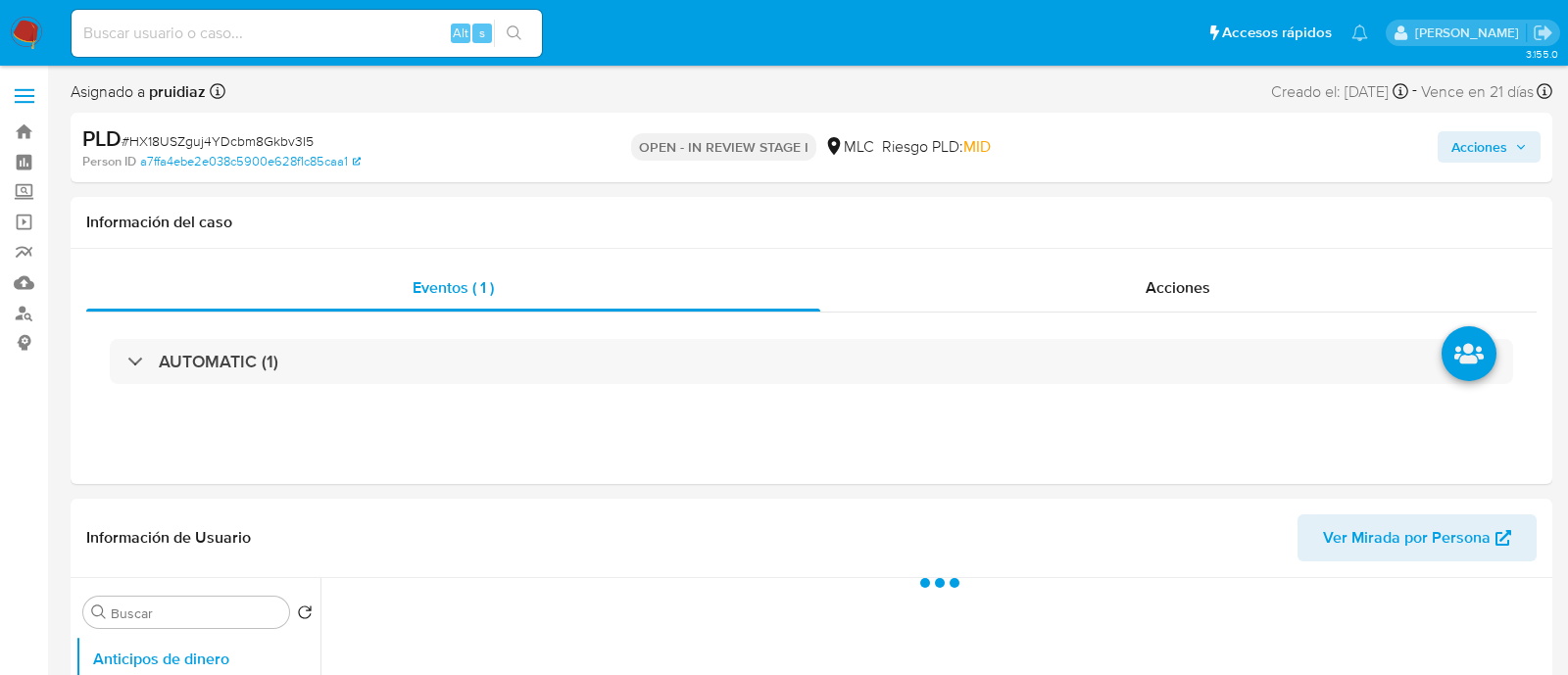
select select "10"
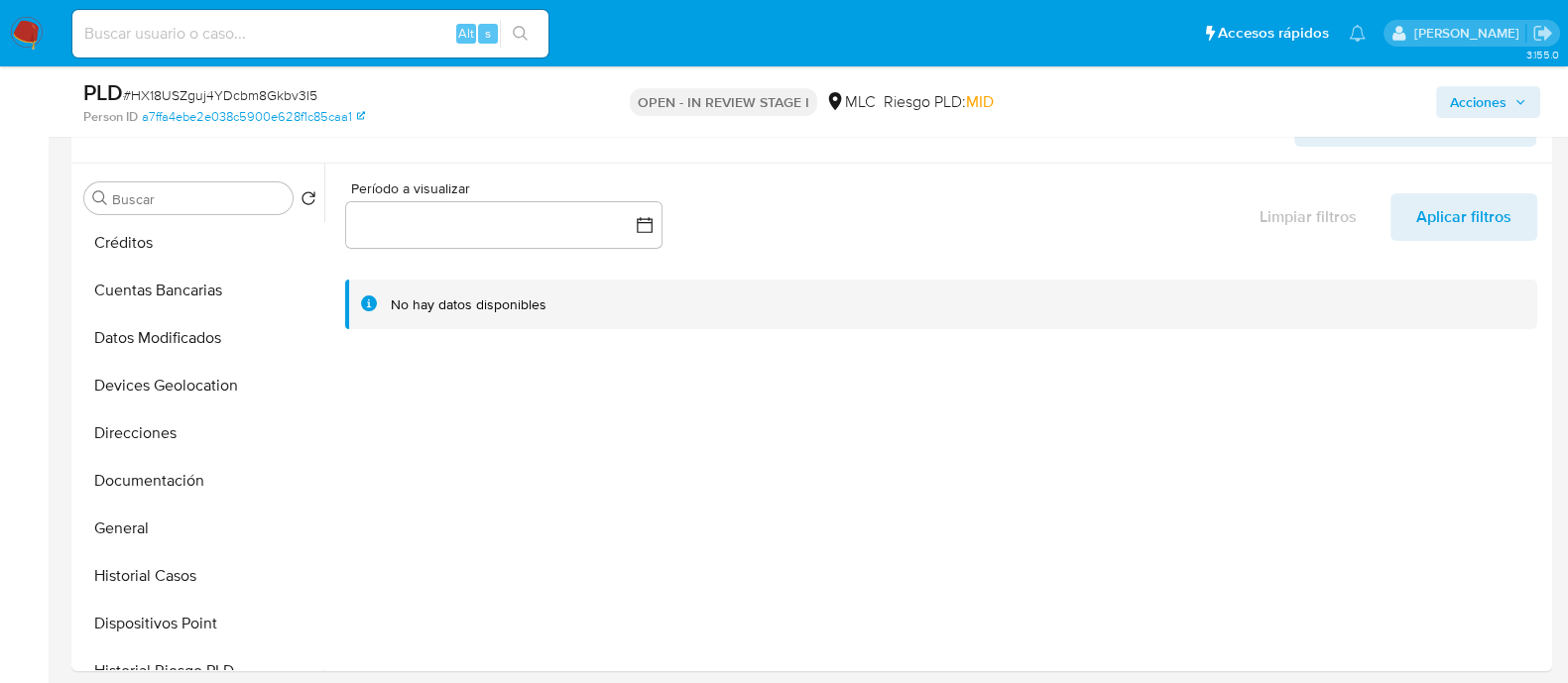
scroll to position [212, 0]
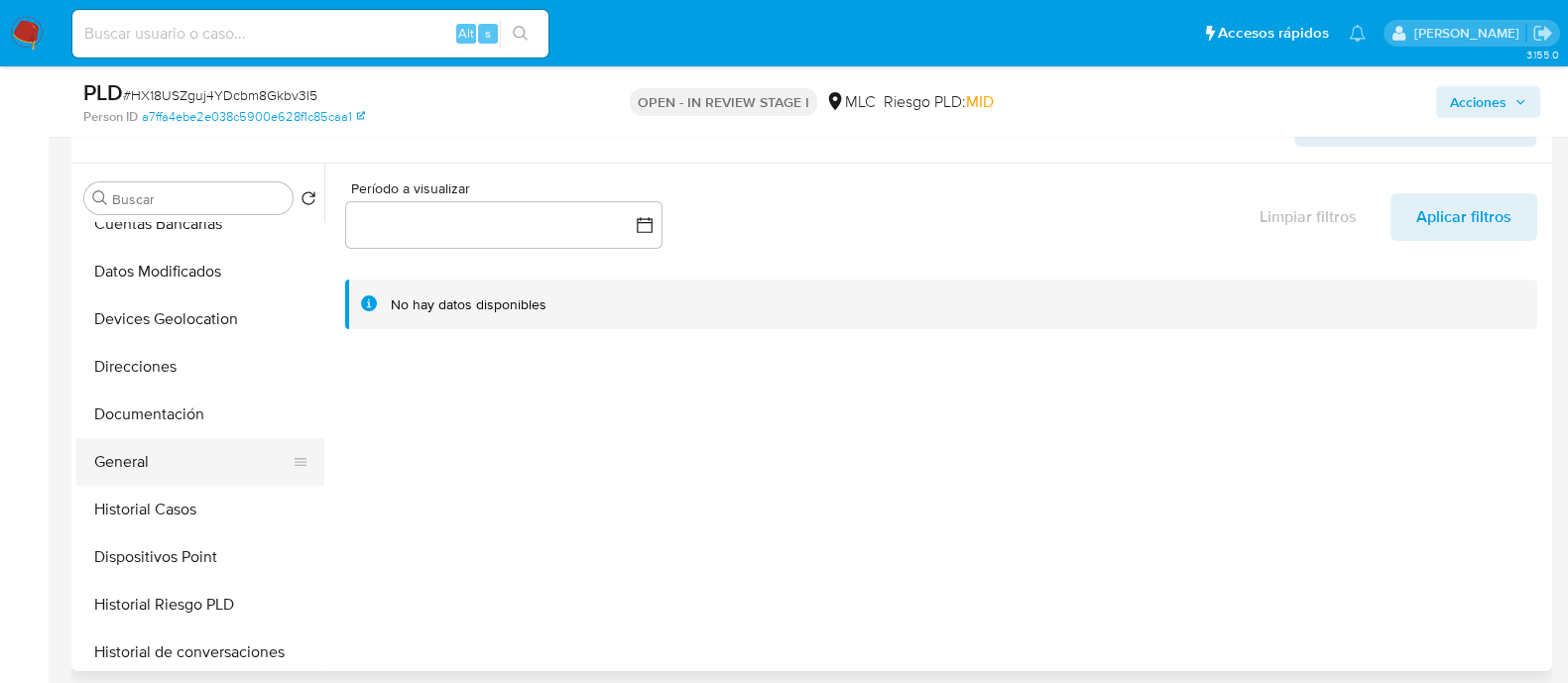
click at [145, 450] on button "General" at bounding box center [192, 462] width 232 height 48
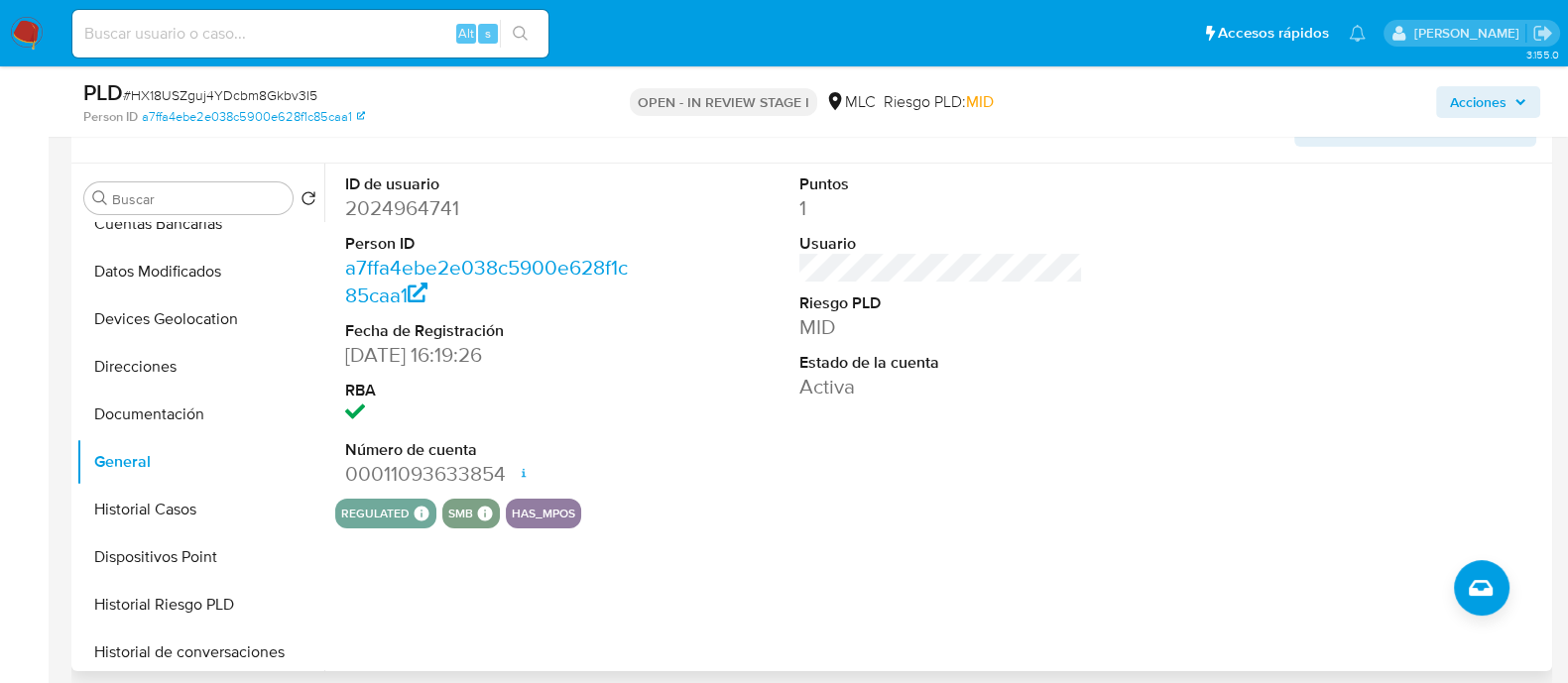
click at [418, 209] on dd "2024964741" at bounding box center [486, 209] width 283 height 28
copy dd "2024964741"
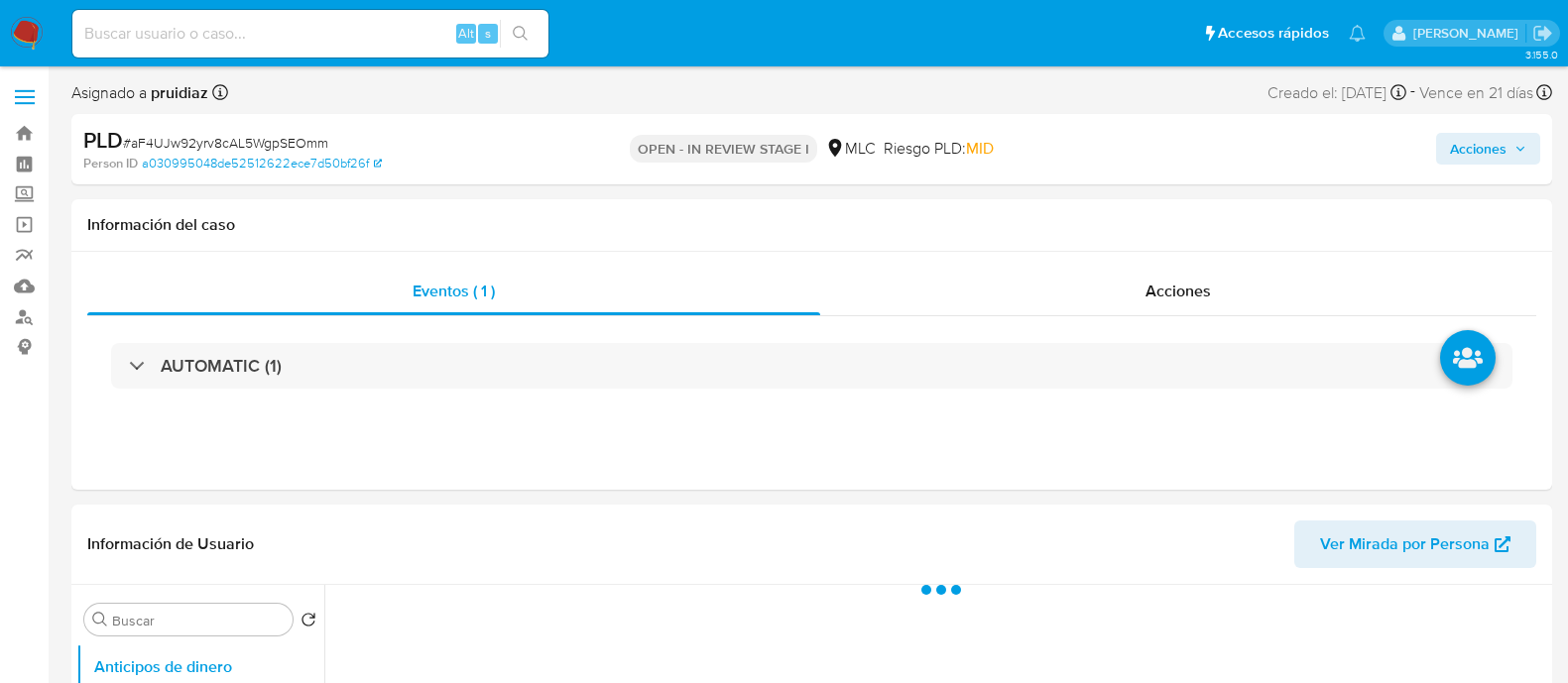
select select "10"
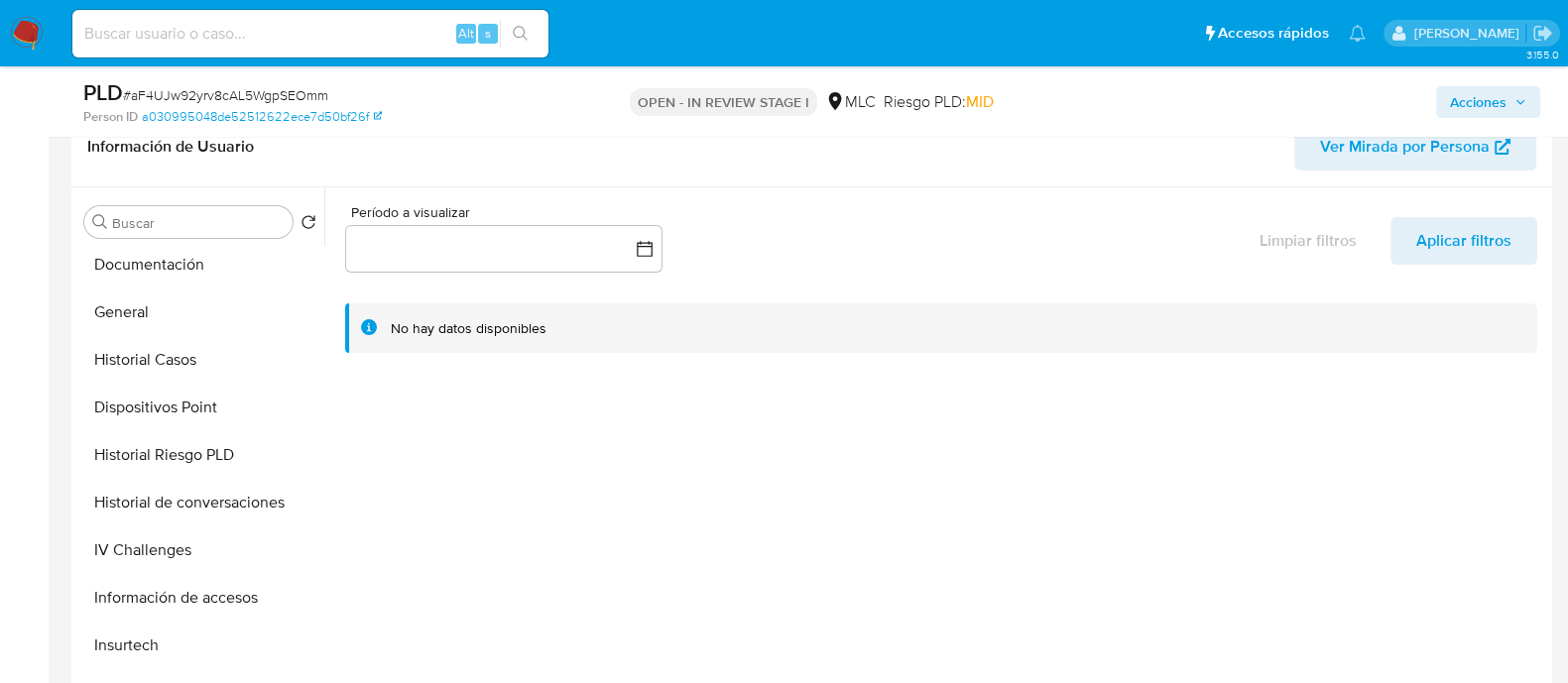
scroll to position [399, 0]
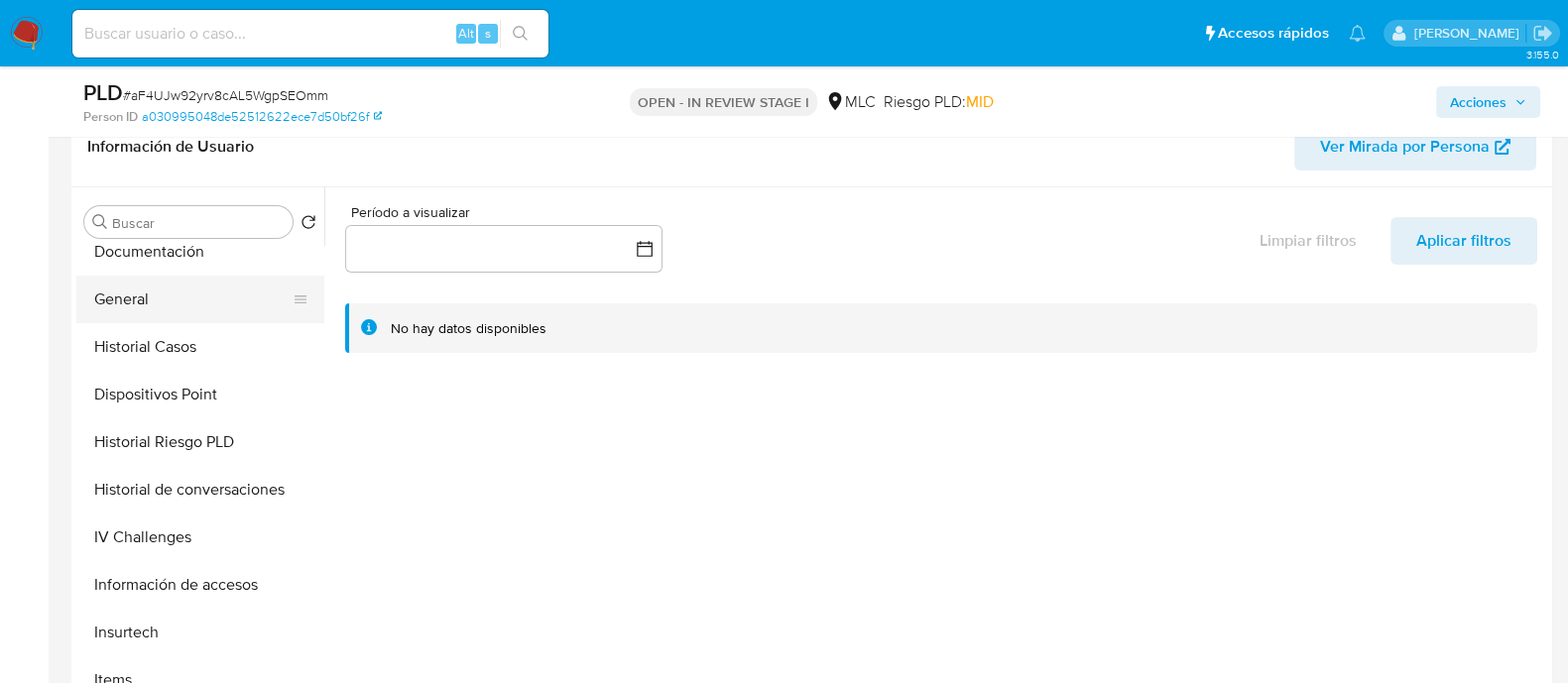
click at [120, 306] on button "General" at bounding box center [192, 299] width 232 height 48
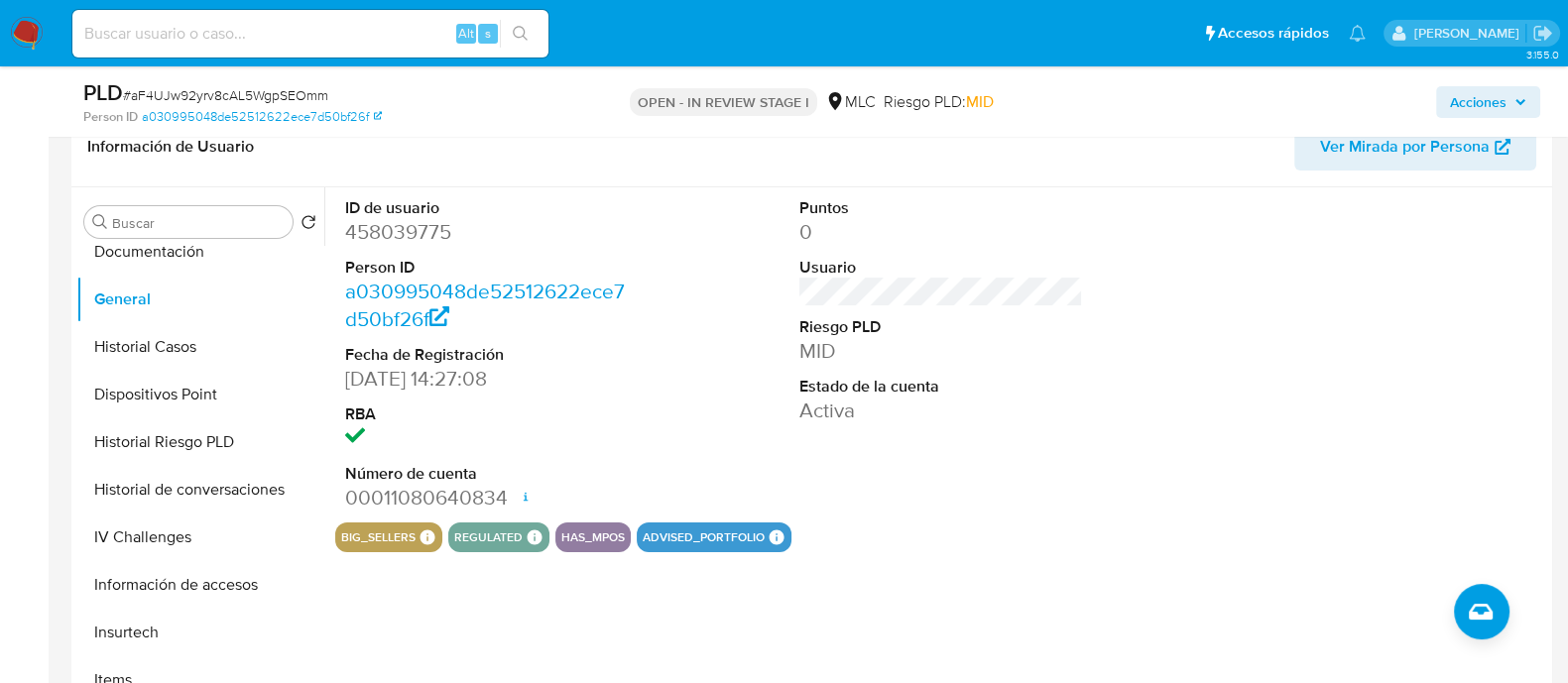
click at [404, 232] on dd "458039775" at bounding box center [486, 232] width 283 height 28
copy dd "458039775"
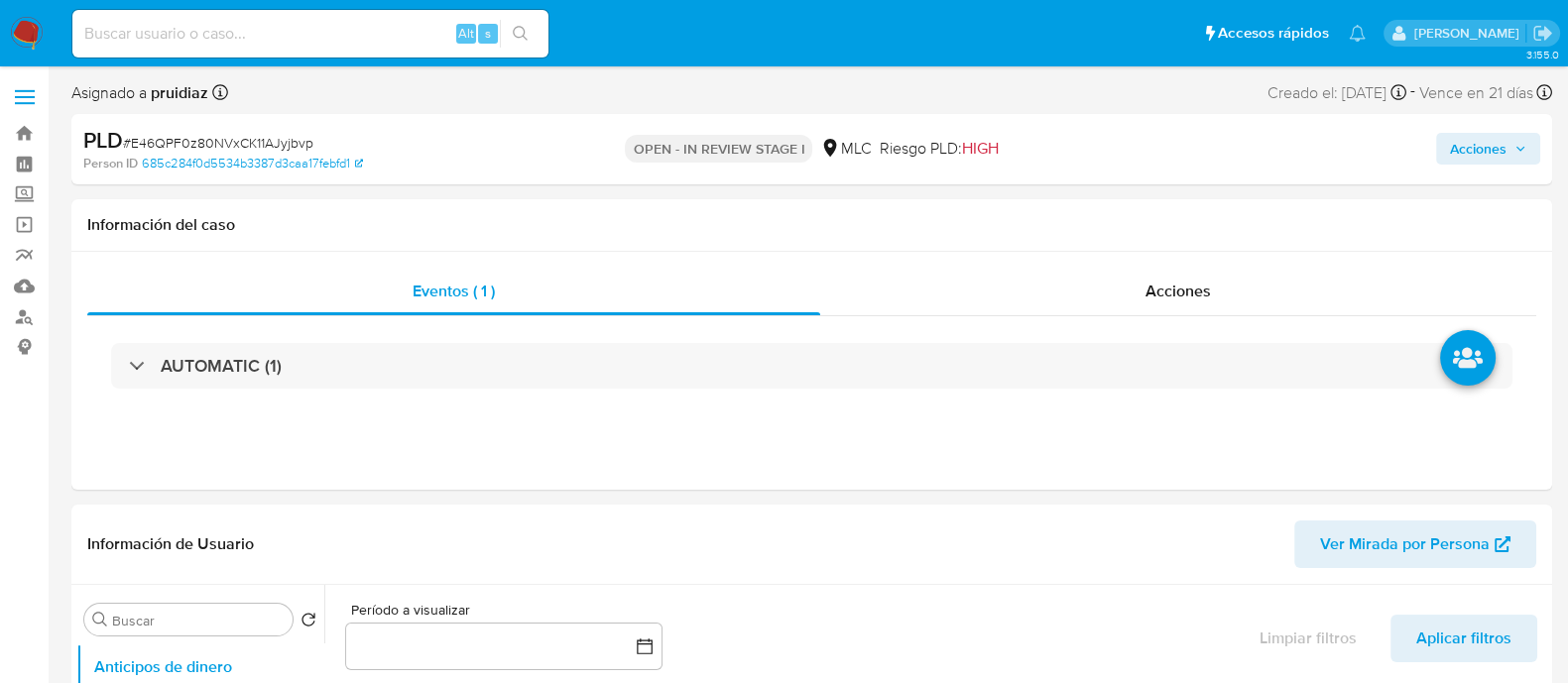
select select "10"
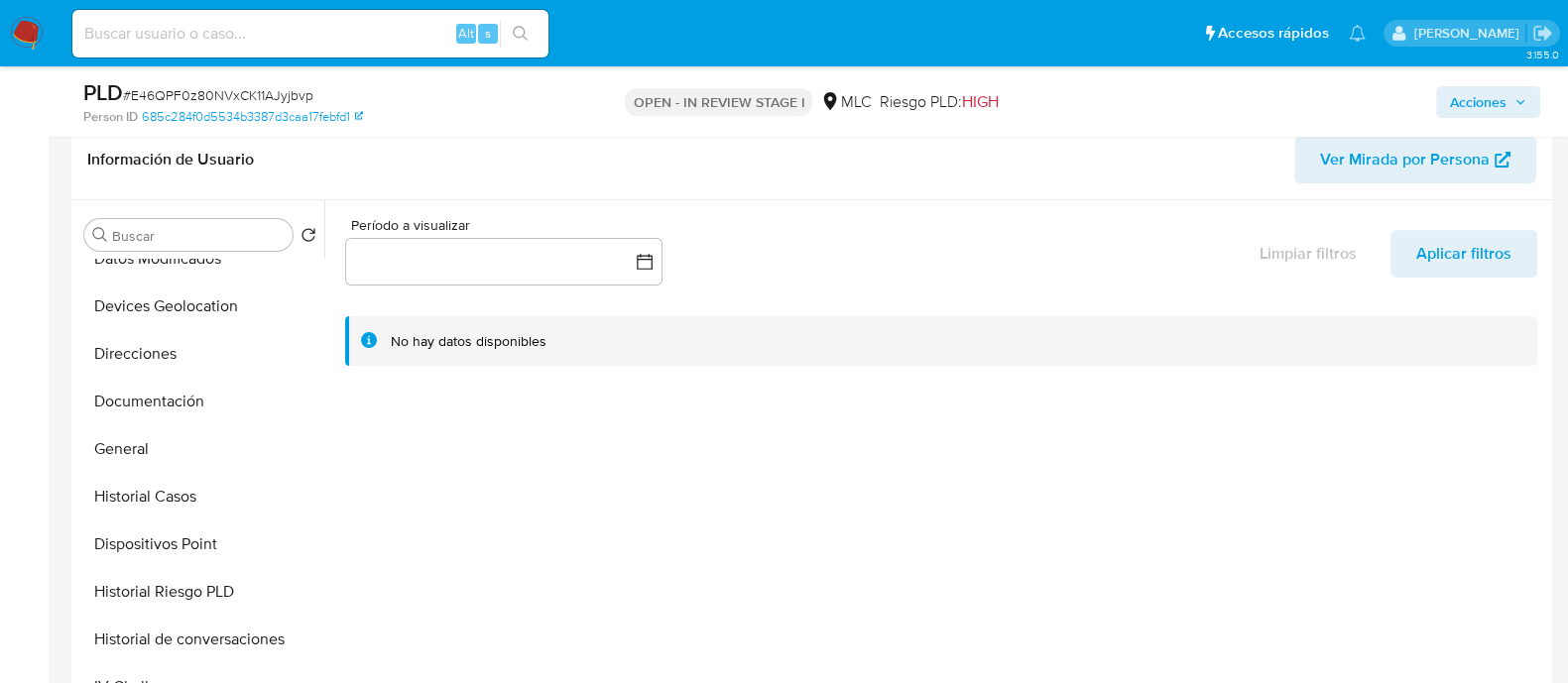
scroll to position [263, 0]
click at [147, 446] on button "General" at bounding box center [192, 447] width 232 height 48
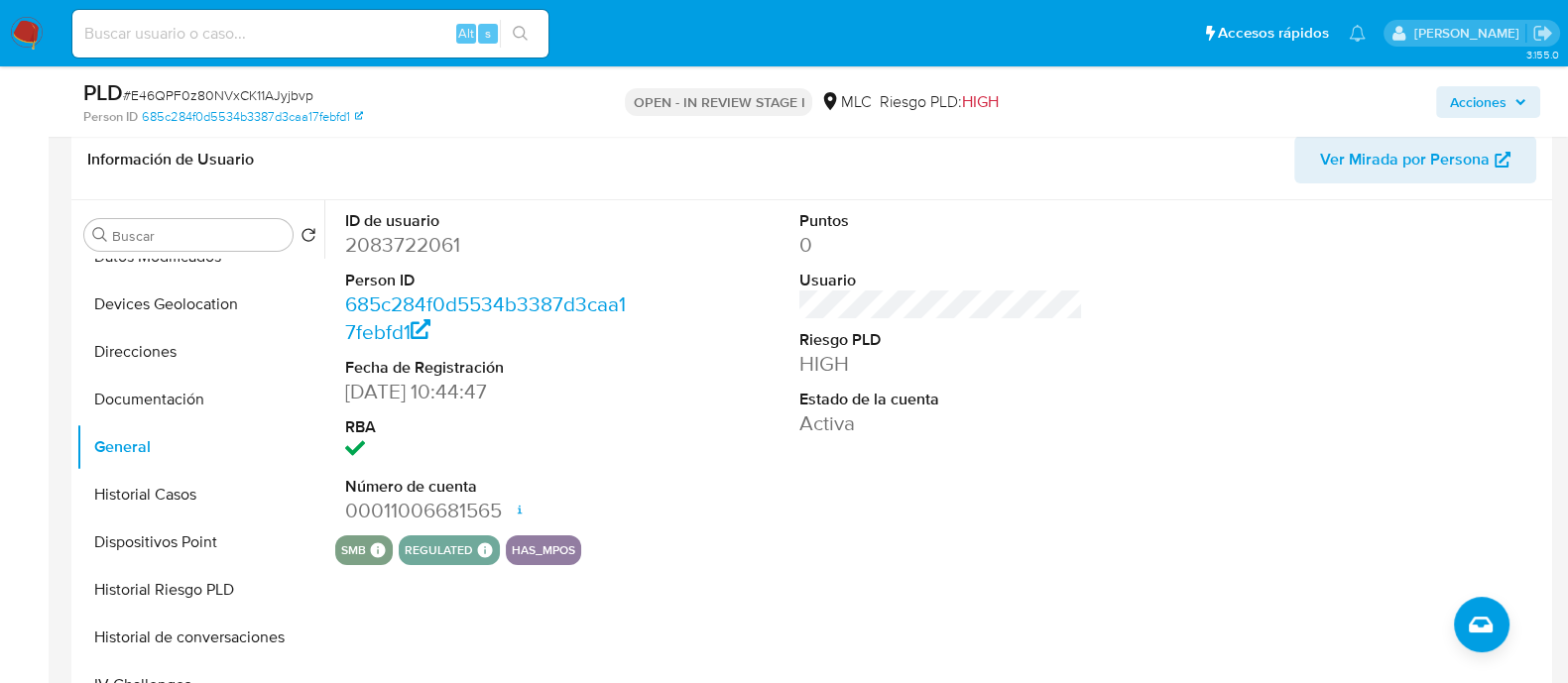
click at [427, 243] on dd "2083722061" at bounding box center [486, 245] width 283 height 28
copy dd "2083722061"
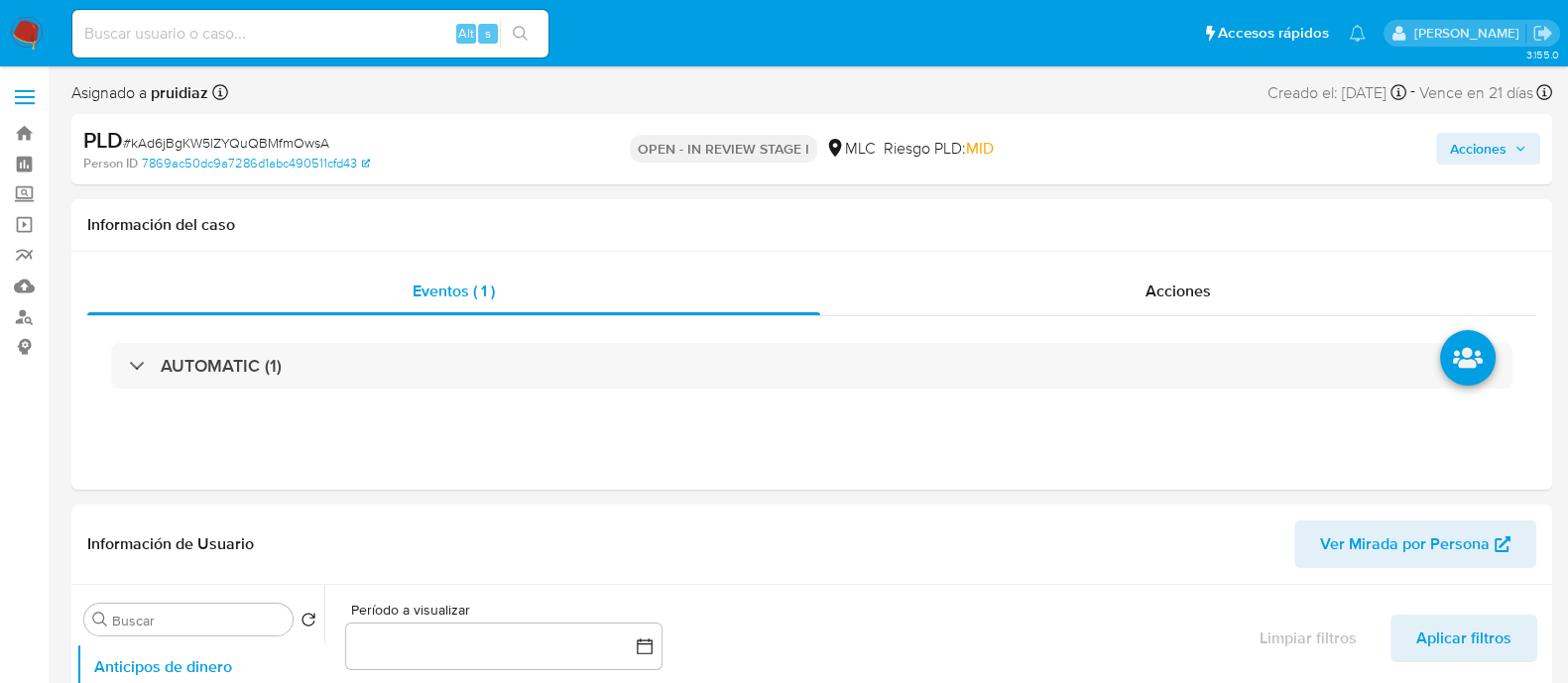
select select "10"
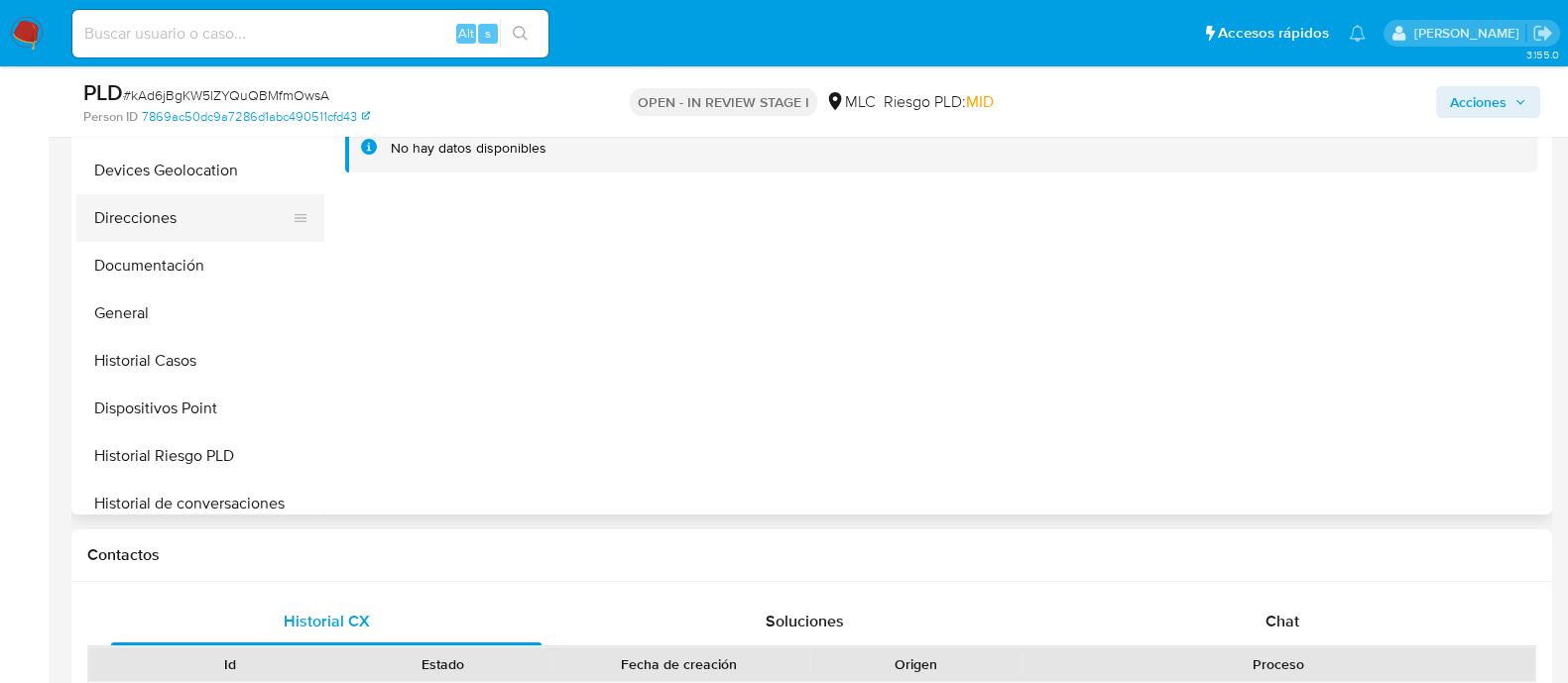
scroll to position [212, 0]
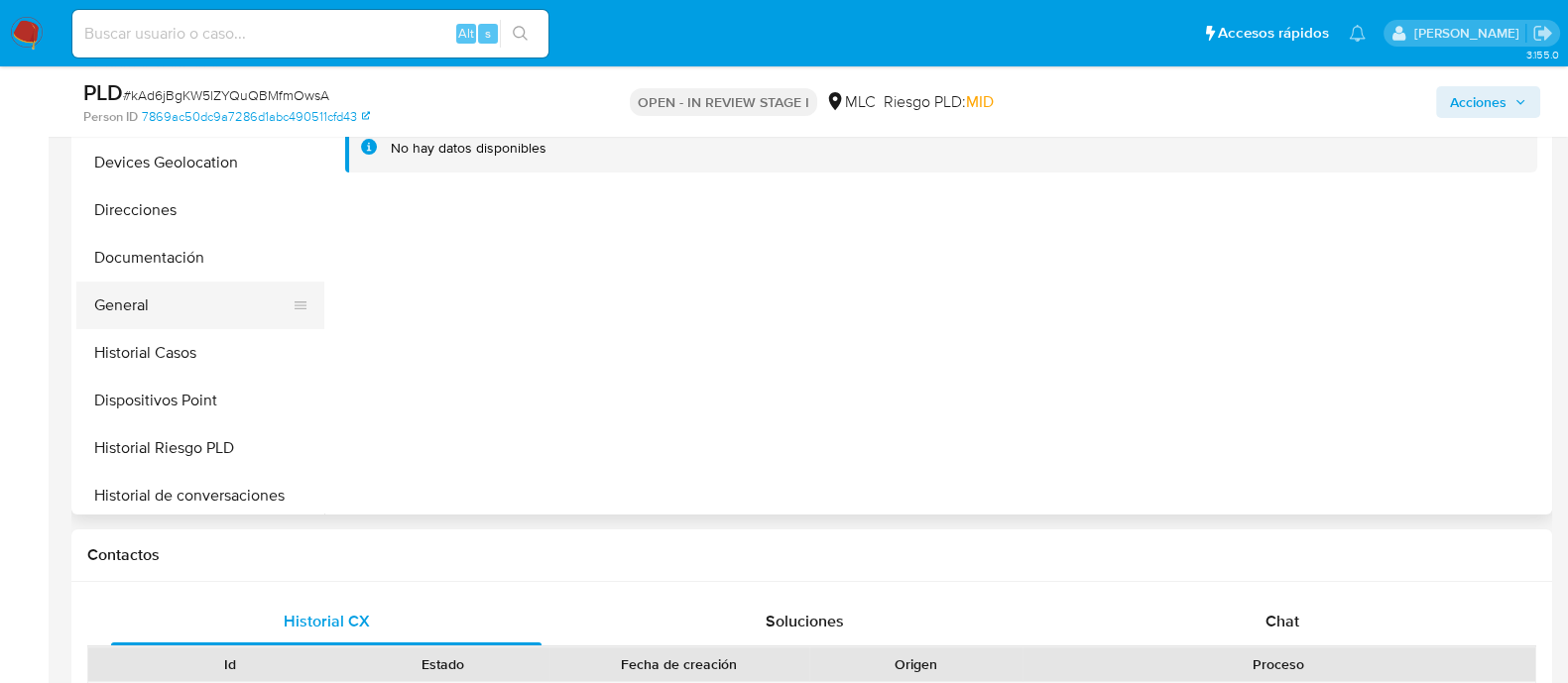
click at [160, 299] on button "General" at bounding box center [192, 305] width 232 height 48
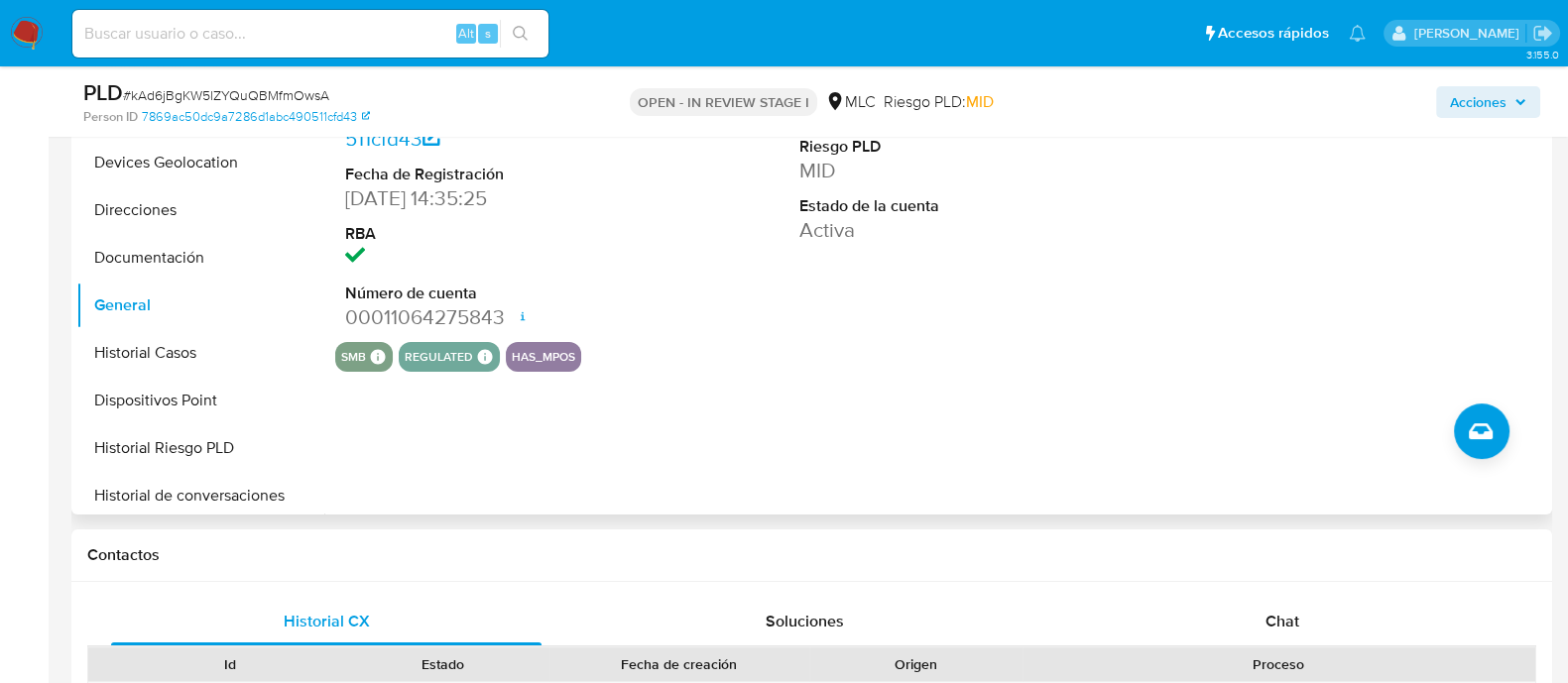
scroll to position [0, 0]
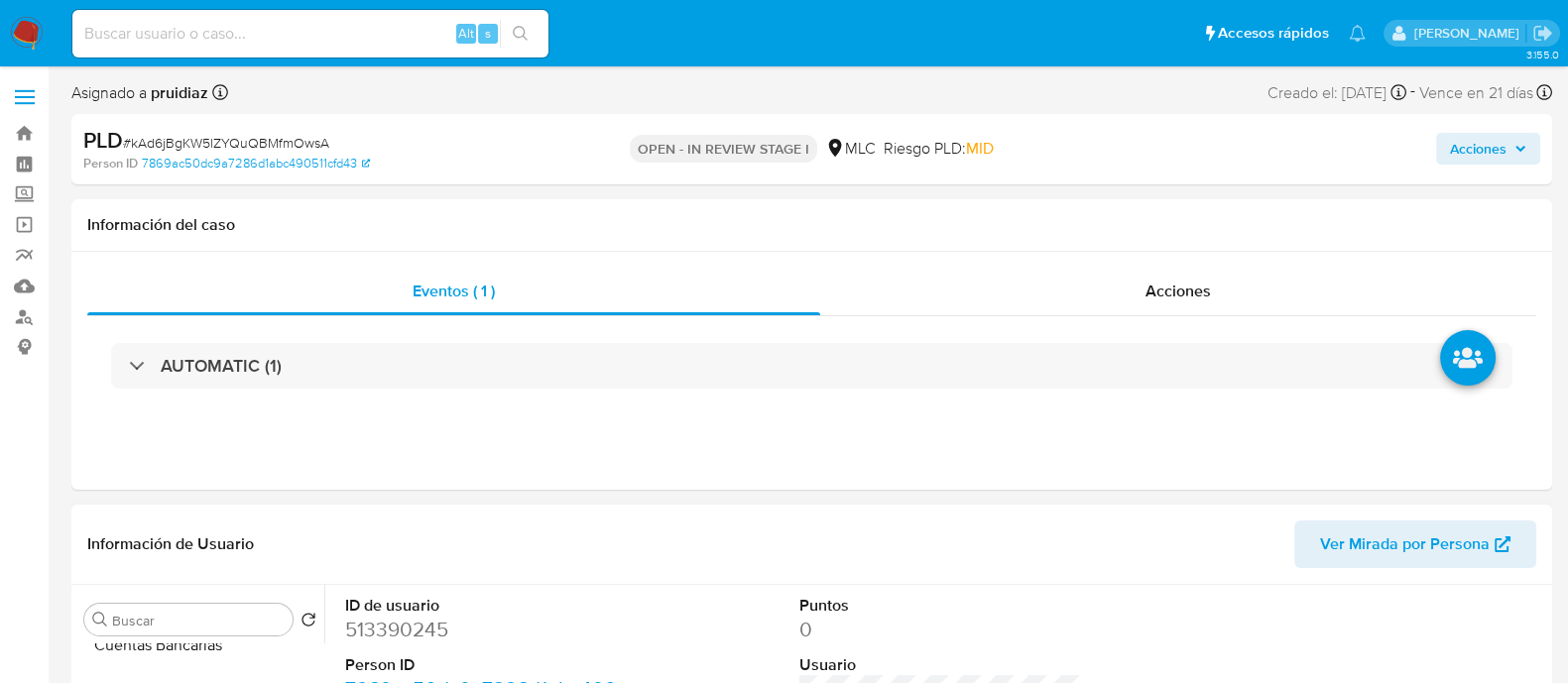
click at [427, 622] on dd "513390245" at bounding box center [486, 630] width 283 height 28
copy dd "513390245"
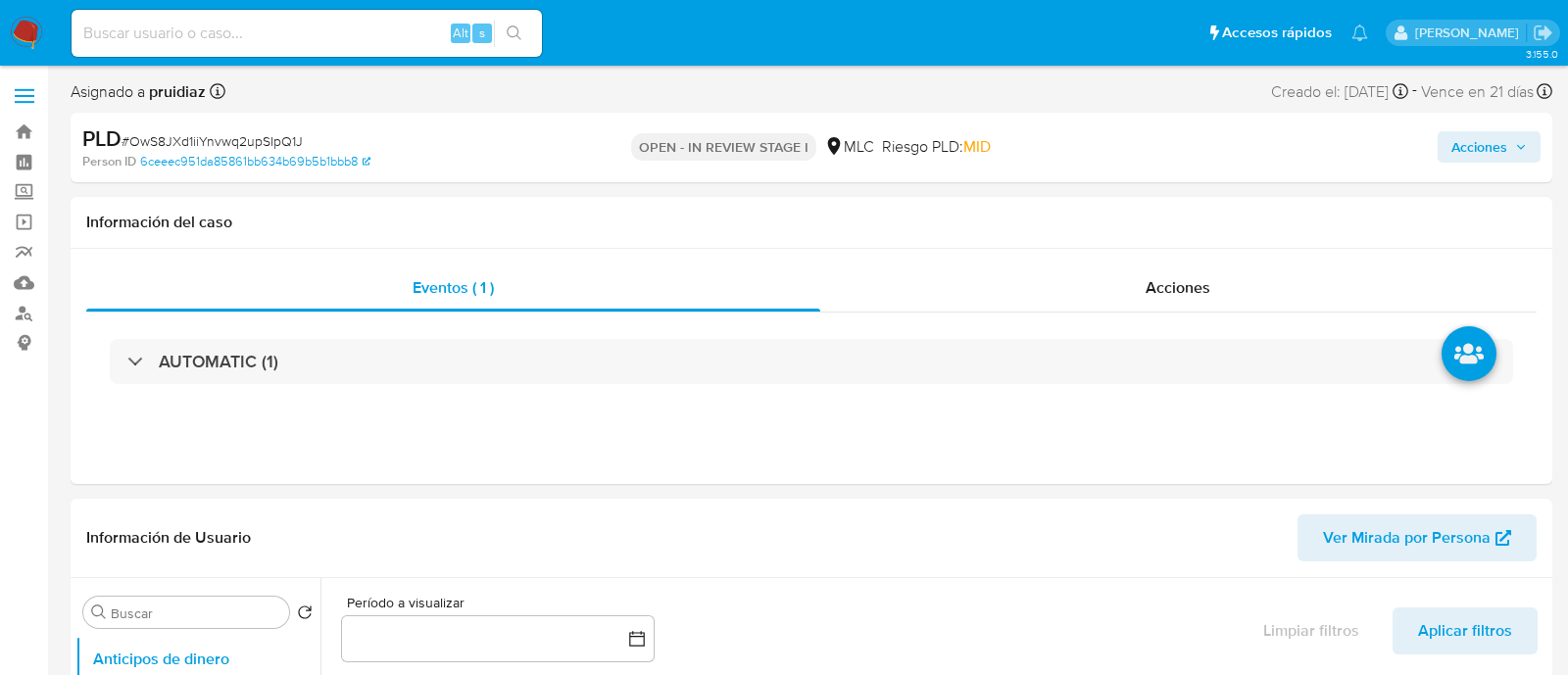
select select "10"
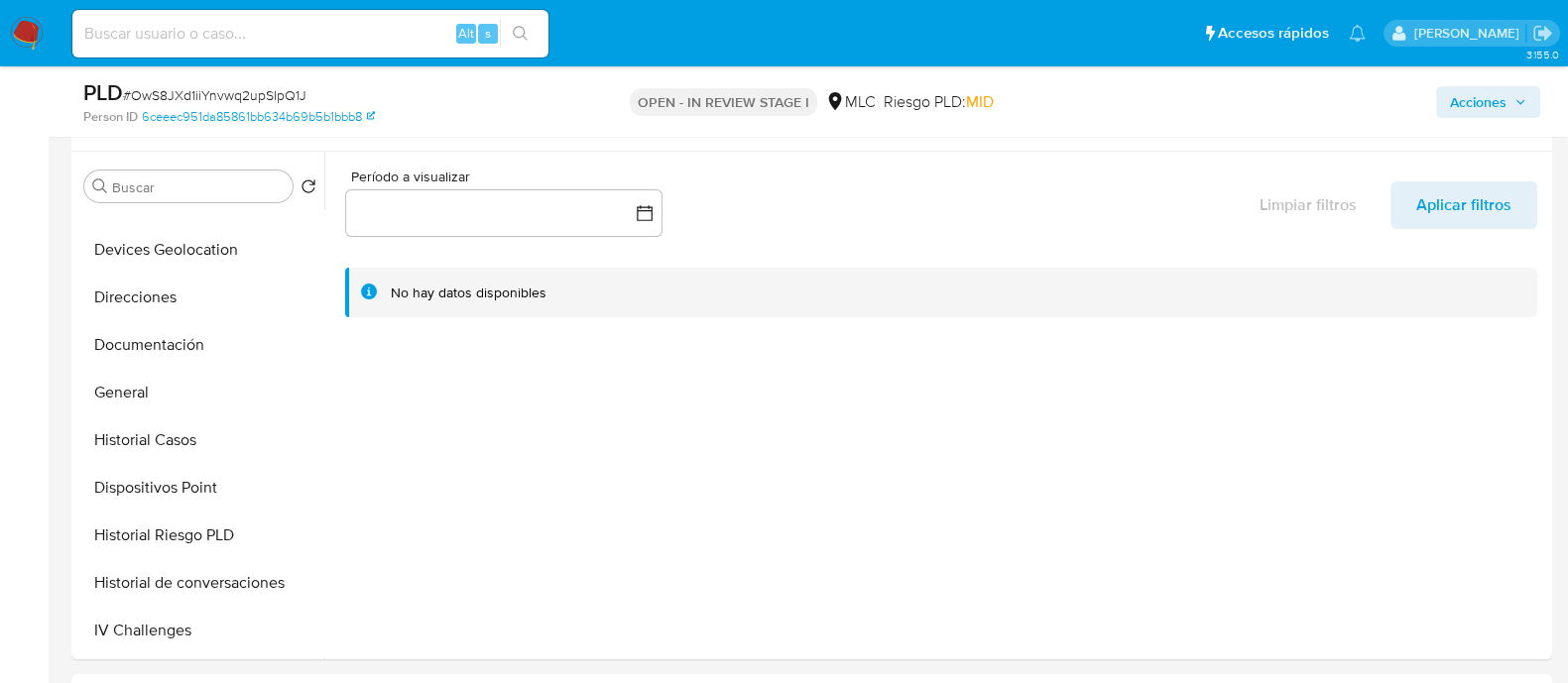
scroll to position [271, 0]
click at [139, 404] on button "General" at bounding box center [192, 391] width 232 height 48
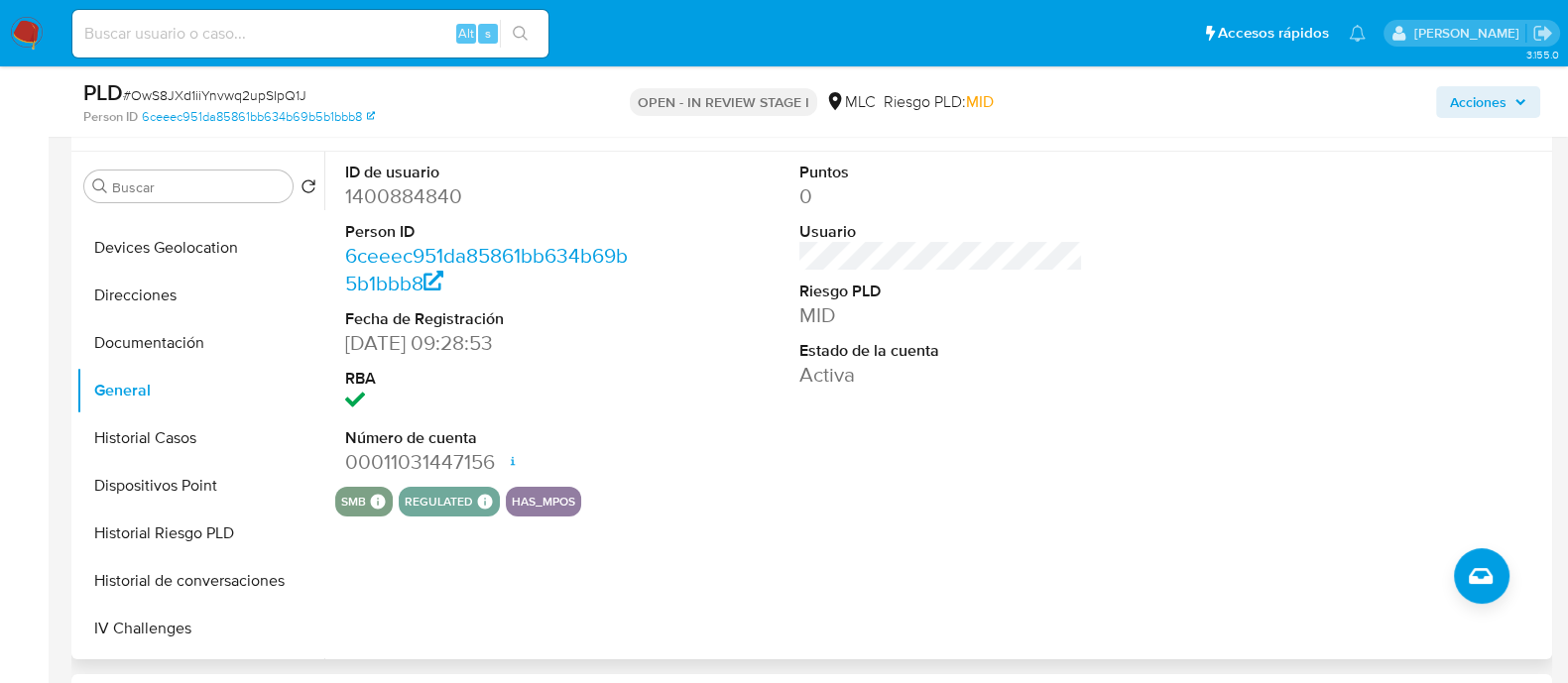
click at [417, 200] on dd "1400884840" at bounding box center [486, 197] width 283 height 28
copy dd "1400884840"
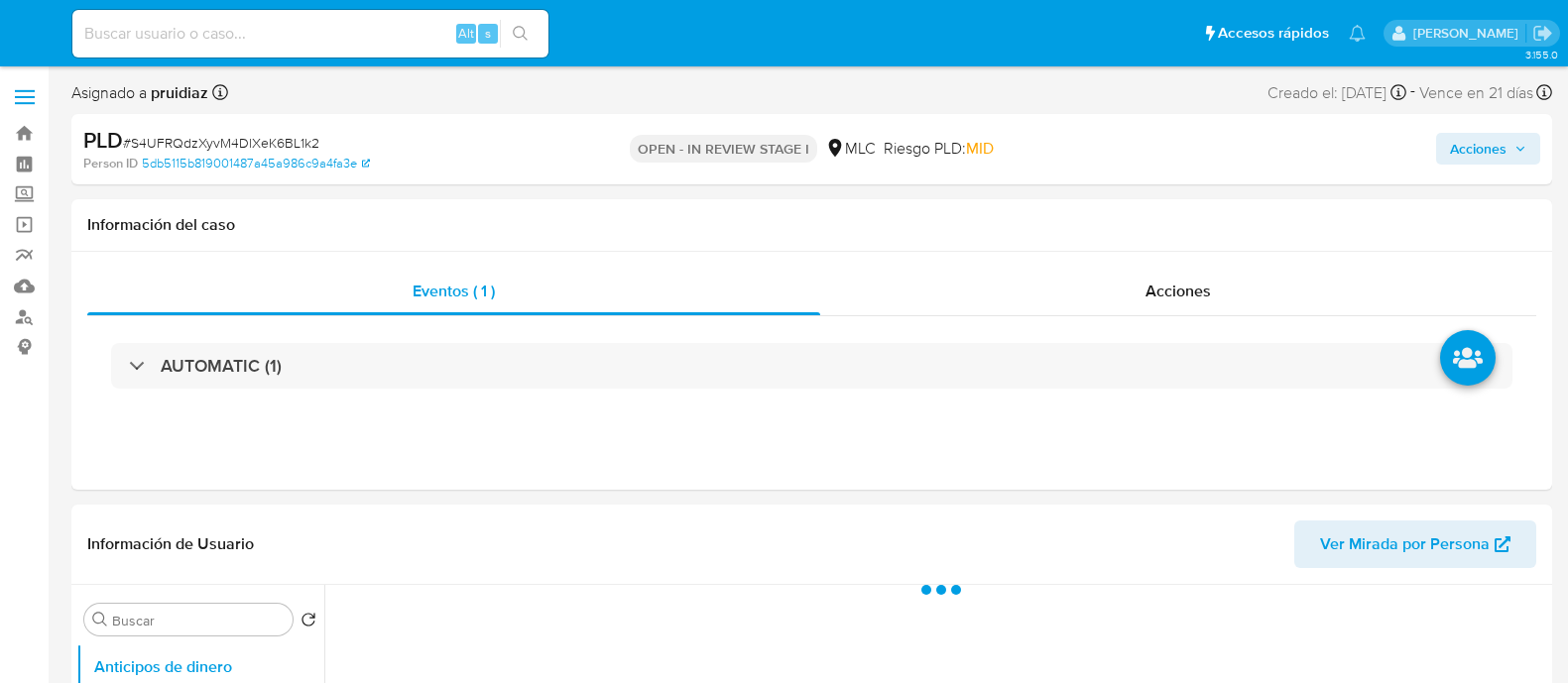
select select "10"
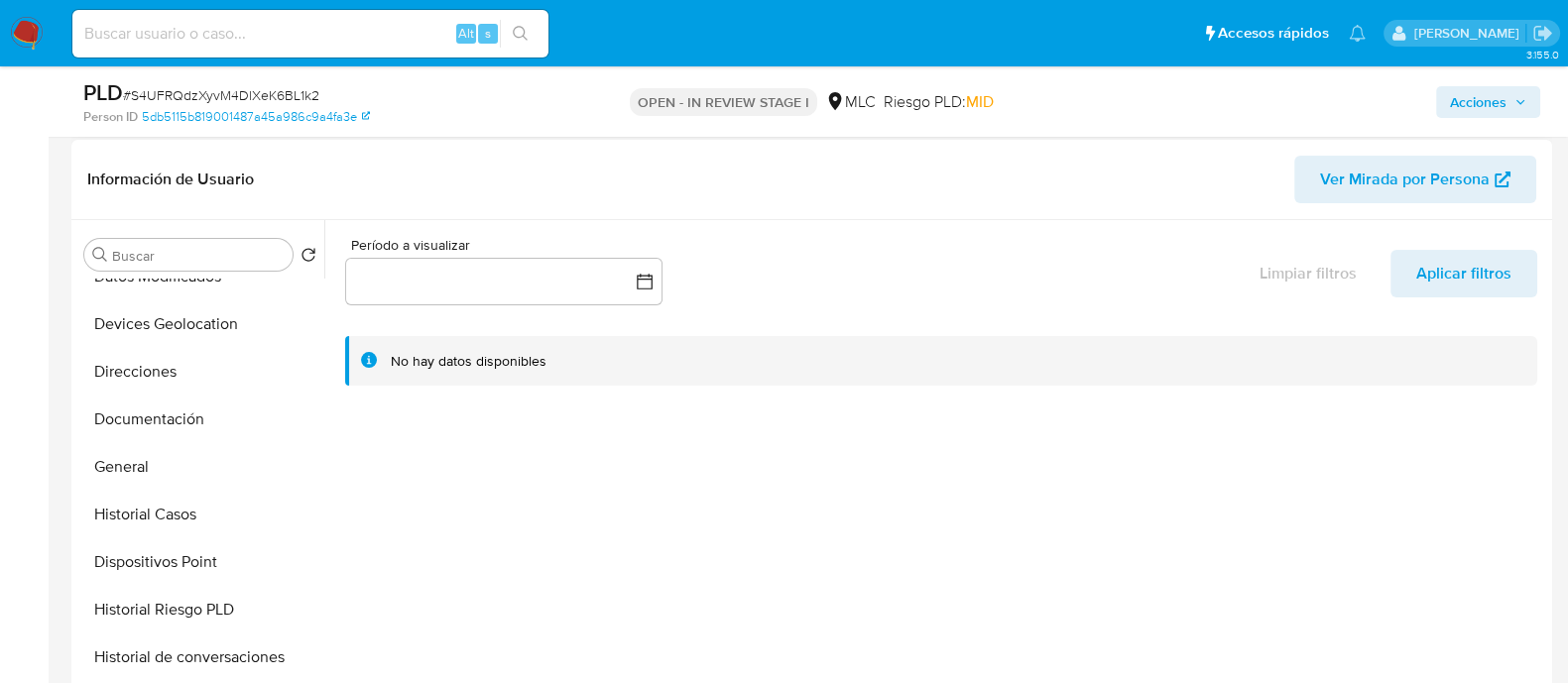
scroll to position [287, 0]
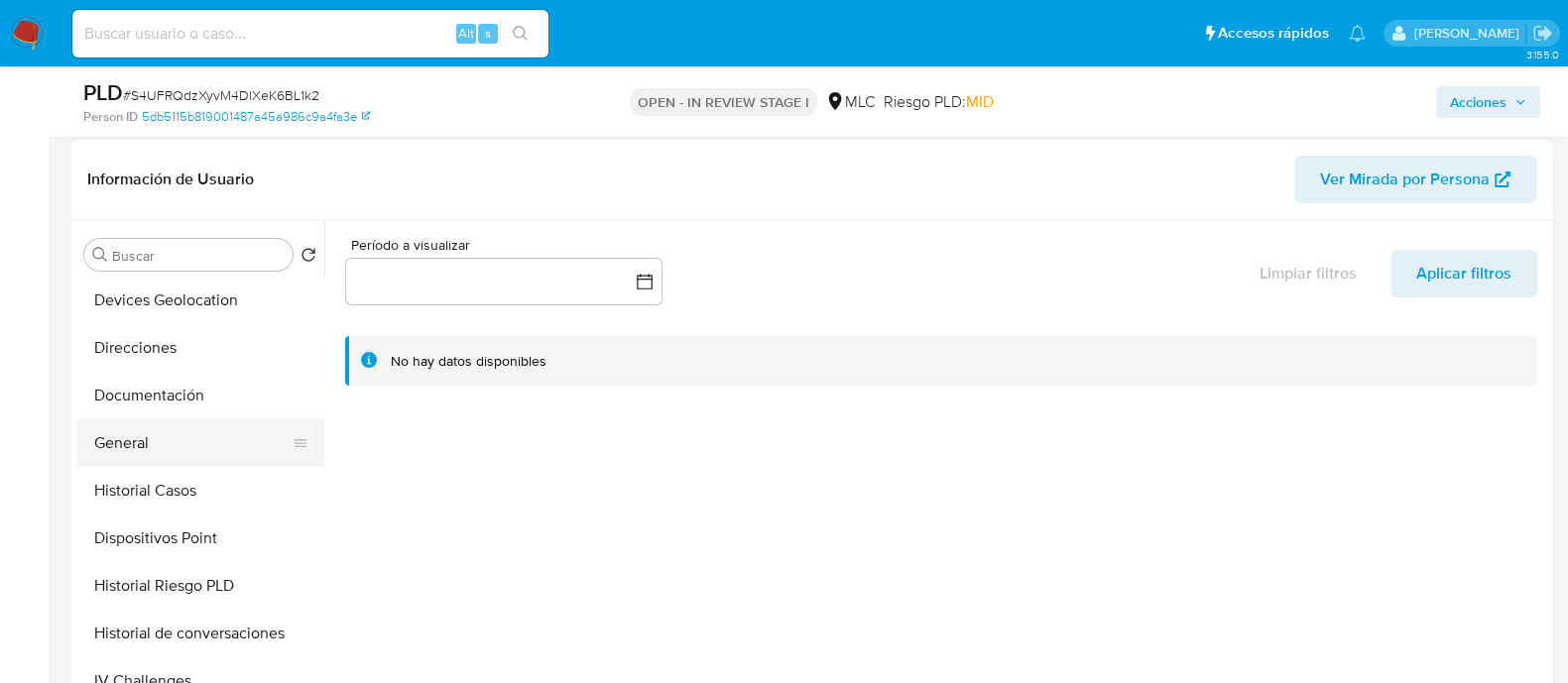
click at [148, 442] on button "General" at bounding box center [192, 443] width 232 height 48
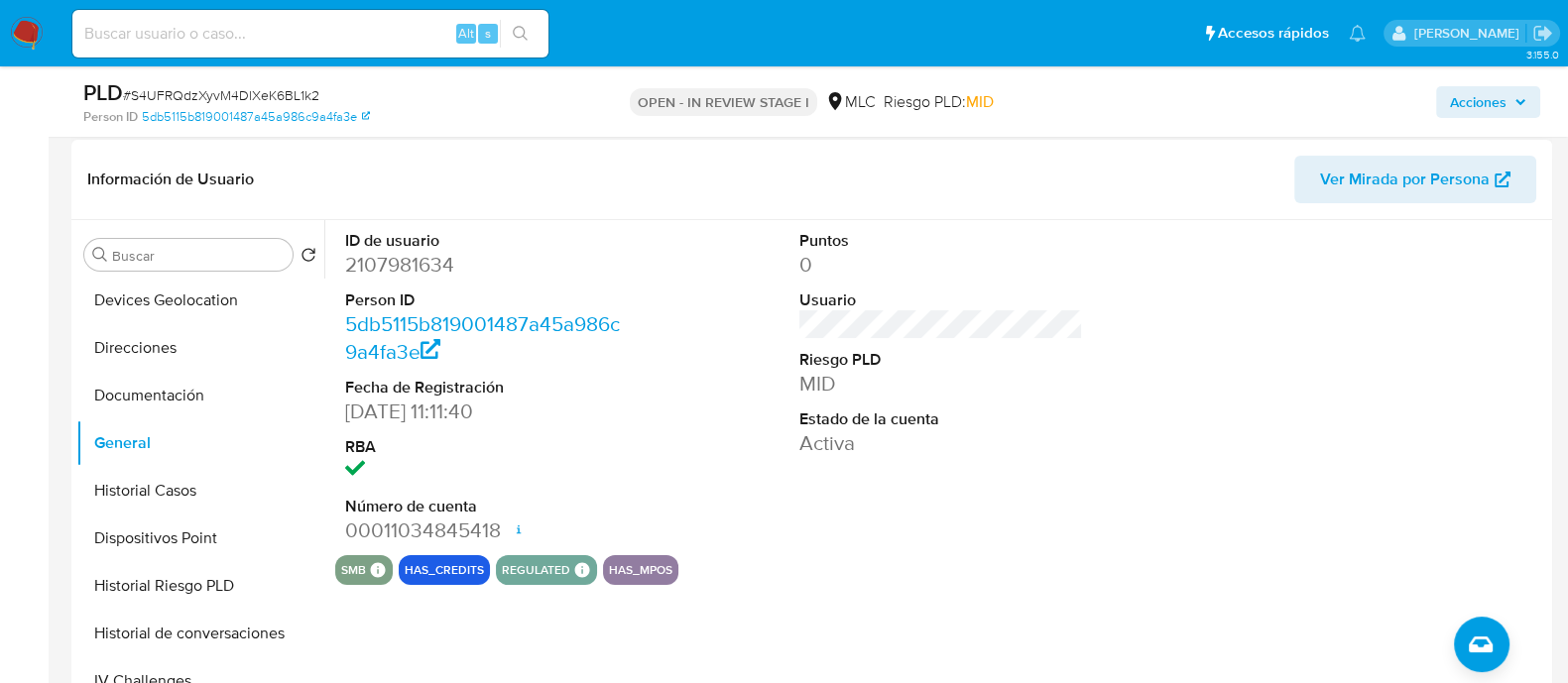
click at [398, 274] on dd "2107981634" at bounding box center [486, 264] width 283 height 28
copy dd "2107981634"
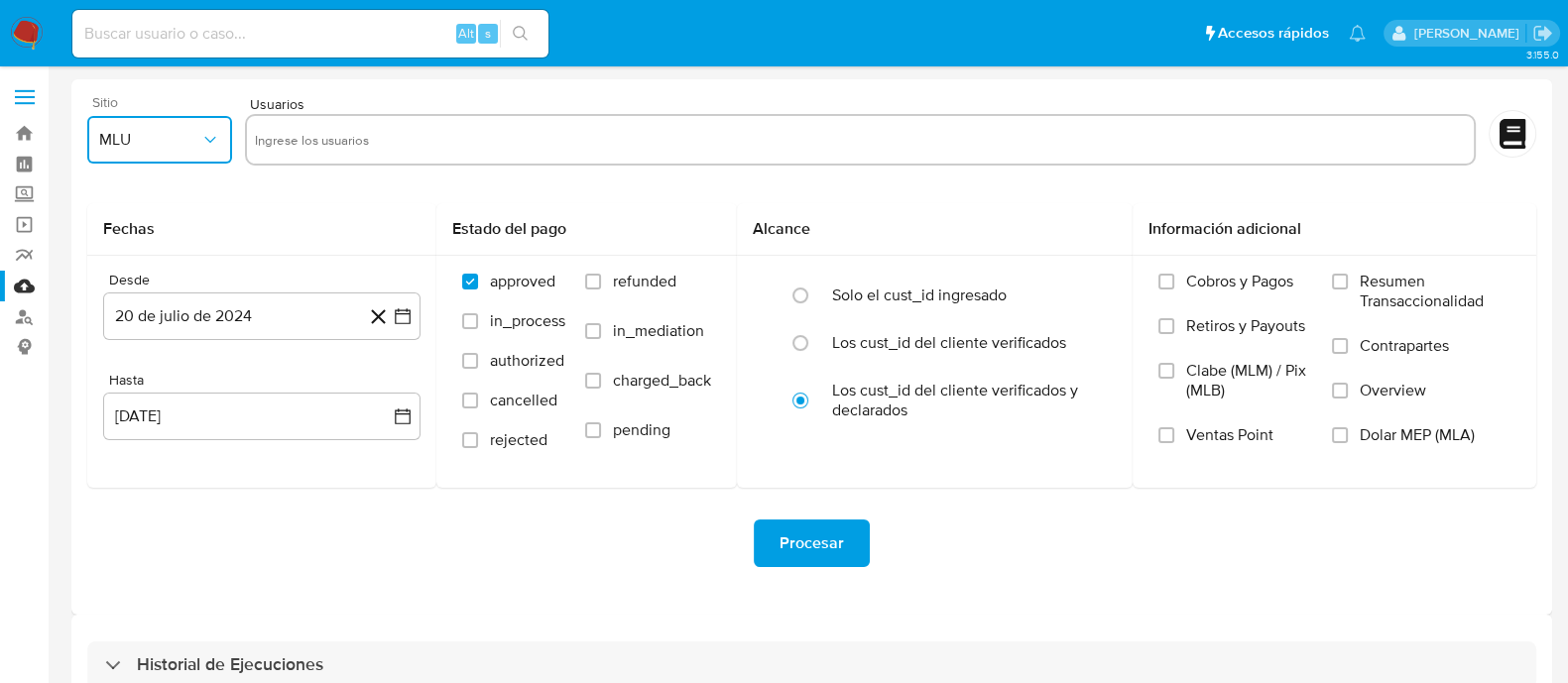
click at [214, 156] on button "MLU" at bounding box center [160, 140] width 145 height 48
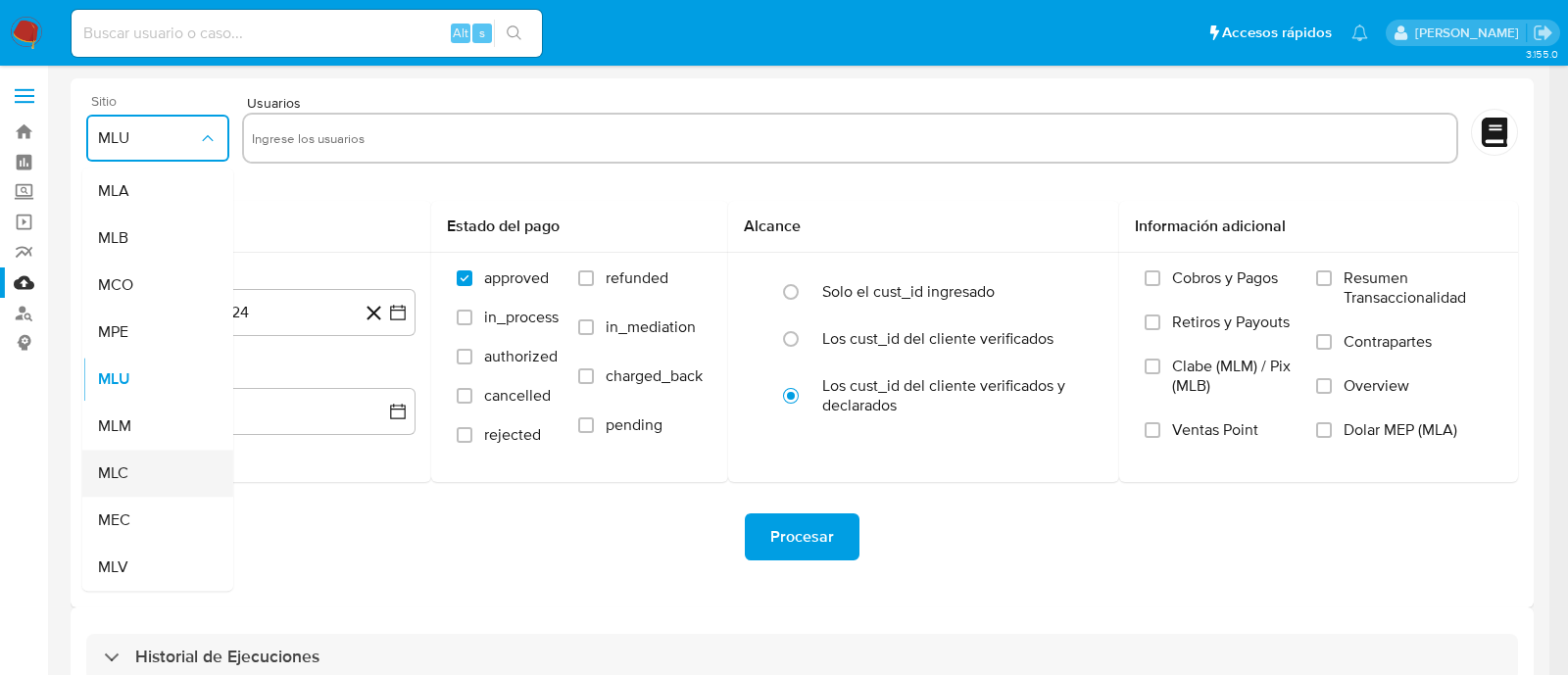
click at [138, 469] on div "MLC" at bounding box center [152, 474] width 108 height 47
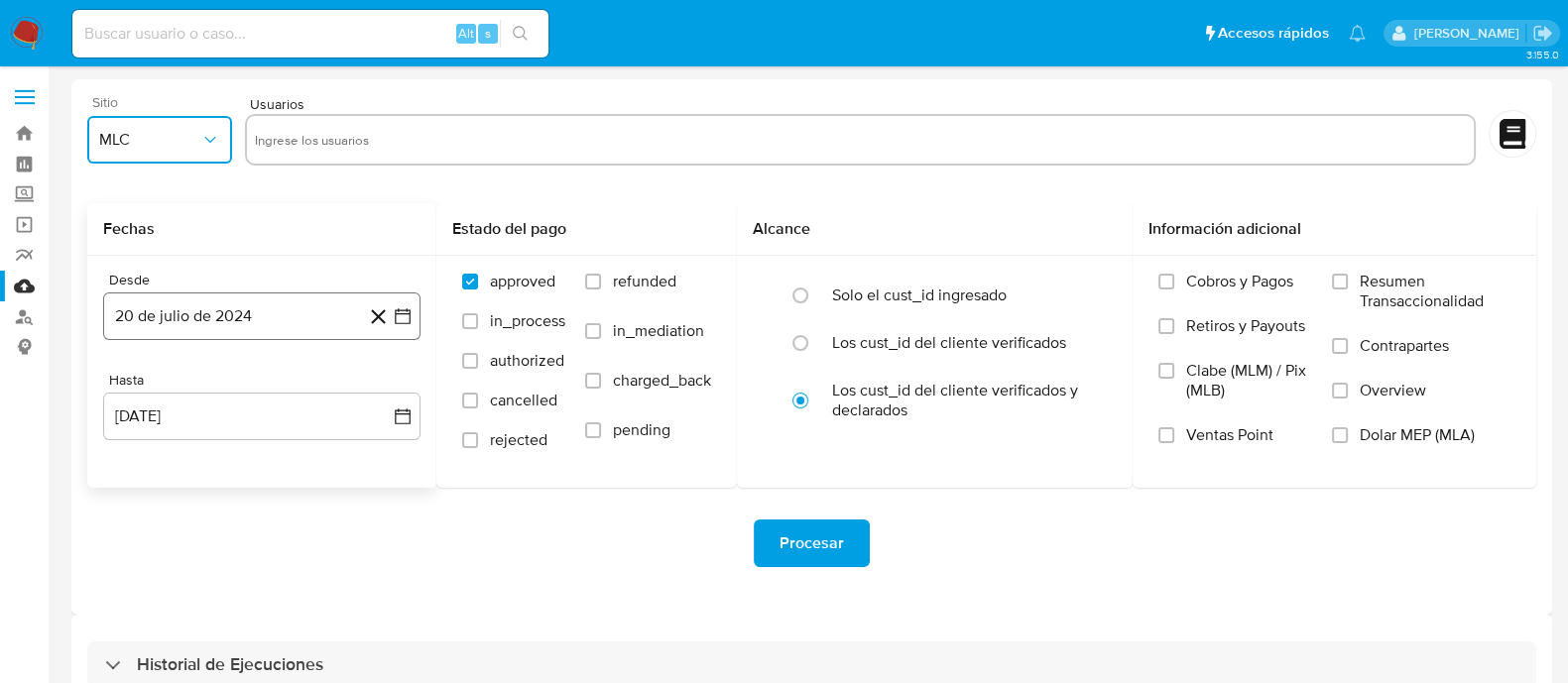
click at [407, 318] on icon "button" at bounding box center [403, 316] width 20 height 20
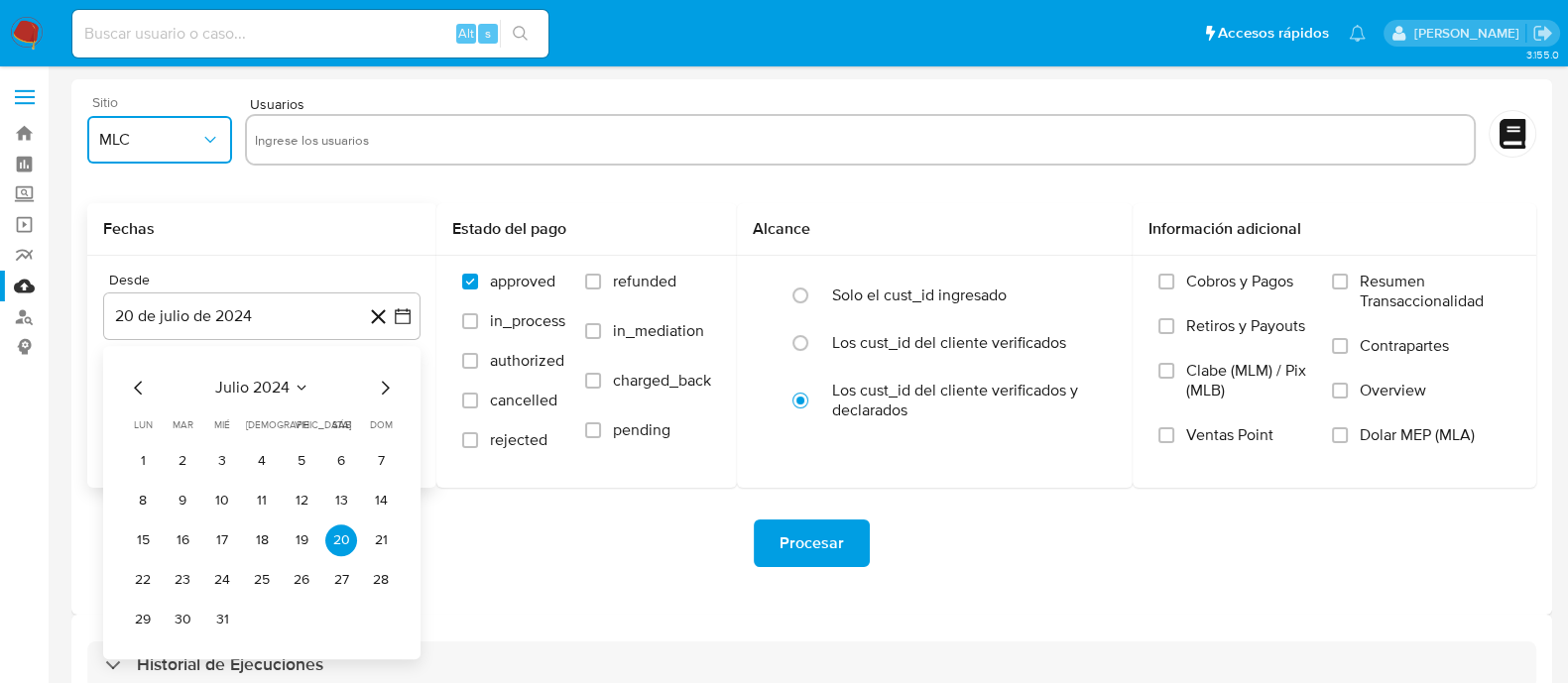
click at [377, 385] on icon "Mes siguiente" at bounding box center [385, 388] width 24 height 24
click at [219, 545] on button "14" at bounding box center [223, 541] width 32 height 32
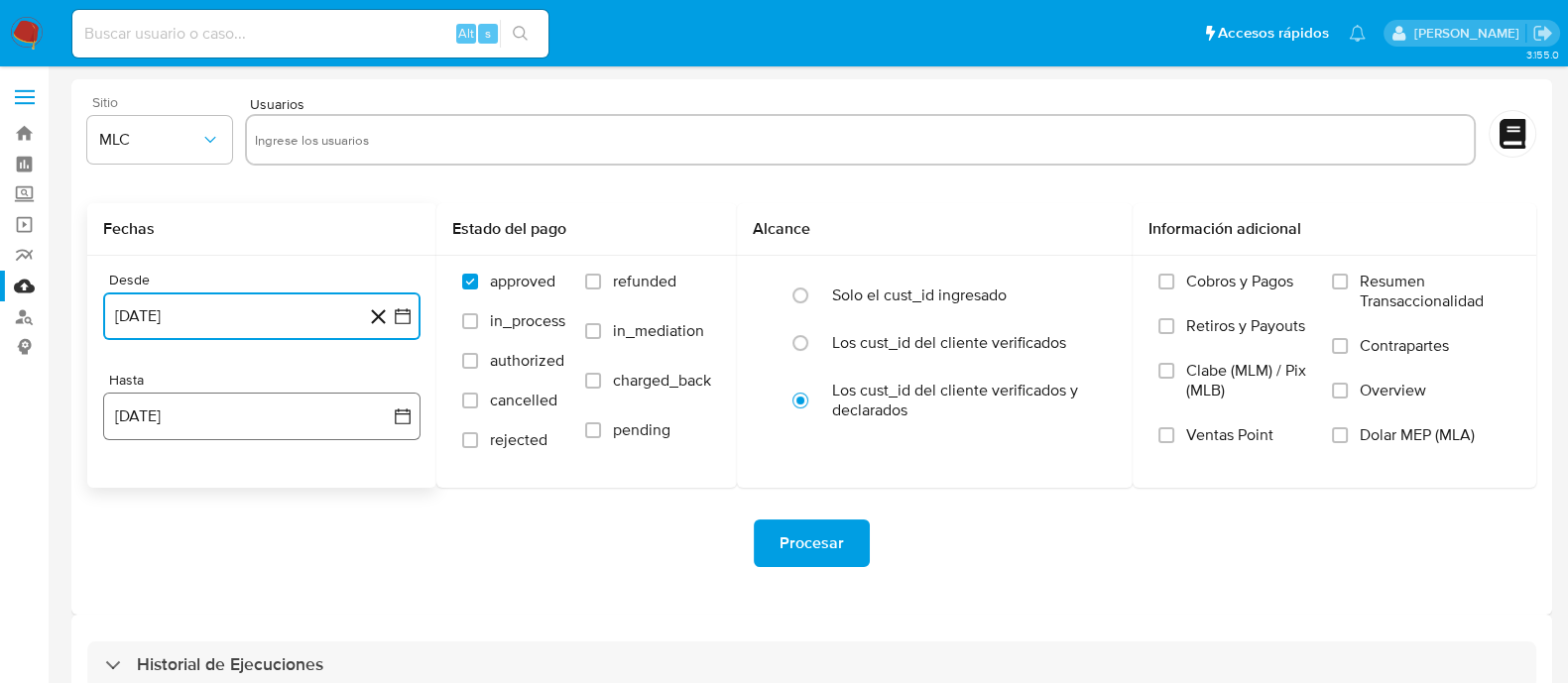
click at [395, 428] on button "20 de agosto de 2025" at bounding box center [261, 417] width 317 height 48
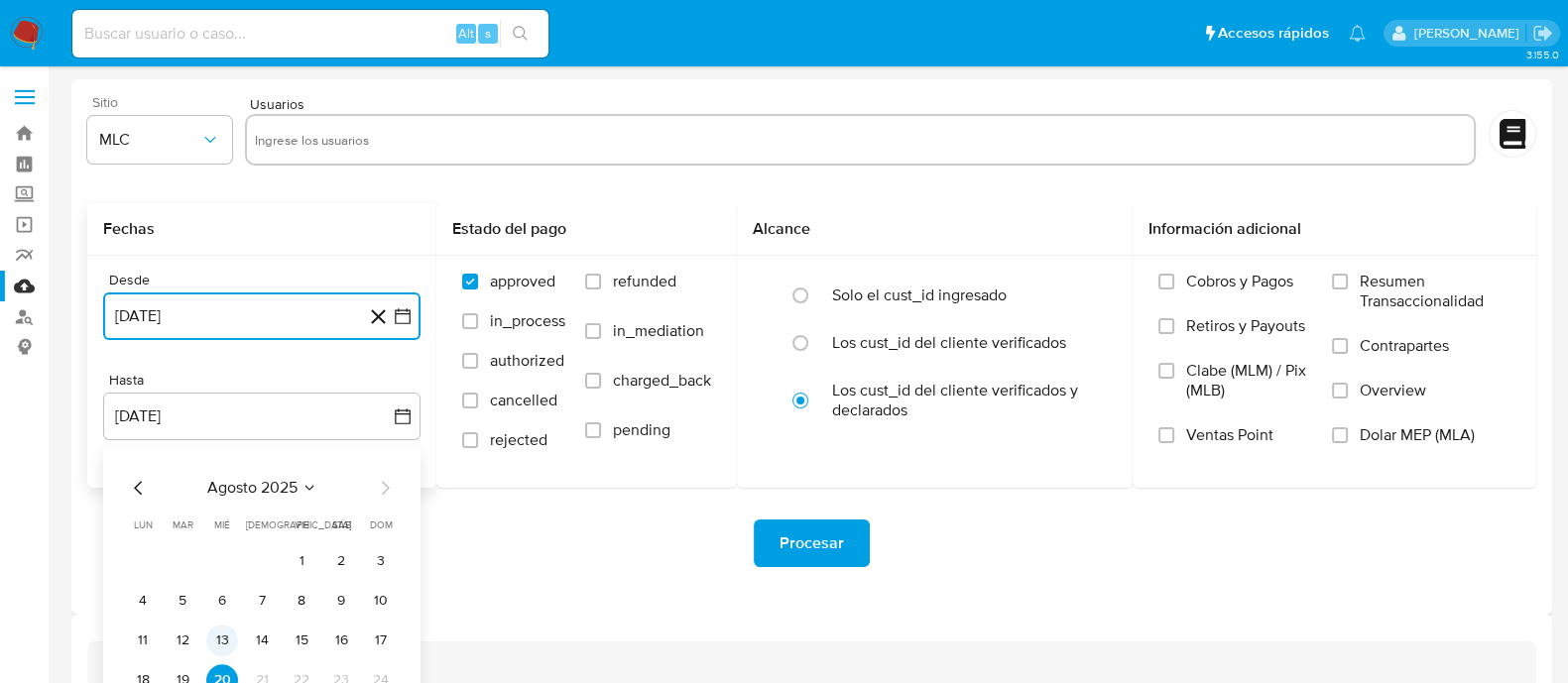
click at [220, 634] on button "13" at bounding box center [223, 640] width 32 height 32
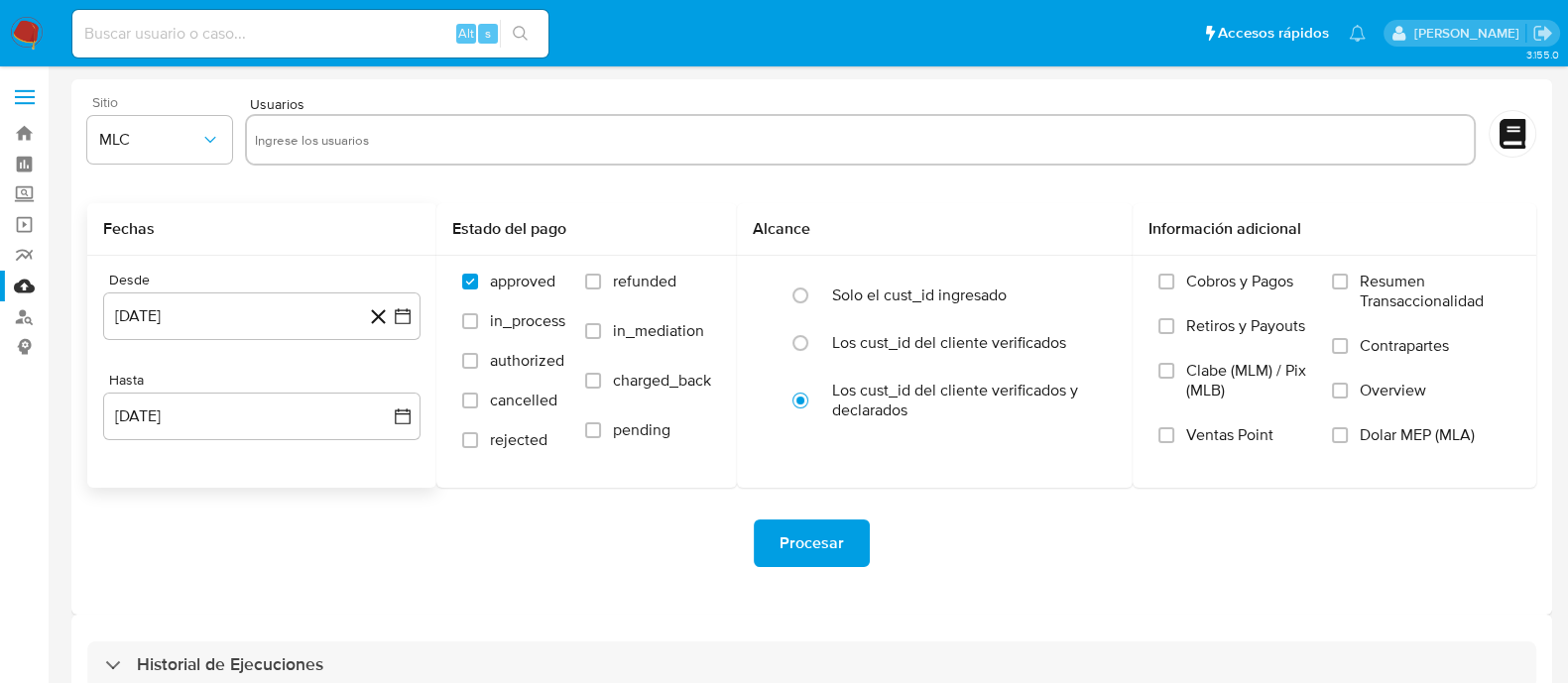
click at [453, 522] on div "Procesar" at bounding box center [812, 544] width 1450 height 48
click at [461, 155] on input "text" at bounding box center [860, 140] width 1212 height 32
paste input "1562814158"
type input "1562814158"
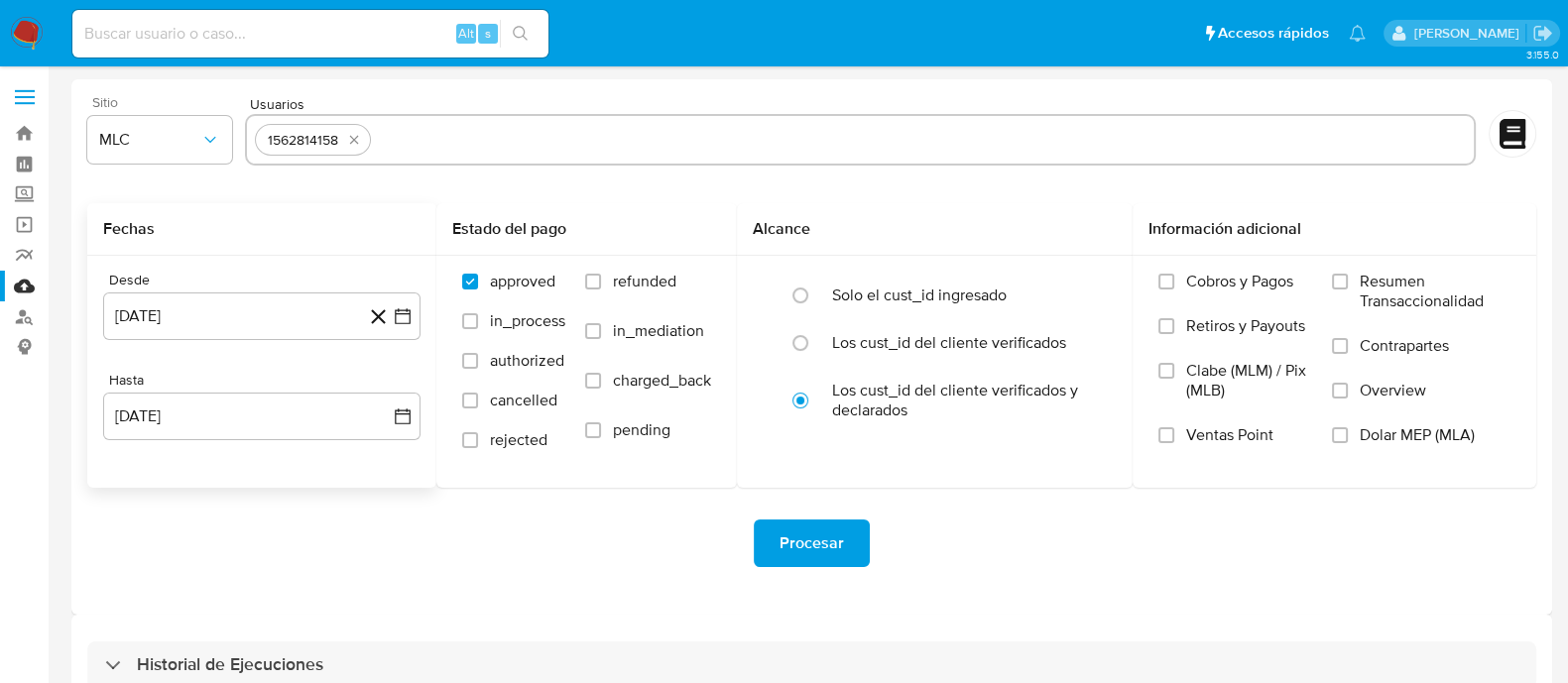
paste input "2267372305"
type input "2267372305"
paste input "2024964741"
type input "2024964741"
paste input "458039775"
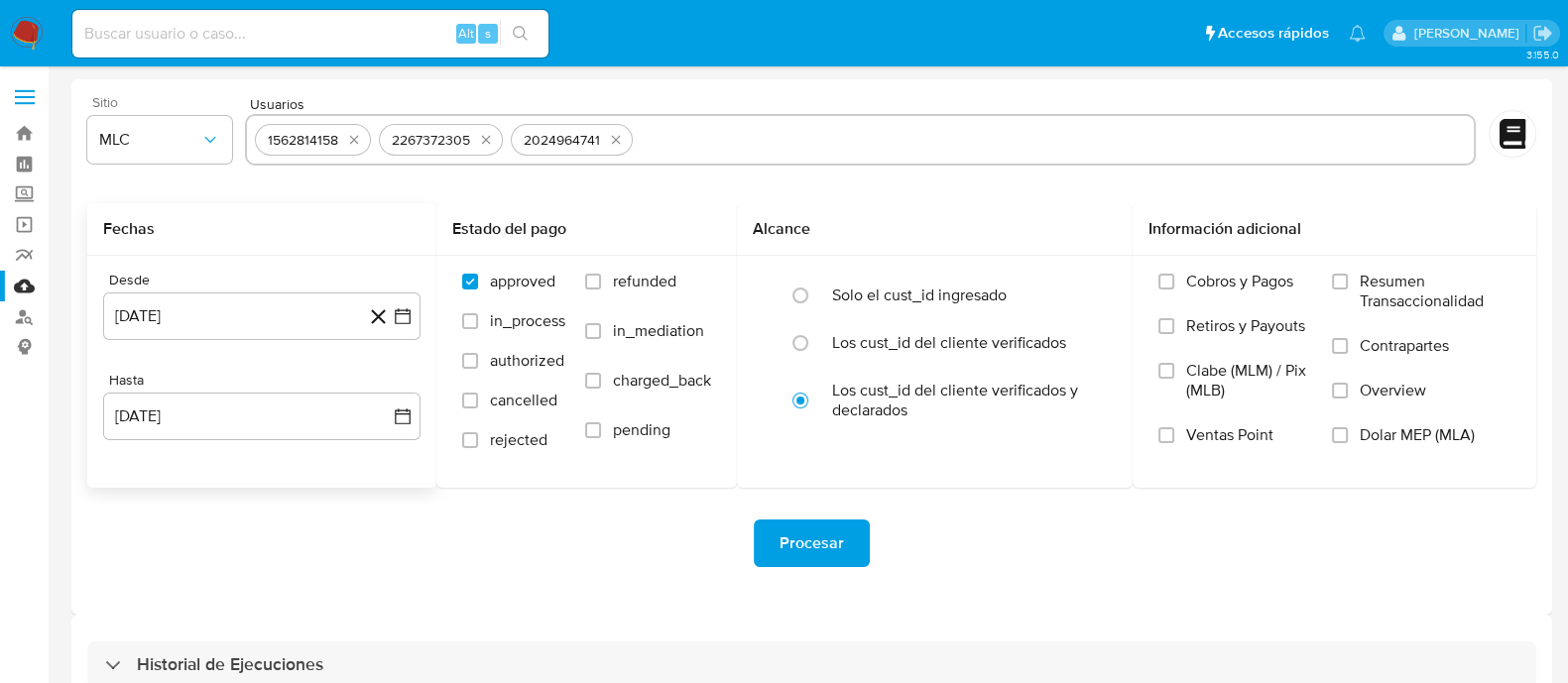
type input "458039775"
paste input "2083722061"
type input "2083722061"
paste input "513390245"
type input "513390245"
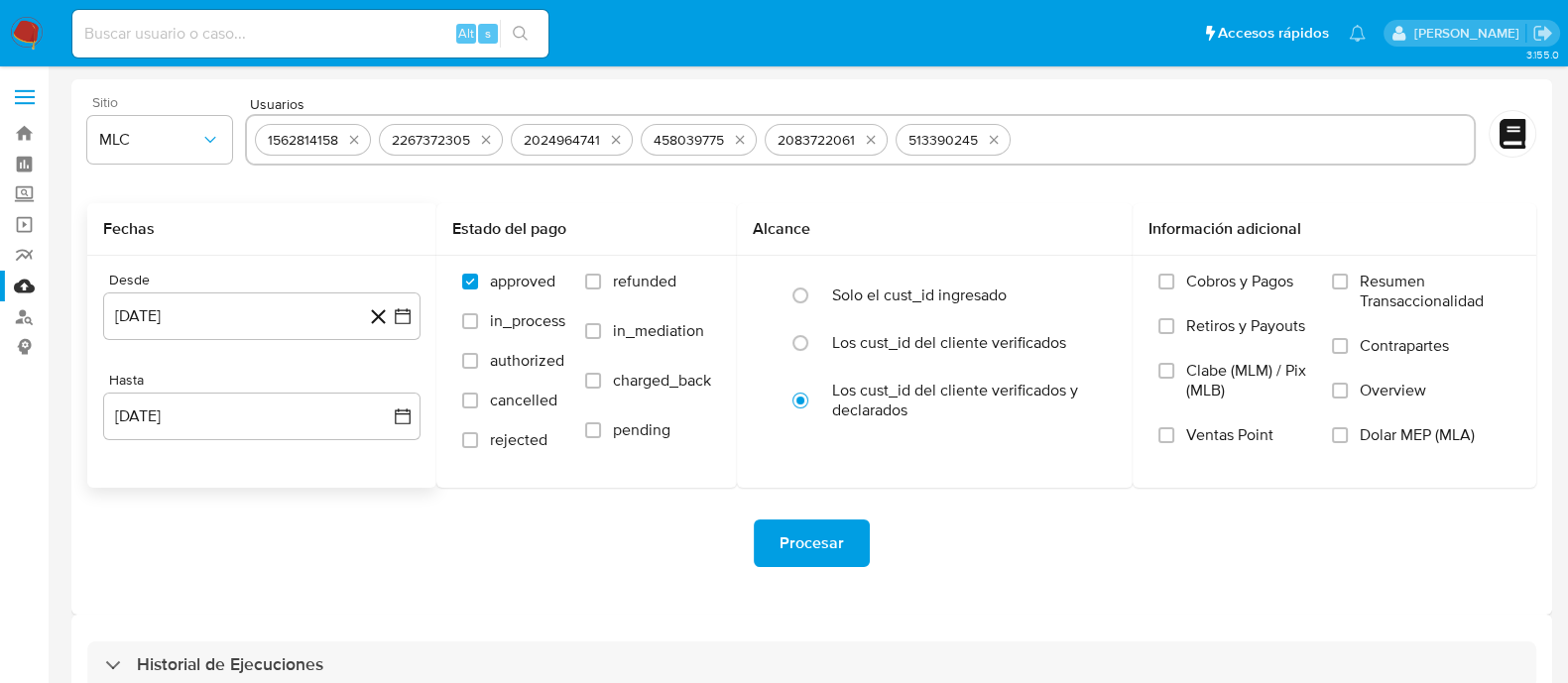
paste input "1400884840"
type input "1400884840"
paste input "2107981634"
type input "2107981634"
click at [803, 546] on span "Procesar" at bounding box center [811, 544] width 65 height 44
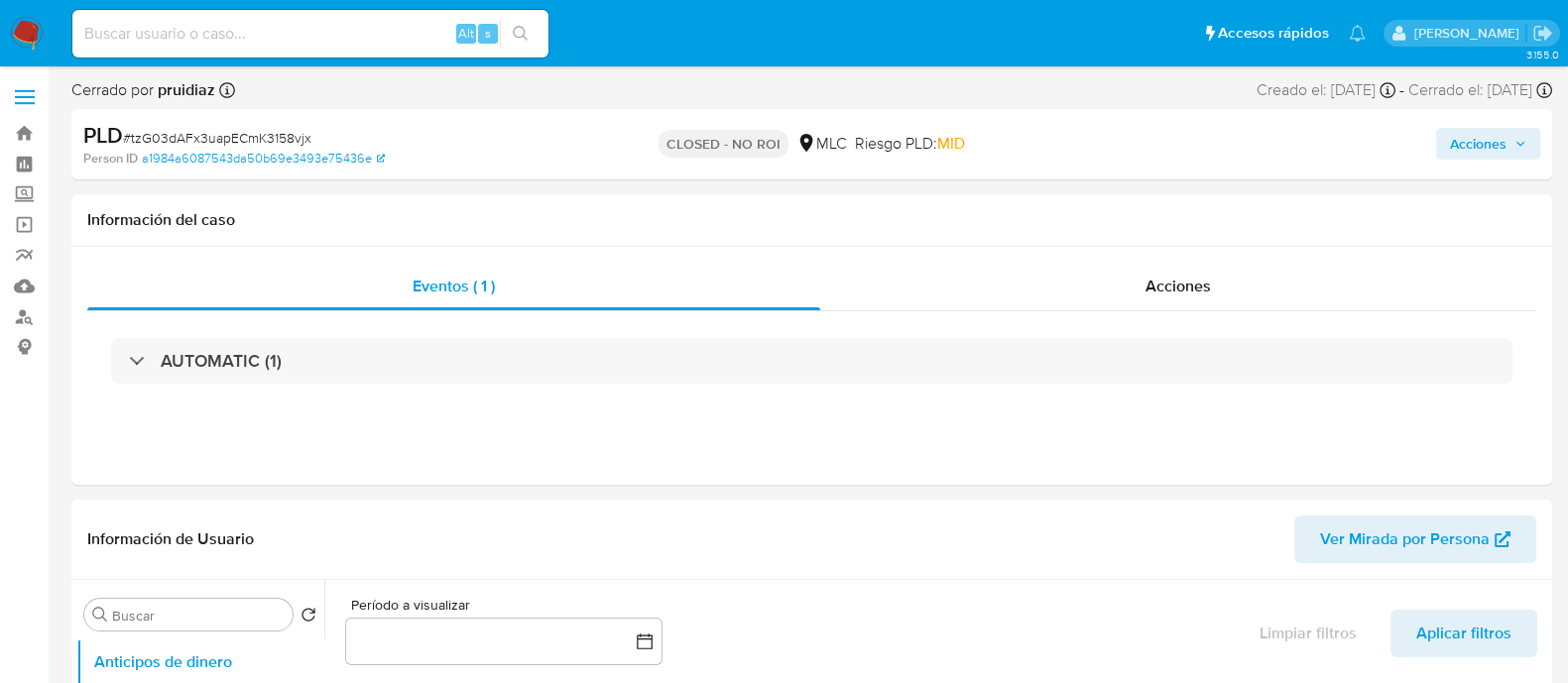
select select "10"
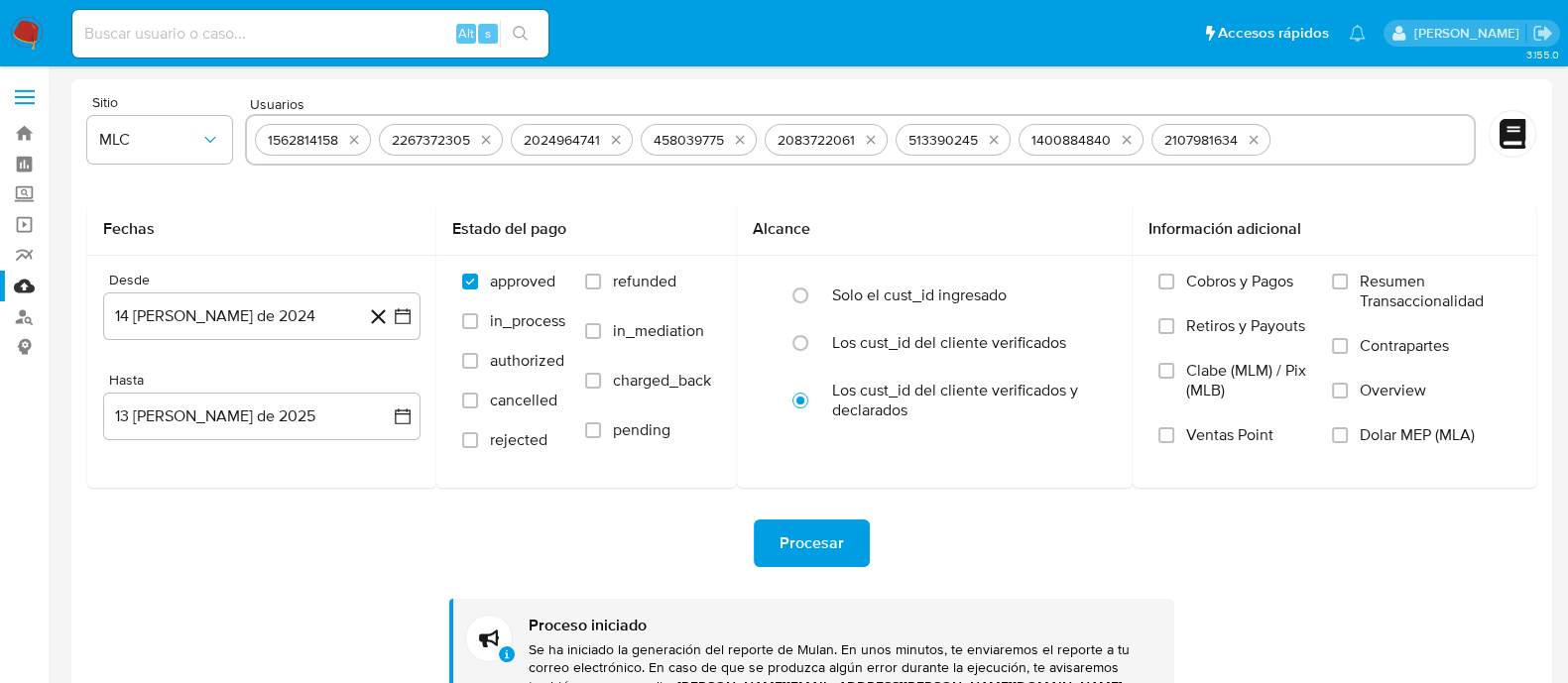
click at [26, 27] on img at bounding box center [27, 34] width 34 height 34
